Goal: Task Accomplishment & Management: Manage account settings

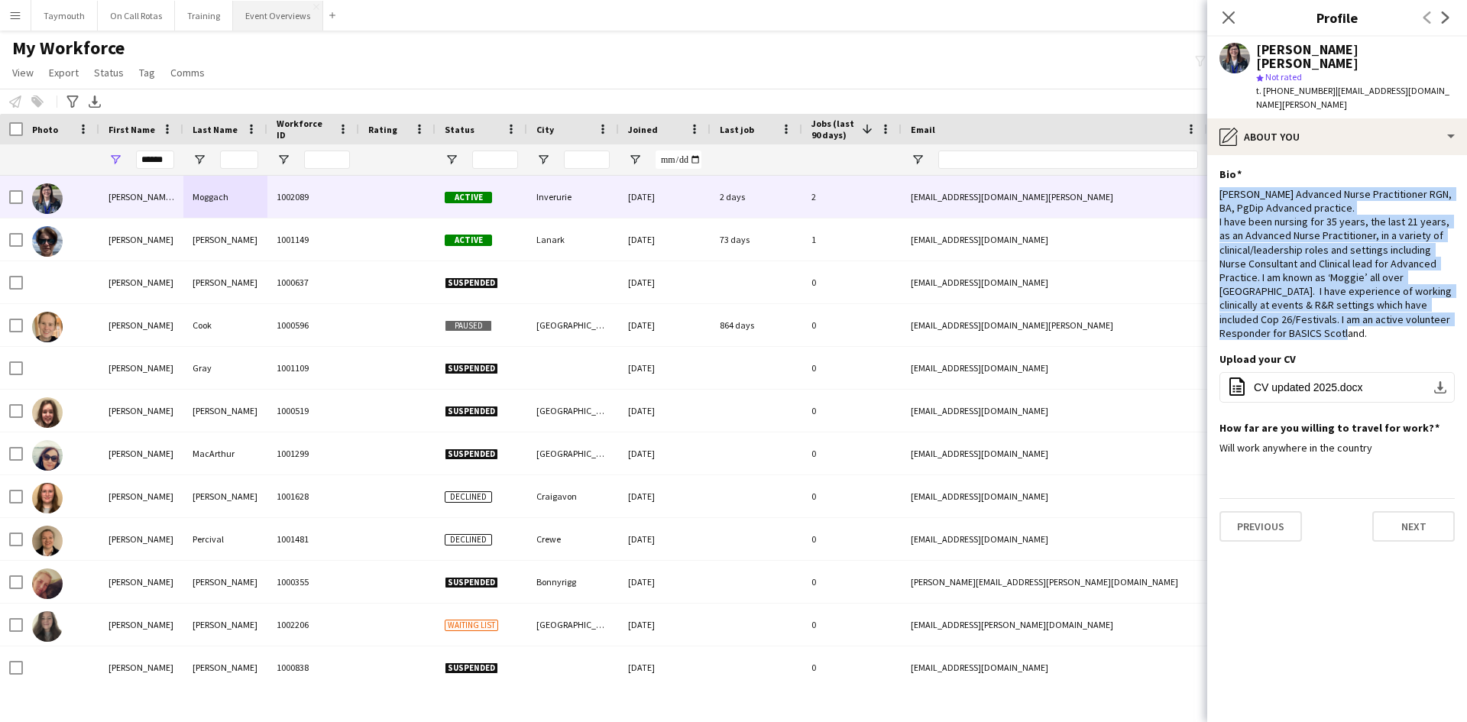
scroll to position [91, 0]
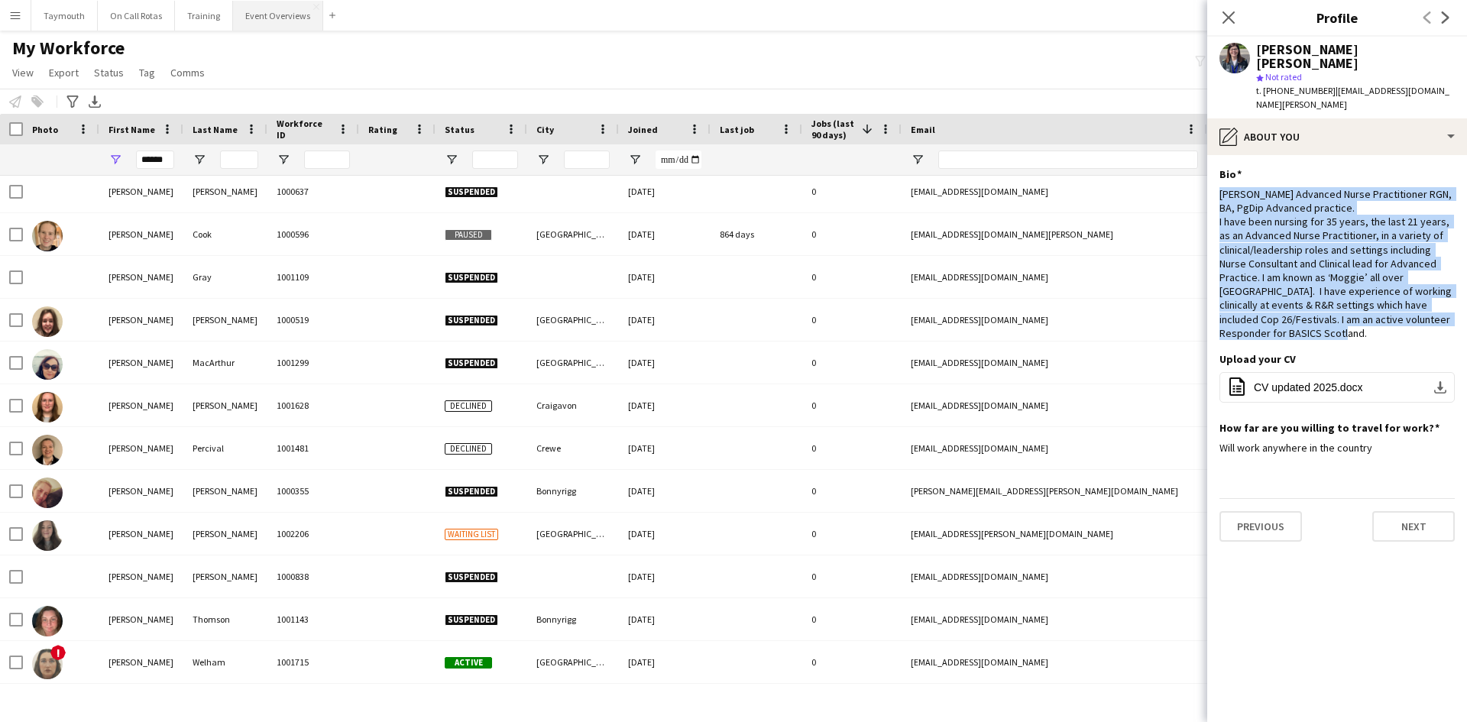
click at [260, 24] on button "Event Overviews Close" at bounding box center [278, 16] width 90 height 30
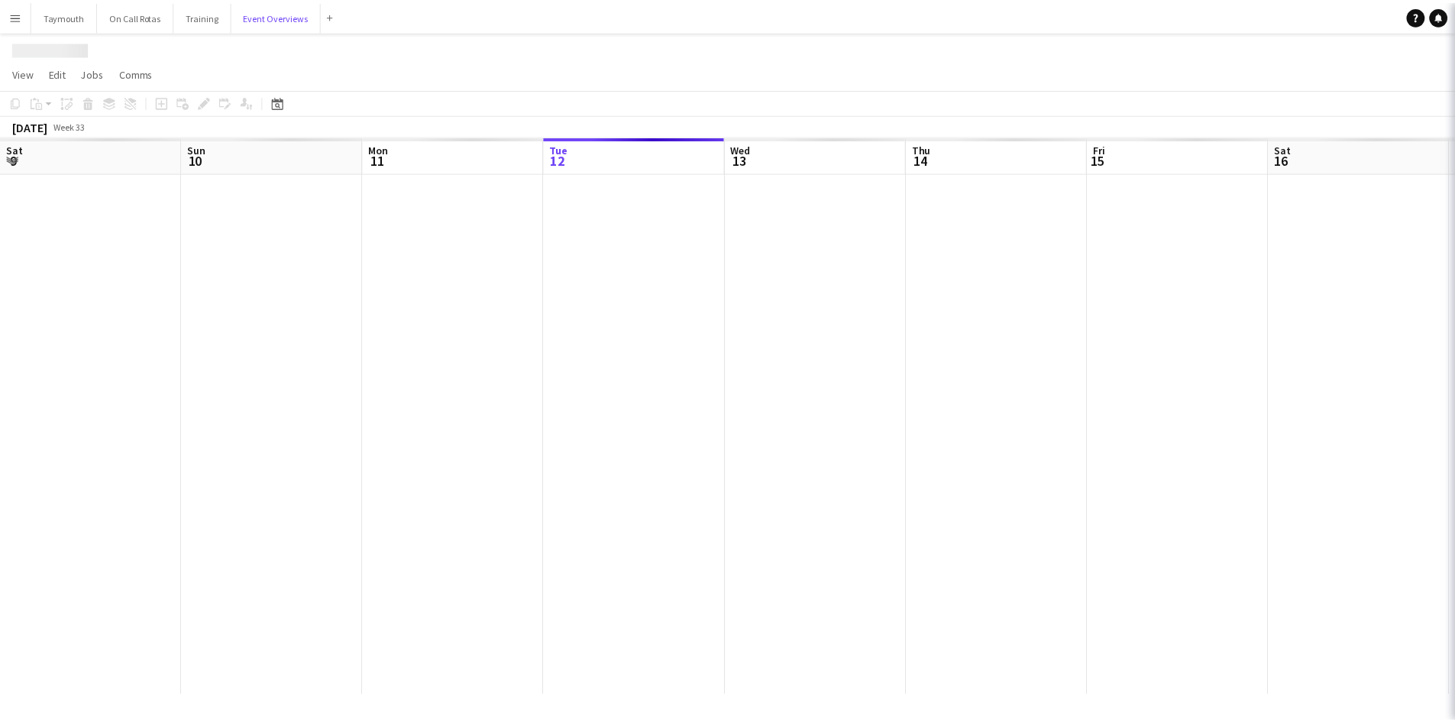
scroll to position [0, 365]
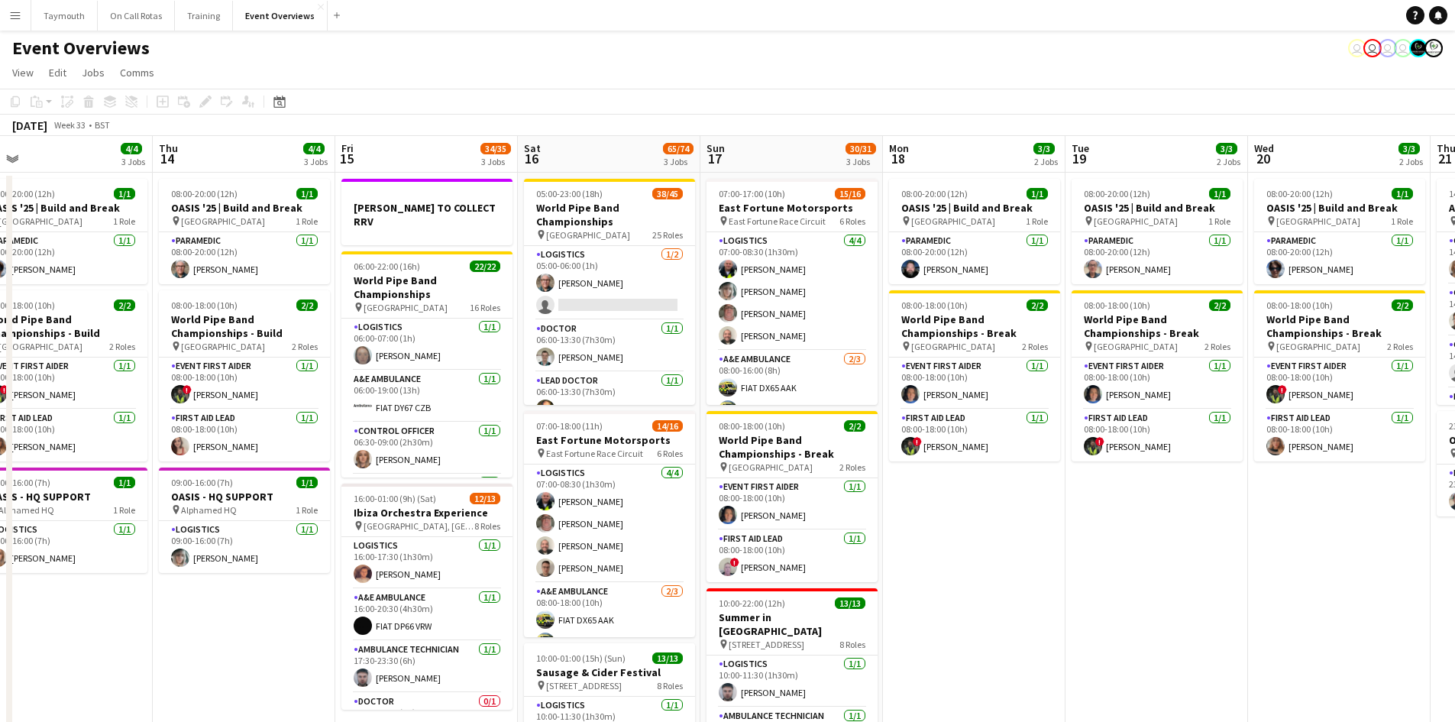
drag, startPoint x: 580, startPoint y: 668, endPoint x: 176, endPoint y: 671, distance: 404.1
click at [176, 671] on app-calendar-viewport "Sun 10 13/13 1 Job Mon 11 2/2 1 Job Tue 12 85/86 4 Jobs Wed 13 4/4 3 Jobs Thu 1…" at bounding box center [727, 518] width 1455 height 764
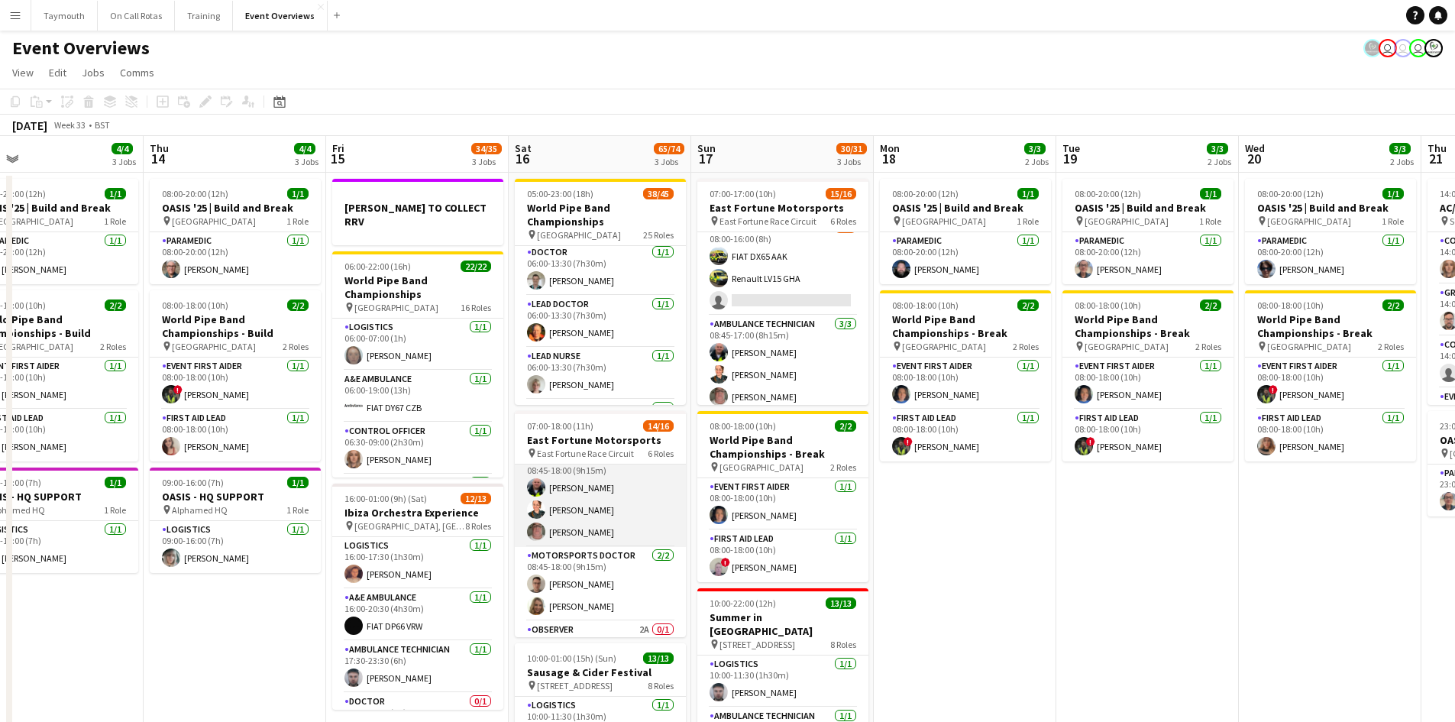
scroll to position [284, 0]
click at [596, 537] on app-card-role "Motorsports Doctor [DATE] 08:45-18:00 (9h15m) [PERSON_NAME] [PERSON_NAME]" at bounding box center [600, 528] width 171 height 74
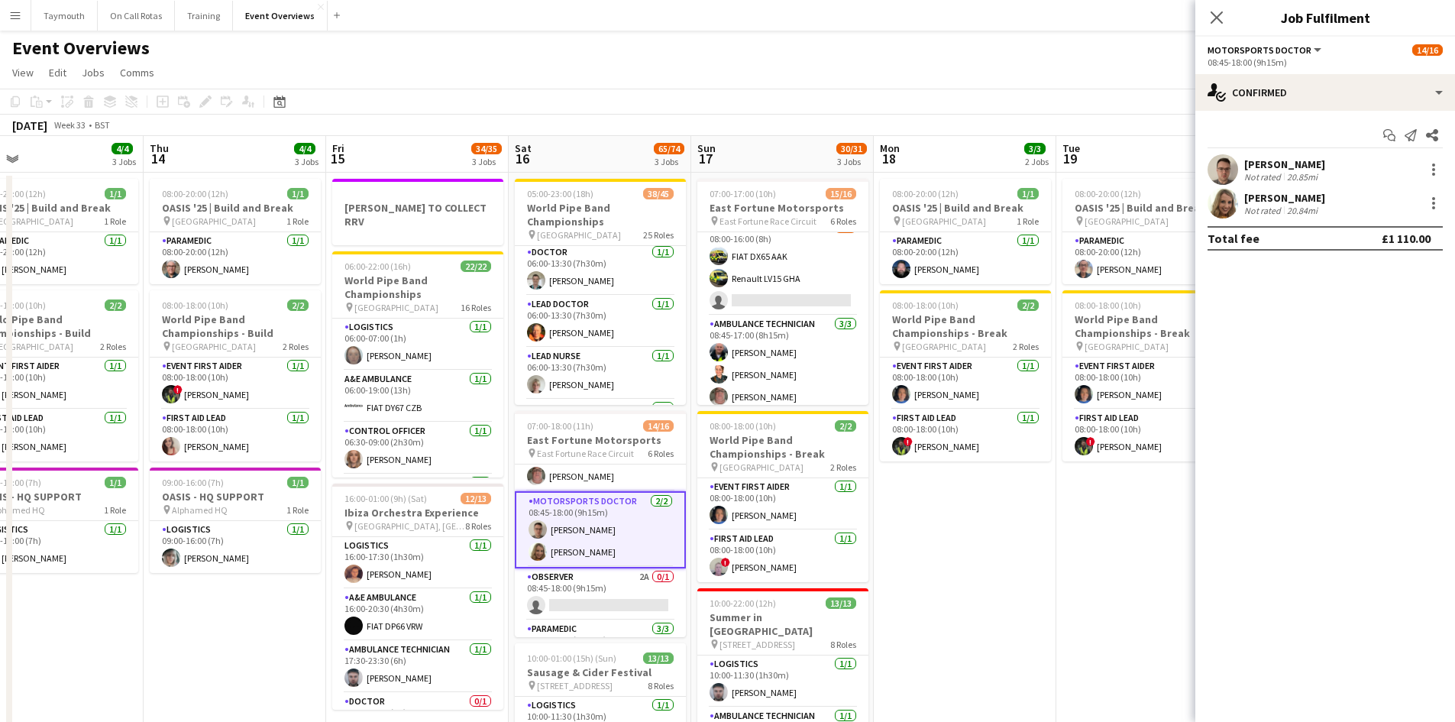
click at [1334, 205] on div "[PERSON_NAME] Not rated 20.84mi" at bounding box center [1325, 203] width 260 height 31
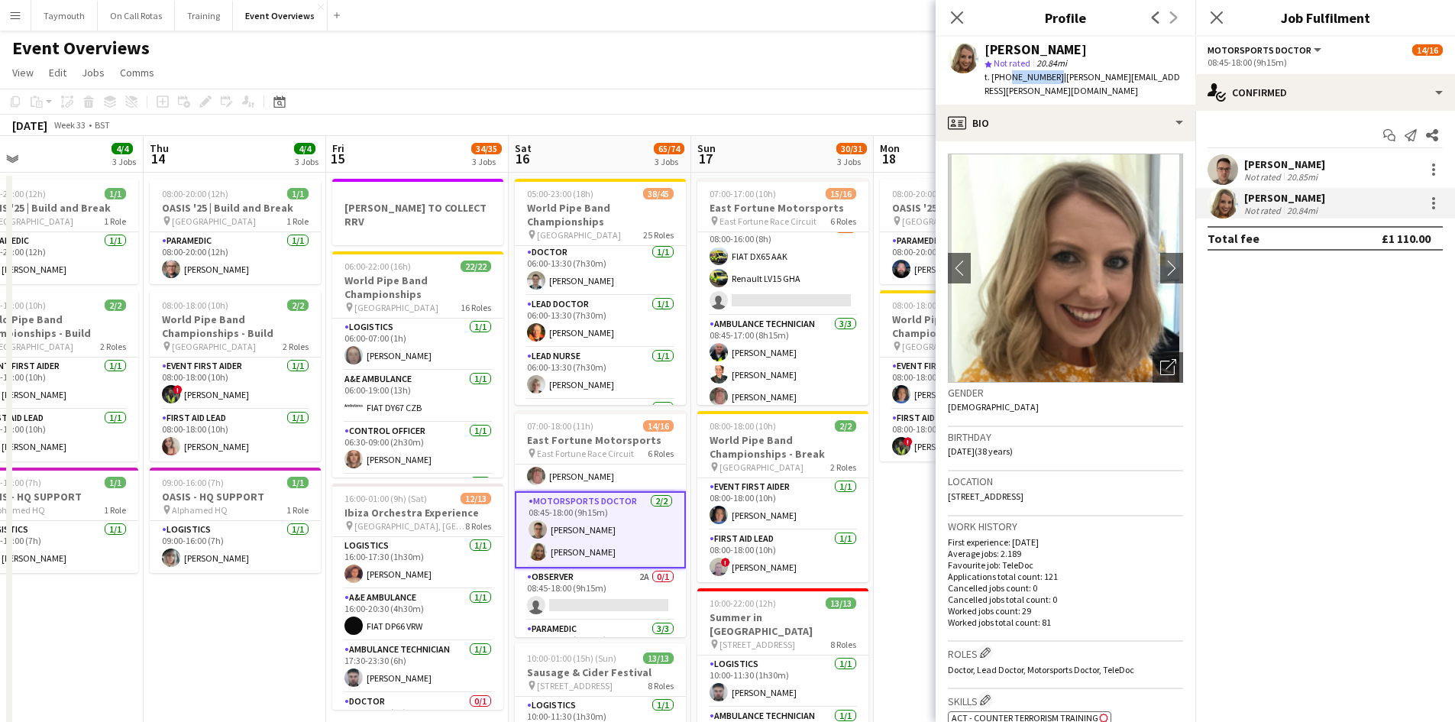
drag, startPoint x: 1050, startPoint y: 78, endPoint x: 1008, endPoint y: 76, distance: 42.8
click at [1008, 76] on span "t. [PHONE_NUMBER]" at bounding box center [1024, 76] width 79 height 11
copy span "7762426240"
click at [809, 237] on app-card-role "Motorsports Doctor [DATE] 08:45-17:00 (8h15m) [PERSON_NAME] [PERSON_NAME]" at bounding box center [782, 220] width 171 height 74
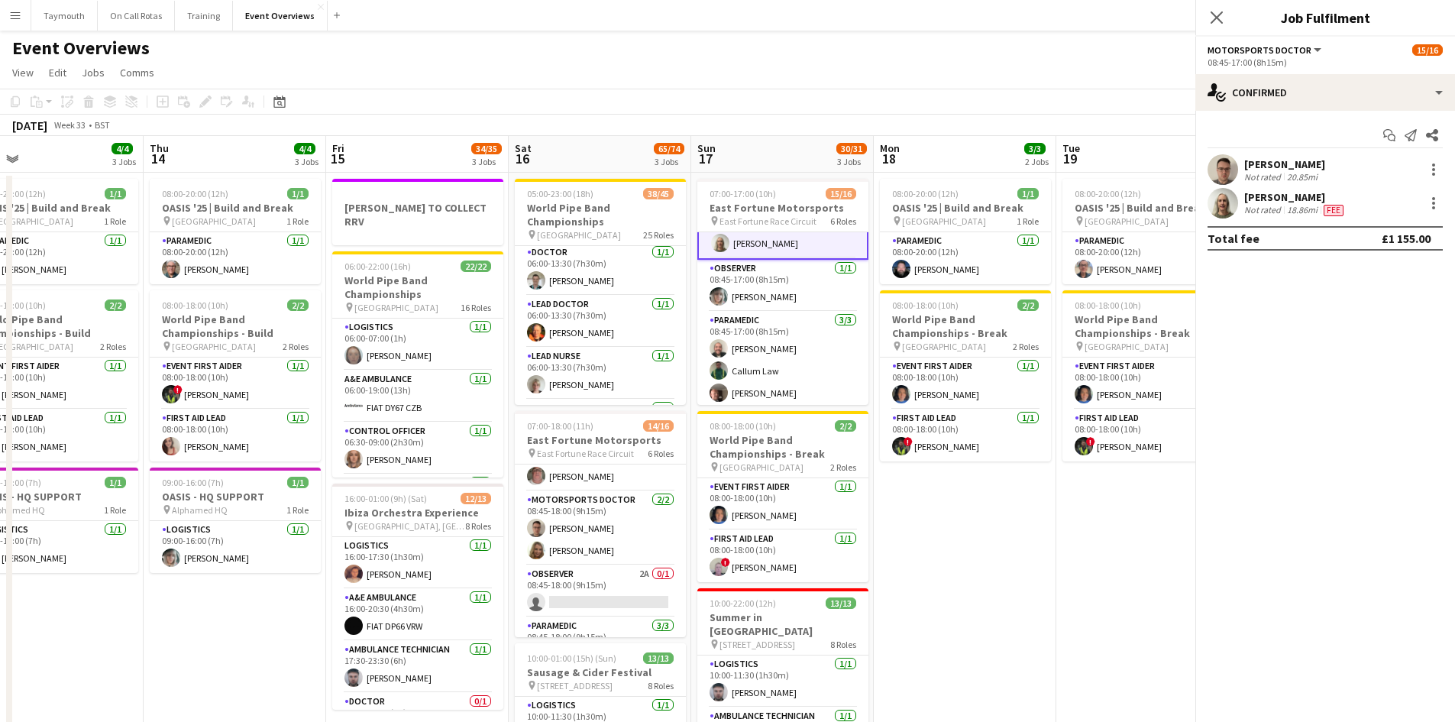
scroll to position [362, 0]
click at [1275, 179] on div "Not rated" at bounding box center [1264, 176] width 40 height 11
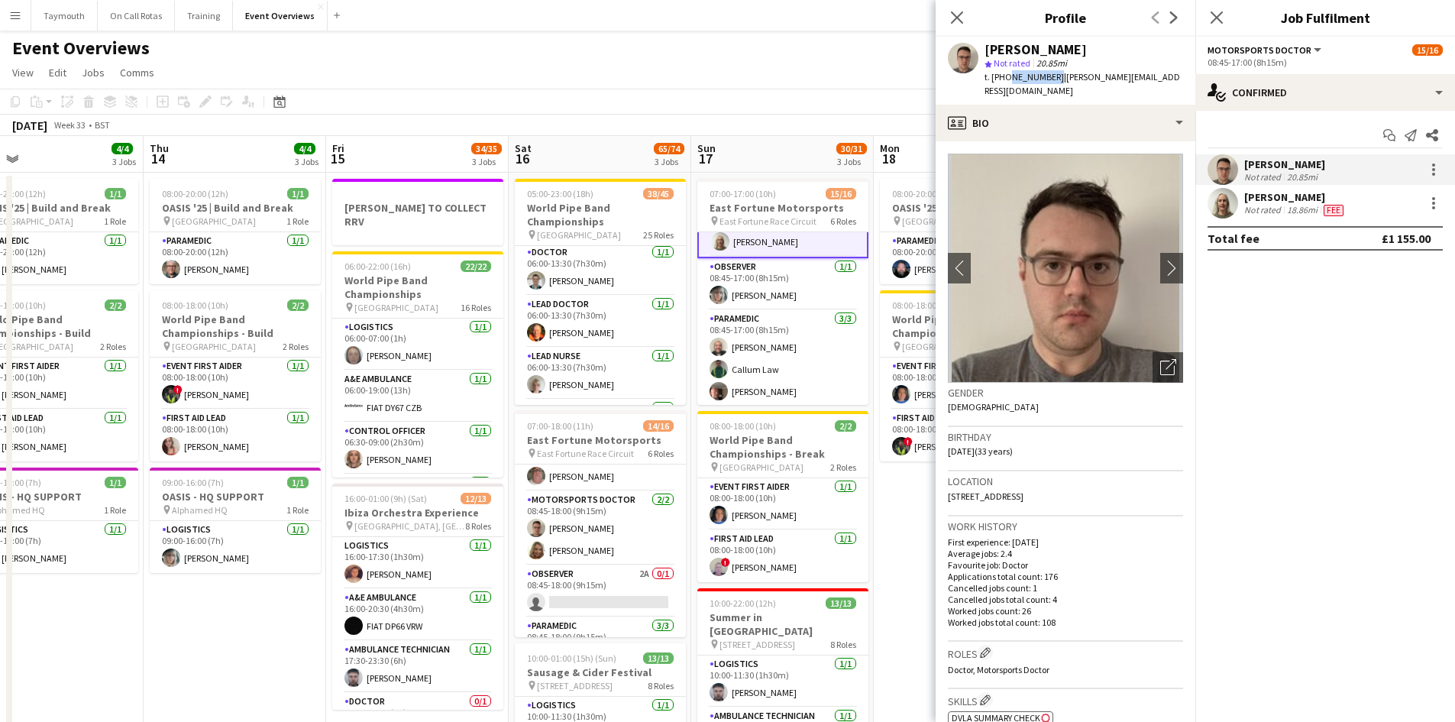
drag, startPoint x: 1050, startPoint y: 78, endPoint x: 1004, endPoint y: 72, distance: 45.5
click at [1004, 72] on span "t. [PHONE_NUMBER]" at bounding box center [1024, 76] width 79 height 11
copy span "7578148378"
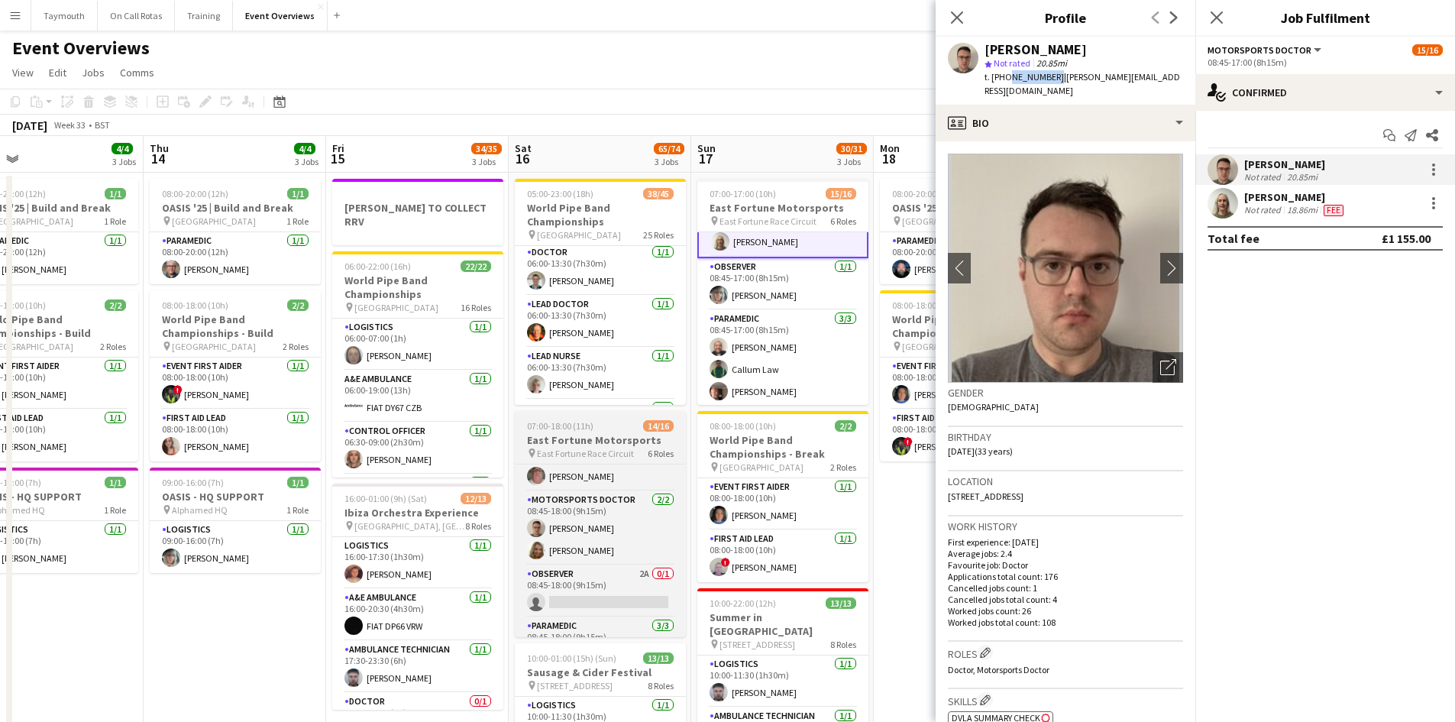
click at [610, 443] on h3 "East Fortune Motorsports" at bounding box center [600, 440] width 171 height 14
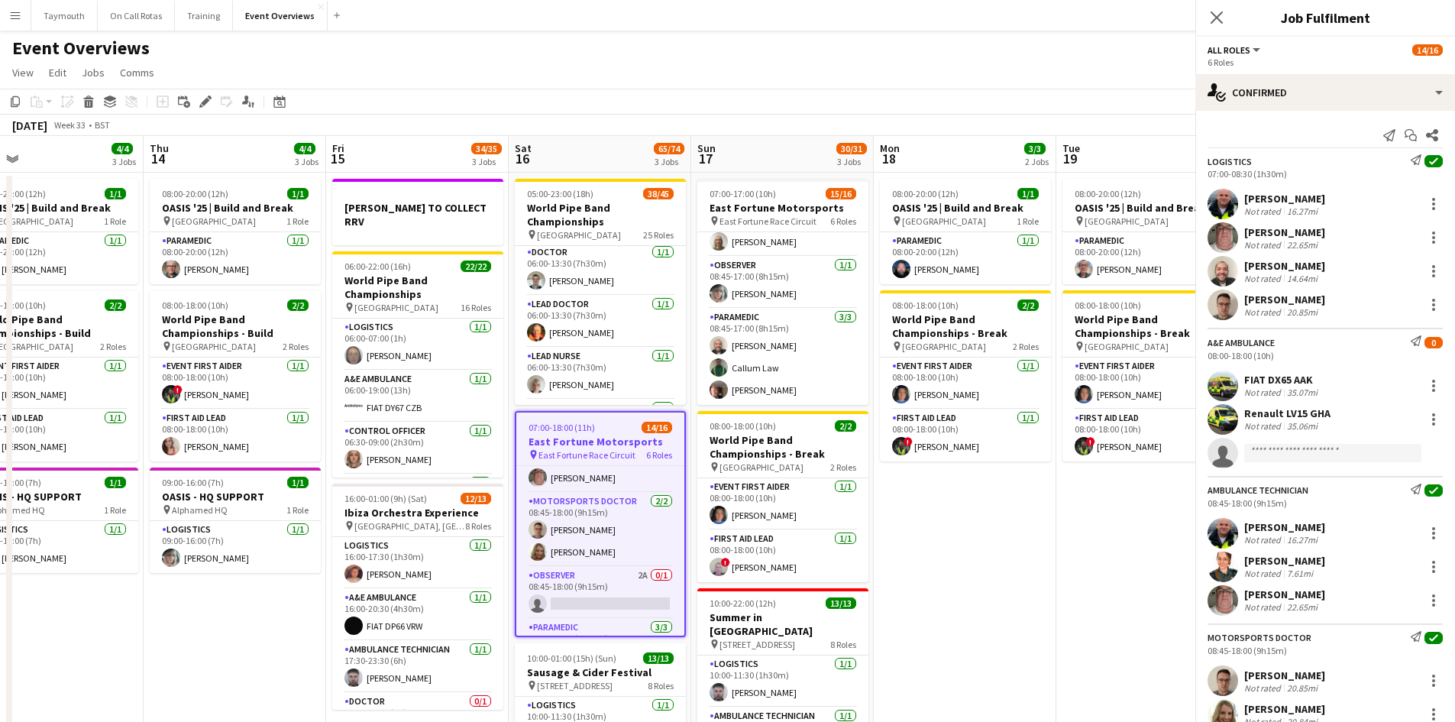
scroll to position [361, 0]
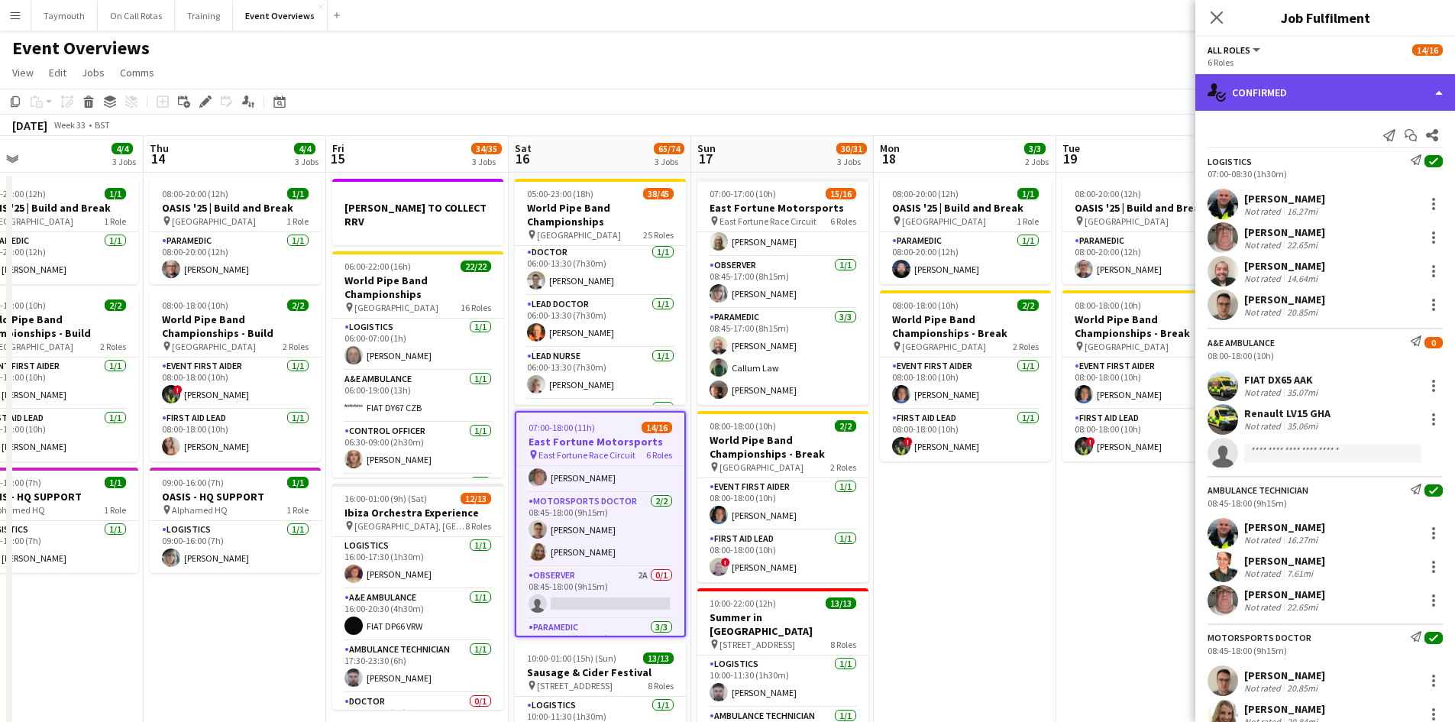
drag, startPoint x: 1298, startPoint y: 100, endPoint x: 1318, endPoint y: 121, distance: 29.2
click at [1299, 99] on div "single-neutral-actions-check-2 Confirmed" at bounding box center [1325, 92] width 260 height 37
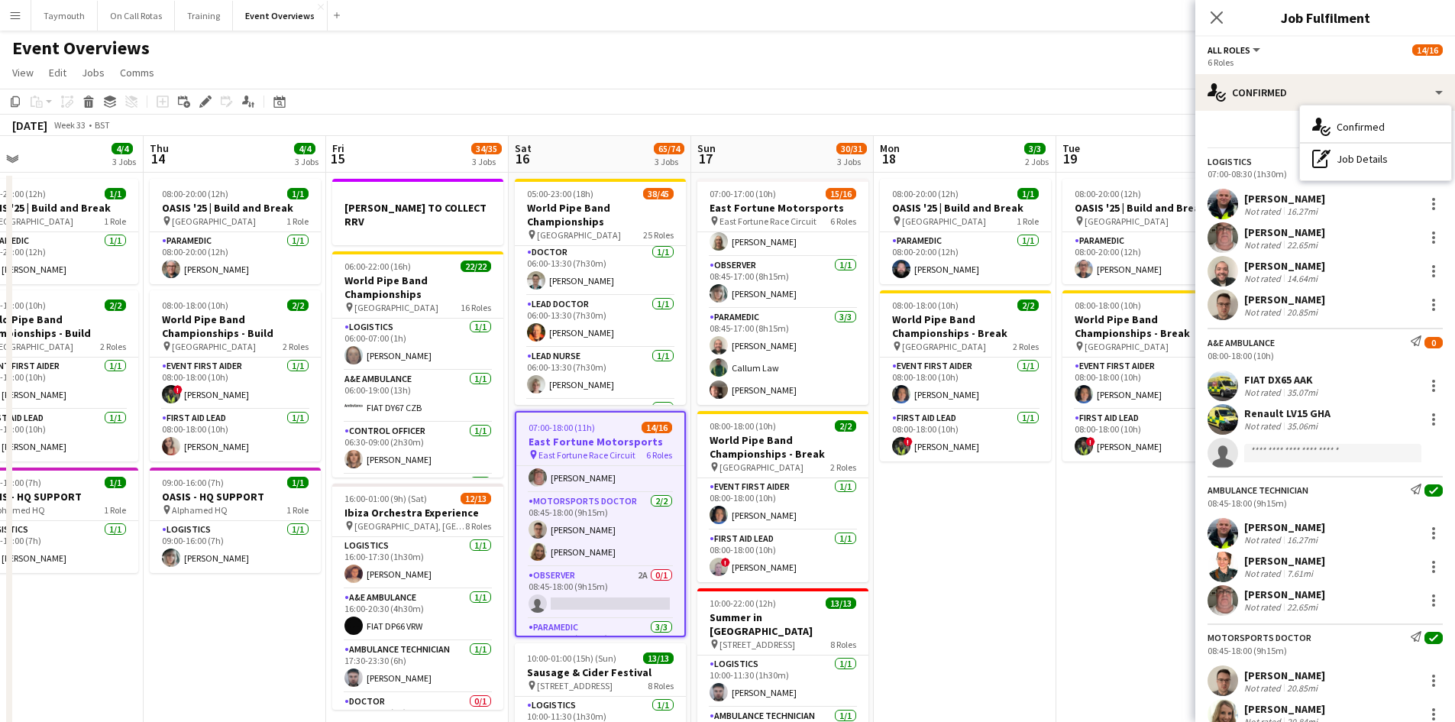
click at [583, 442] on h3 "East Fortune Motorsports" at bounding box center [600, 442] width 168 height 14
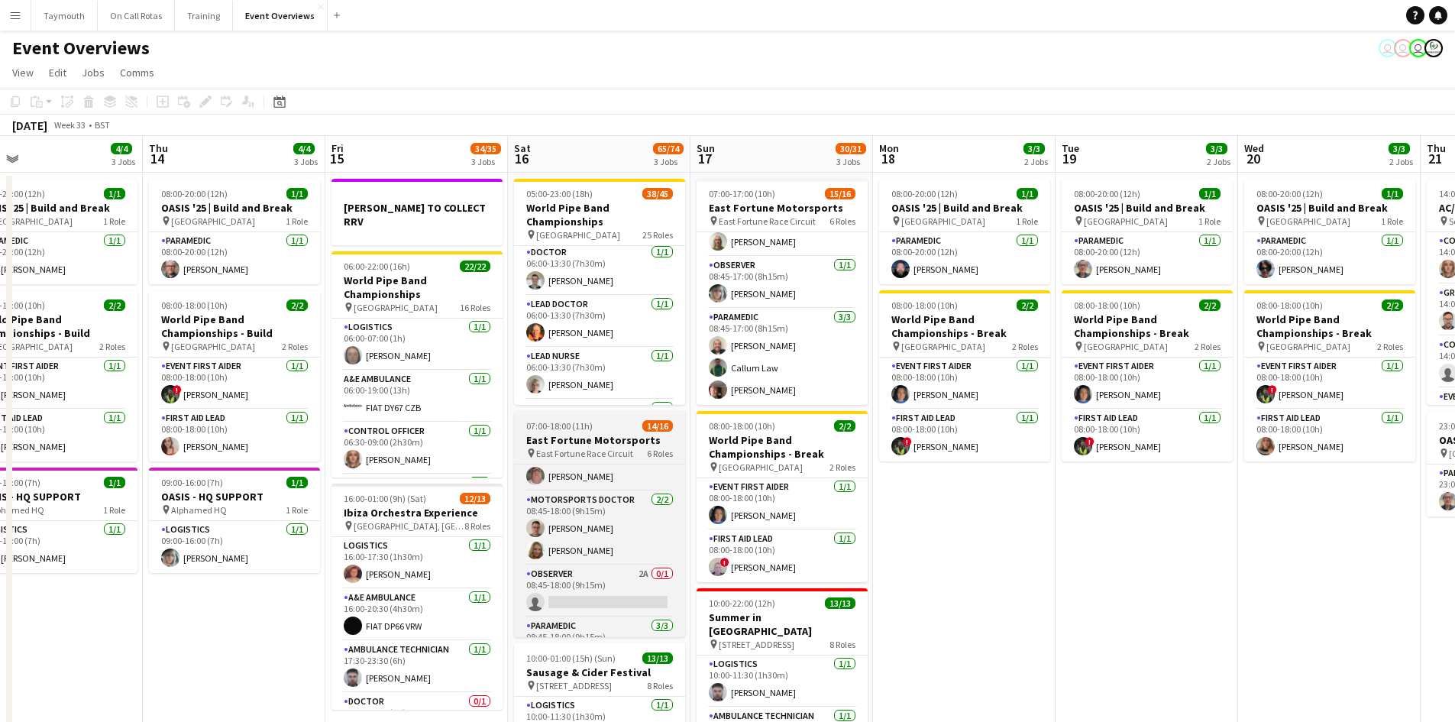
click at [587, 448] on span "East Fortune Race Circuit" at bounding box center [584, 453] width 97 height 11
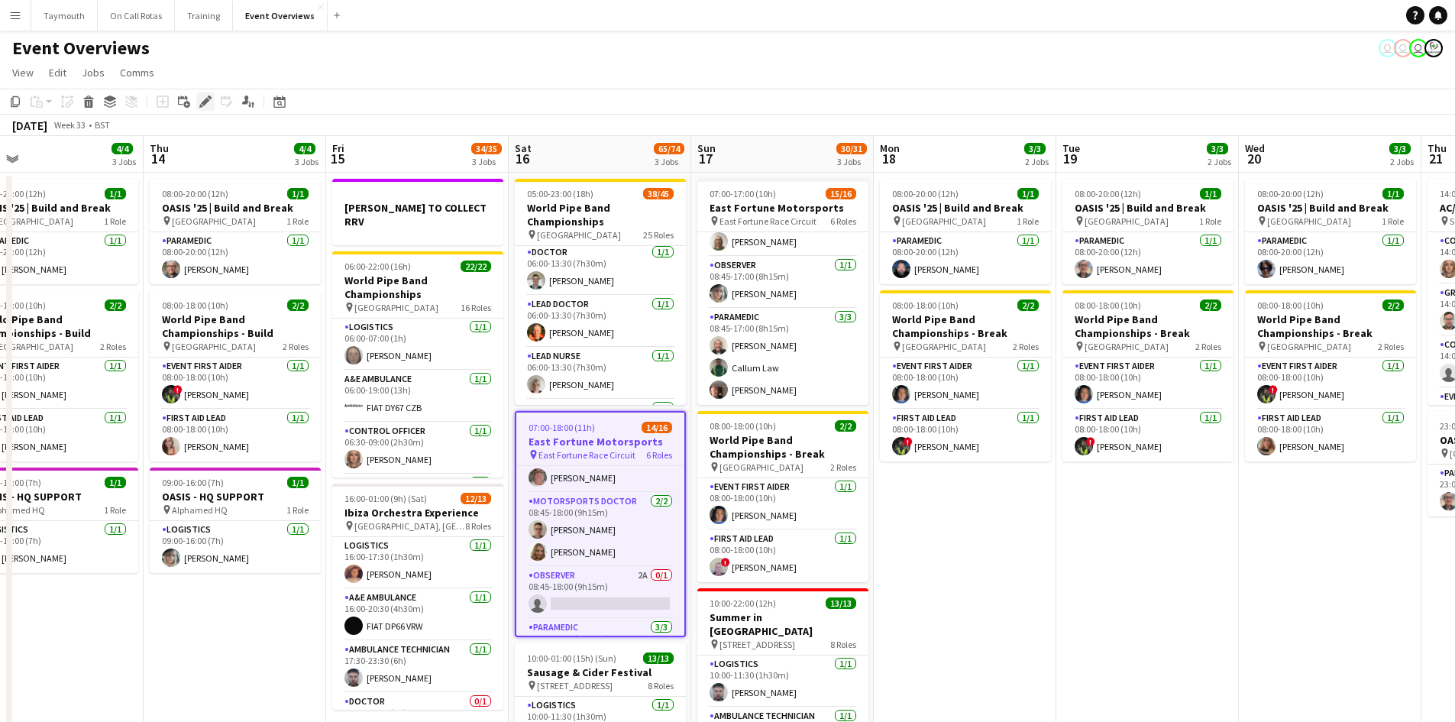
click at [202, 99] on icon "Edit" at bounding box center [205, 101] width 12 height 12
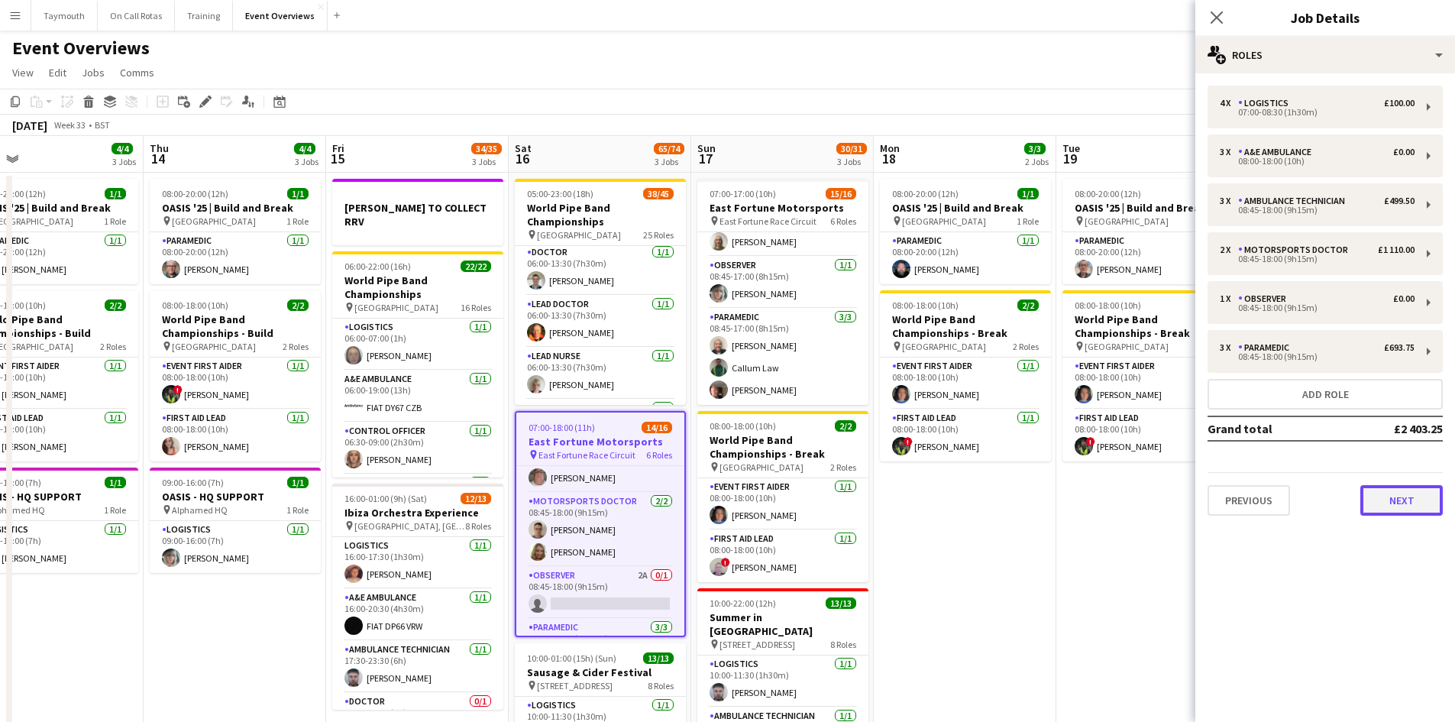
click at [1425, 496] on button "Next" at bounding box center [1401, 500] width 82 height 31
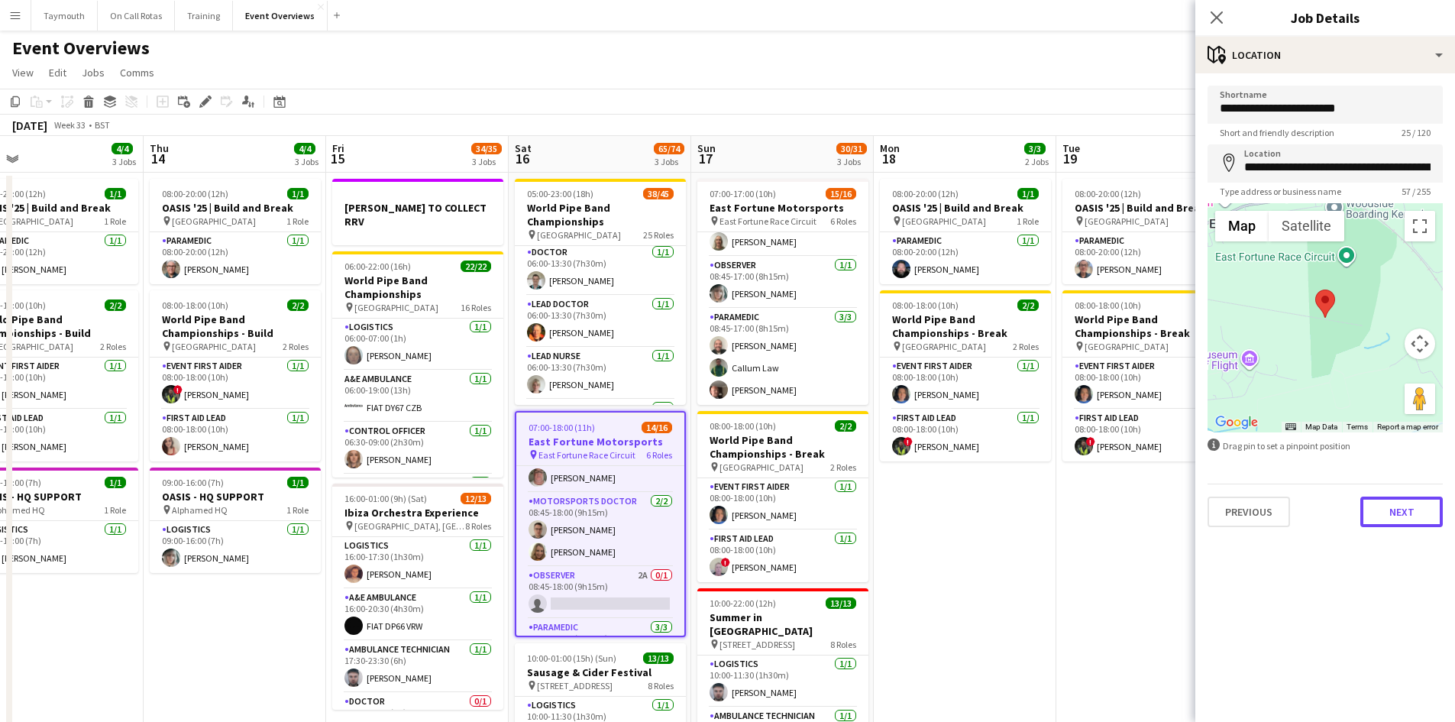
click at [1422, 514] on button "Next" at bounding box center [1401, 512] width 82 height 31
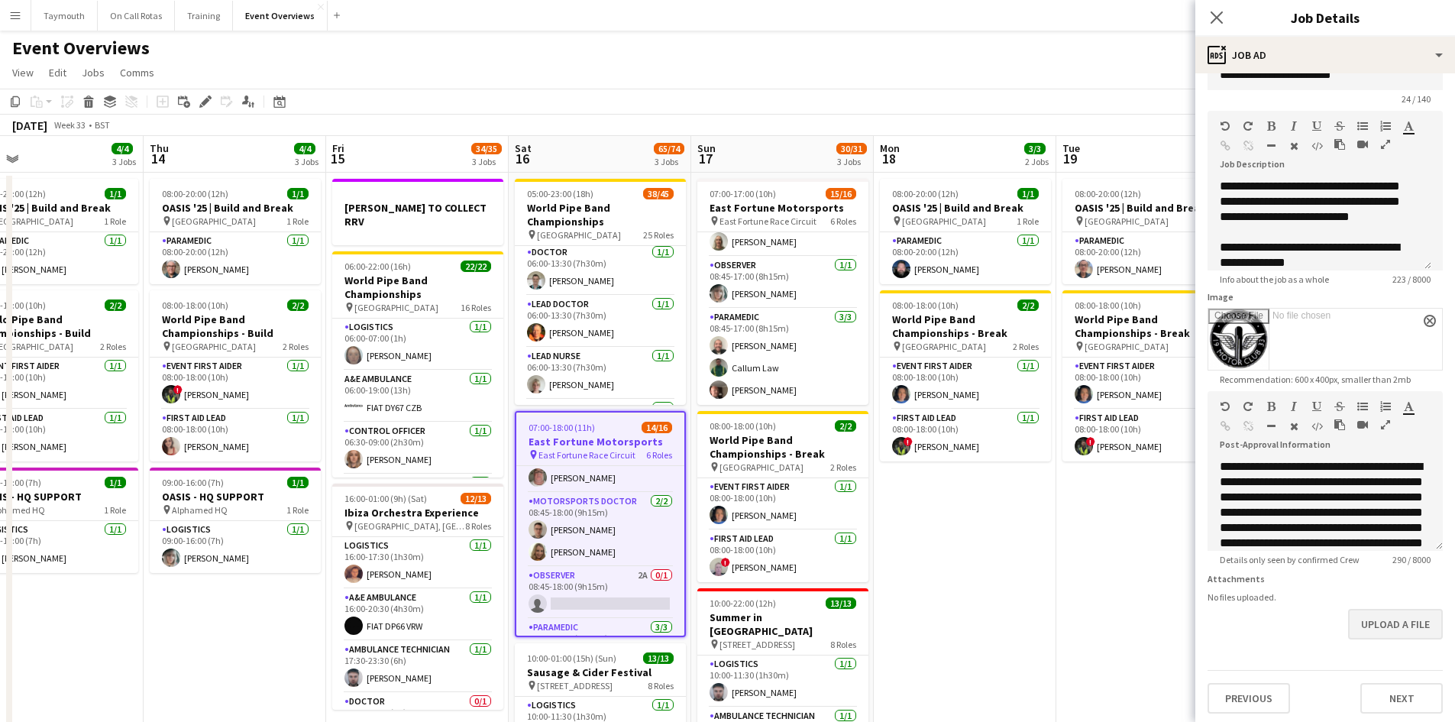
scroll to position [49, 0]
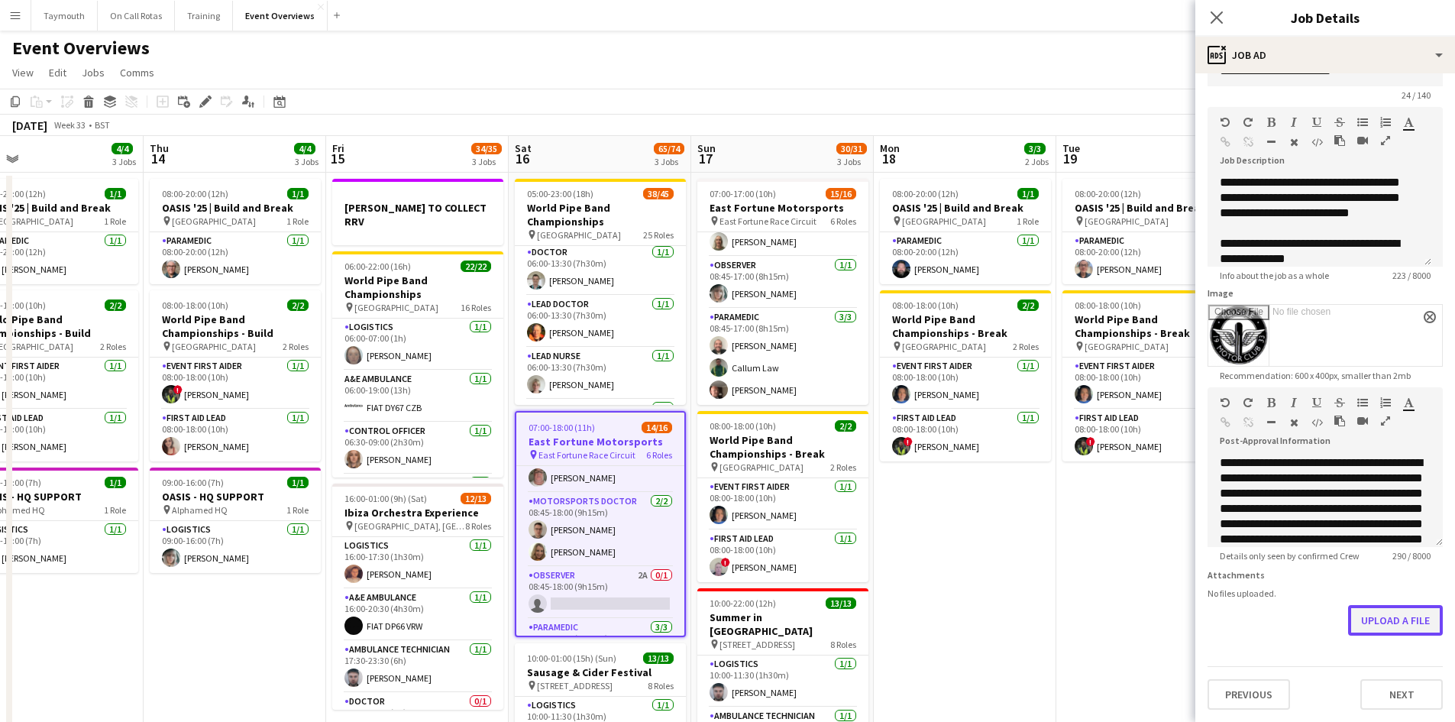
click at [1395, 619] on button "Upload a file" at bounding box center [1395, 620] width 95 height 31
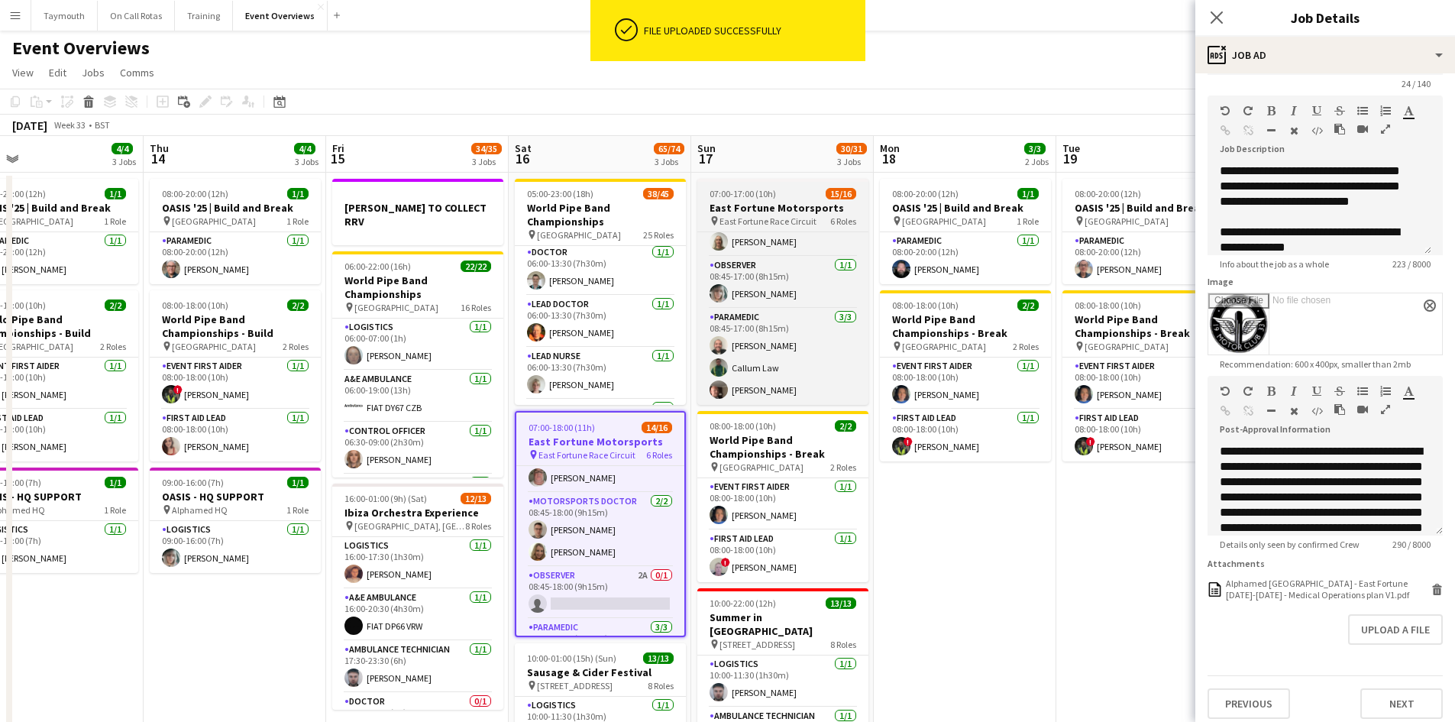
click at [807, 204] on h3 "East Fortune Motorsports" at bounding box center [782, 208] width 171 height 14
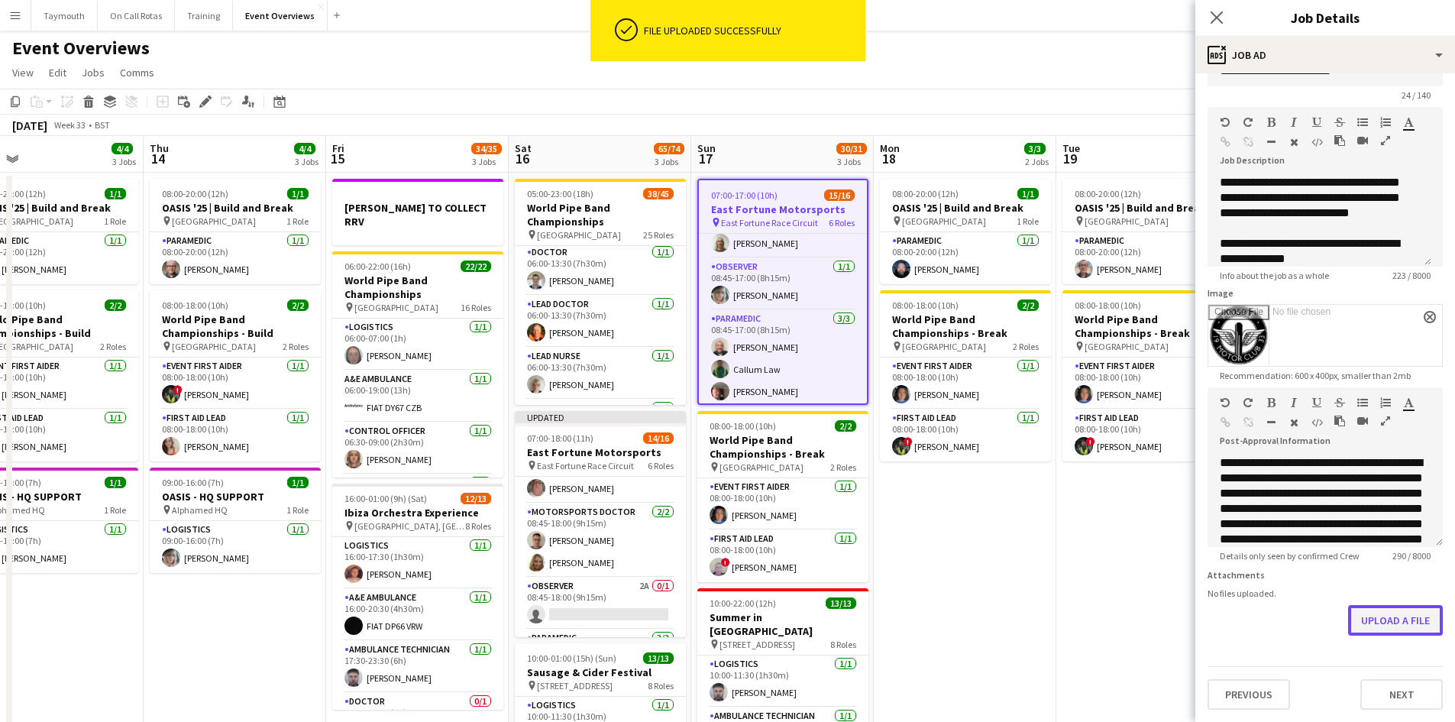
click at [1366, 624] on button "Upload a file" at bounding box center [1395, 620] width 95 height 31
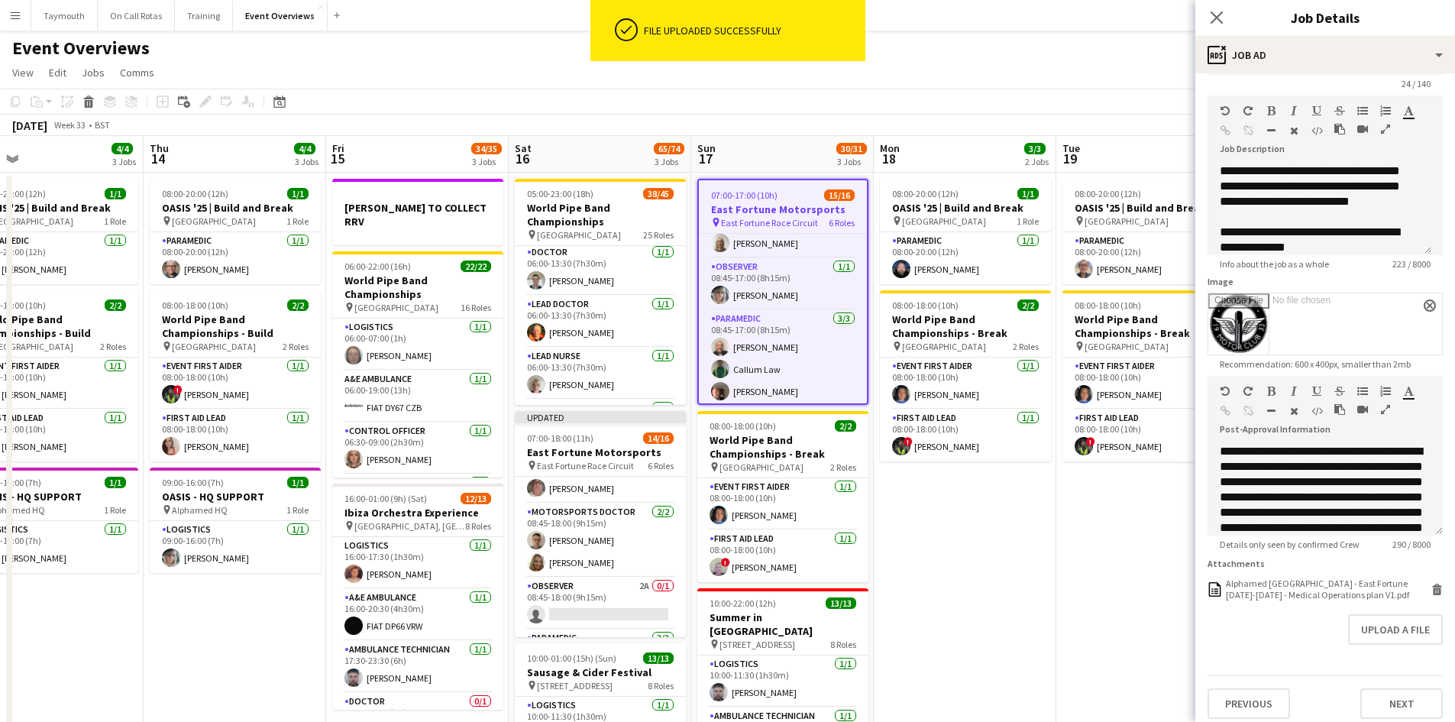
click at [1085, 574] on app-date-cell "08:00-20:00 (12h) 1/1 OASIS '25 | Build and Break pin [GEOGRAPHIC_DATA] 1 Role …" at bounding box center [1147, 536] width 183 height 727
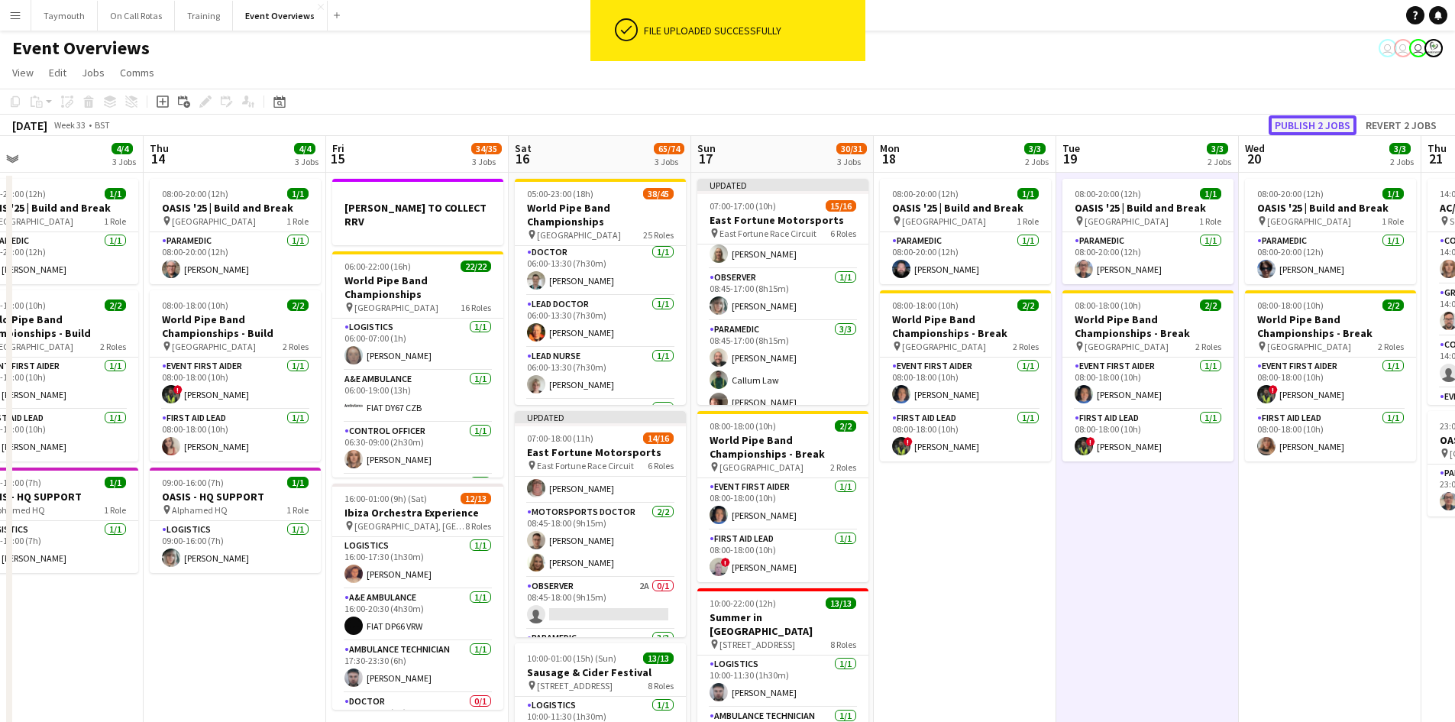
click at [1305, 126] on button "Publish 2 jobs" at bounding box center [1313, 125] width 88 height 20
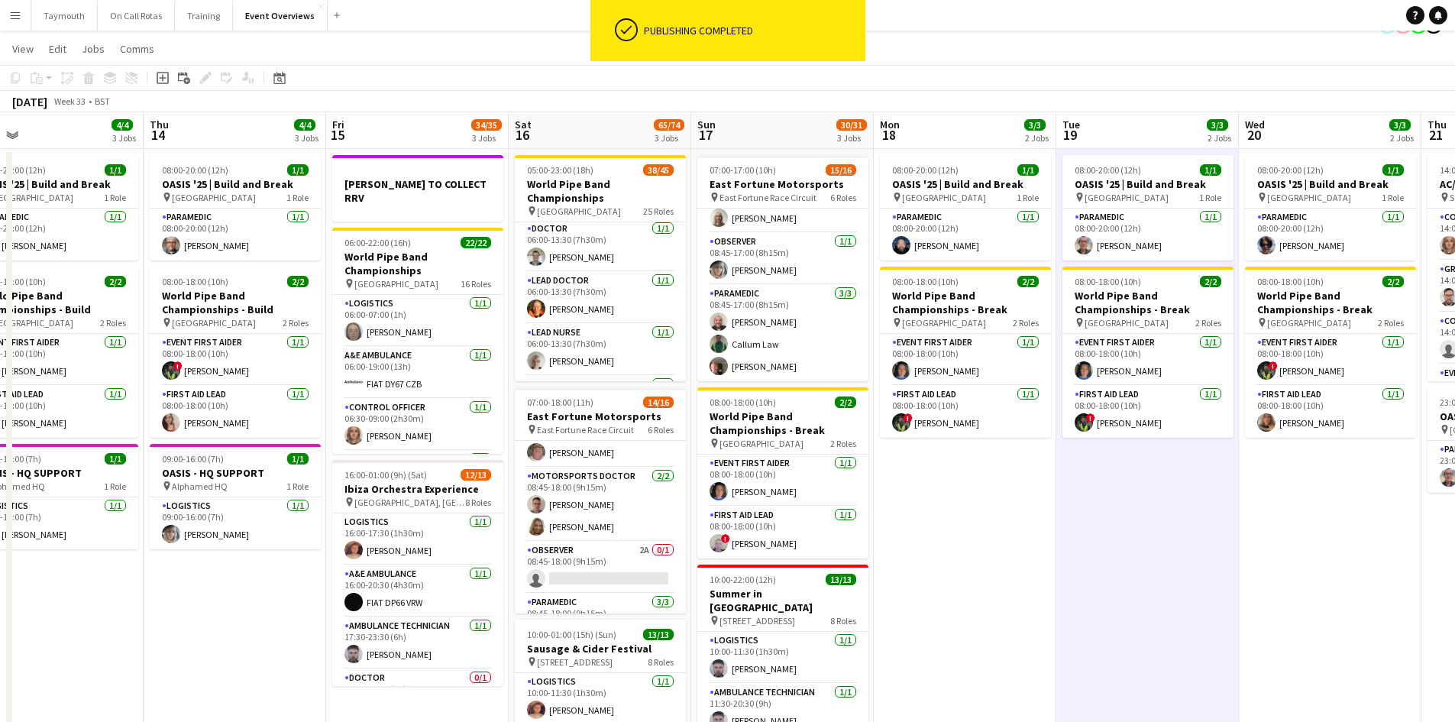
scroll to position [0, 0]
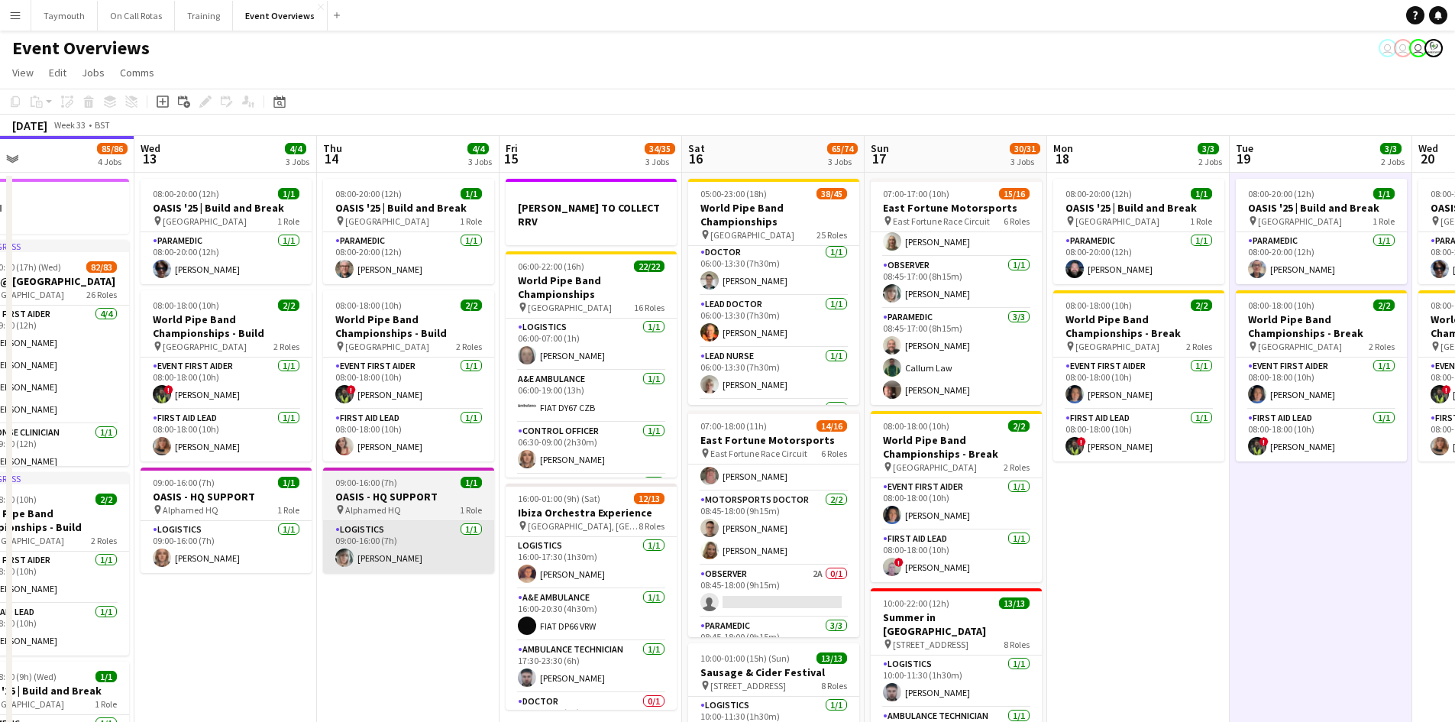
drag, startPoint x: 356, startPoint y: 643, endPoint x: 429, endPoint y: 555, distance: 114.4
click at [409, 631] on app-calendar-viewport "Sun 10 13/13 1 Job Mon 11 2/2 1 Job Tue 12 85/86 4 Jobs Wed 13 4/4 3 Jobs Thu 1…" at bounding box center [727, 518] width 1455 height 764
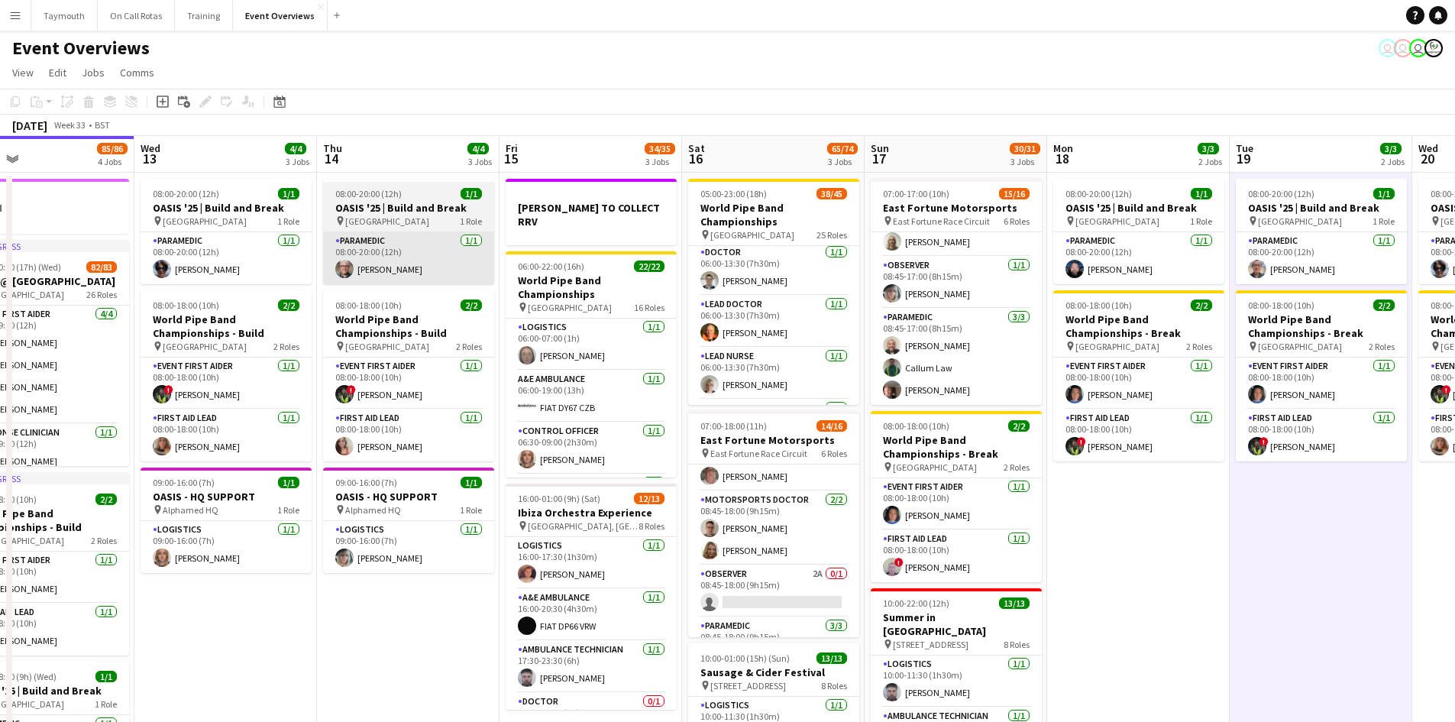
scroll to position [0, 391]
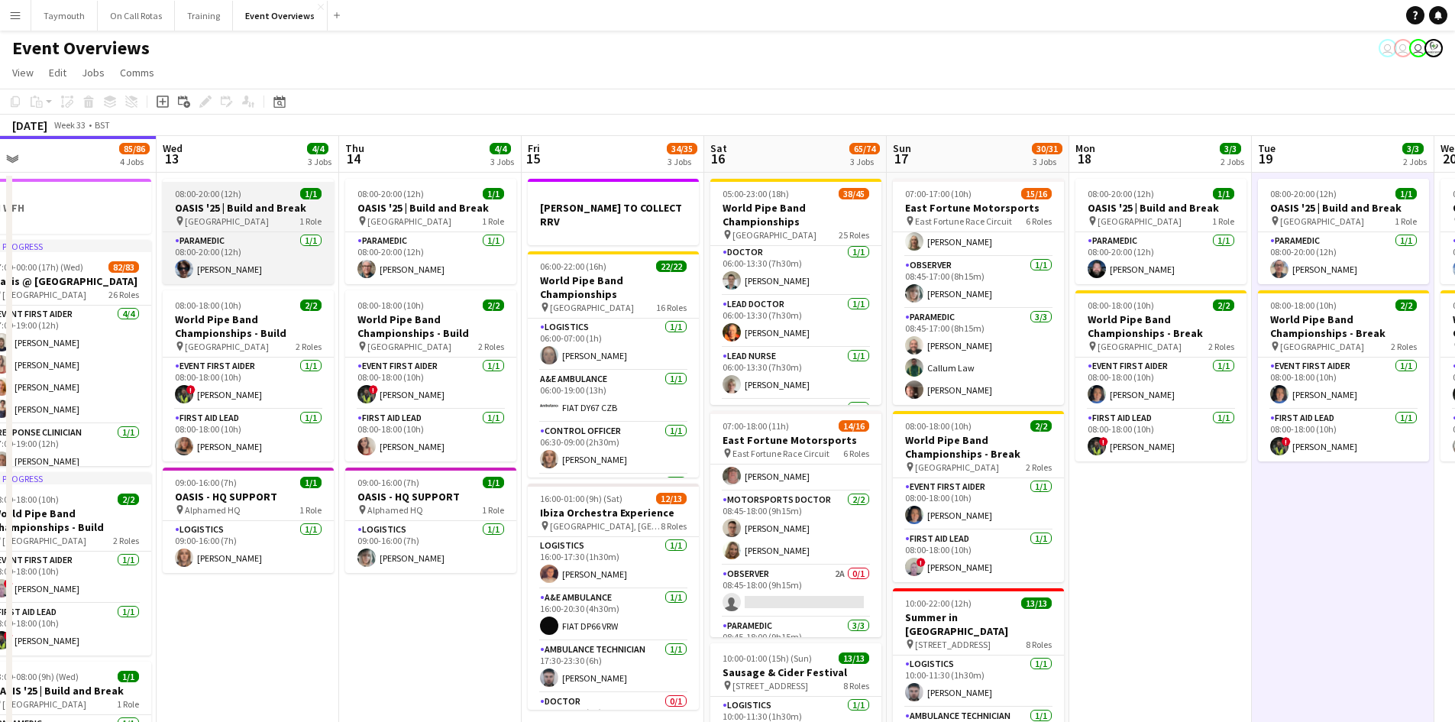
click at [283, 213] on h3 "OASIS '25 | Build and Break" at bounding box center [248, 208] width 171 height 14
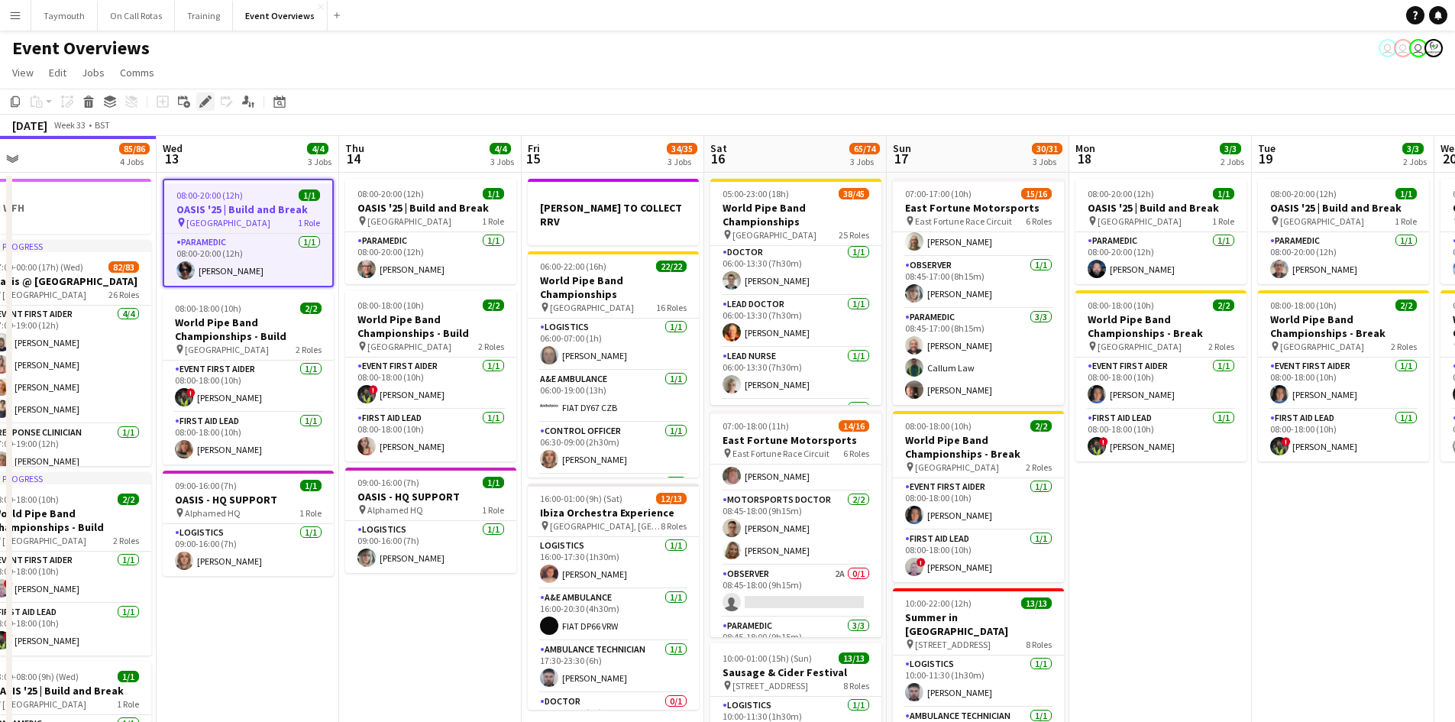
click at [200, 100] on icon "Edit" at bounding box center [205, 101] width 12 height 12
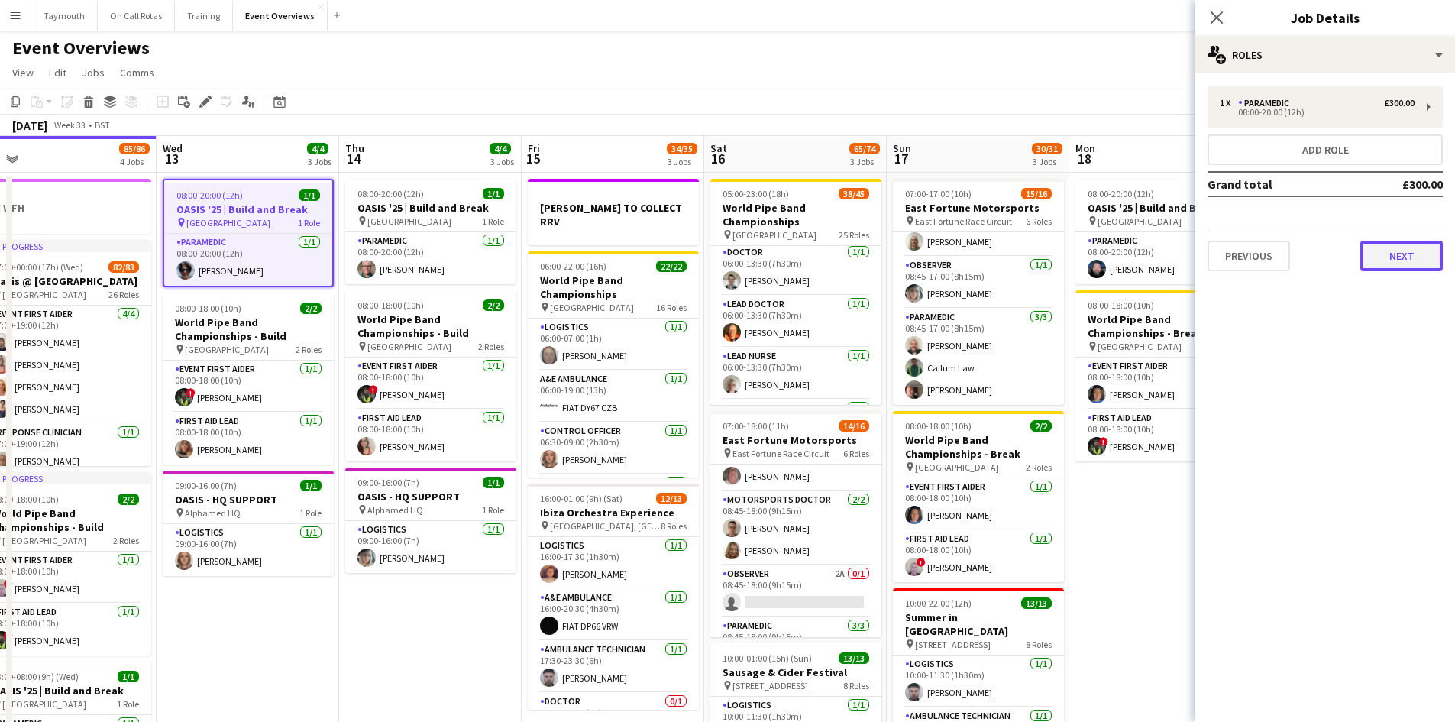
click at [1395, 256] on button "Next" at bounding box center [1401, 256] width 82 height 31
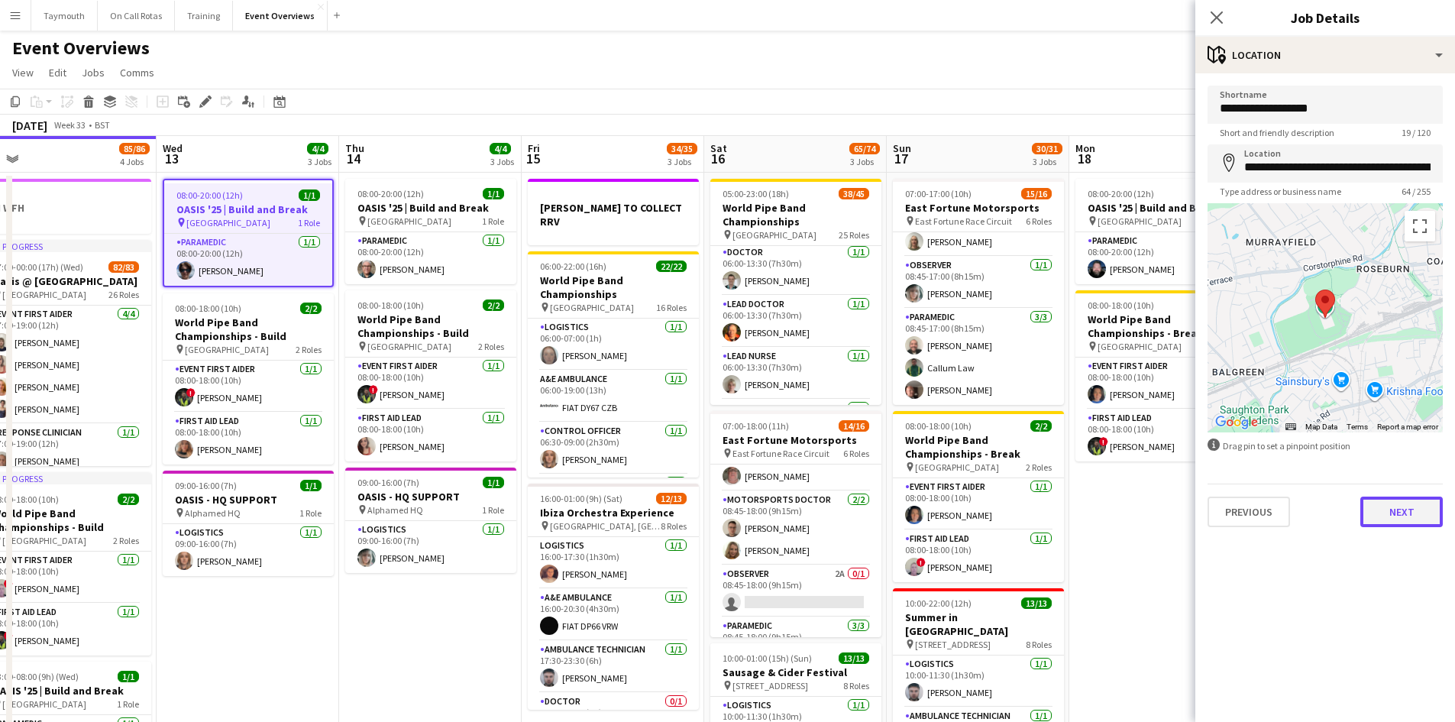
click at [1398, 520] on button "Next" at bounding box center [1401, 512] width 82 height 31
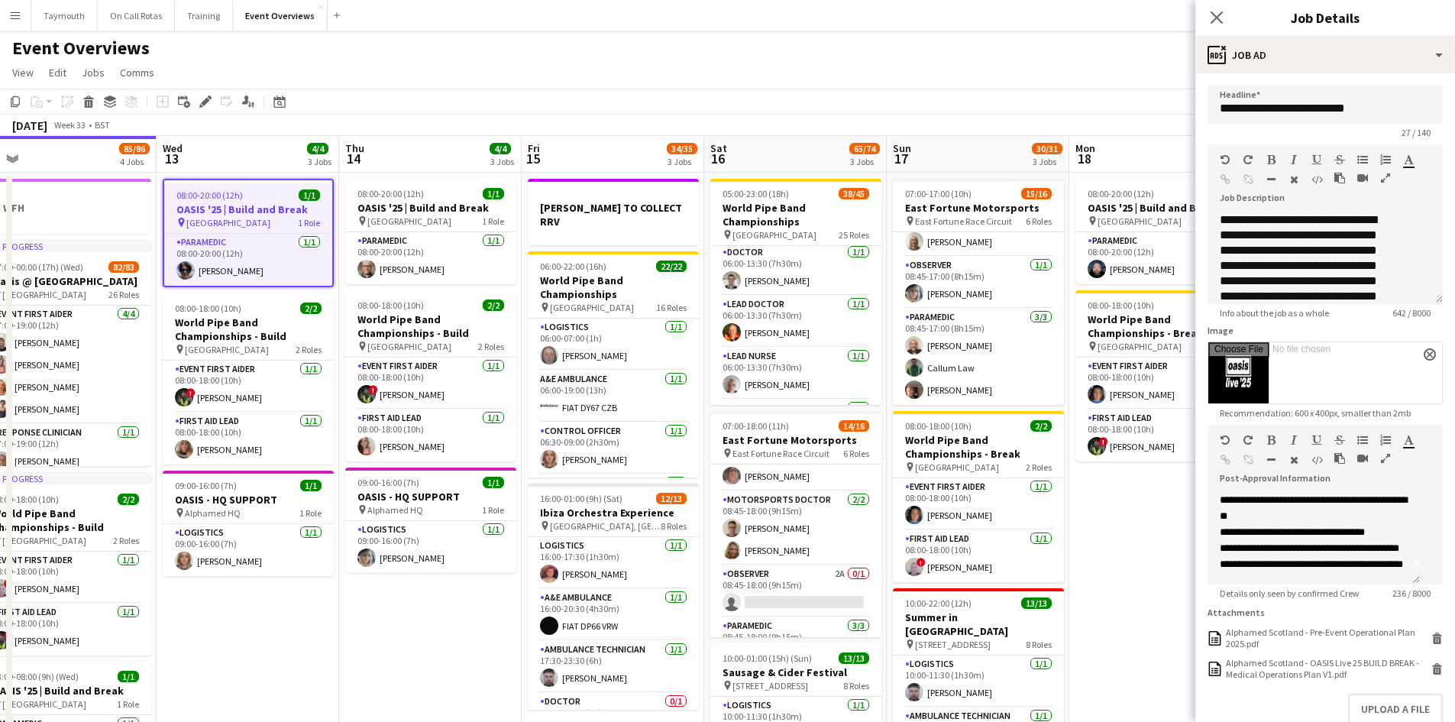
scroll to position [37, 0]
click at [395, 208] on h3 "OASIS '25 | Build and Break" at bounding box center [430, 208] width 171 height 14
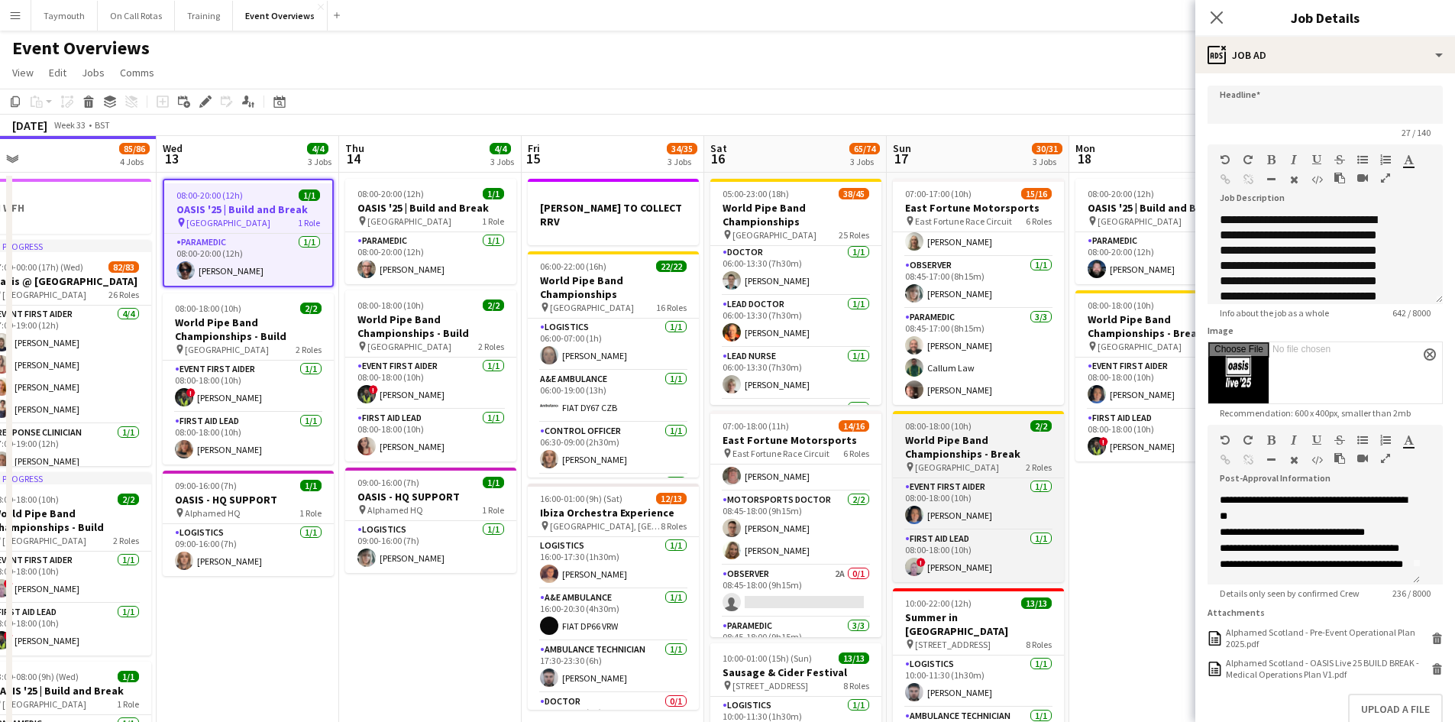
type input "**********"
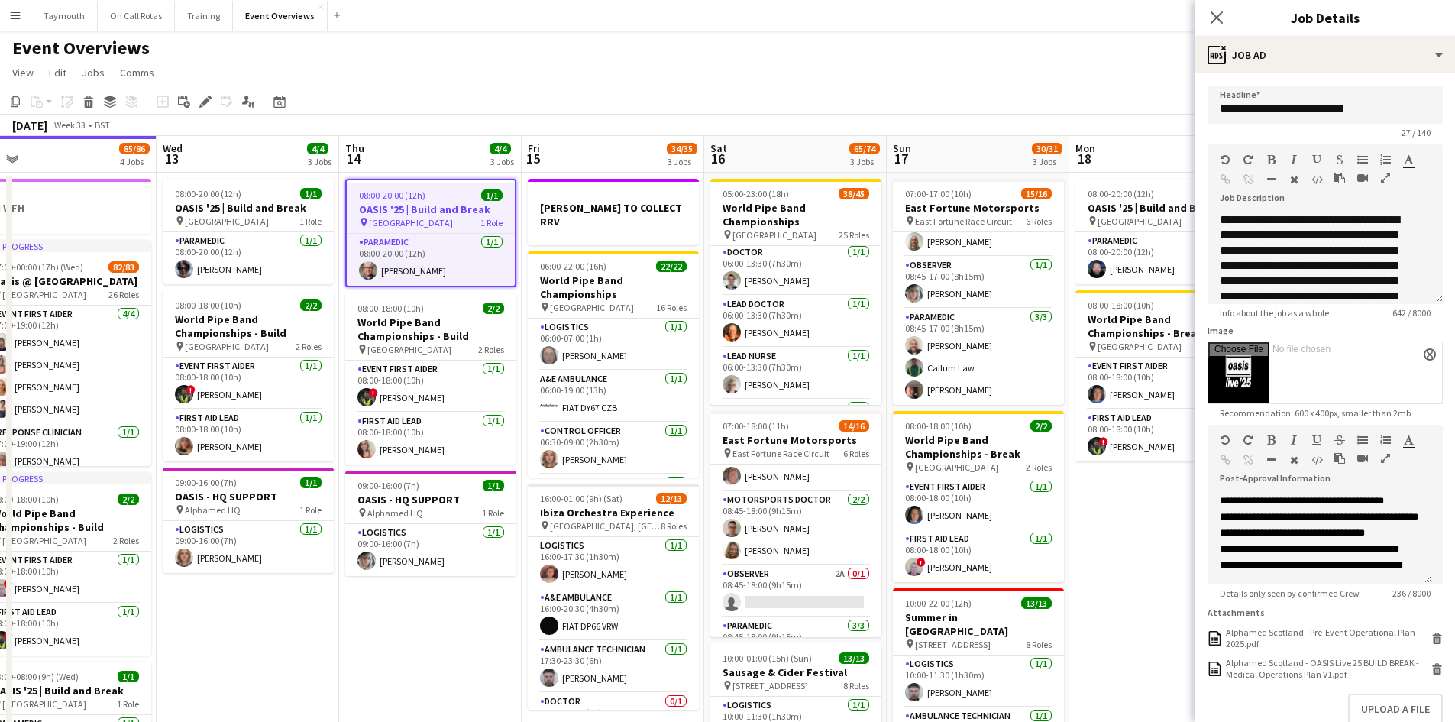
click at [406, 639] on app-date-cell "08:00-20:00 (12h) 1/1 OASIS '25 | Build and Break pin [GEOGRAPHIC_DATA] 1 Role …" at bounding box center [430, 536] width 183 height 727
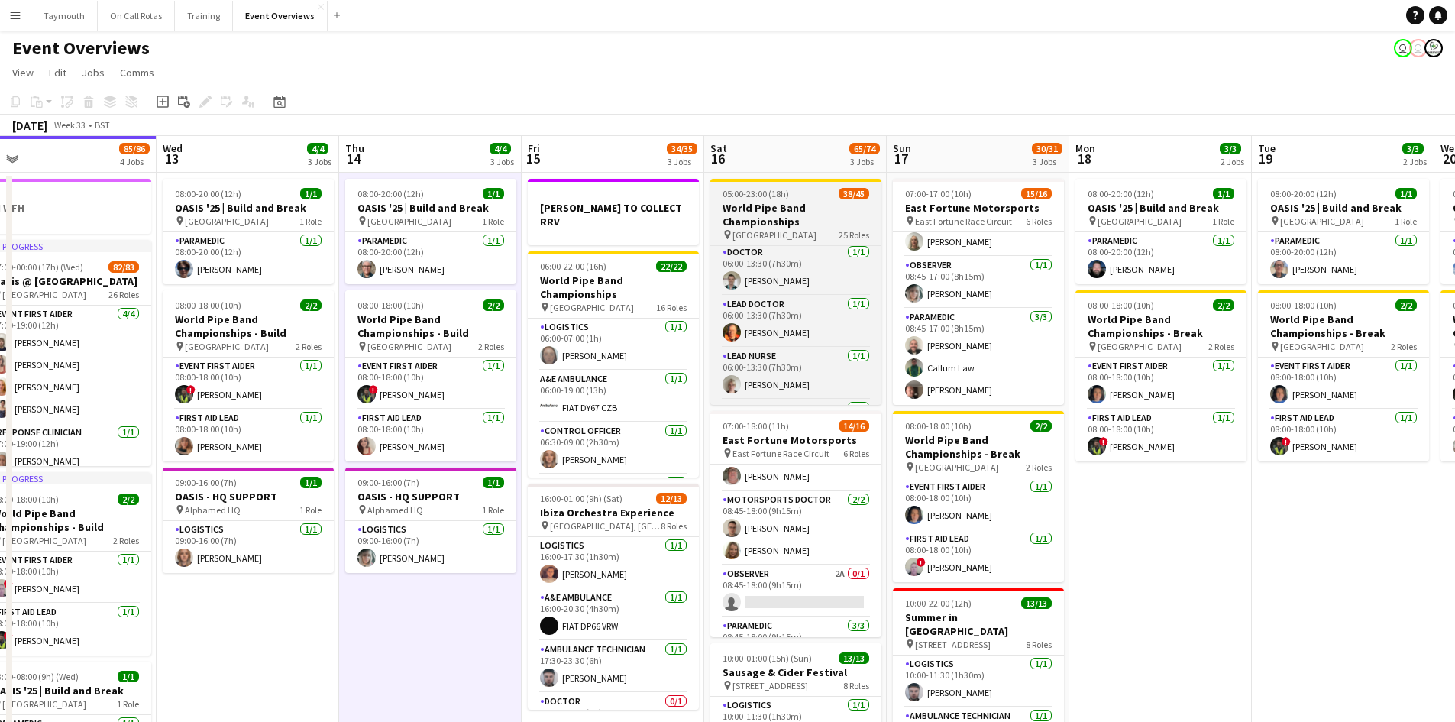
drag, startPoint x: 838, startPoint y: 200, endPoint x: 788, endPoint y: 207, distance: 50.9
click at [839, 199] on app-job-card "05:00-23:00 (18h) 38/45 World Pipe Band Championships pin Glasgow Green 25 Role…" at bounding box center [795, 292] width 171 height 226
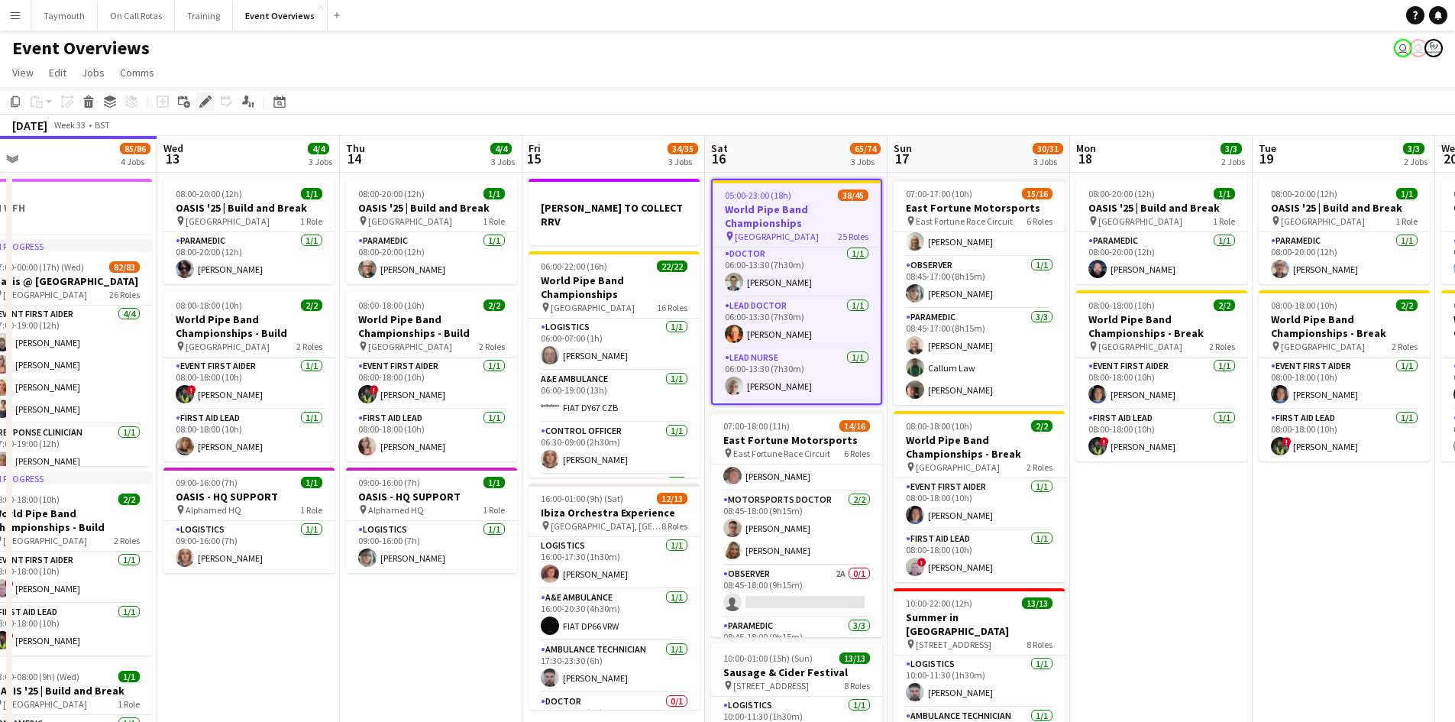
click at [202, 99] on icon "Edit" at bounding box center [205, 101] width 12 height 12
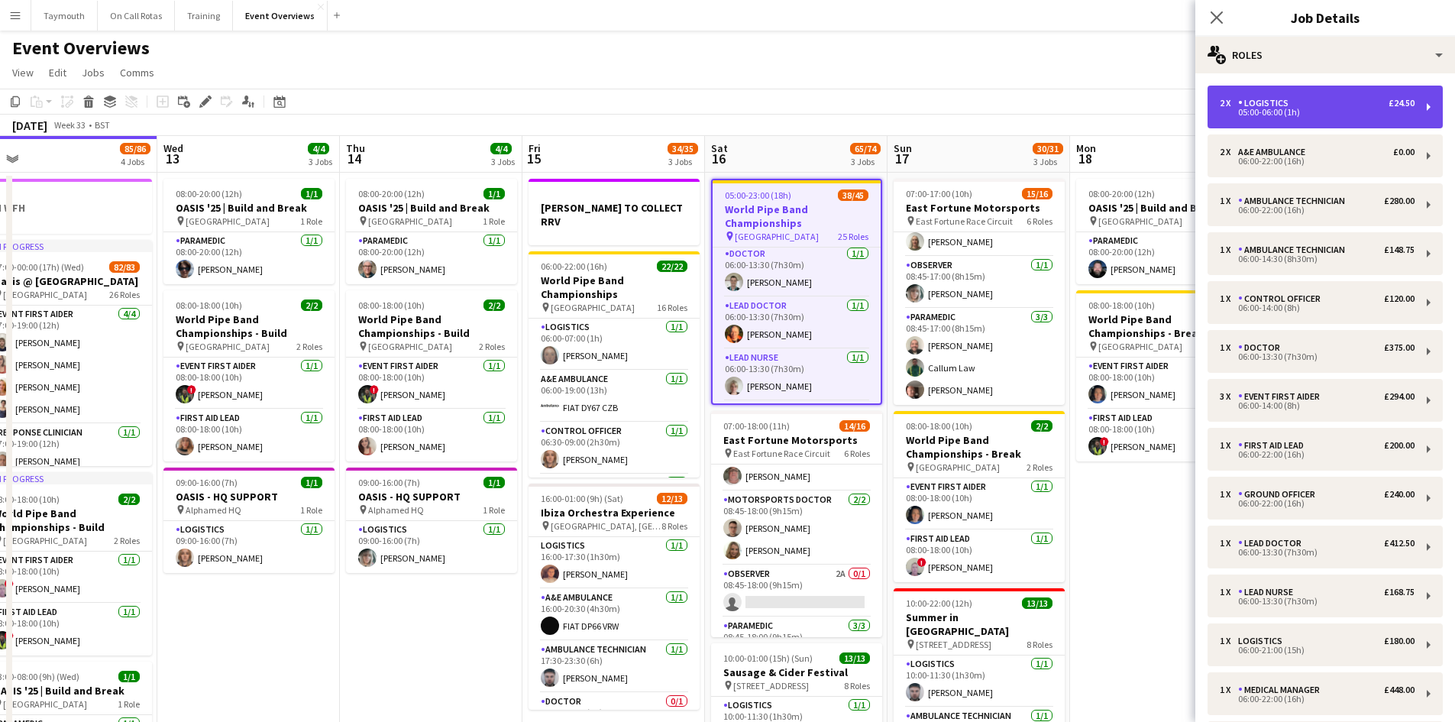
click at [1325, 113] on div "05:00-06:00 (1h)" at bounding box center [1317, 112] width 195 height 8
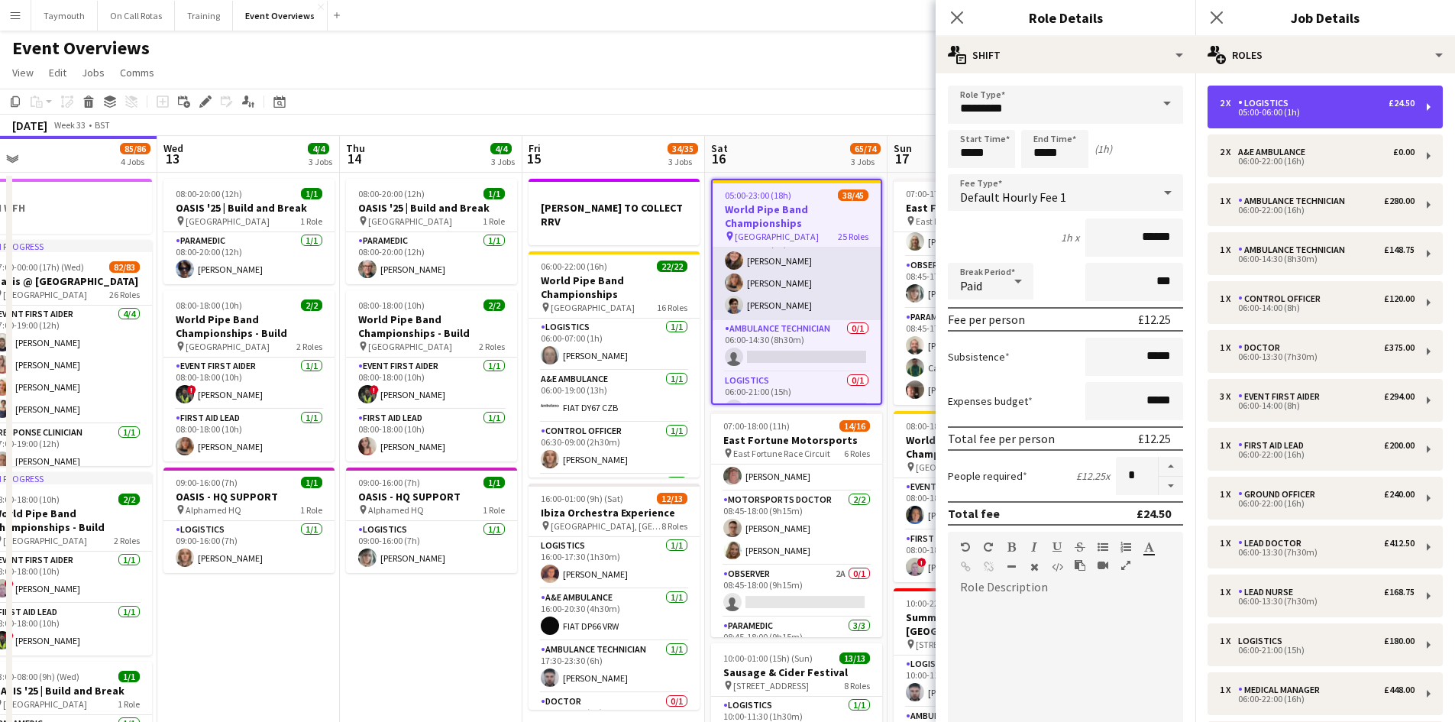
scroll to position [382, 0]
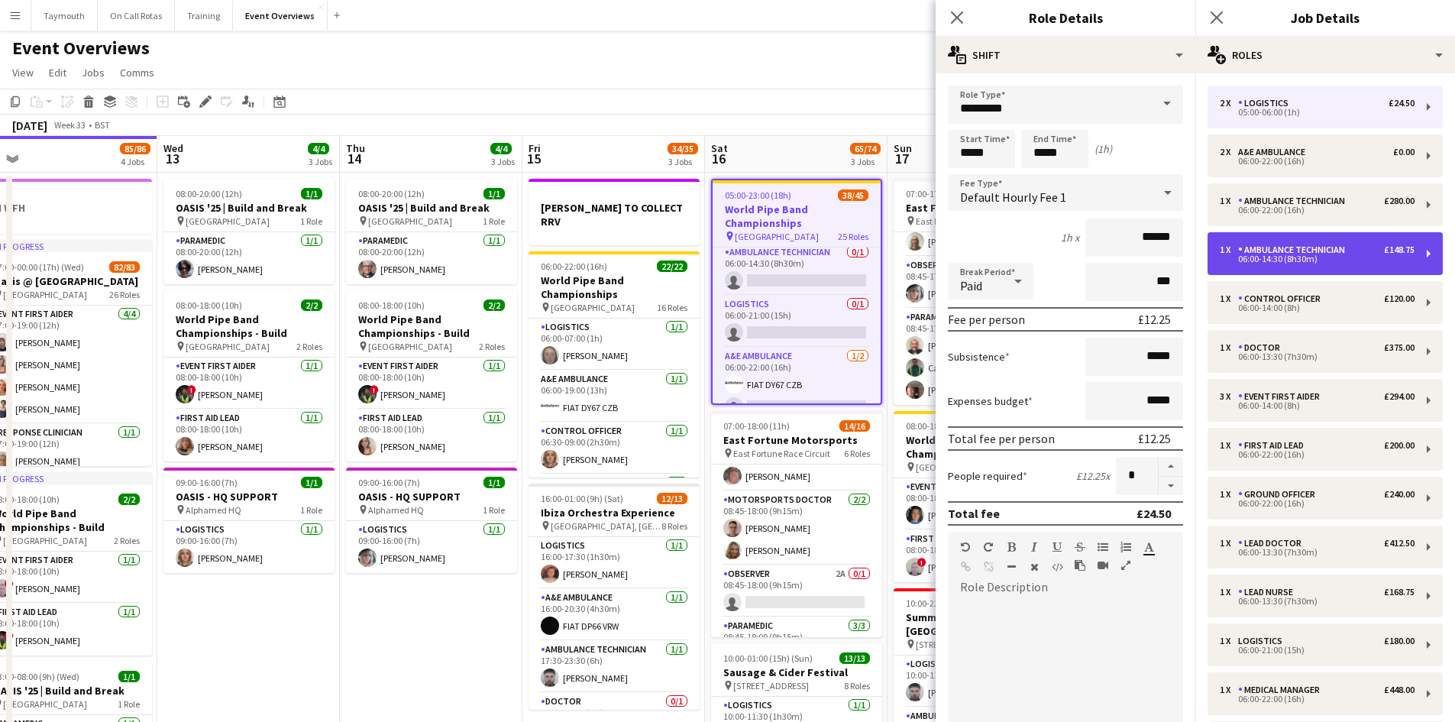
click at [1368, 249] on div "1 x Ambulance Technician £148.75" at bounding box center [1317, 249] width 195 height 11
type input "**********"
type input "*****"
type input "******"
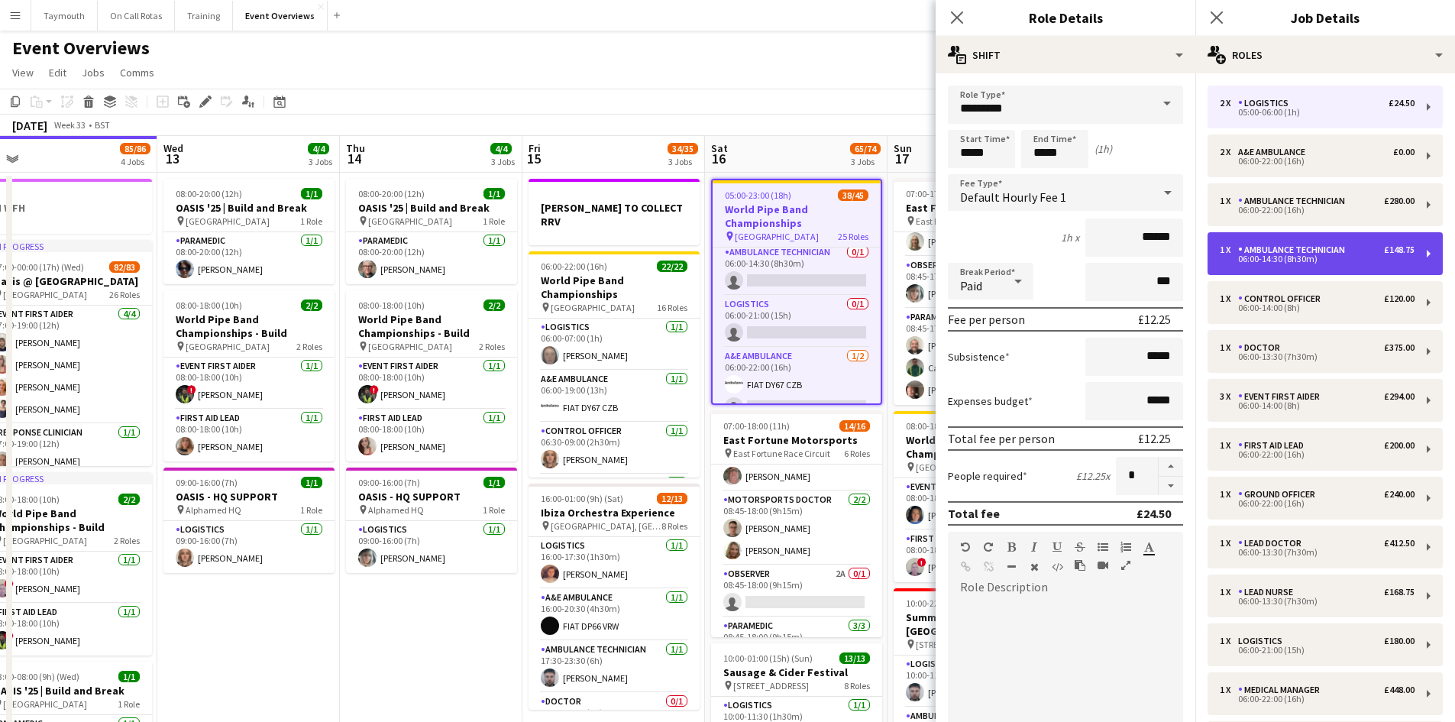
type input "*"
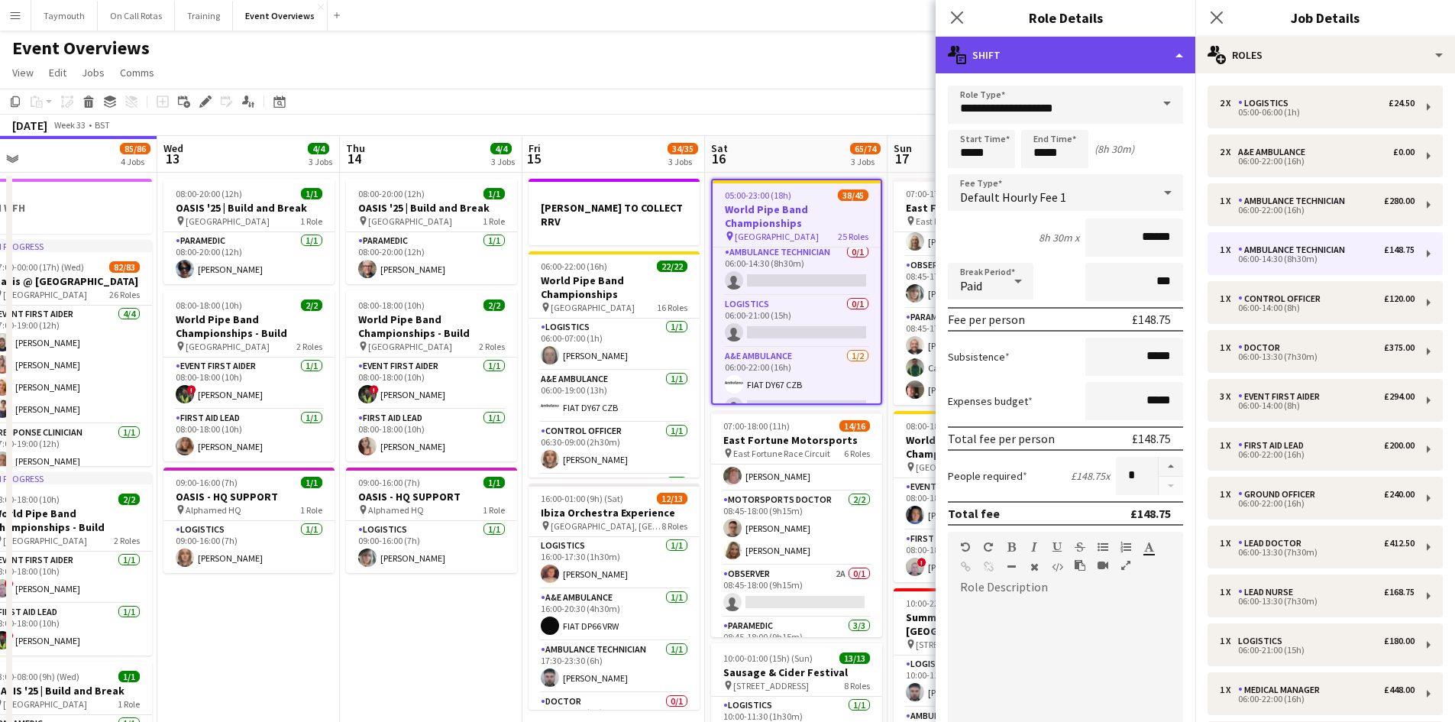
click at [1172, 44] on div "multiple-actions-text Shift" at bounding box center [1066, 55] width 260 height 37
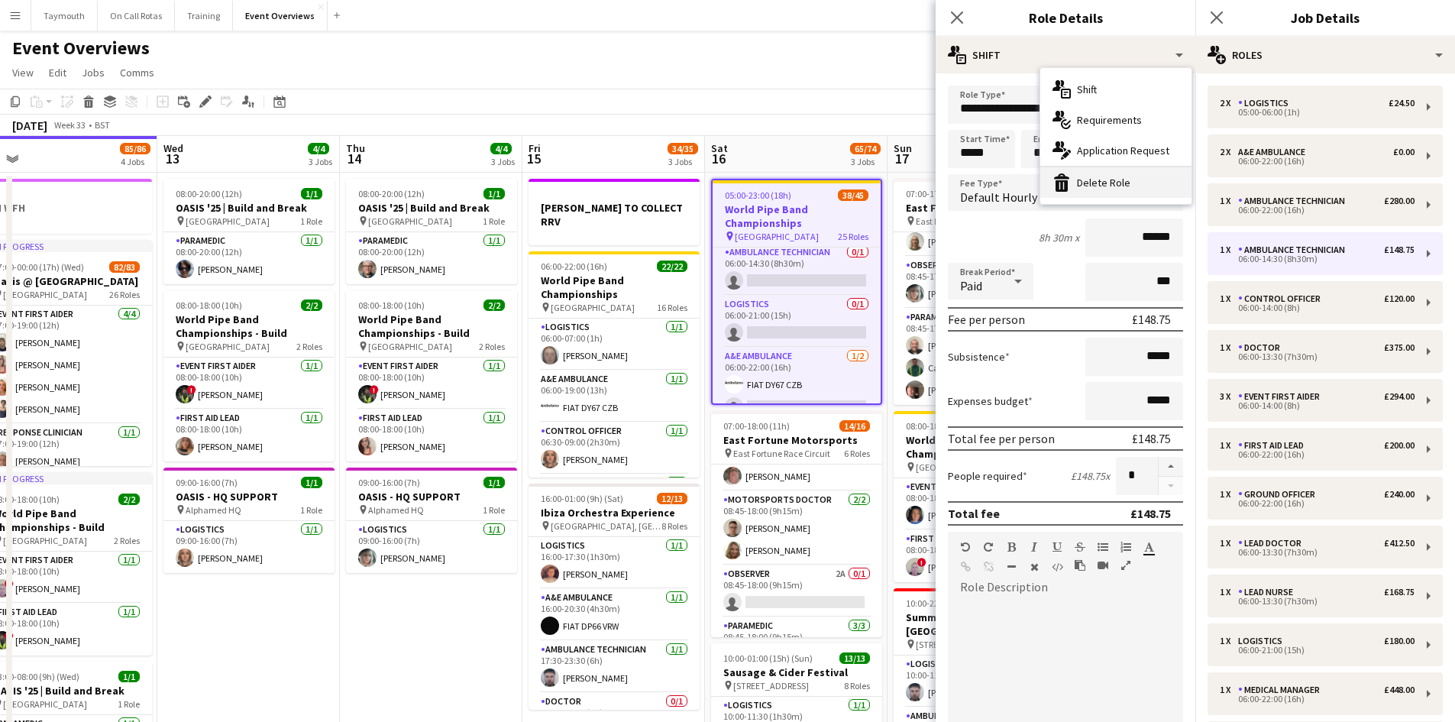
click at [1143, 179] on div "bin-2 Delete Role" at bounding box center [1115, 182] width 151 height 31
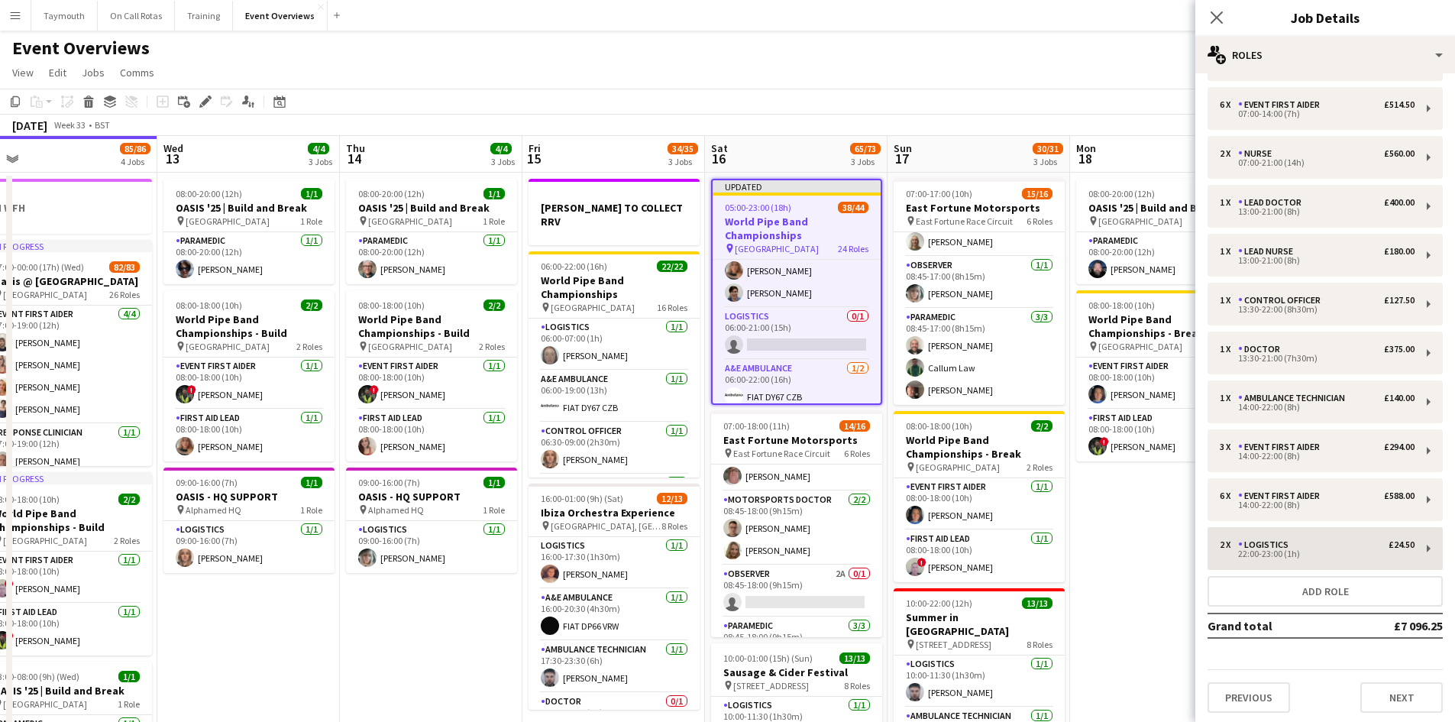
scroll to position [687, 0]
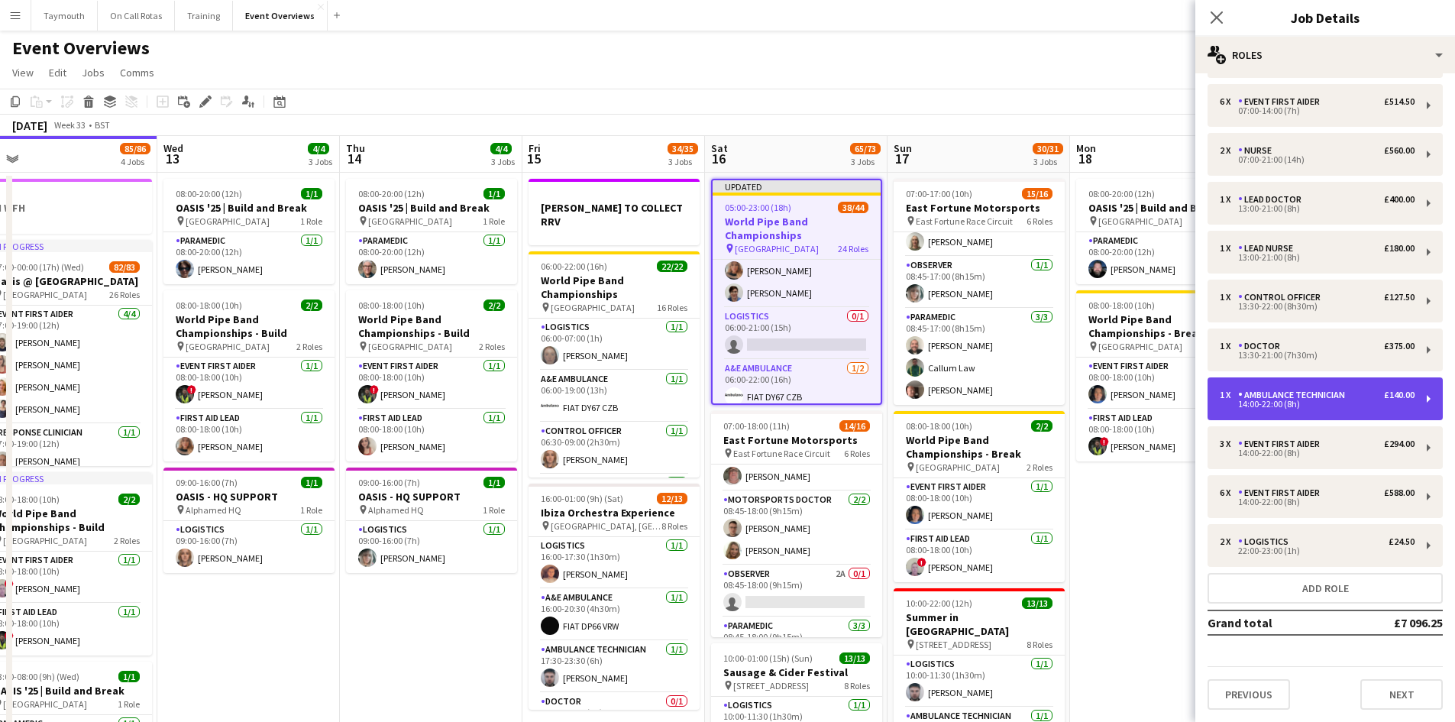
click at [1302, 399] on div "Ambulance Technician" at bounding box center [1294, 395] width 113 height 11
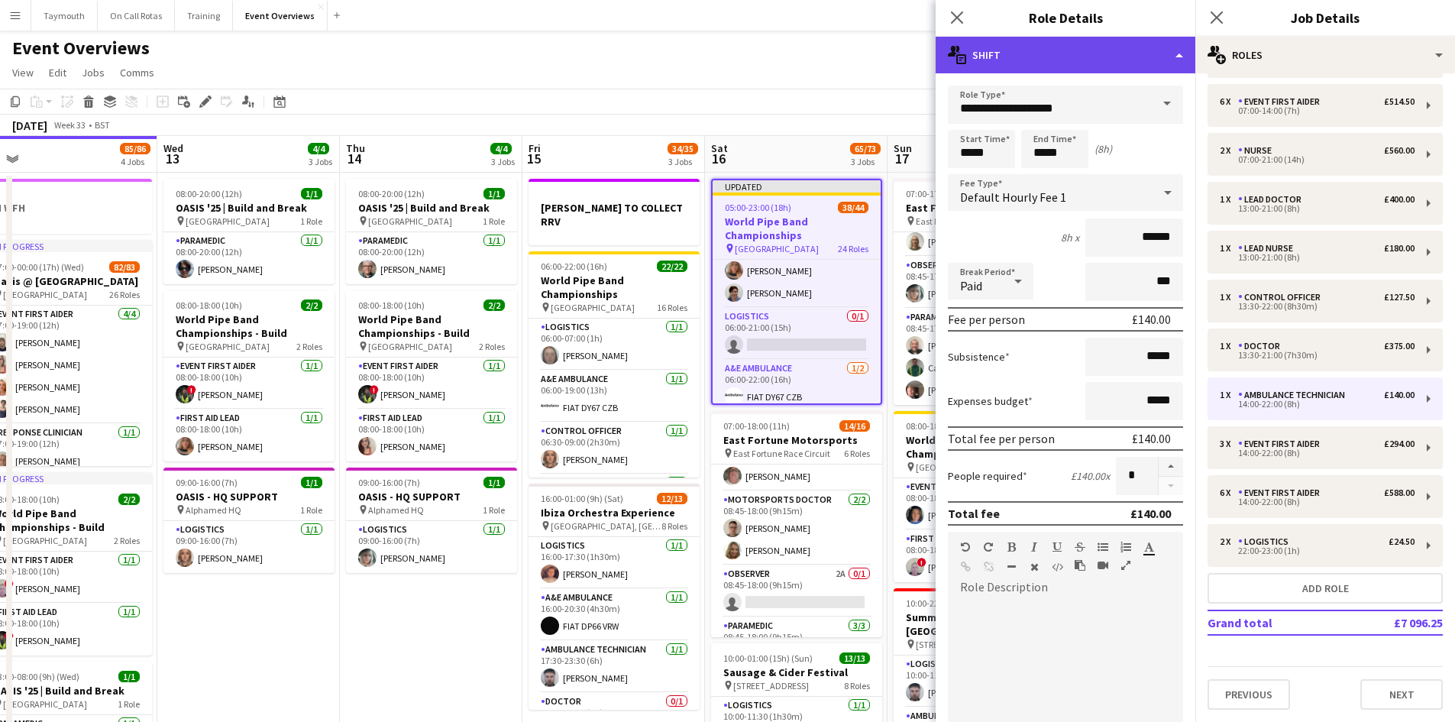
click at [1168, 52] on div "multiple-actions-text Shift" at bounding box center [1066, 55] width 260 height 37
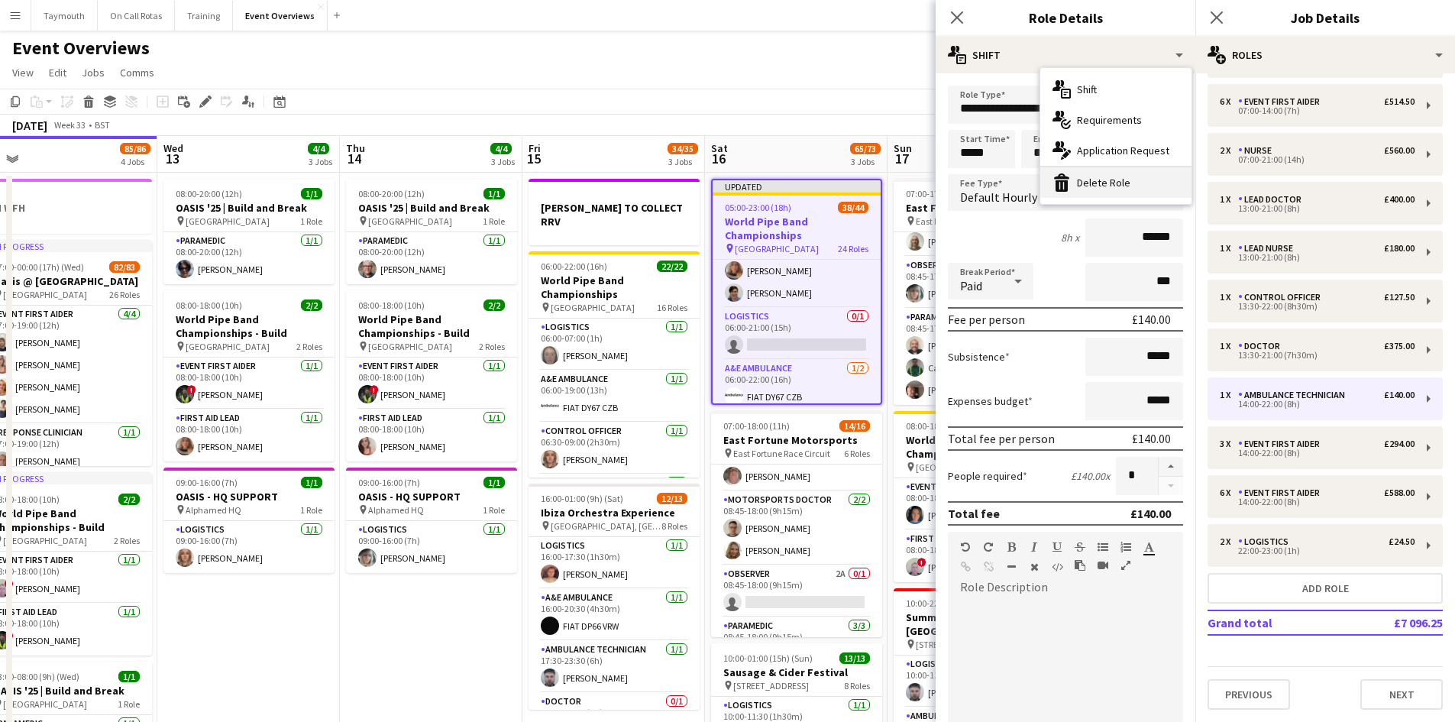
click at [1127, 181] on div "bin-2 Delete Role" at bounding box center [1115, 182] width 151 height 31
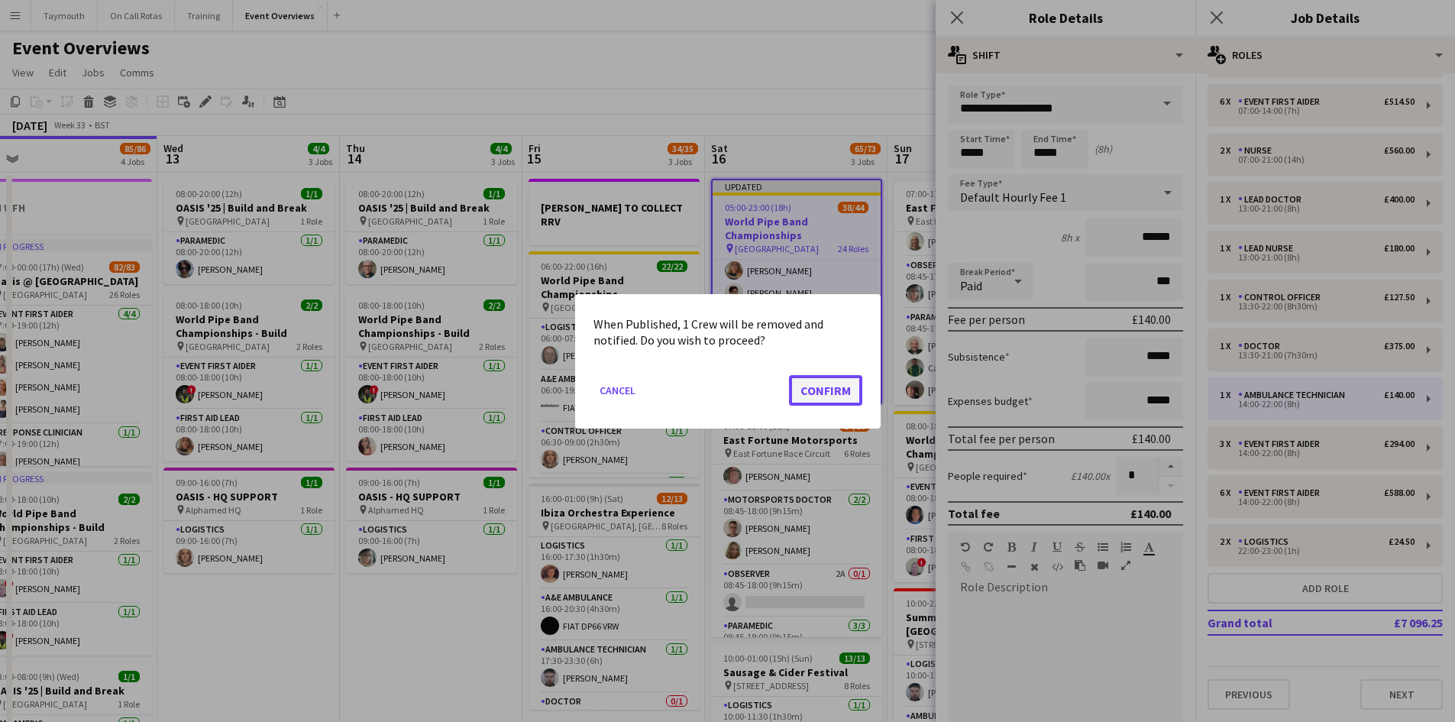
click at [816, 390] on button "Confirm" at bounding box center [825, 389] width 73 height 31
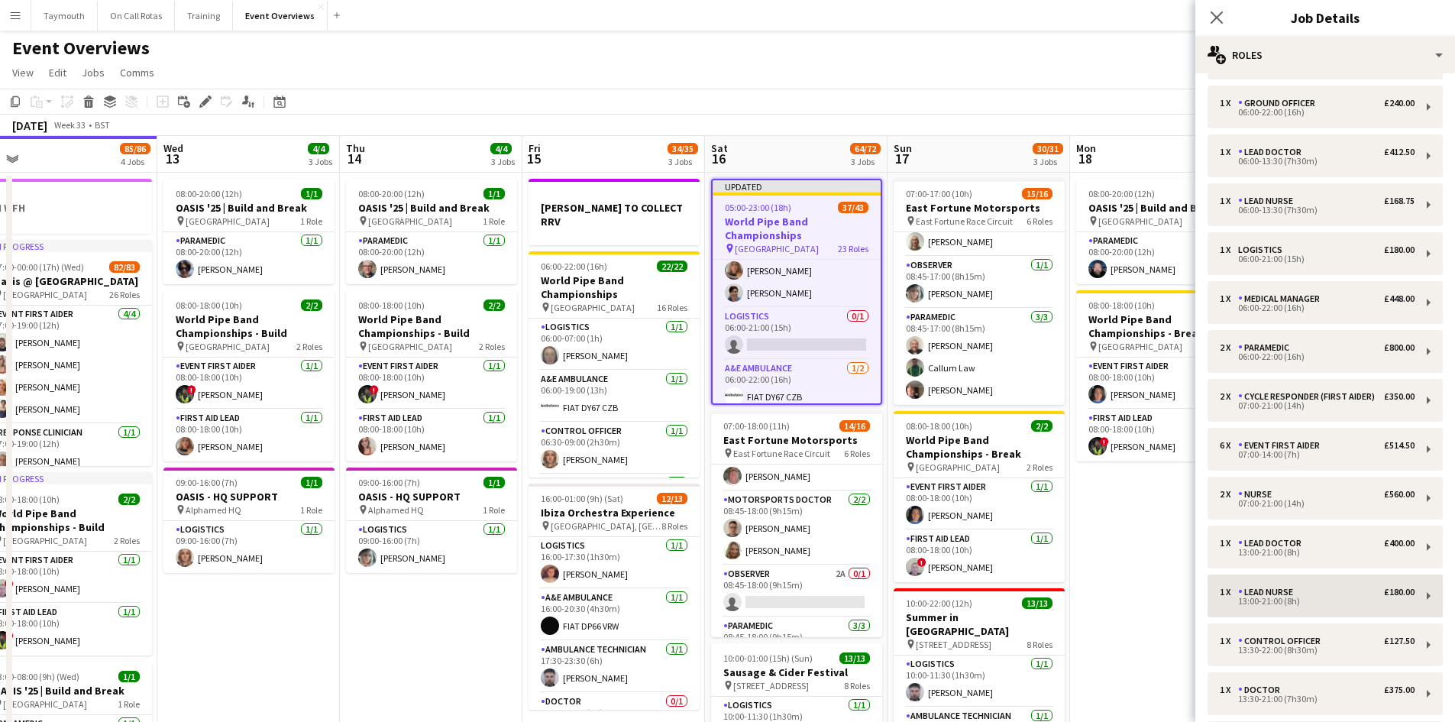
scroll to position [0, 0]
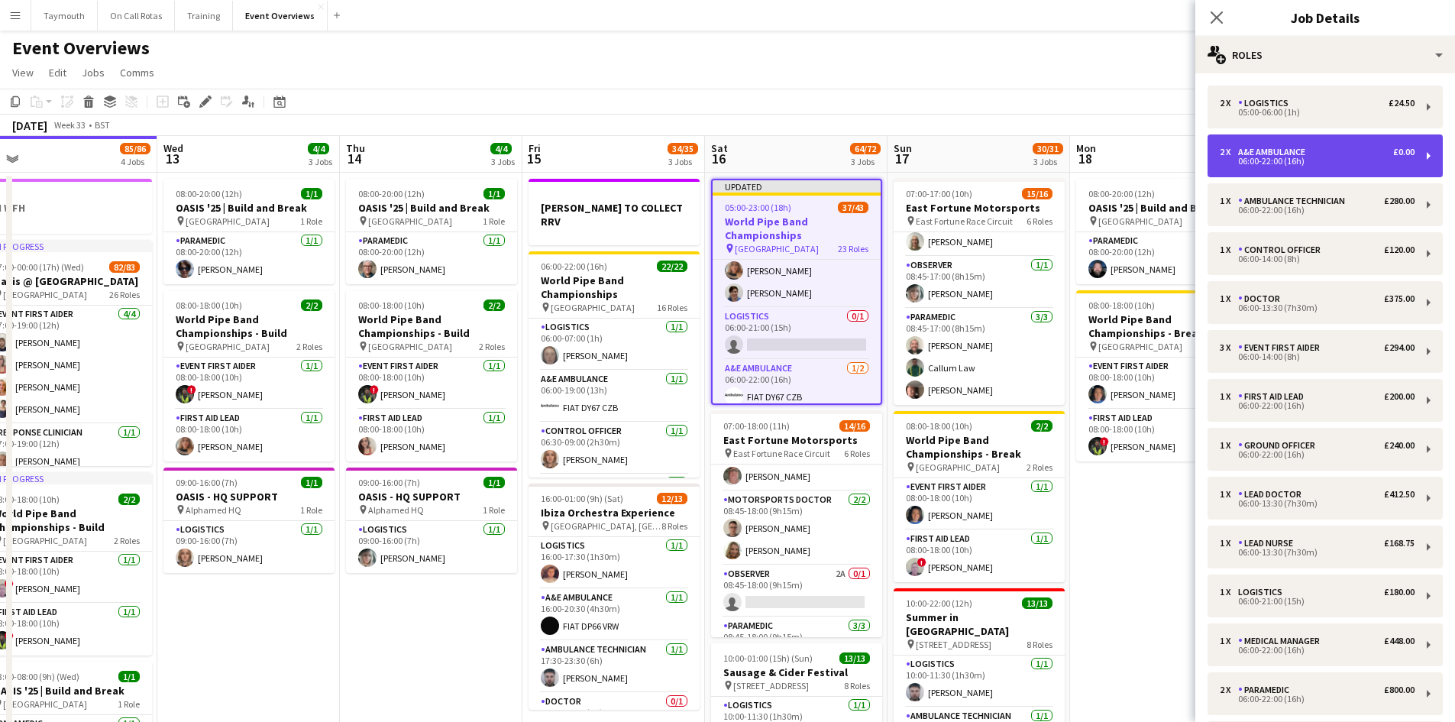
click at [1322, 161] on div "06:00-22:00 (16h)" at bounding box center [1317, 161] width 195 height 8
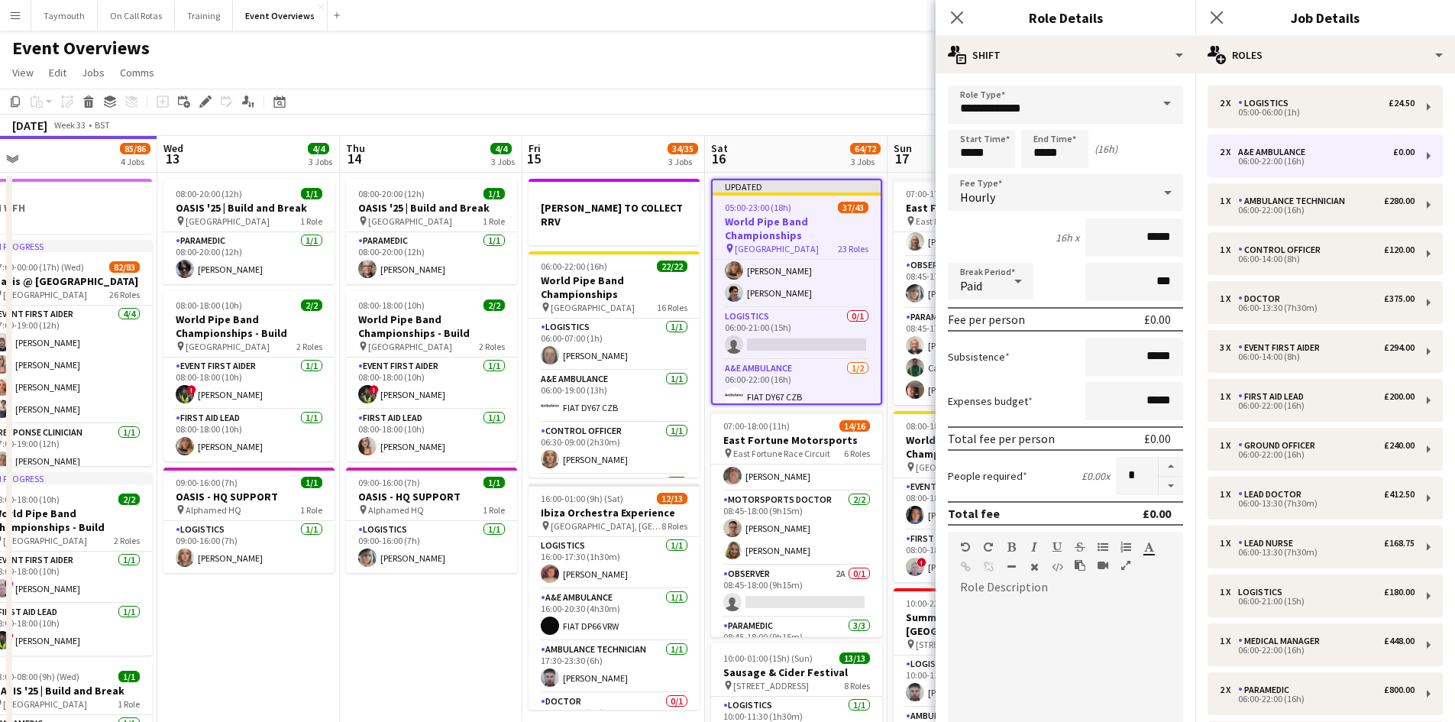
click at [1162, 481] on button "button" at bounding box center [1171, 486] width 24 height 19
type input "*"
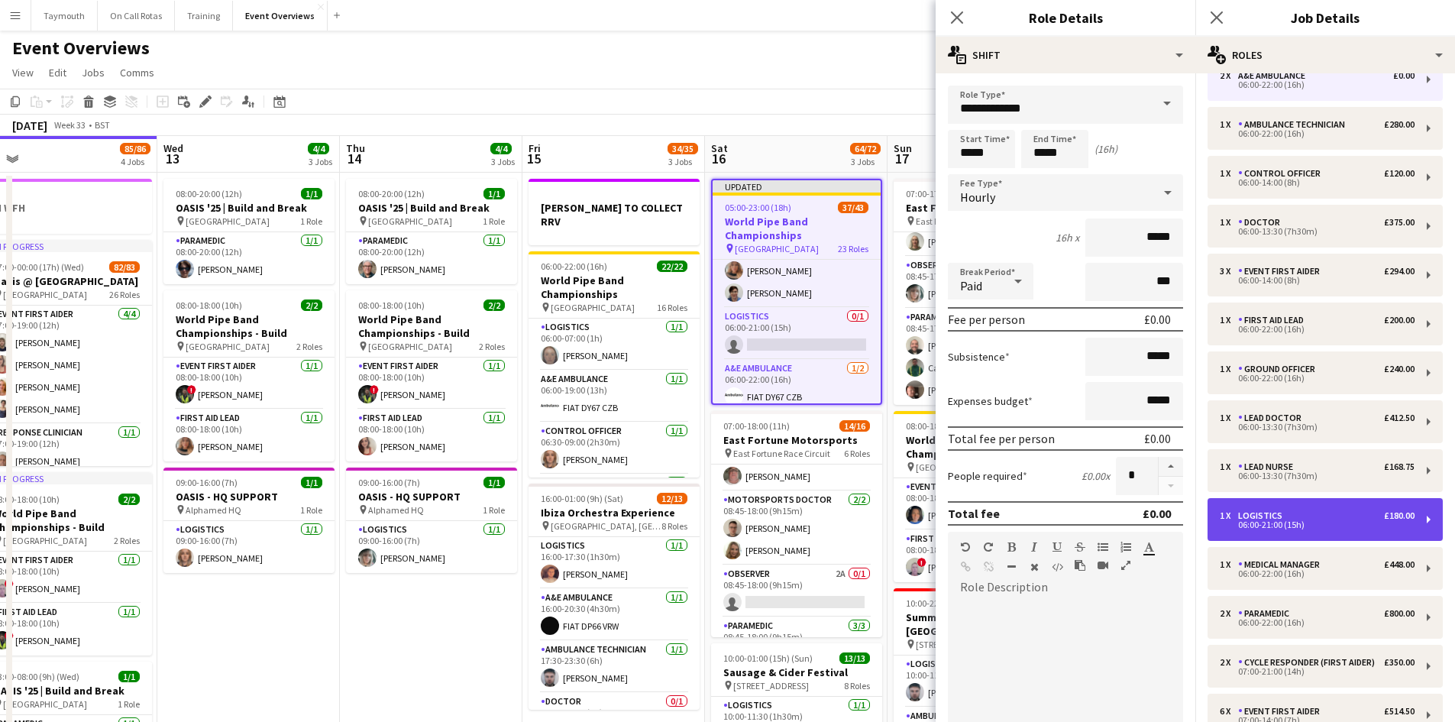
click at [1310, 513] on div "1 x Logistics £180.00" at bounding box center [1317, 515] width 195 height 11
type input "*********"
type input "*****"
type input "******"
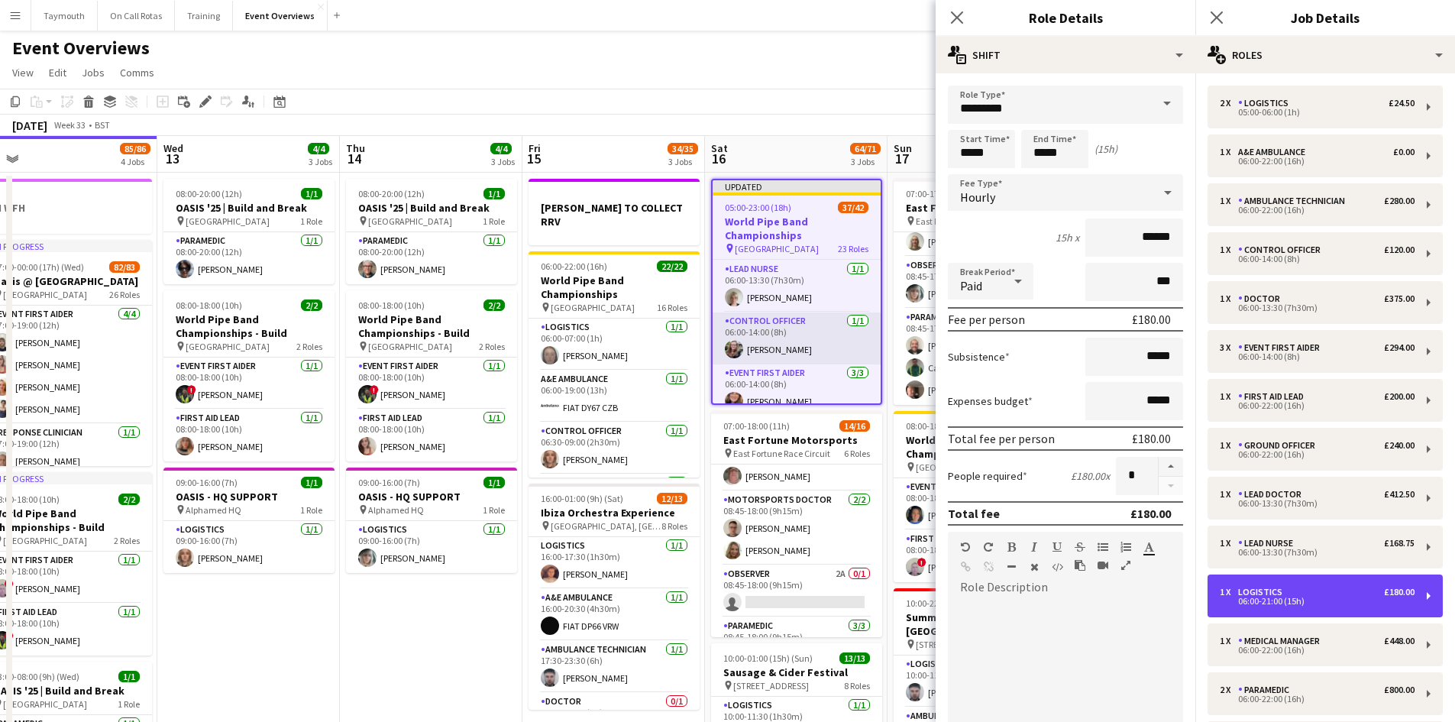
scroll to position [0, 0]
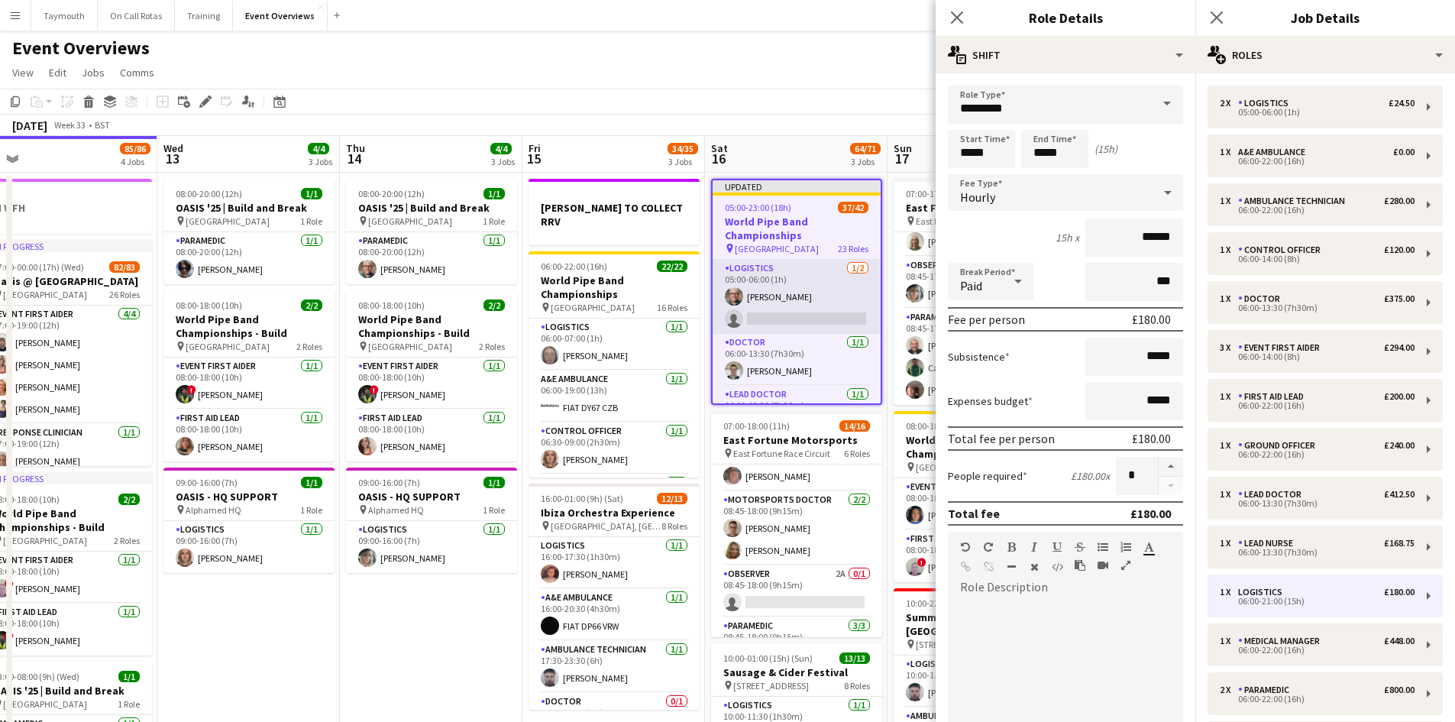
click at [794, 308] on app-card-role "Logistics [DATE] 05:00-06:00 (1h) [PERSON_NAME] single-neutral-actions" at bounding box center [797, 297] width 168 height 74
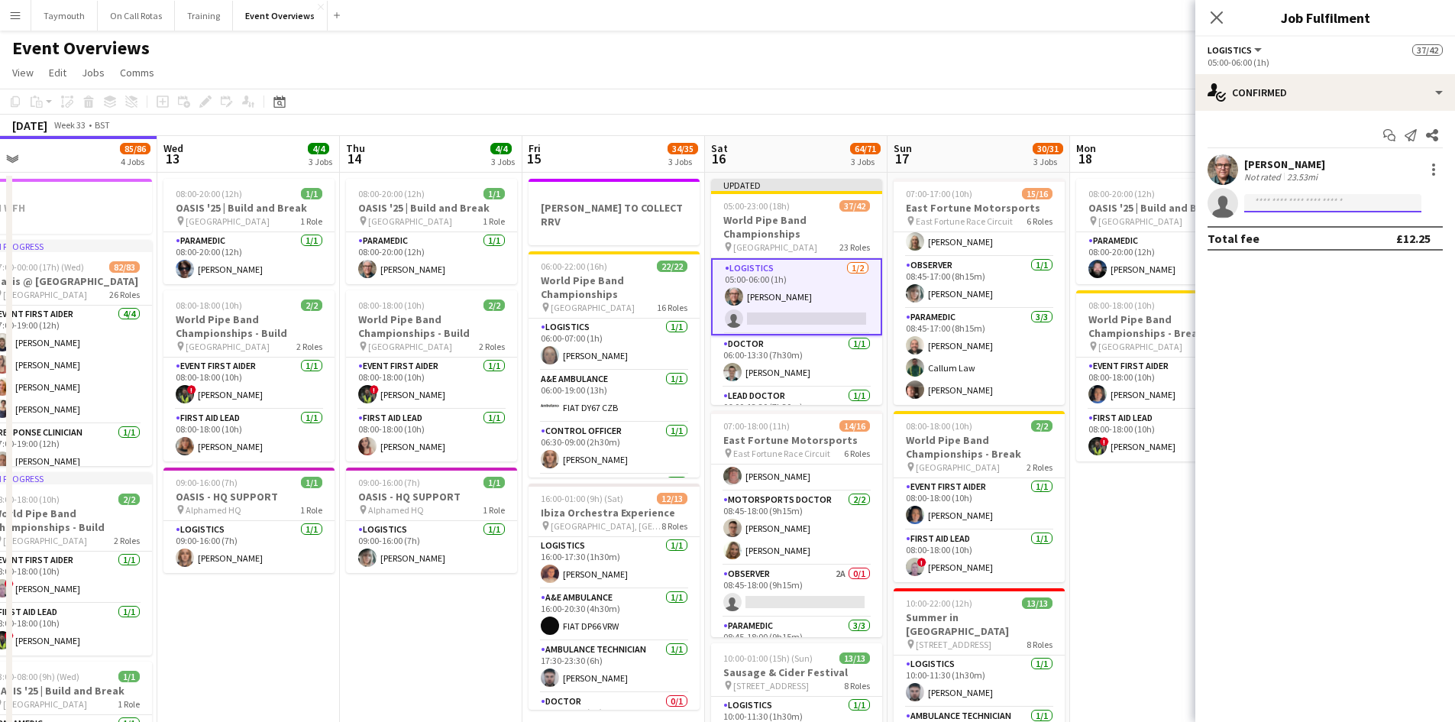
click at [1340, 198] on input at bounding box center [1332, 203] width 177 height 18
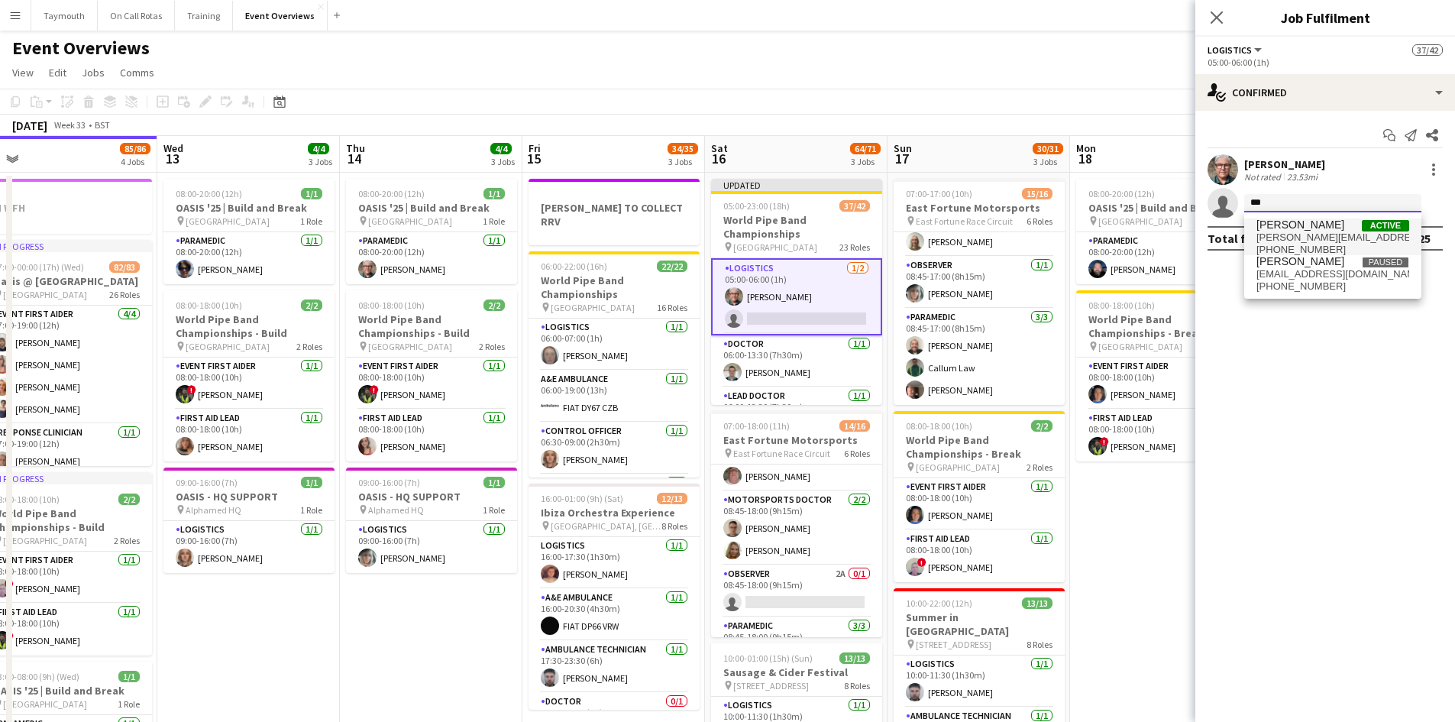
type input "***"
click at [1296, 231] on span "[PERSON_NAME][EMAIL_ADDRESS][DOMAIN_NAME]" at bounding box center [1333, 237] width 153 height 12
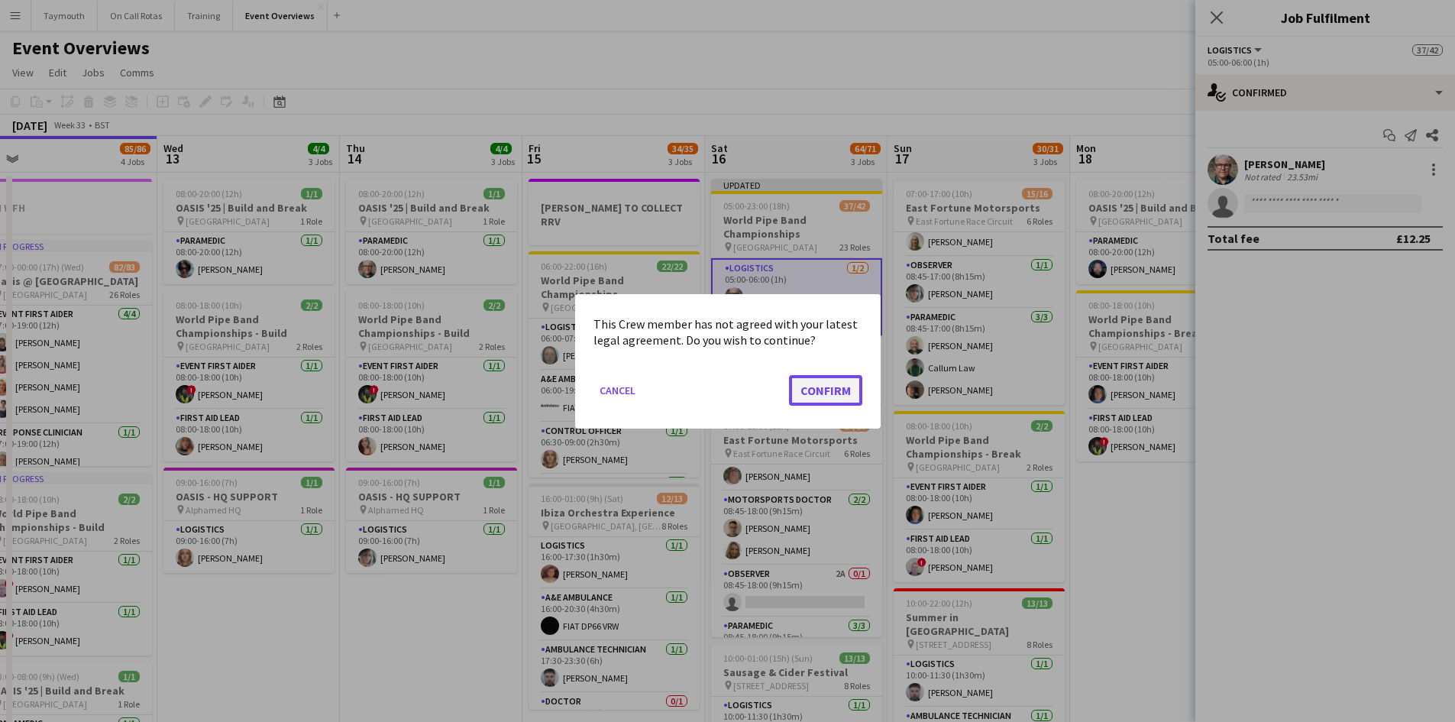
click at [797, 382] on button "Confirm" at bounding box center [825, 389] width 73 height 31
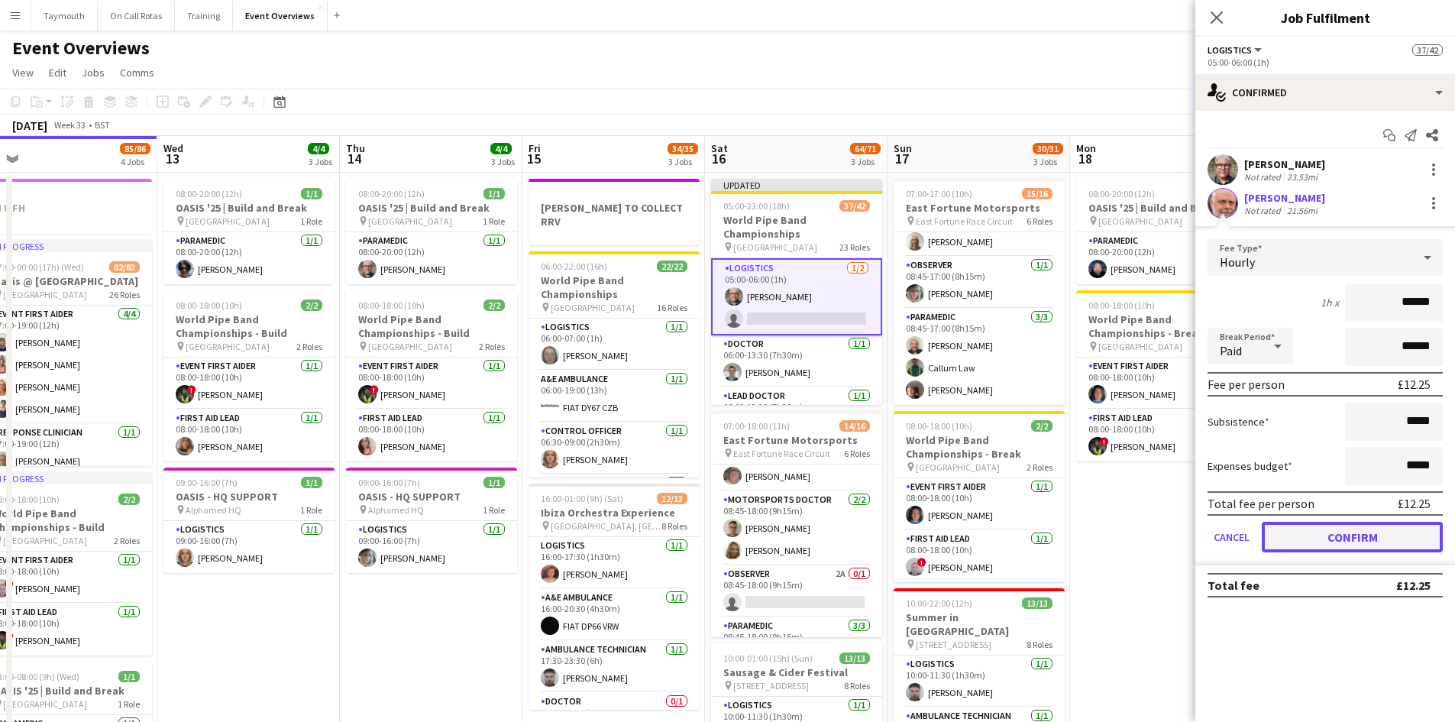
click at [1397, 541] on button "Confirm" at bounding box center [1352, 537] width 181 height 31
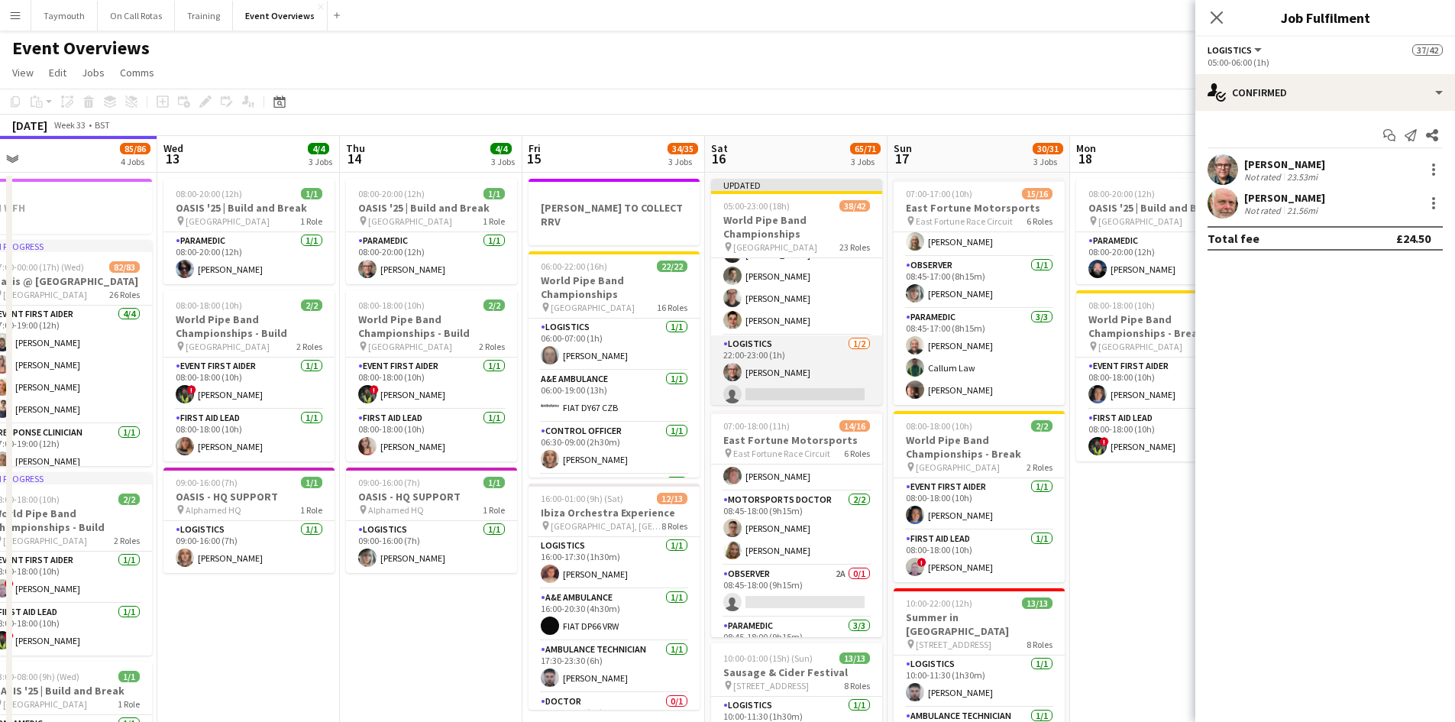
click at [828, 372] on app-card-role "Logistics [DATE] 22:00-23:00 (1h) [PERSON_NAME] single-neutral-actions" at bounding box center [796, 372] width 171 height 74
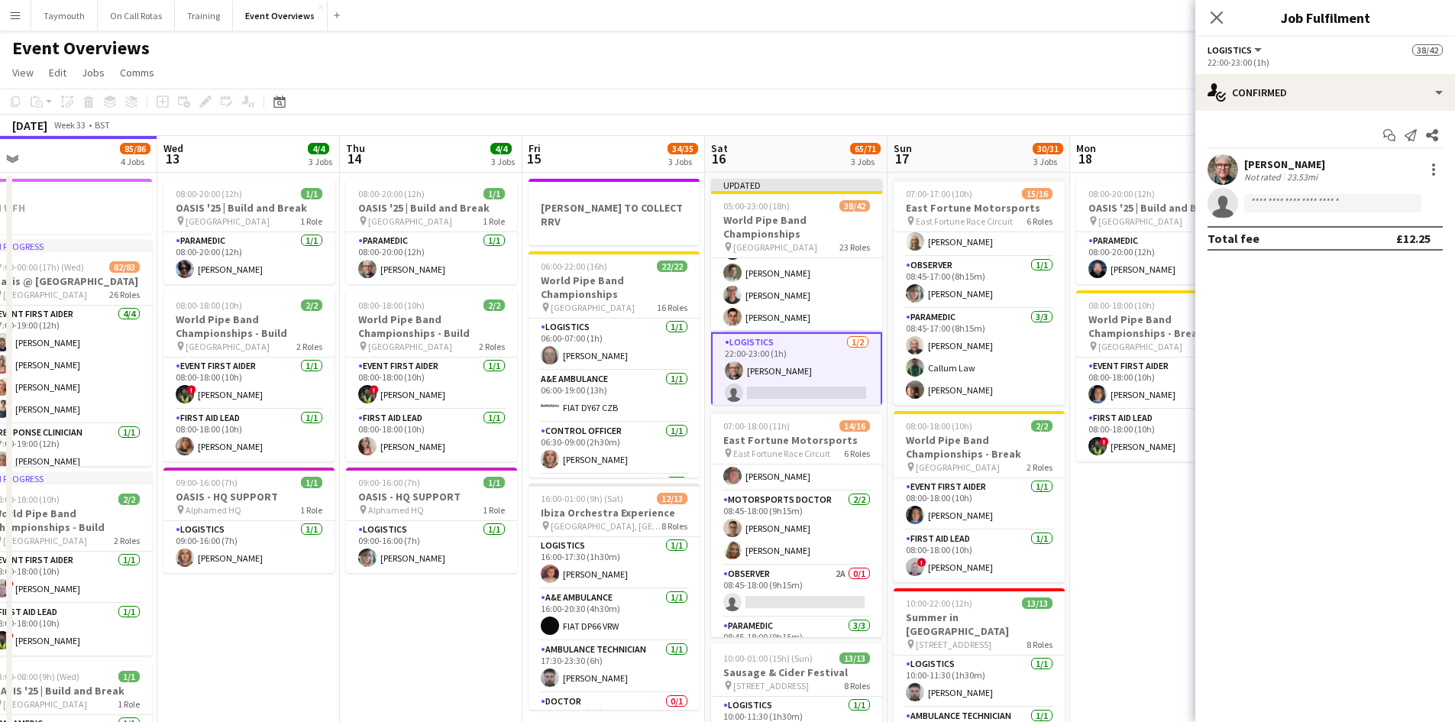
scroll to position [1469, 0]
click at [1306, 205] on input at bounding box center [1332, 203] width 177 height 18
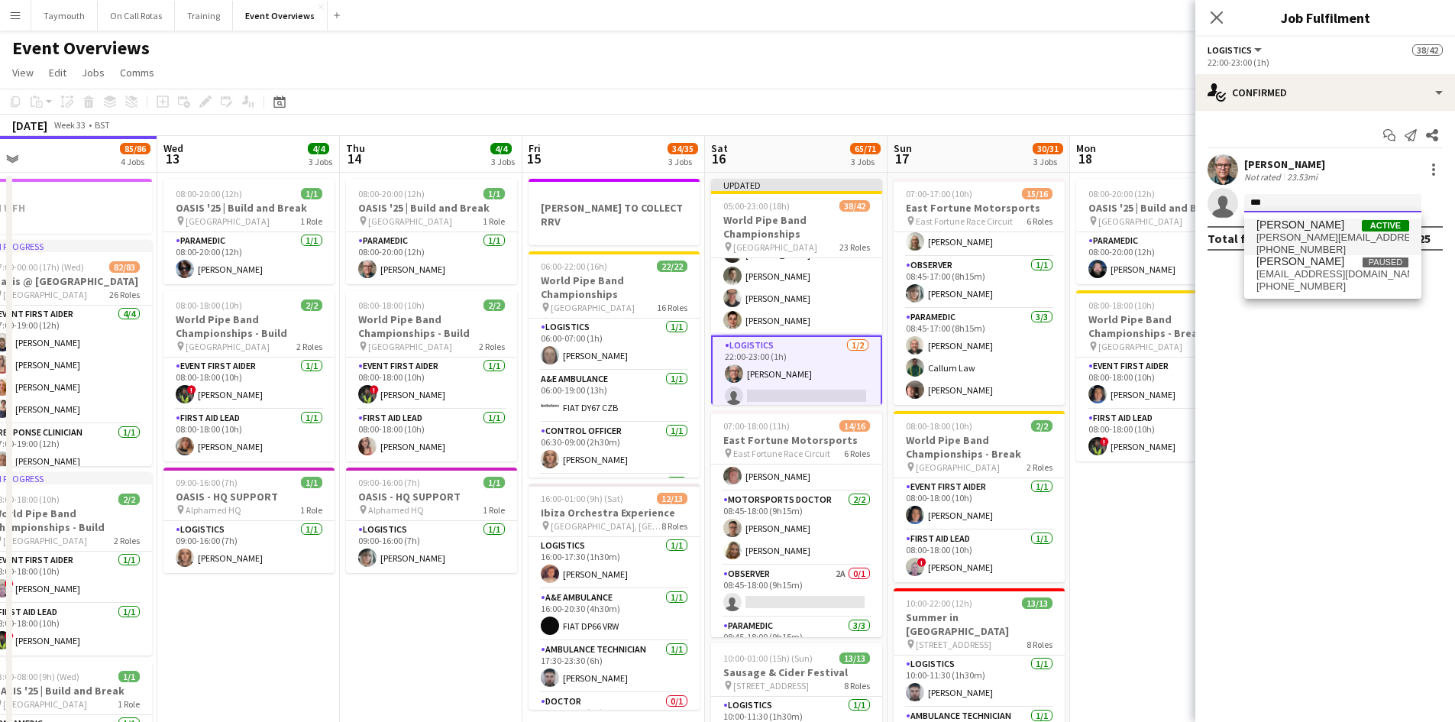
type input "***"
click at [1344, 232] on span "[PERSON_NAME][EMAIL_ADDRESS][DOMAIN_NAME]" at bounding box center [1333, 237] width 153 height 12
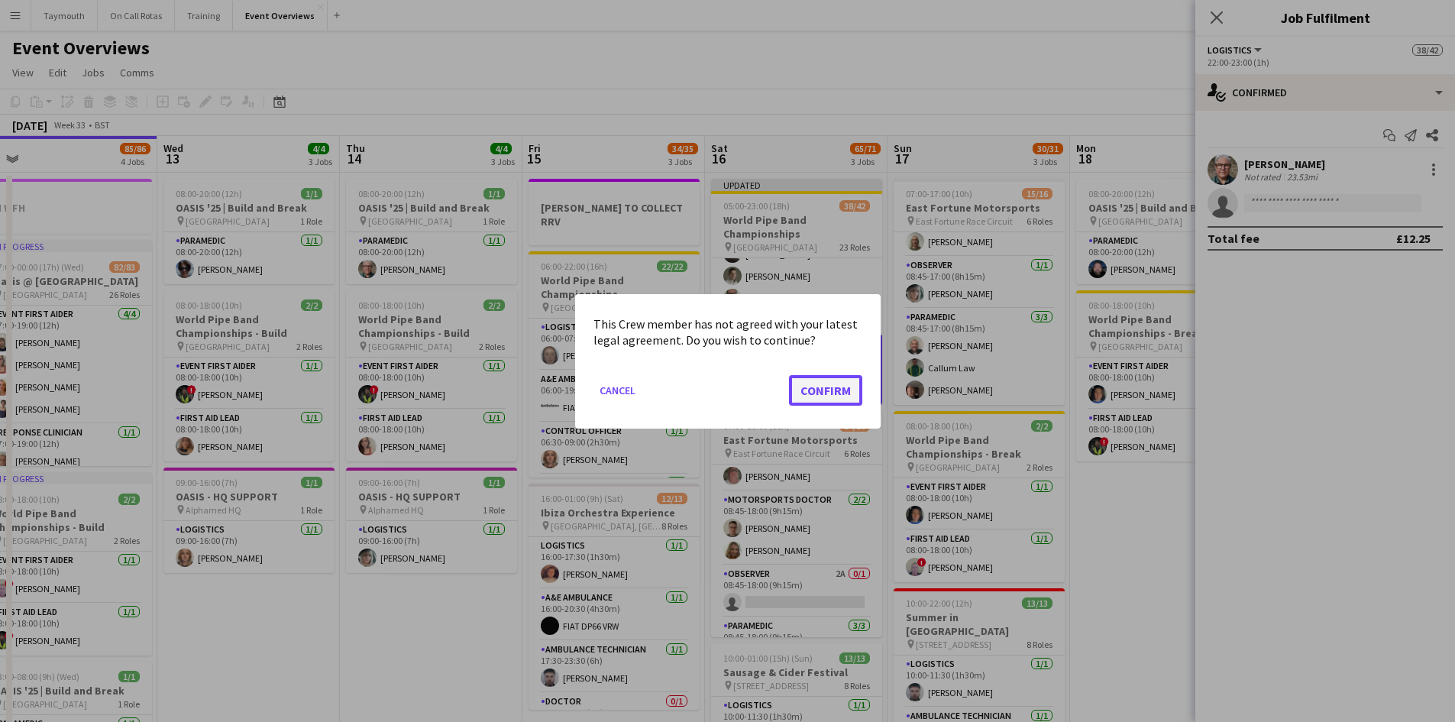
drag, startPoint x: 807, startPoint y: 398, endPoint x: 827, endPoint y: 388, distance: 22.2
click at [807, 397] on button "Confirm" at bounding box center [825, 389] width 73 height 31
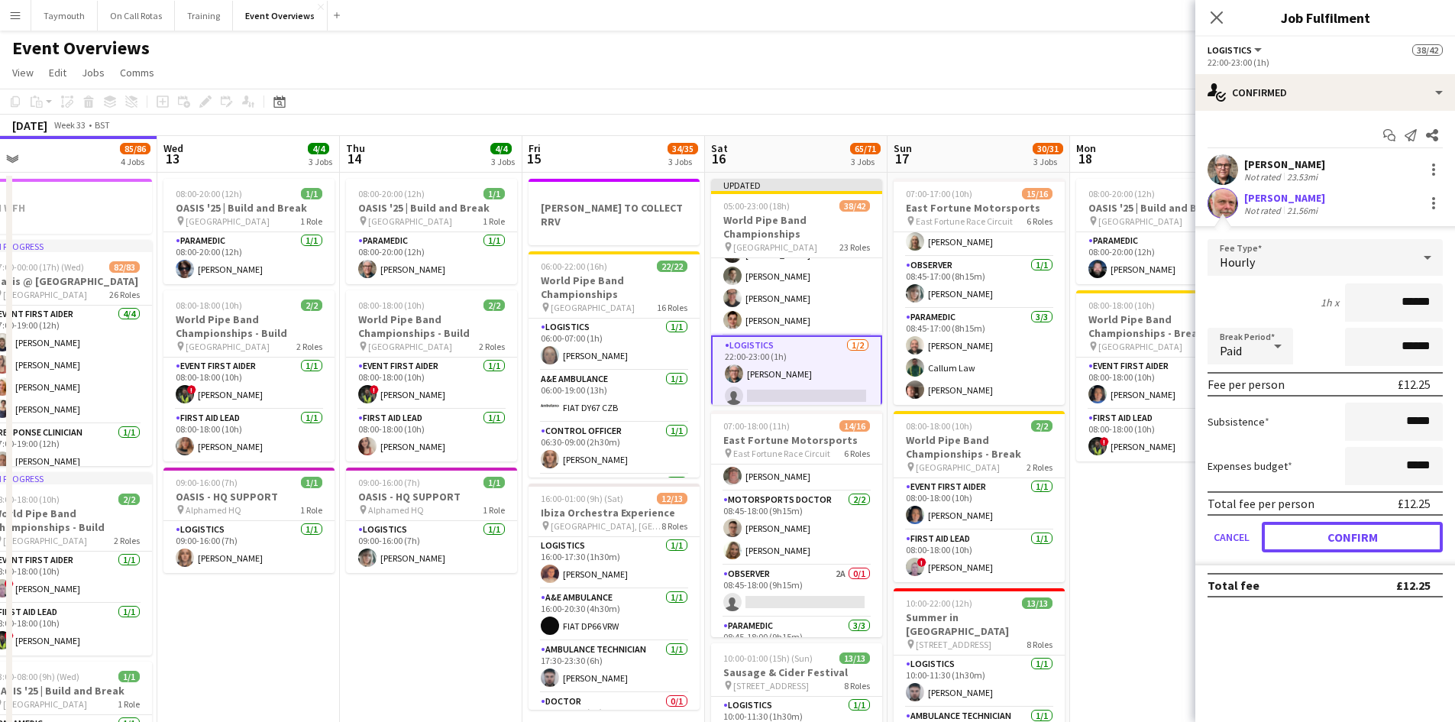
click at [1341, 522] on button "Confirm" at bounding box center [1352, 537] width 181 height 31
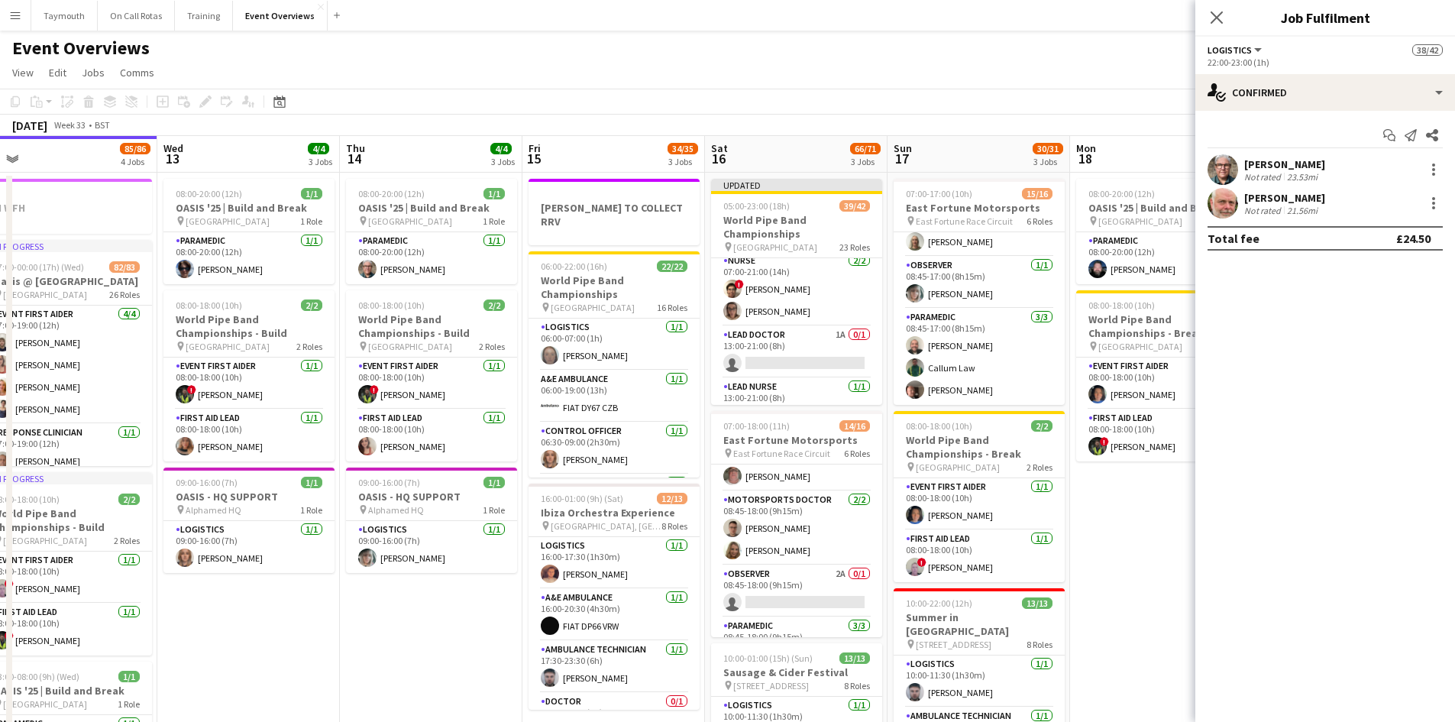
scroll to position [1011, 0]
drag, startPoint x: 797, startPoint y: 335, endPoint x: 887, endPoint y: 310, distance: 93.6
click at [797, 335] on app-card-role "Lead Doctor 1A 0/1 13:00-21:00 (8h) single-neutral-actions" at bounding box center [796, 353] width 171 height 52
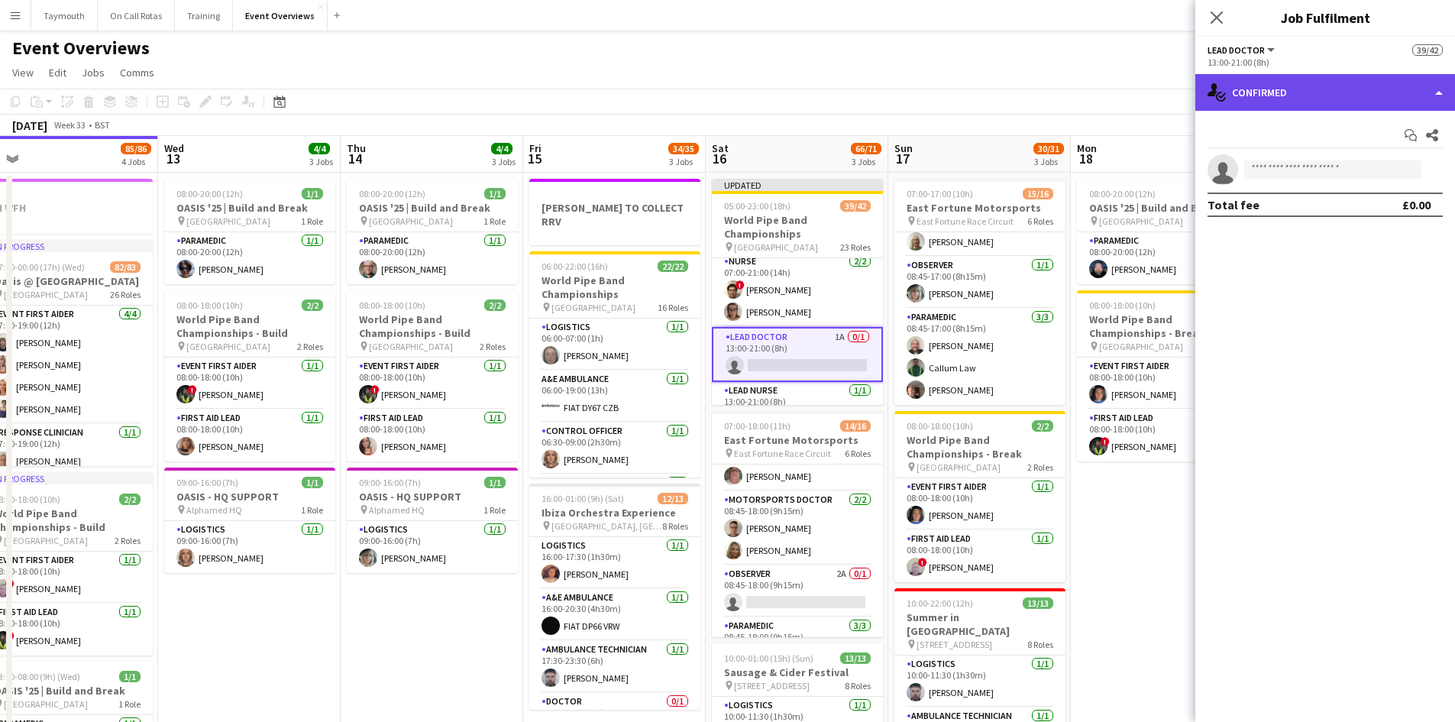
drag, startPoint x: 1299, startPoint y: 98, endPoint x: 1360, endPoint y: 283, distance: 195.4
click at [1301, 98] on div "single-neutral-actions-check-2 Confirmed" at bounding box center [1325, 92] width 260 height 37
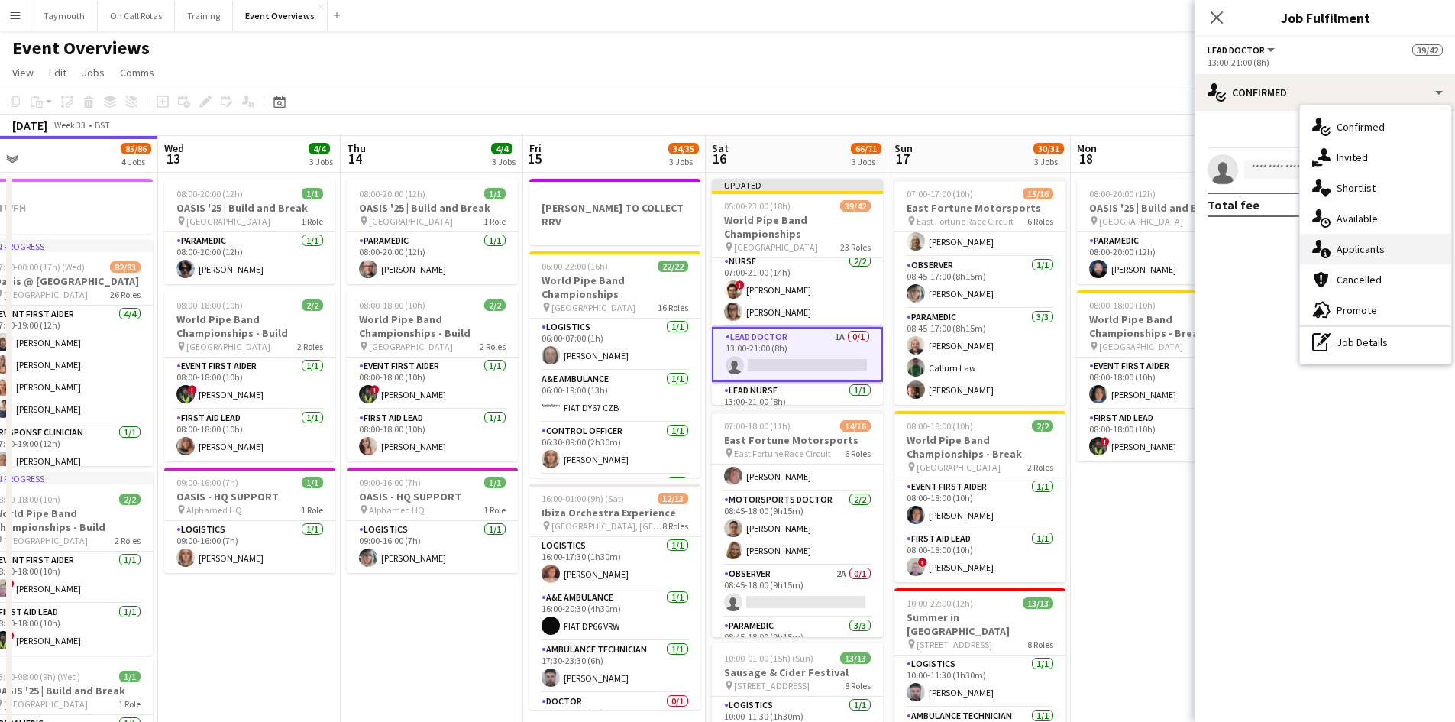
click at [1376, 254] on div "single-neutral-actions-information Applicants" at bounding box center [1375, 249] width 151 height 31
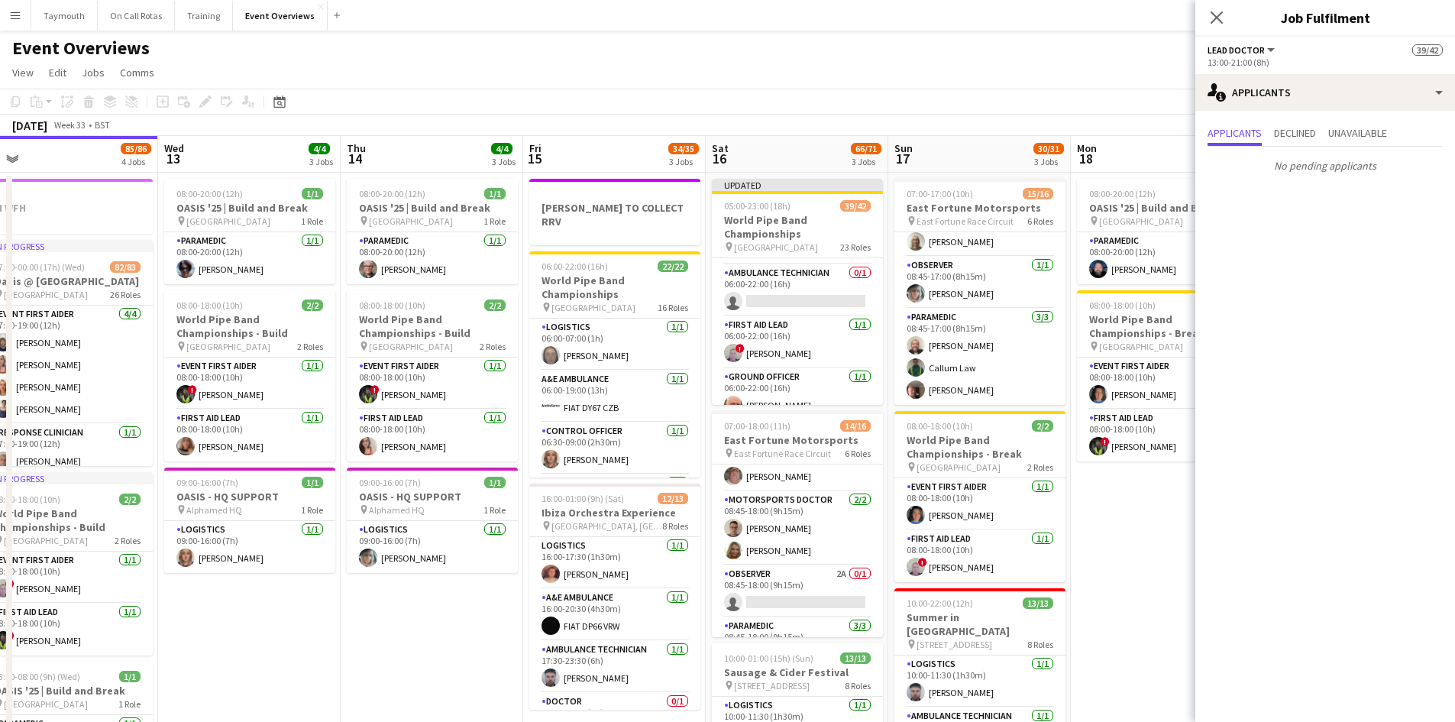
scroll to position [399, 0]
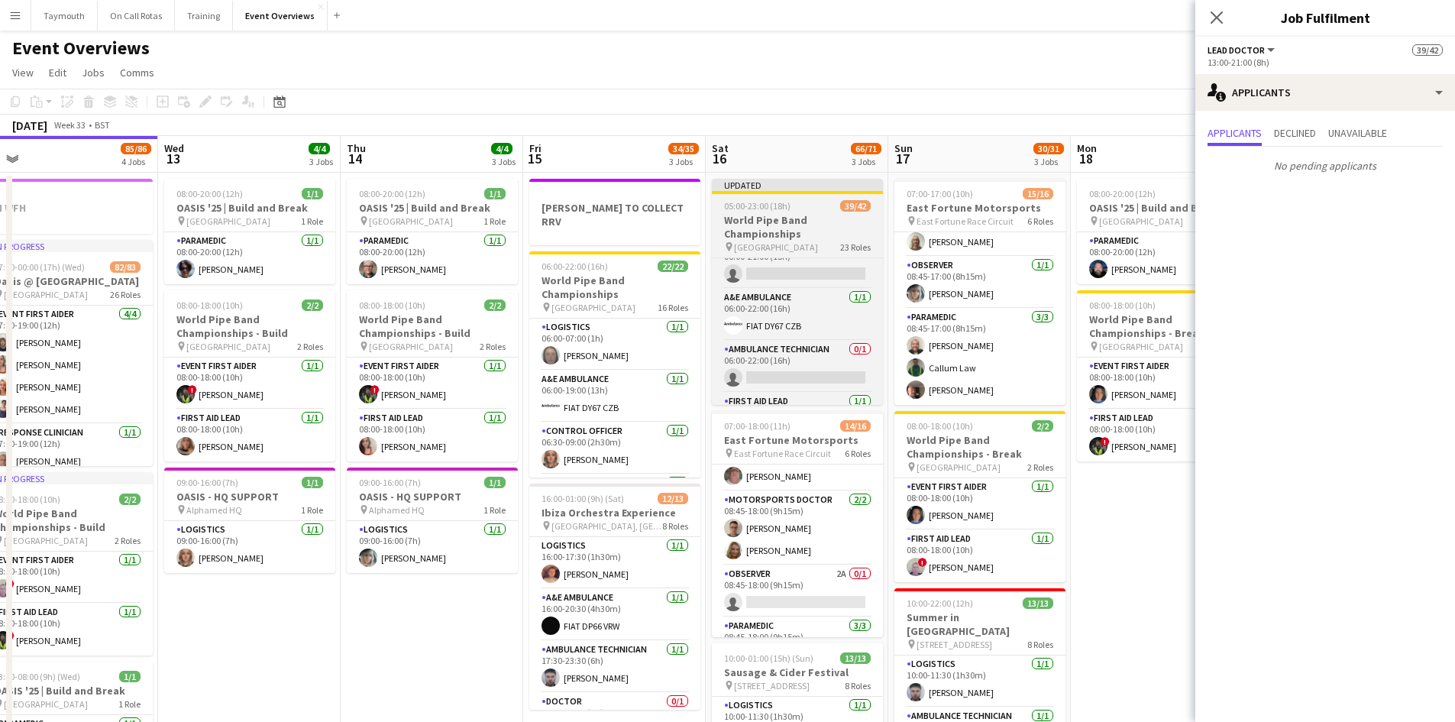
click at [821, 228] on h3 "World Pipe Band Championships" at bounding box center [797, 226] width 171 height 27
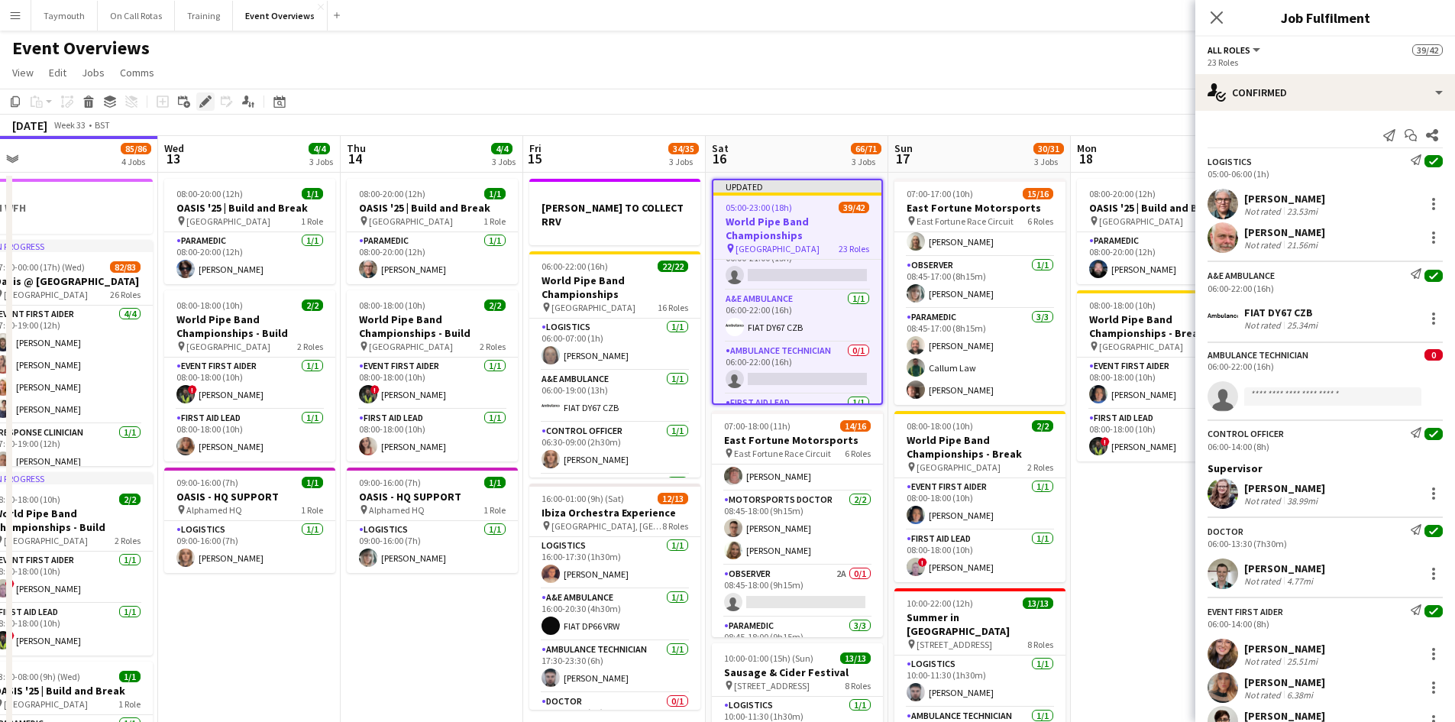
click at [207, 102] on icon at bounding box center [205, 102] width 8 height 8
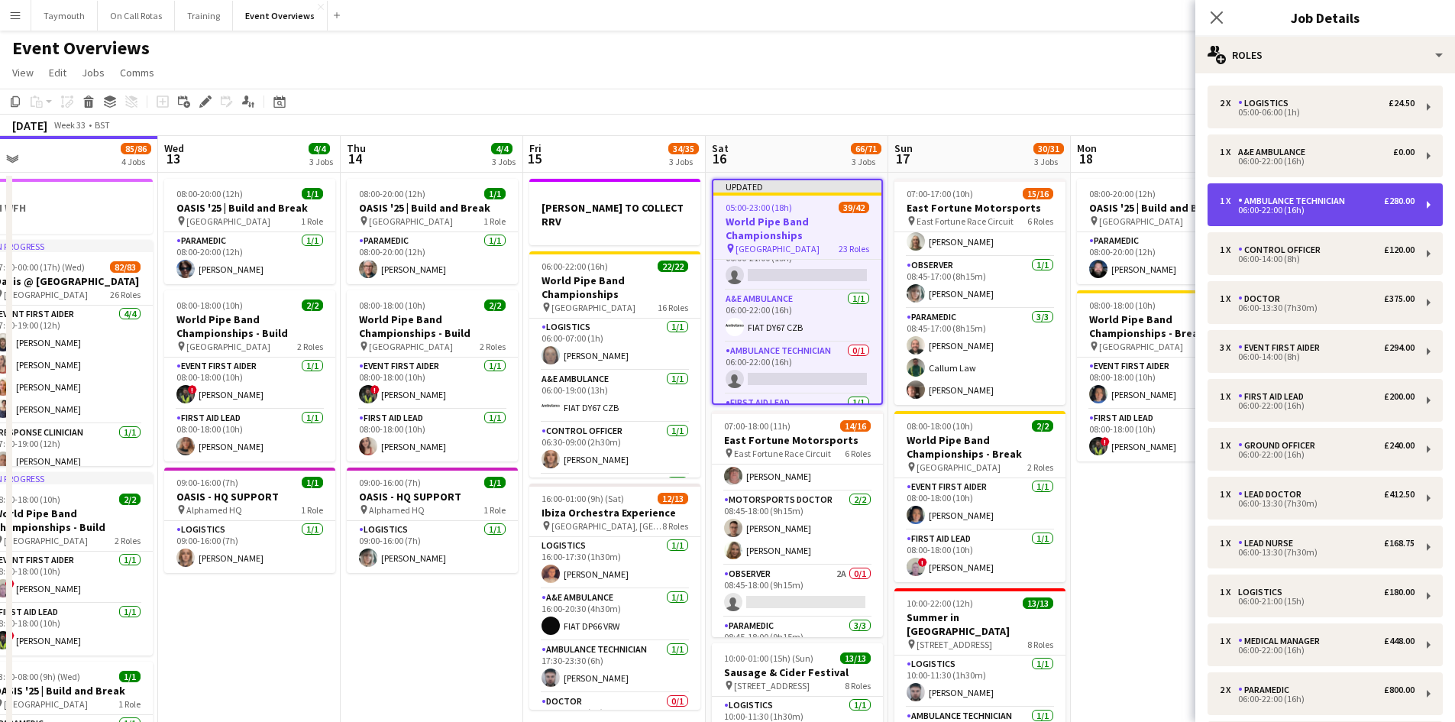
click at [1266, 207] on div "06:00-22:00 (16h)" at bounding box center [1317, 210] width 195 height 8
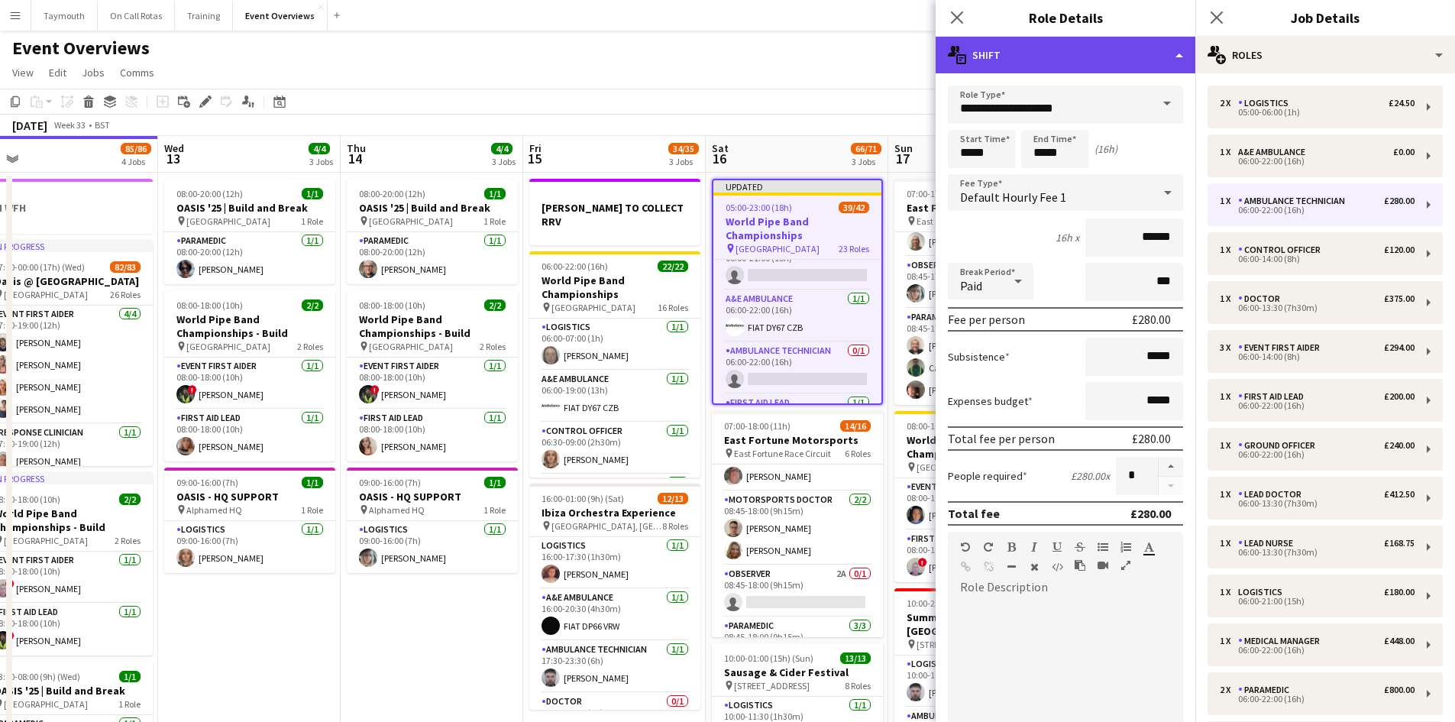
click at [1182, 62] on div "multiple-actions-text Shift" at bounding box center [1066, 55] width 260 height 37
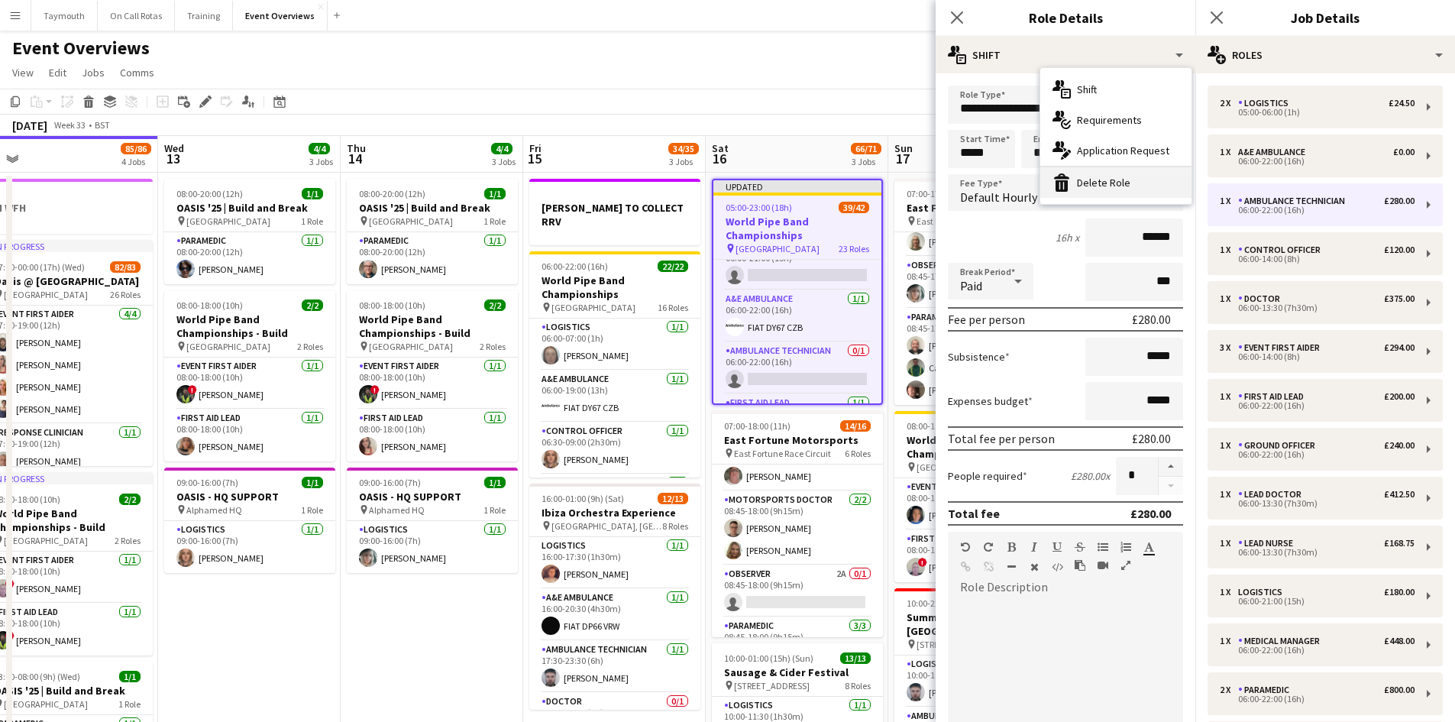
click at [1127, 177] on div "bin-2 Delete Role" at bounding box center [1115, 182] width 151 height 31
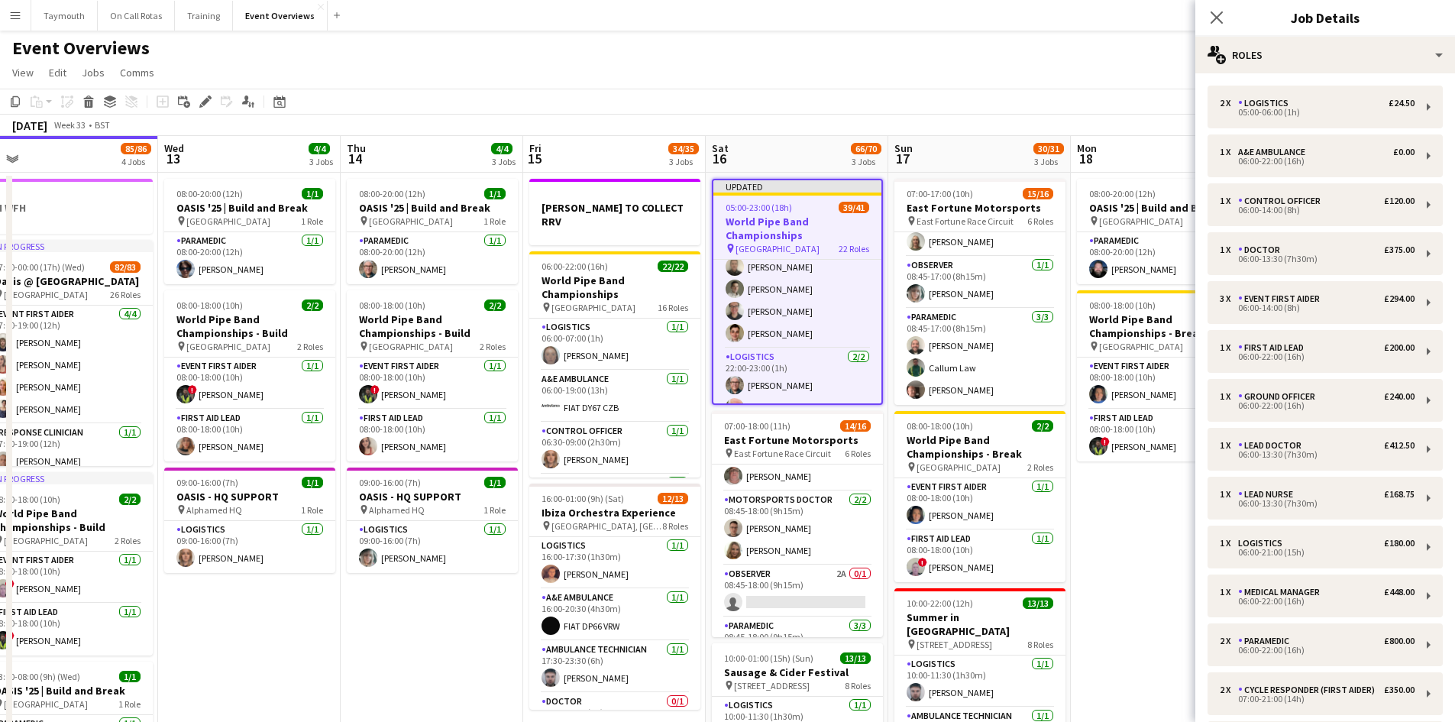
scroll to position [1420, 0]
click at [1162, 536] on app-date-cell "08:00-20:00 (12h) 1/1 OASIS '25 | Build and Break pin [GEOGRAPHIC_DATA] 1 Role …" at bounding box center [1162, 536] width 183 height 727
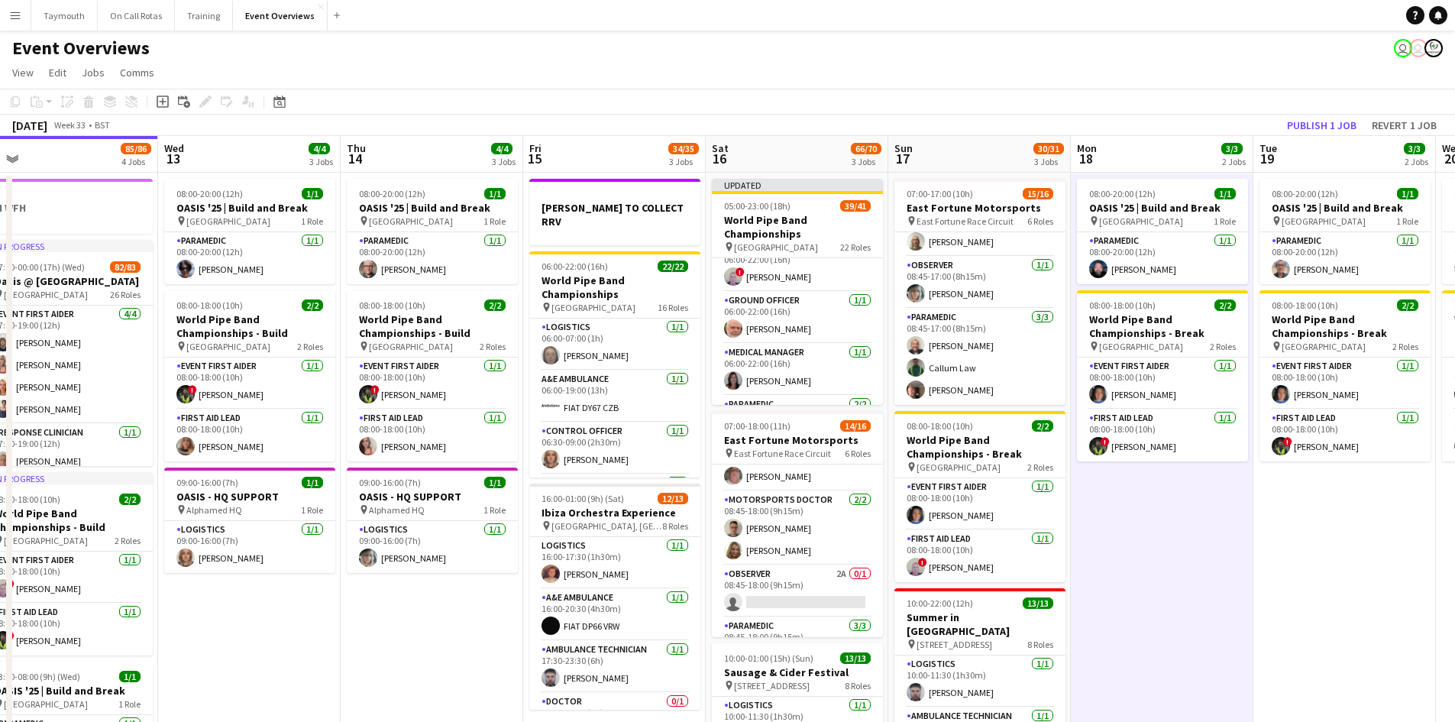
scroll to position [577, 0]
click at [1331, 121] on button "Publish 1 job" at bounding box center [1322, 125] width 82 height 20
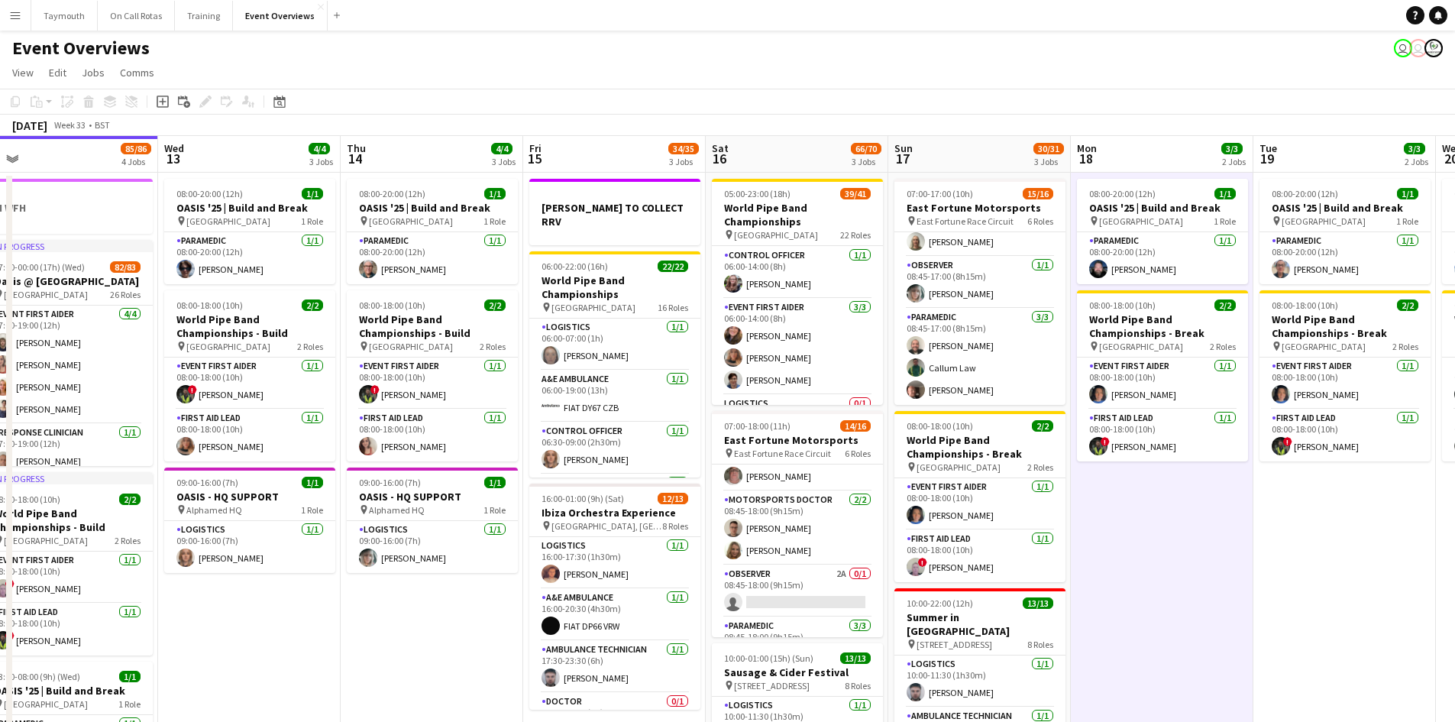
scroll to position [306, 0]
drag, startPoint x: 404, startPoint y: 680, endPoint x: 394, endPoint y: 692, distance: 15.7
click at [409, 677] on app-calendar-viewport "Sun 10 13/13 1 Job Mon 11 2/2 1 Job Tue 12 85/86 4 Jobs Wed 13 4/4 3 Jobs Thu 1…" at bounding box center [727, 518] width 1455 height 764
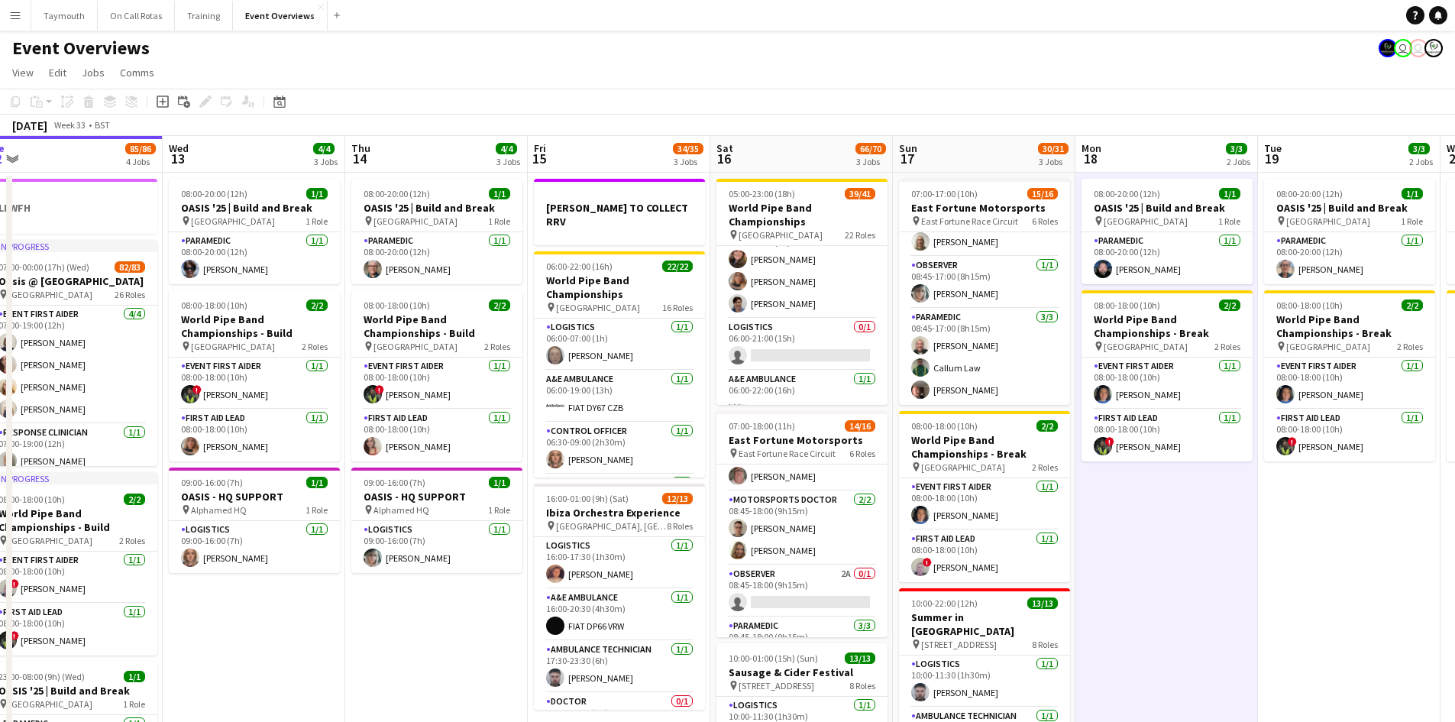
scroll to position [0, 317]
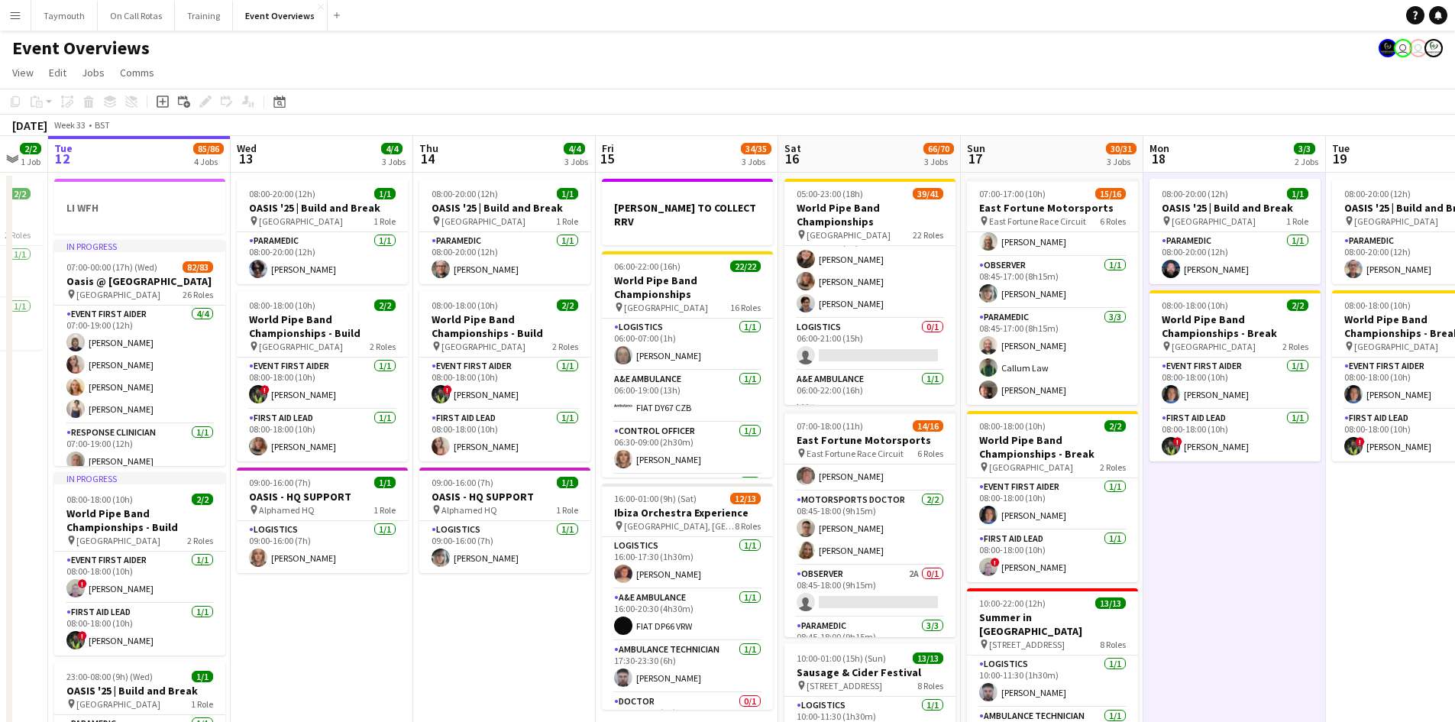
drag, startPoint x: 408, startPoint y: 631, endPoint x: 476, endPoint y: 615, distance: 69.8
click at [476, 615] on app-calendar-viewport "Sun 10 13/13 1 Job Mon 11 2/2 1 Job Tue 12 85/86 4 Jobs Wed 13 4/4 3 Jobs Thu 1…" at bounding box center [727, 518] width 1455 height 764
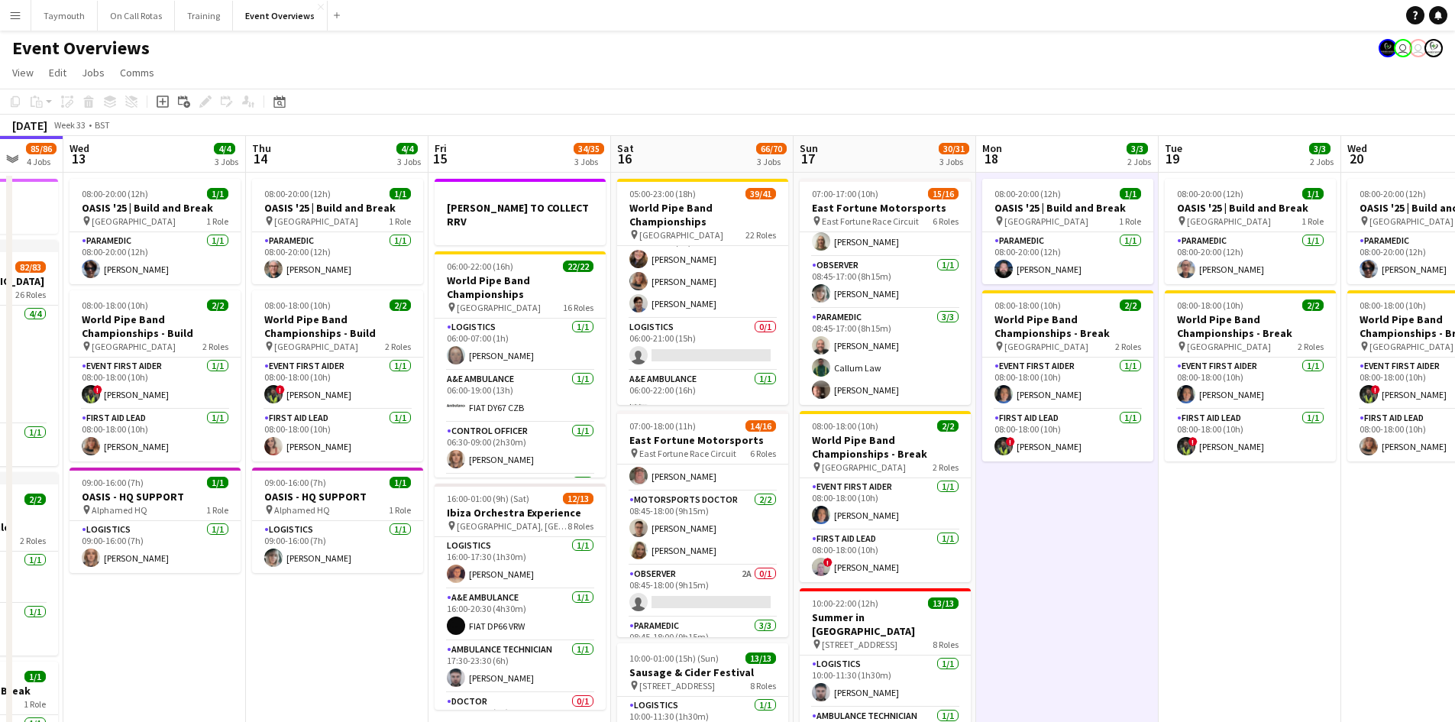
scroll to position [0, 500]
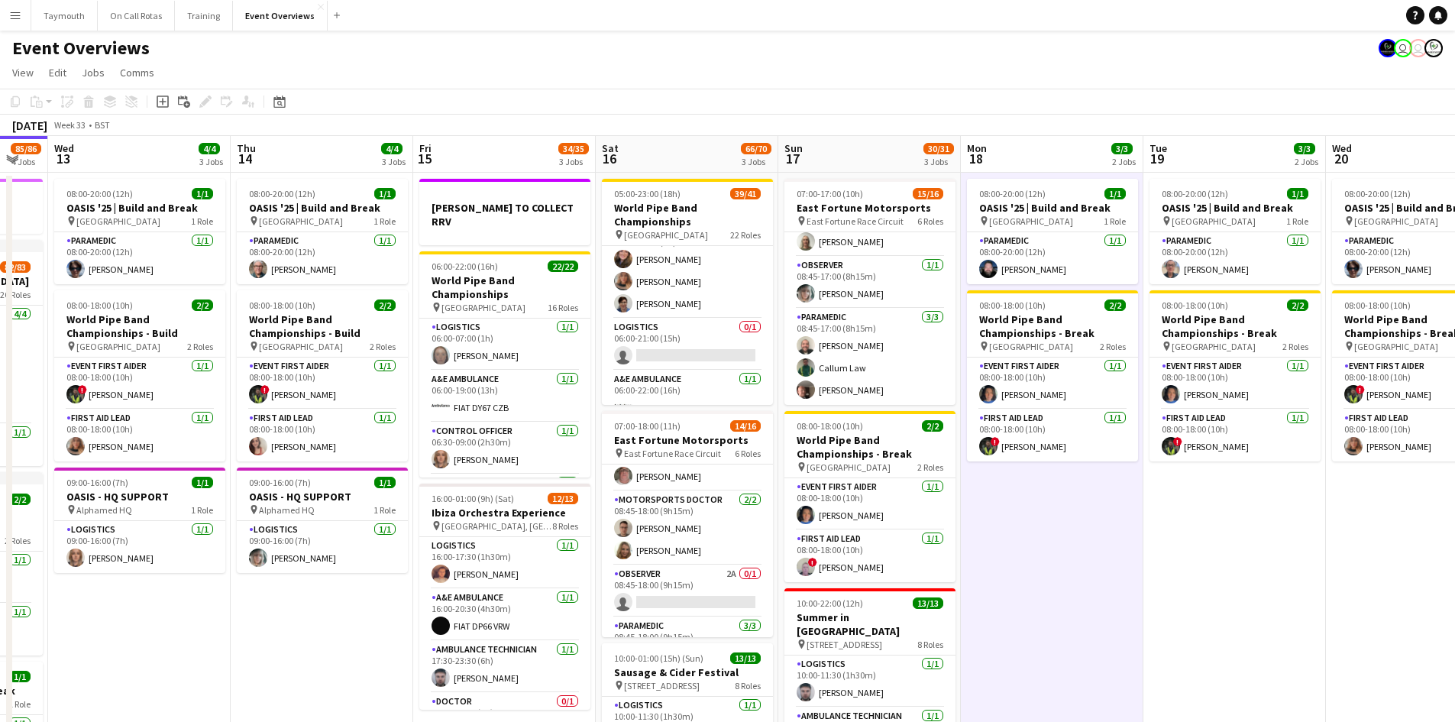
drag, startPoint x: 515, startPoint y: 623, endPoint x: 277, endPoint y: 642, distance: 238.3
click at [331, 641] on app-calendar-viewport "Sun 10 13/13 1 Job Mon 11 2/2 1 Job Tue 12 85/86 4 Jobs Wed 13 4/4 3 Jobs Thu 1…" at bounding box center [727, 518] width 1455 height 764
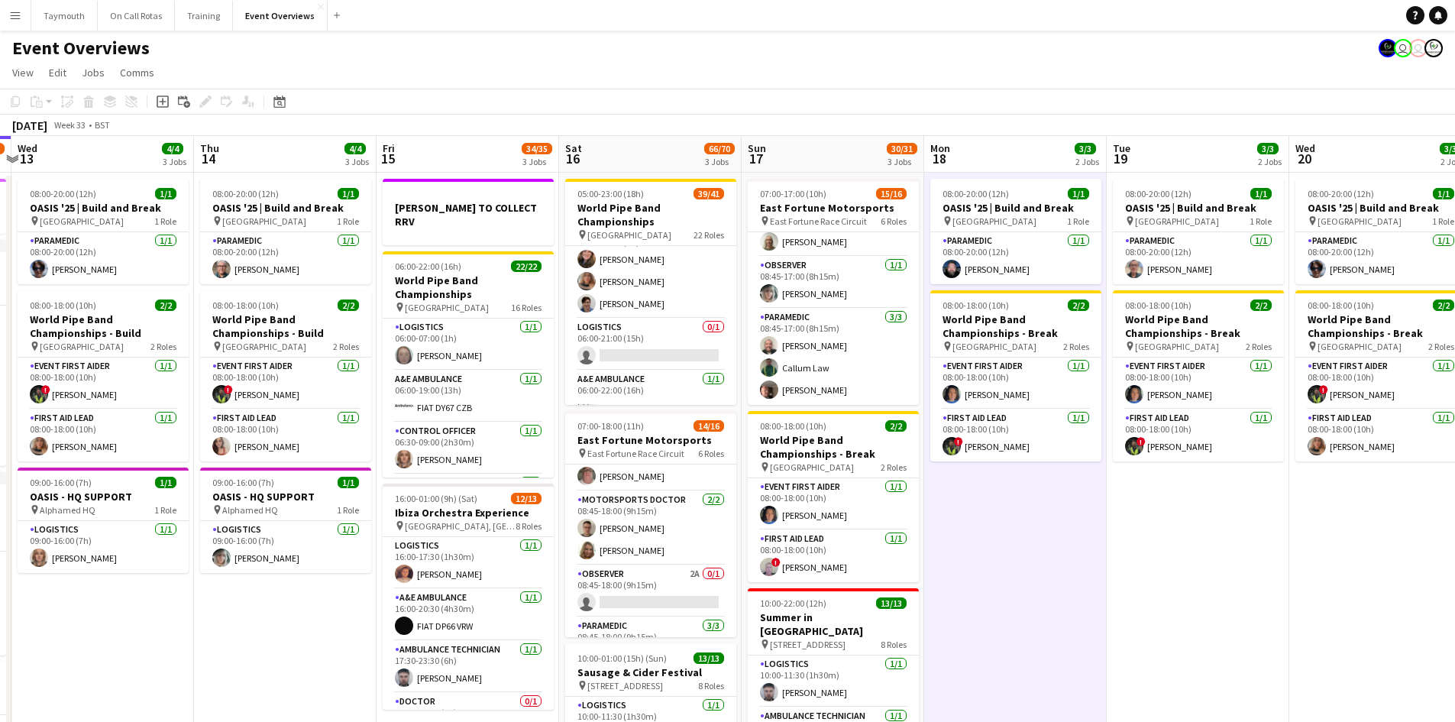
drag, startPoint x: 134, startPoint y: 651, endPoint x: 119, endPoint y: 645, distance: 15.5
click at [127, 649] on app-calendar-viewport "Sun 10 13/13 1 Job Mon 11 2/2 1 Job Tue 12 85/86 4 Jobs Wed 13 4/4 3 Jobs Thu 1…" at bounding box center [727, 518] width 1455 height 764
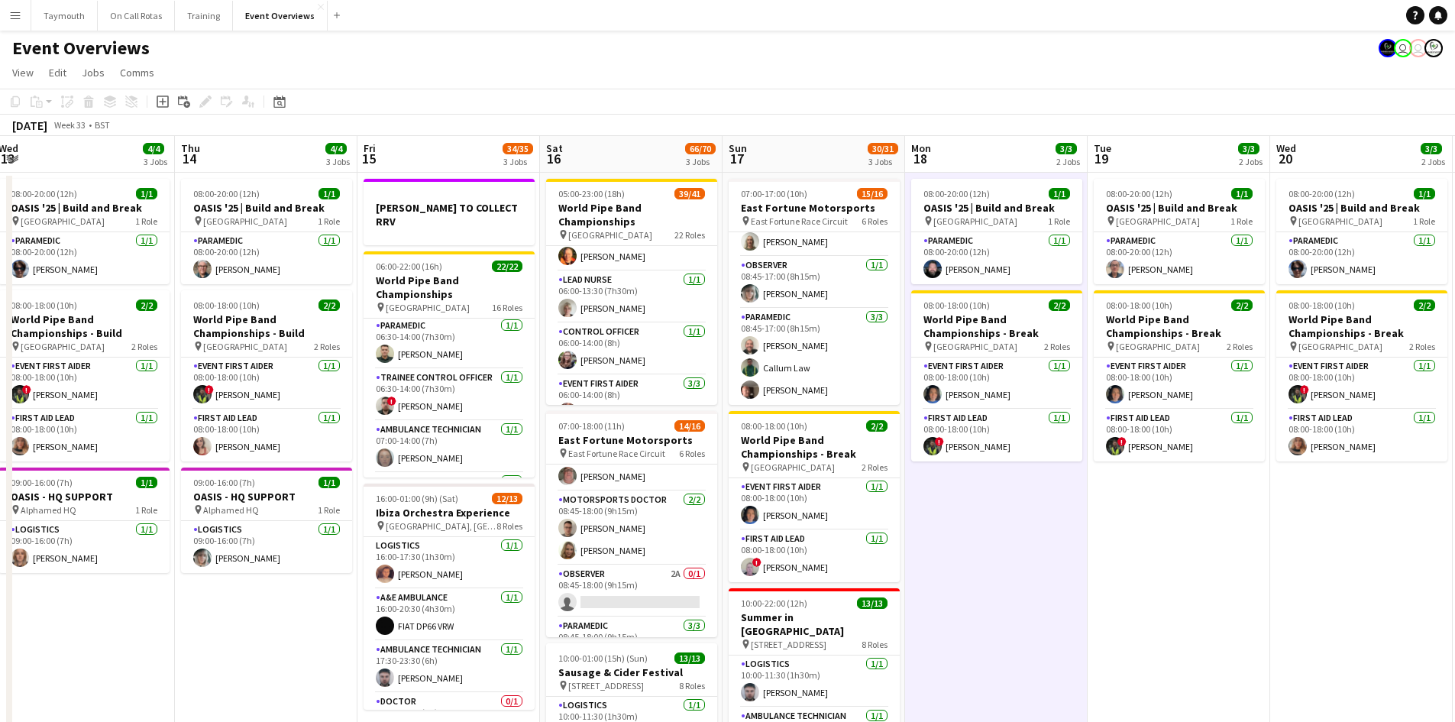
scroll to position [229, 0]
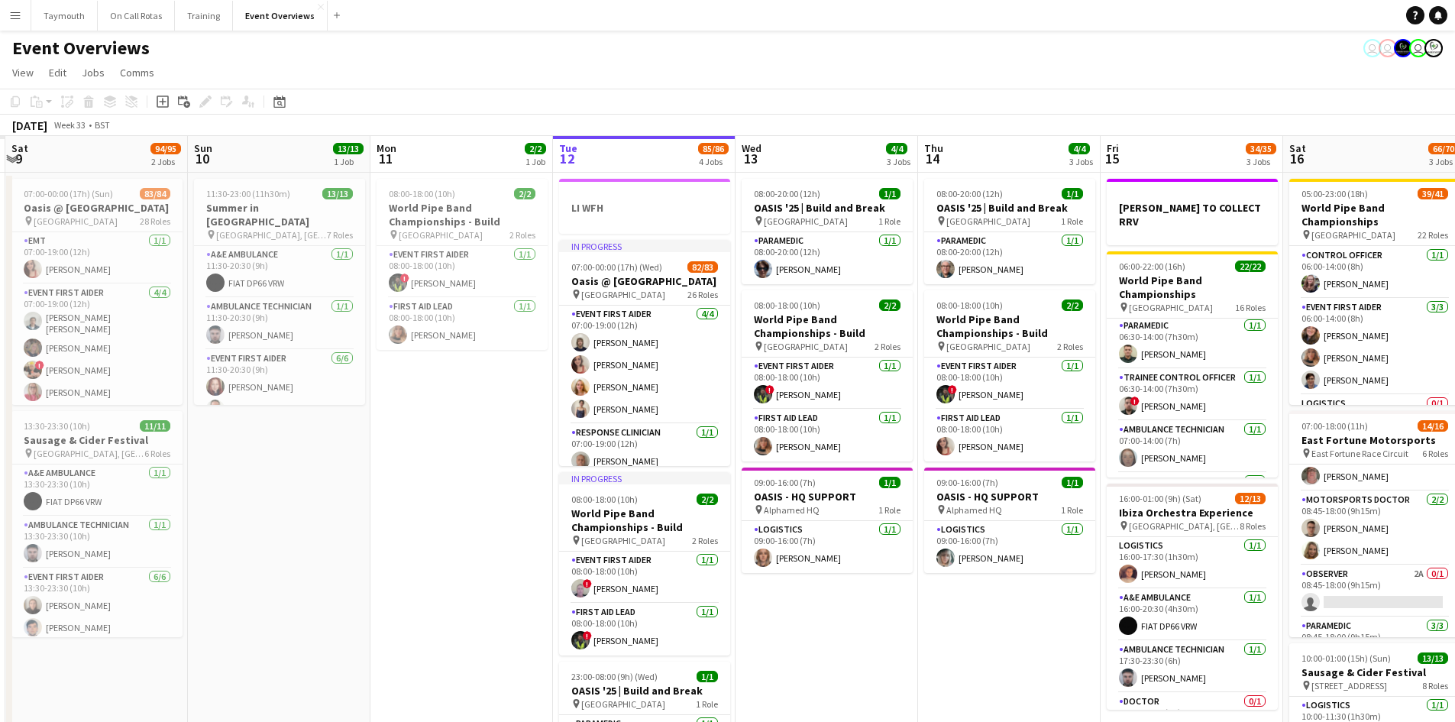
drag, startPoint x: 194, startPoint y: 594, endPoint x: 937, endPoint y: 556, distance: 744.2
click at [937, 556] on app-calendar-viewport "Fri 8 Sat 9 94/95 2 Jobs Sun 10 13/13 1 Job Mon 11 2/2 1 Job Tue 12 85/86 4 Job…" at bounding box center [727, 518] width 1455 height 764
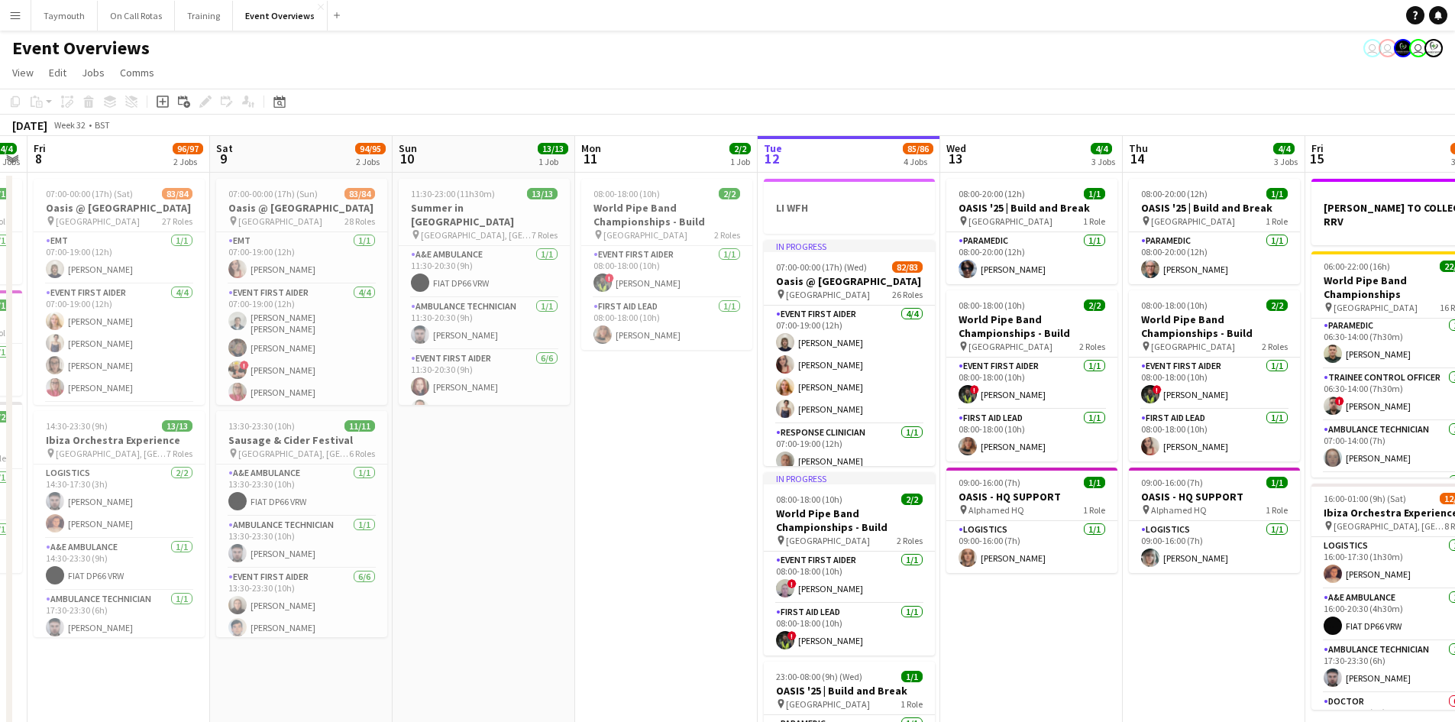
scroll to position [0, 449]
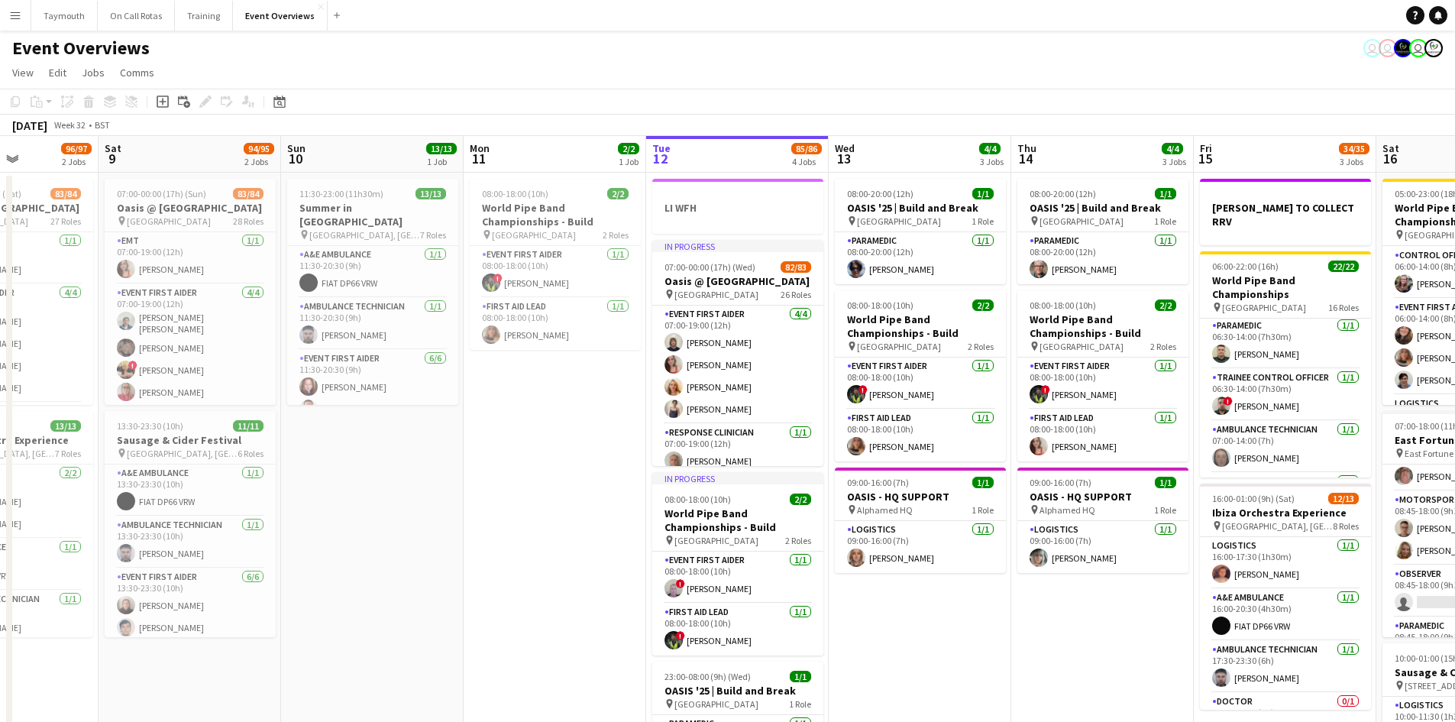
drag, startPoint x: 567, startPoint y: 539, endPoint x: 758, endPoint y: 509, distance: 193.3
click at [758, 509] on app-calendar-viewport "Wed 6 2/2 2 Jobs Thu 7 4/4 3 Jobs Fri 8 96/97 2 Jobs Sat 9 94/95 2 Jobs Sun 10 …" at bounding box center [727, 518] width 1455 height 764
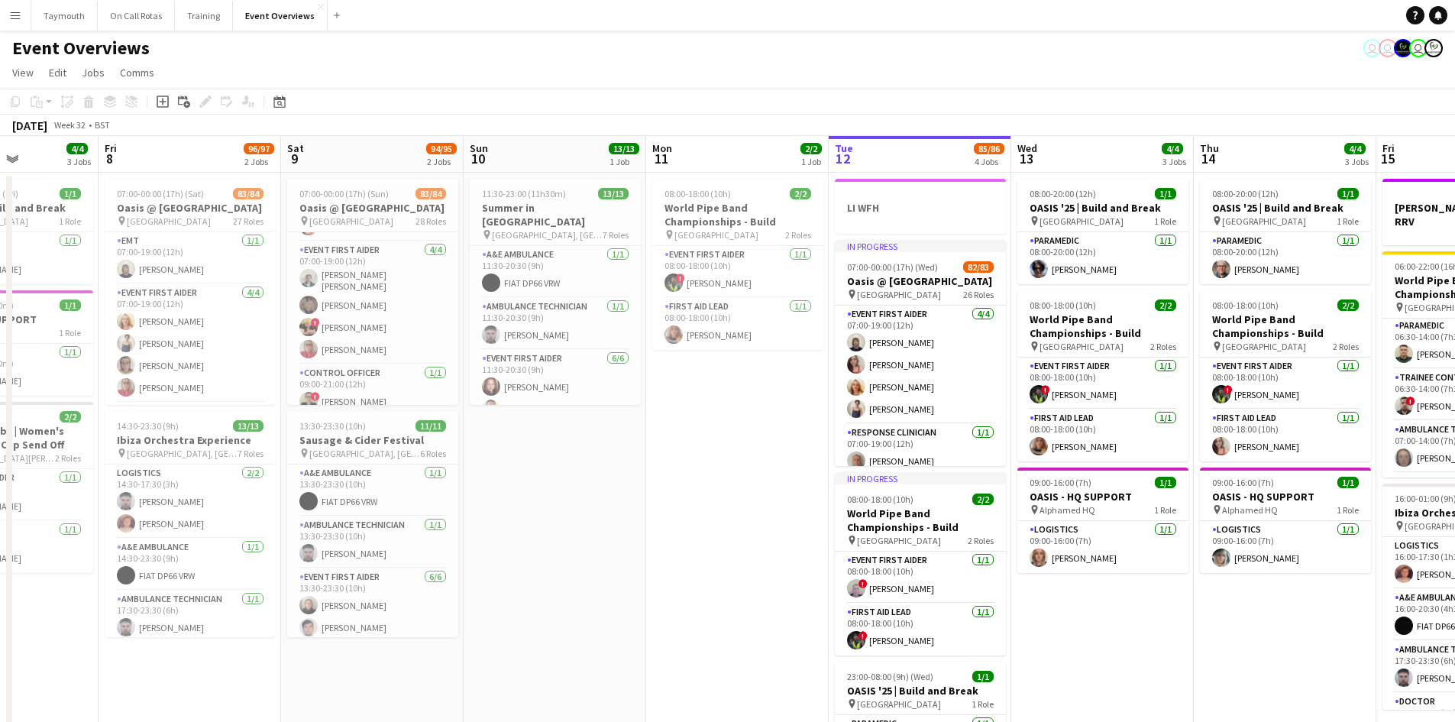
scroll to position [76, 0]
drag, startPoint x: 358, startPoint y: 188, endPoint x: 321, endPoint y: 192, distance: 37.6
click at [354, 188] on app-calendar-viewport "Tue 5 2/2 2 Jobs Wed 6 2/2 2 Jobs Thu 7 4/4 3 Jobs Fri 8 96/97 2 Jobs Sat 9 94/…" at bounding box center [727, 518] width 1455 height 764
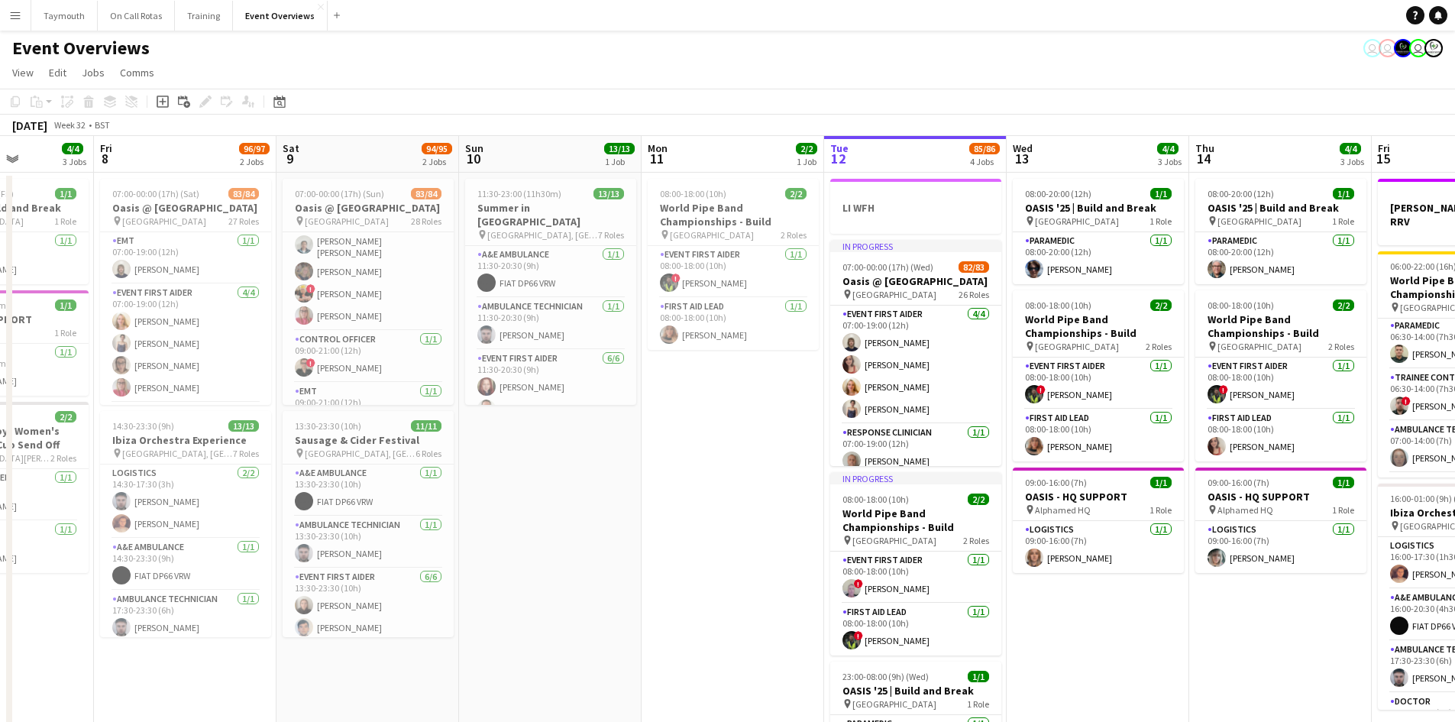
drag, startPoint x: 327, startPoint y: 251, endPoint x: 344, endPoint y: 216, distance: 39.3
click at [328, 251] on app-card-role "Event First Aider [DATE] 07:00-19:00 (12h) [PERSON_NAME] [PERSON_NAME] [PERSON_…" at bounding box center [368, 269] width 171 height 123
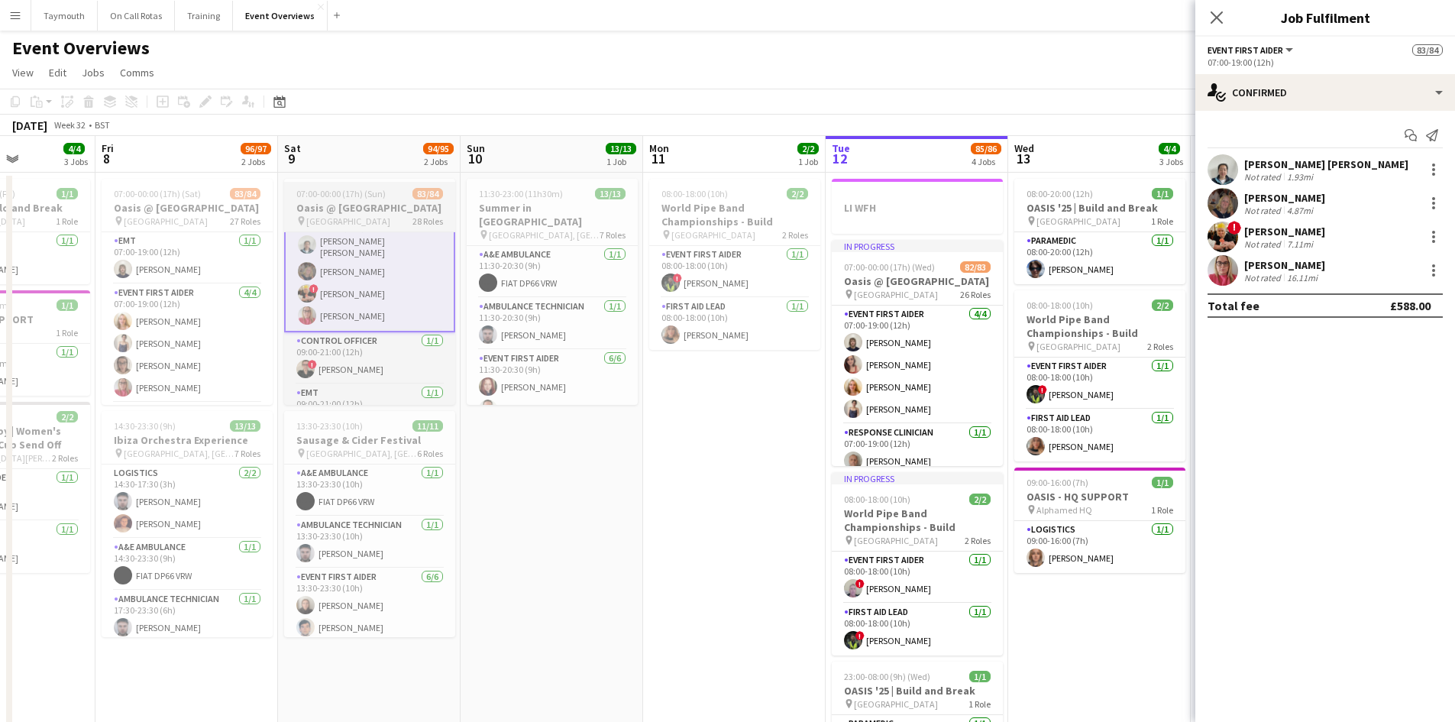
click at [348, 203] on h3 "Oasis @ [GEOGRAPHIC_DATA]" at bounding box center [369, 208] width 171 height 14
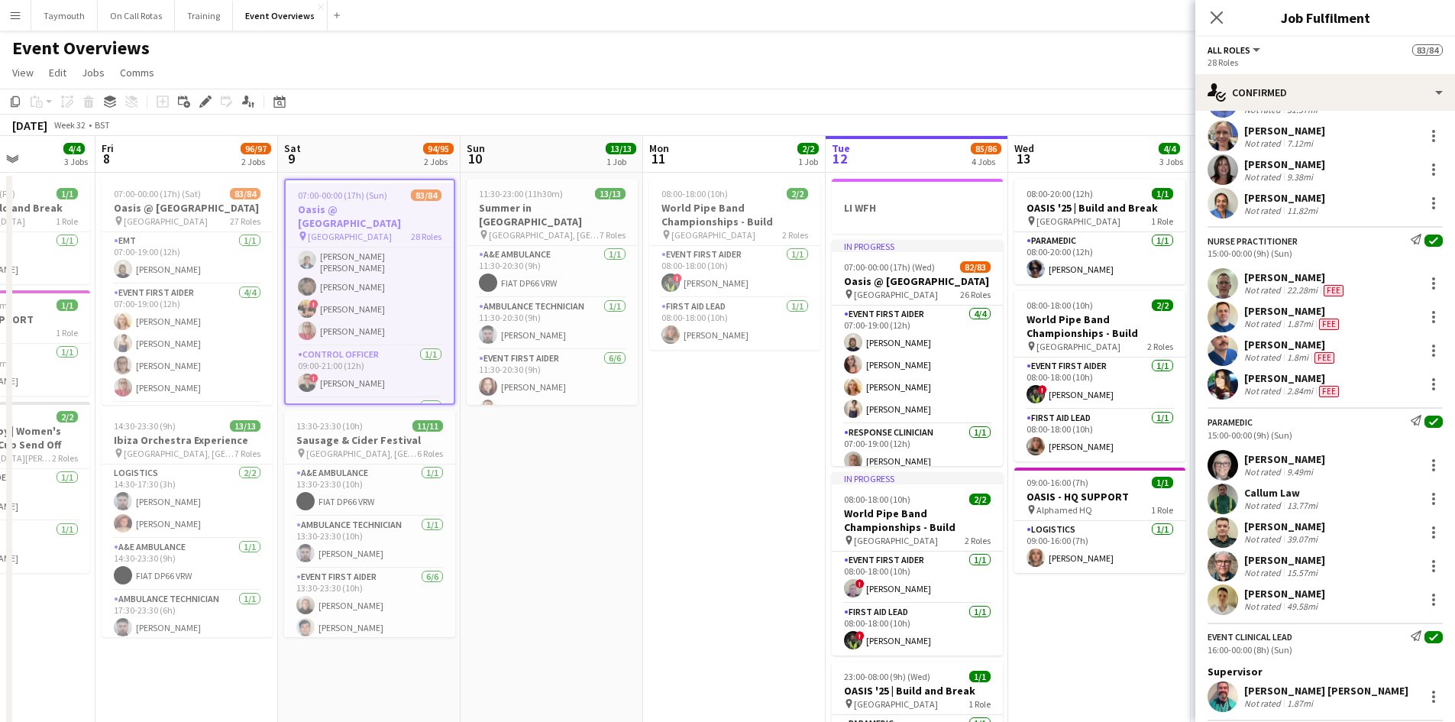
scroll to position [3710, 0]
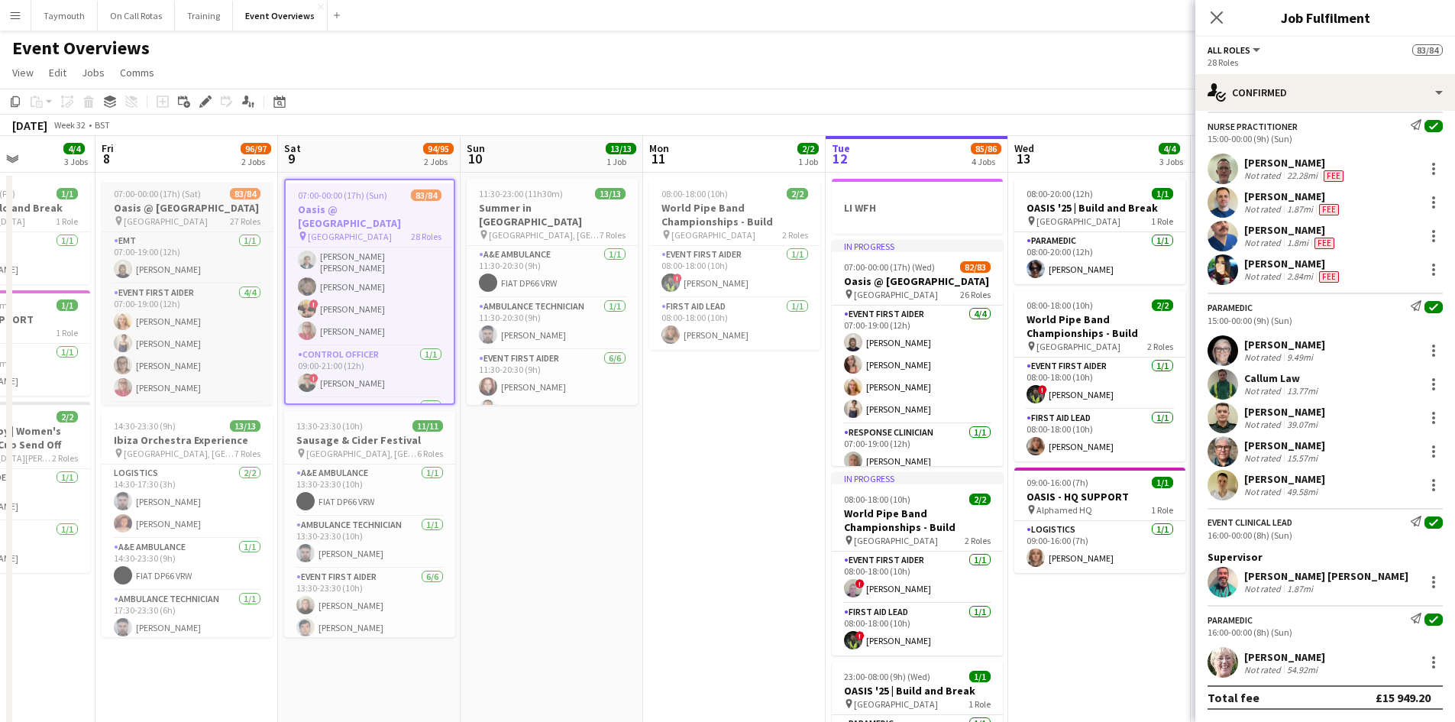
click at [205, 202] on h3 "Oasis @ [GEOGRAPHIC_DATA]" at bounding box center [187, 208] width 171 height 14
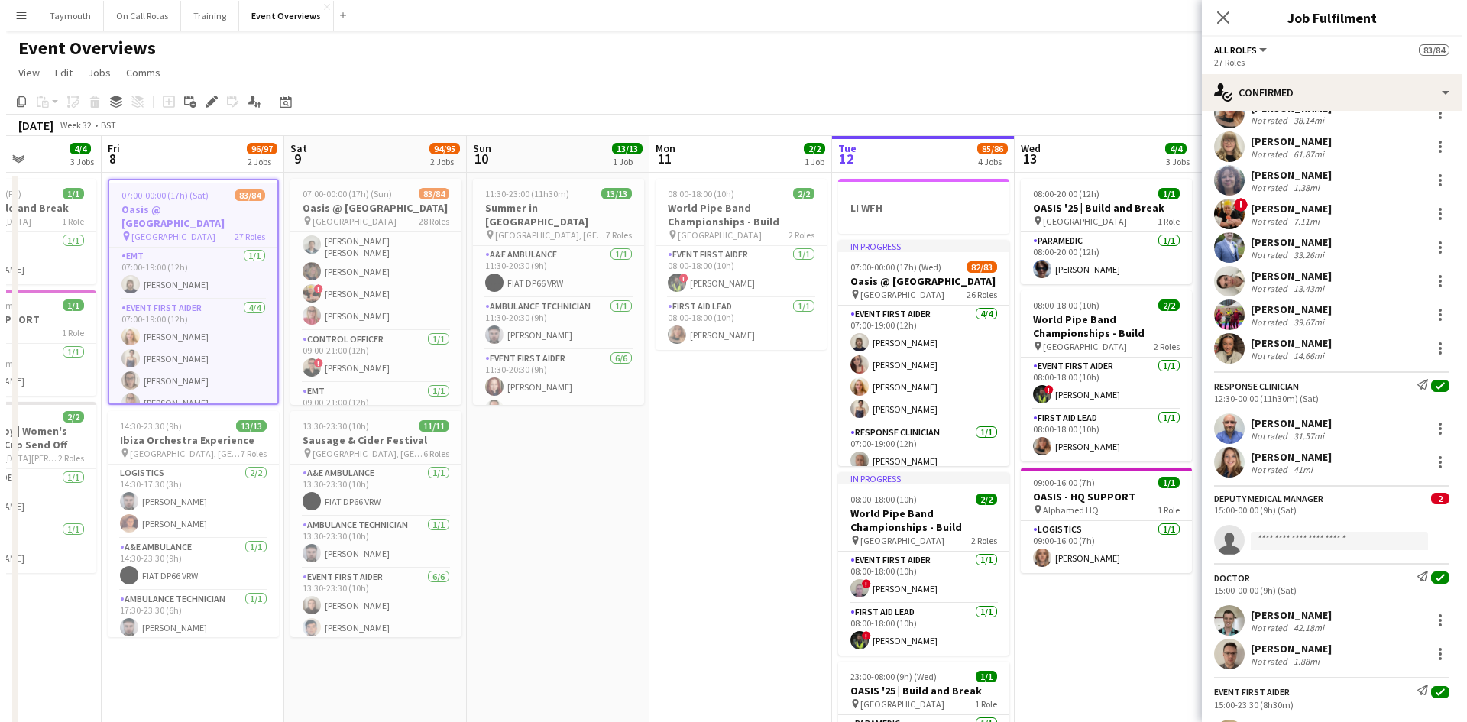
scroll to position [1957, 0]
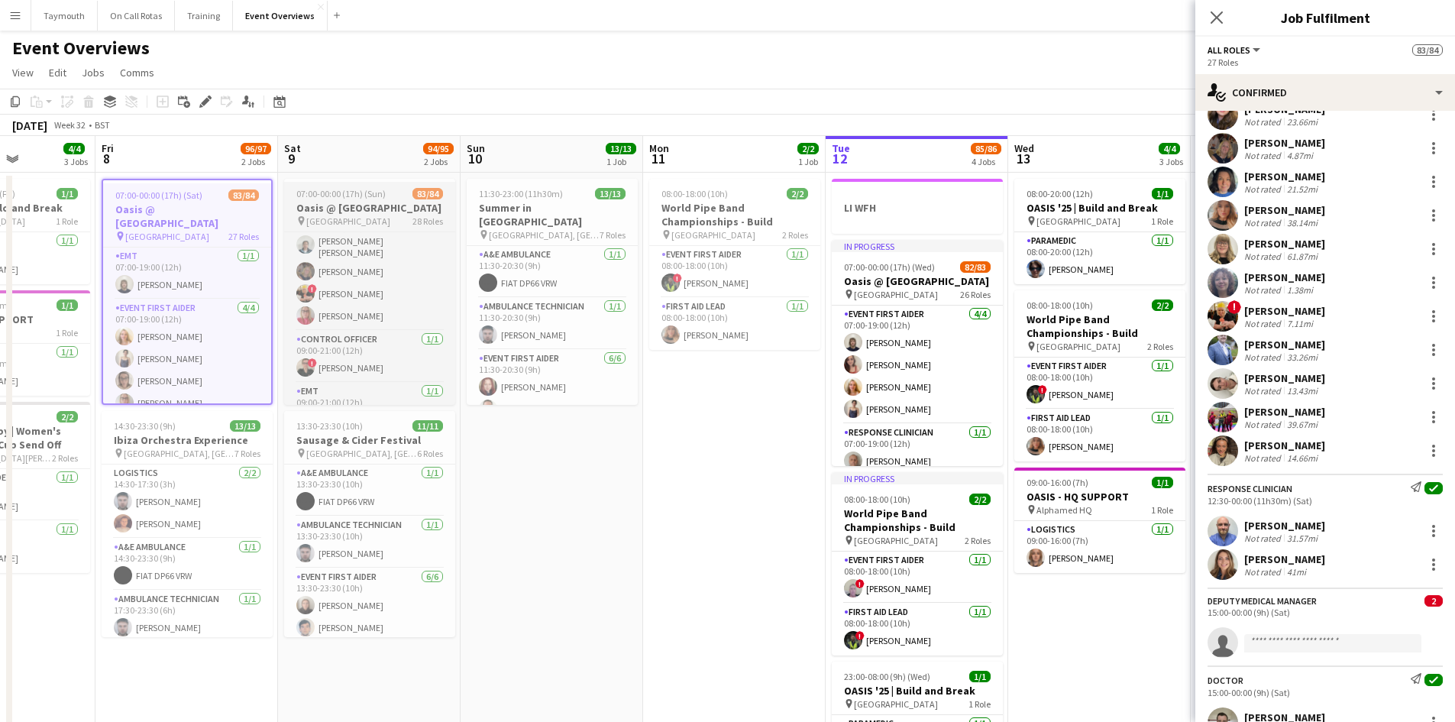
click at [393, 210] on h3 "Oasis @ [GEOGRAPHIC_DATA]" at bounding box center [369, 208] width 171 height 14
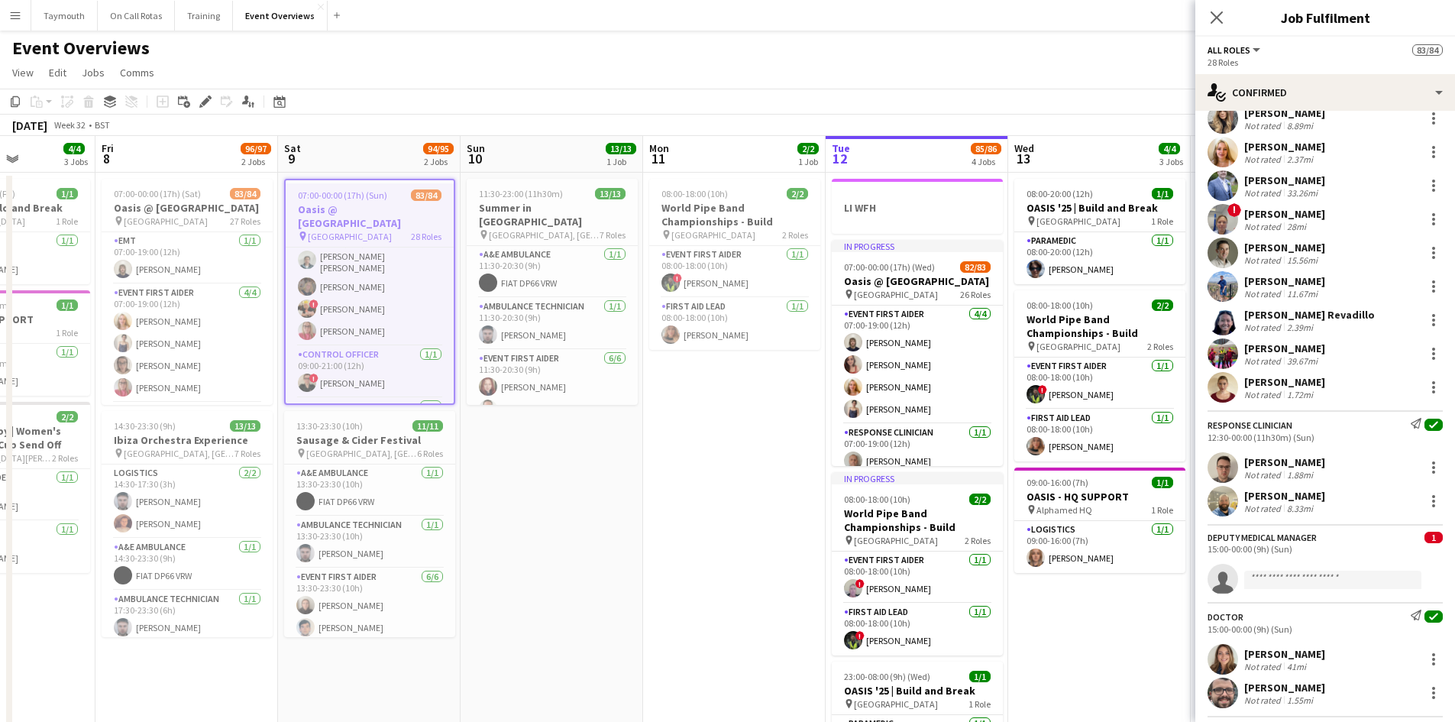
click at [22, 16] on button "Menu" at bounding box center [15, 15] width 31 height 31
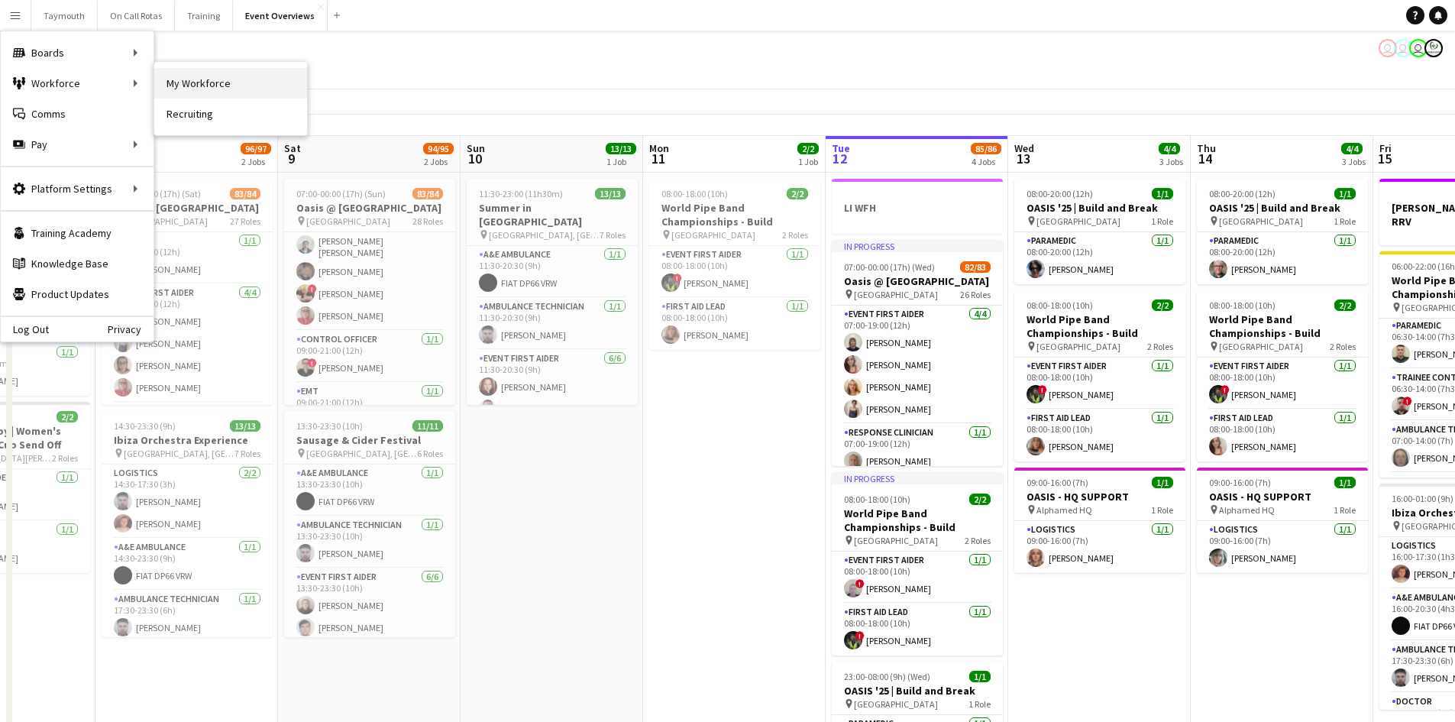
click at [219, 77] on link "My Workforce" at bounding box center [230, 83] width 153 height 31
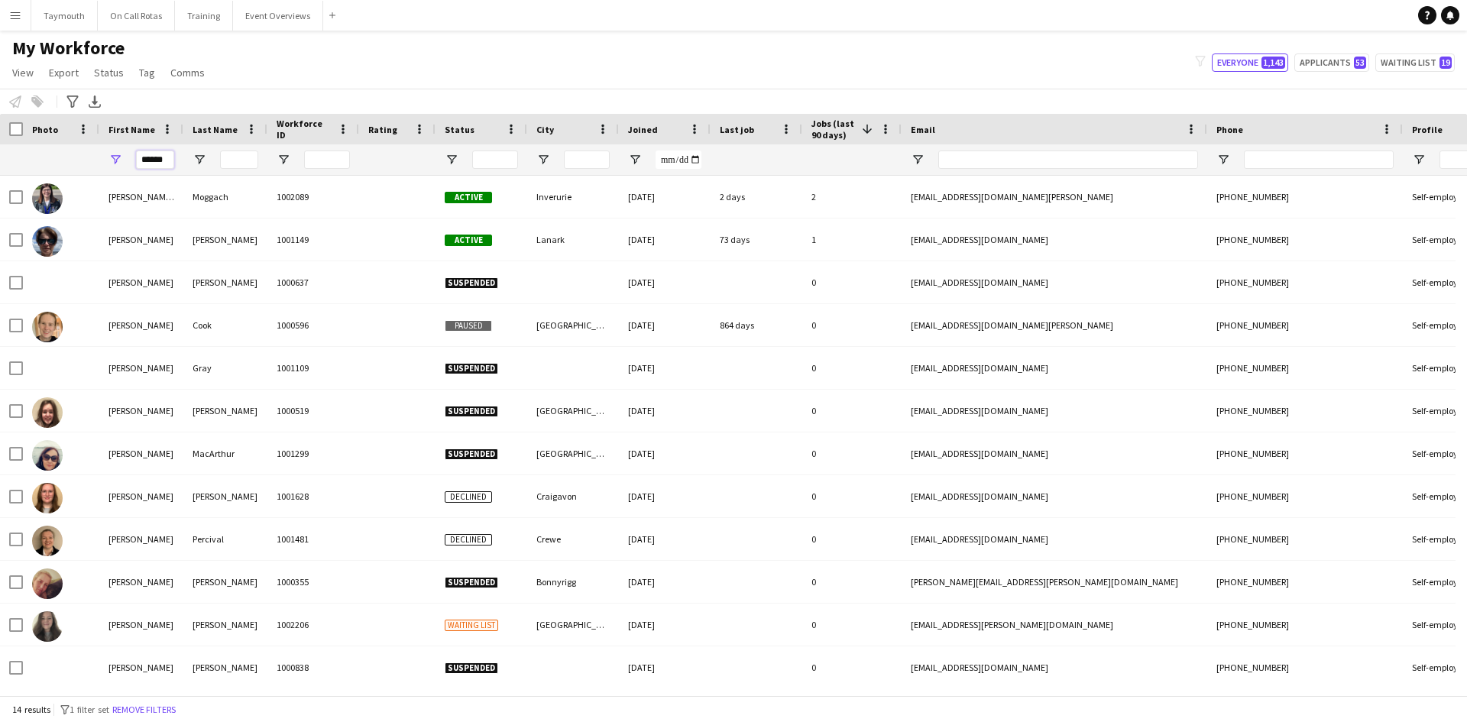
drag, startPoint x: 166, startPoint y: 157, endPoint x: -32, endPoint y: 144, distance: 198.3
click at [0, 144] on html "Menu Boards Boards Boards All jobs Status Workforce Workforce My Workforce Recr…" at bounding box center [733, 361] width 1467 height 722
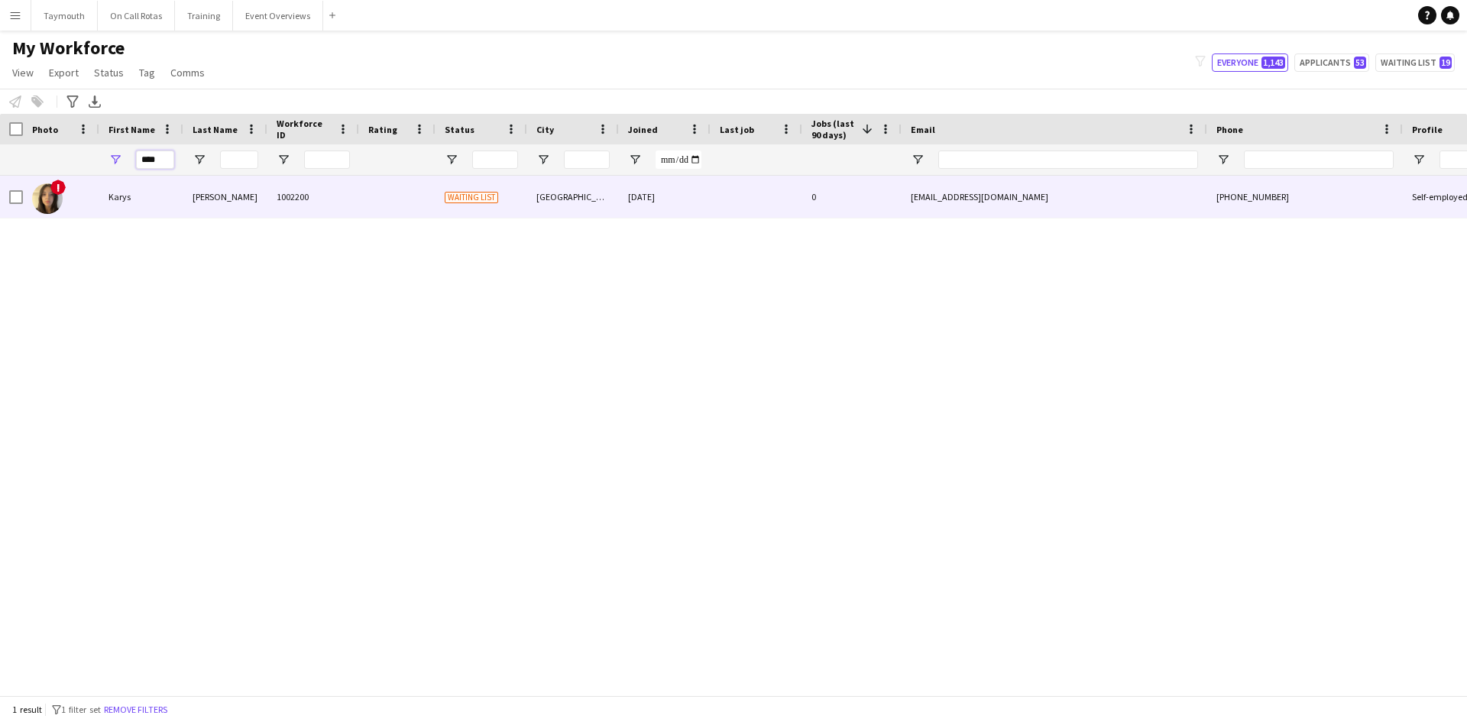
type input "****"
drag, startPoint x: 168, startPoint y: 205, endPoint x: 207, endPoint y: 199, distance: 39.3
click at [182, 201] on div "Karys" at bounding box center [141, 197] width 84 height 42
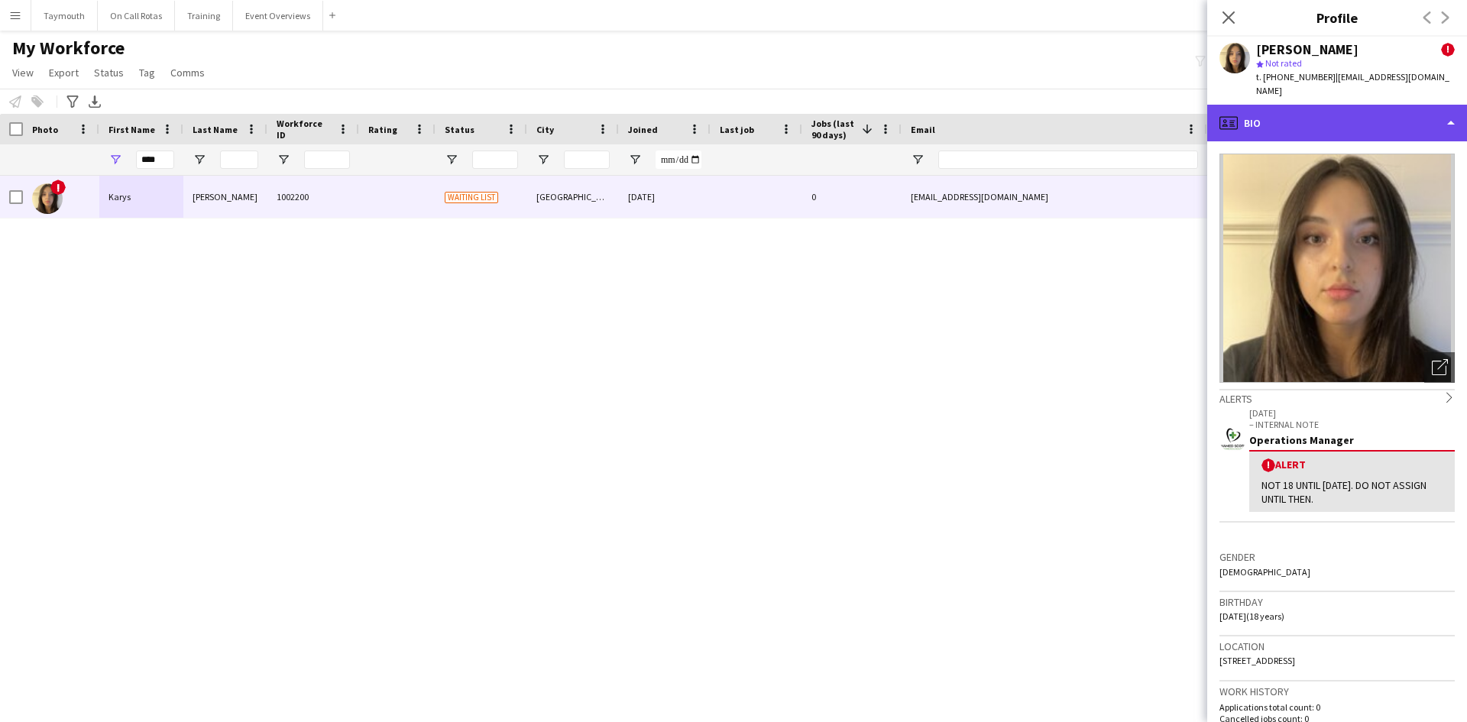
click at [1315, 110] on div "profile Bio" at bounding box center [1337, 123] width 260 height 37
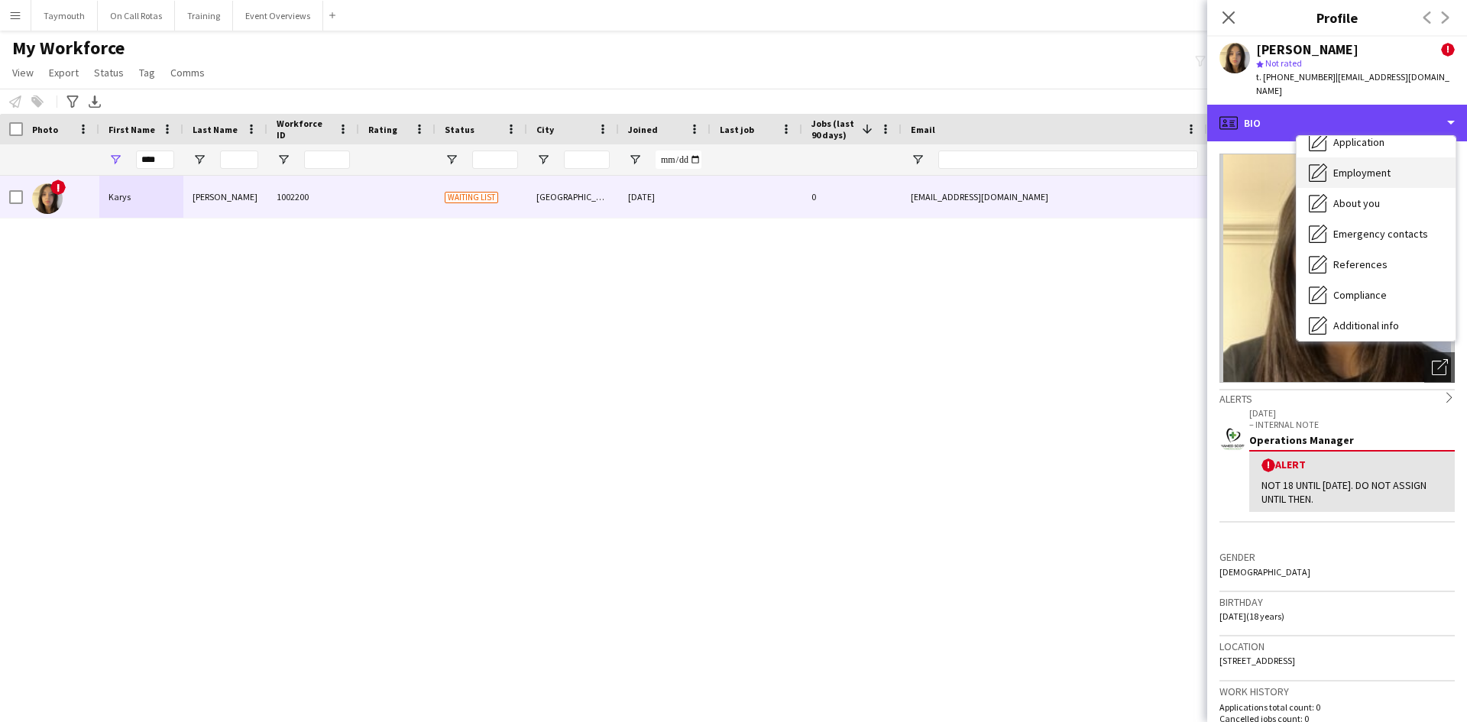
scroll to position [153, 0]
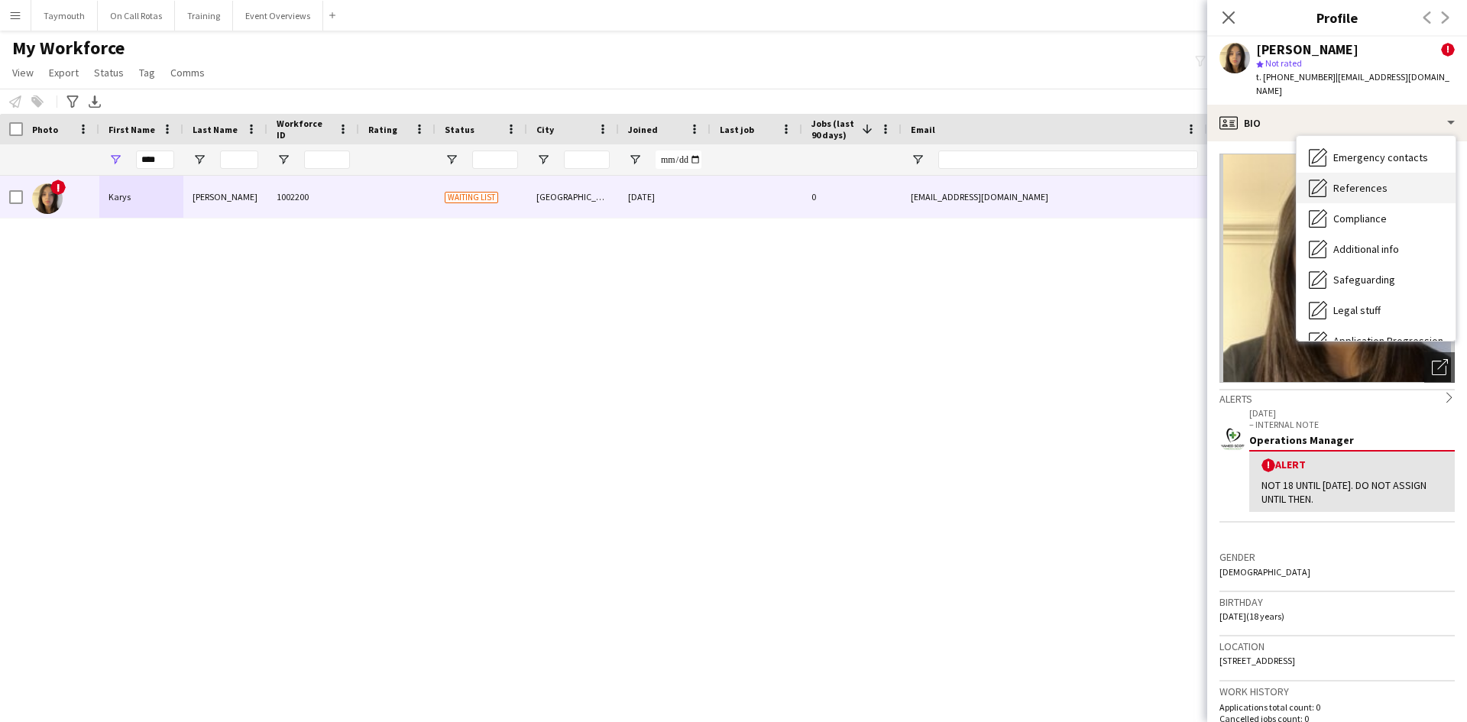
click at [1370, 186] on div "References References" at bounding box center [1375, 188] width 159 height 31
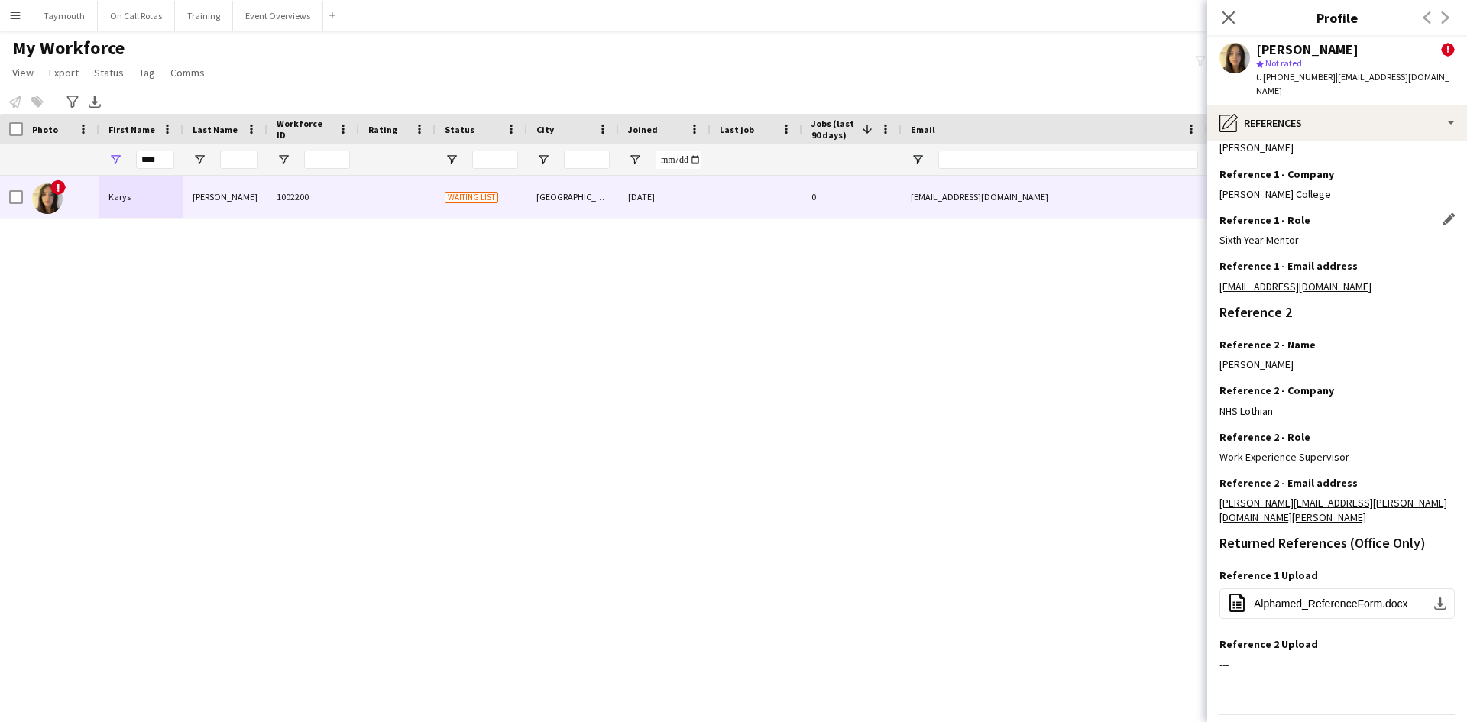
scroll to position [212, 0]
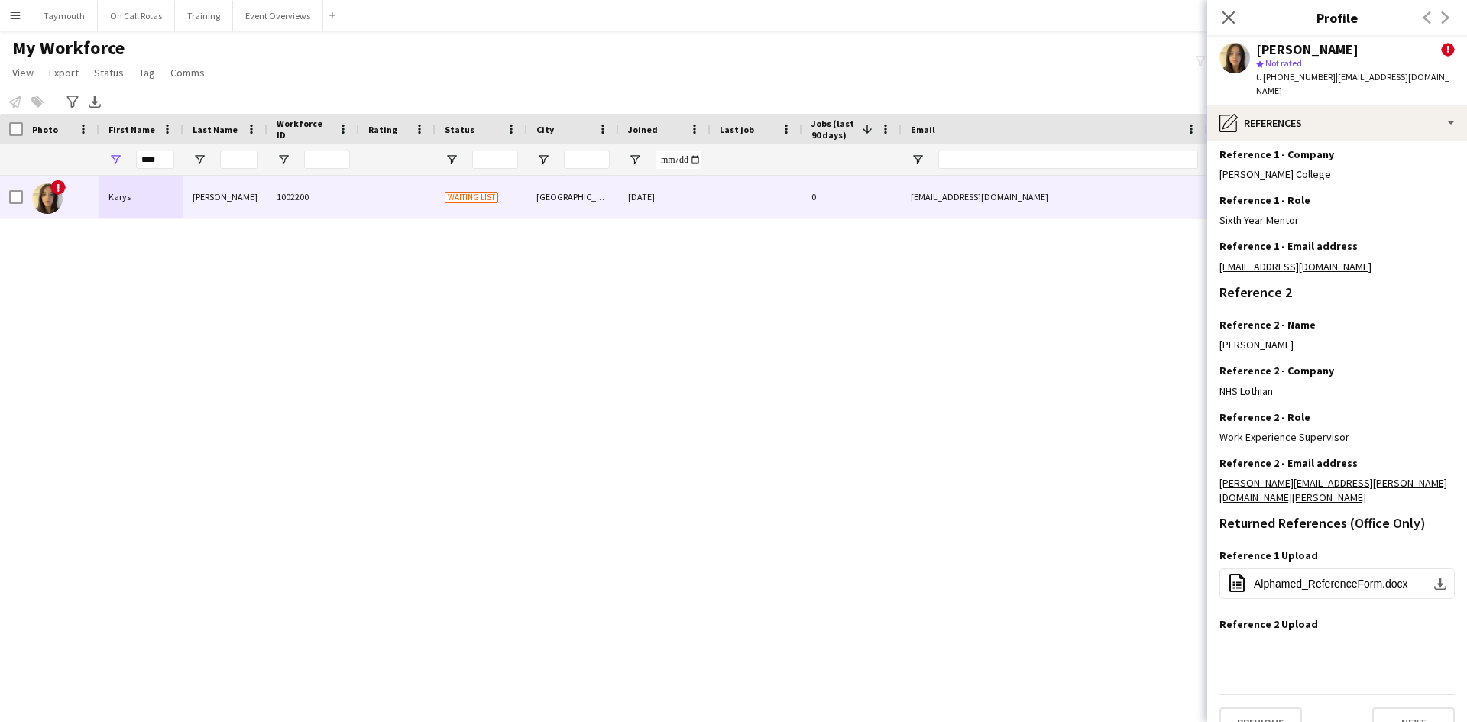
drag, startPoint x: 1351, startPoint y: 474, endPoint x: 1216, endPoint y: 477, distance: 135.2
click at [1216, 477] on app-section-data-types "Reference Information Please provide 2 professional/ educational references. On…" at bounding box center [1337, 431] width 260 height 581
copy link "[PERSON_NAME][EMAIL_ADDRESS][PERSON_NAME][DOMAIN_NAME][PERSON_NAME]"
click at [1434, 577] on app-icon "download-bottom" at bounding box center [1440, 583] width 12 height 12
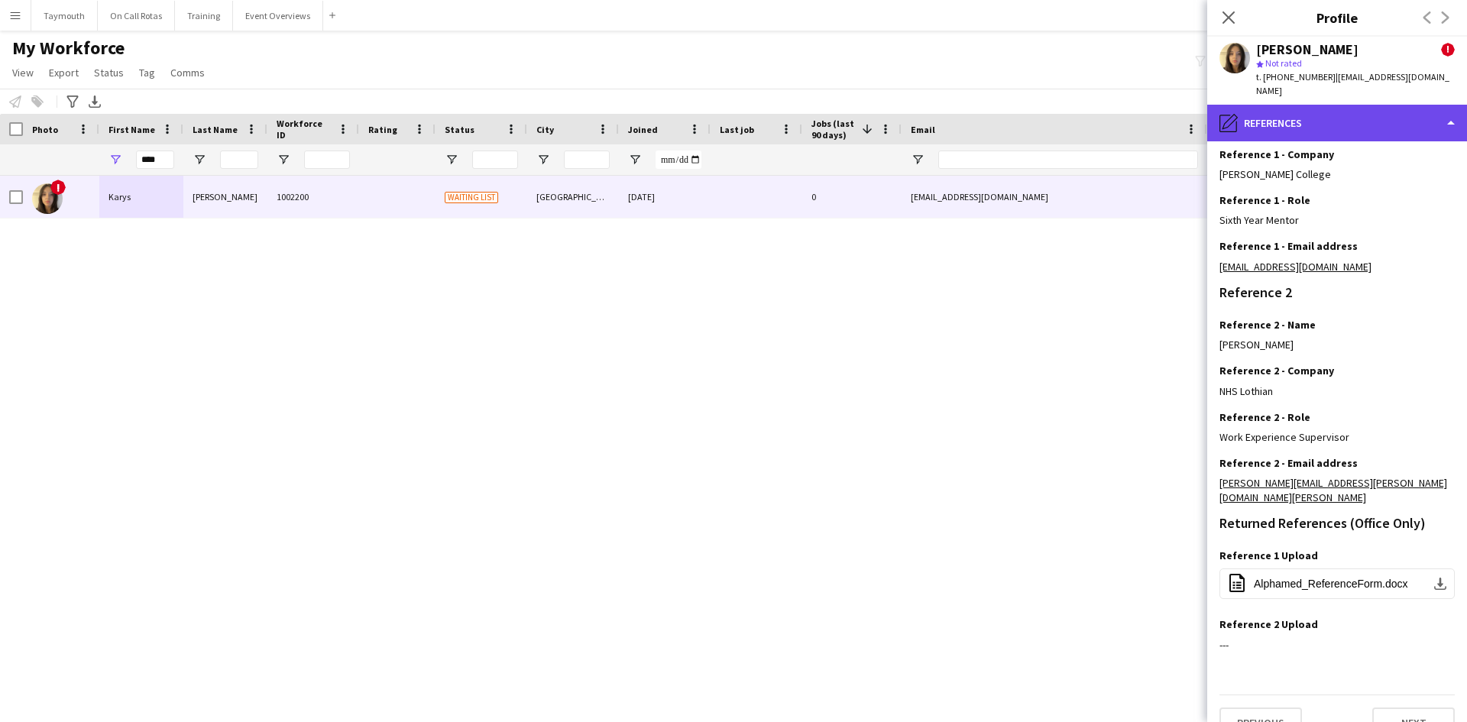
click at [1295, 109] on div "pencil4 References" at bounding box center [1337, 123] width 260 height 37
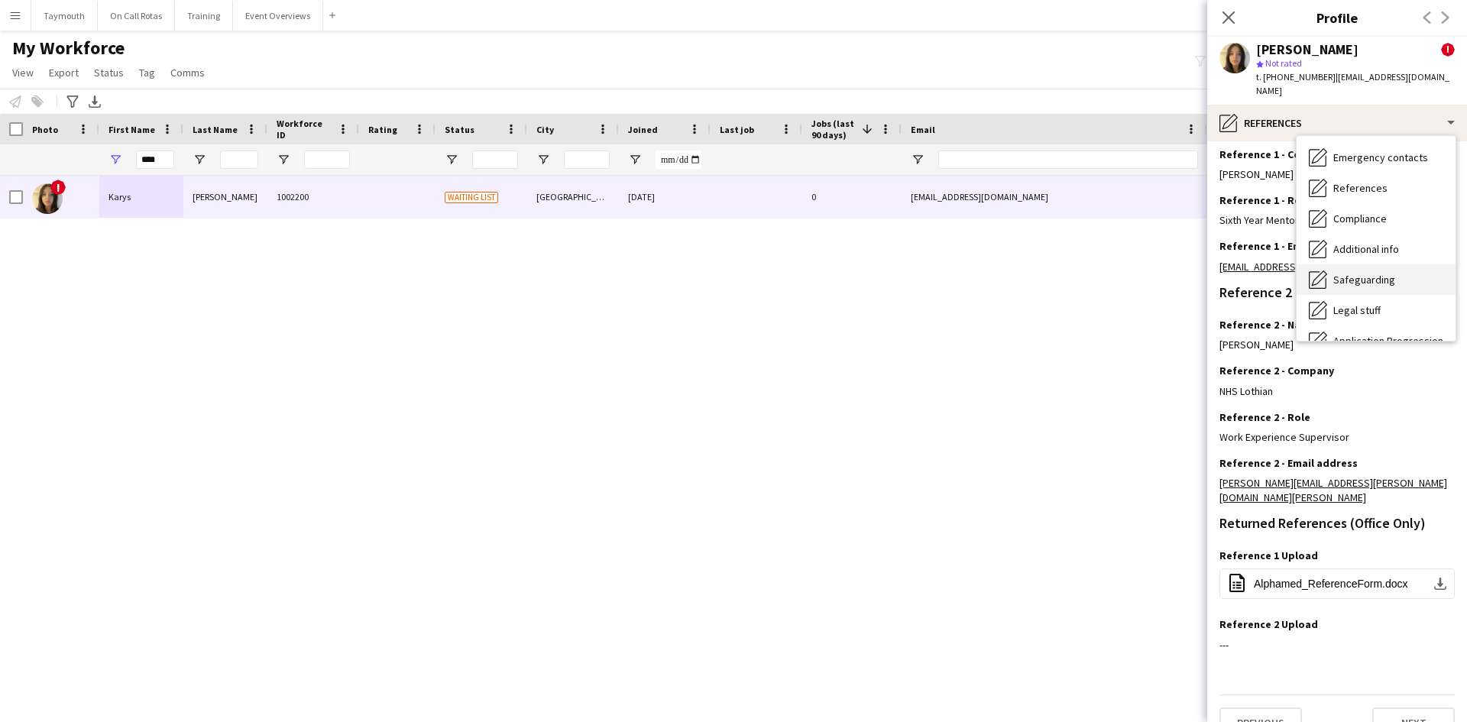
click at [1383, 273] on span "Safeguarding" at bounding box center [1364, 280] width 62 height 14
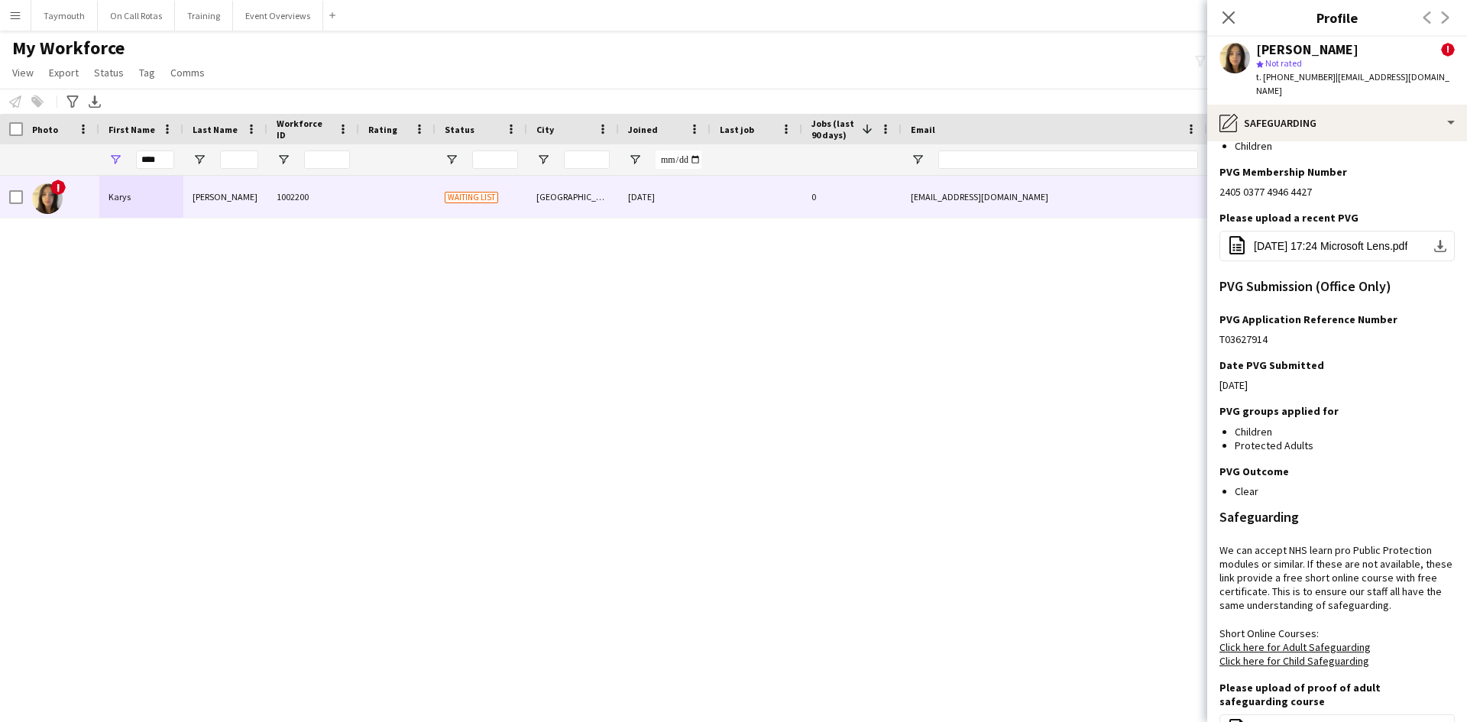
scroll to position [229, 0]
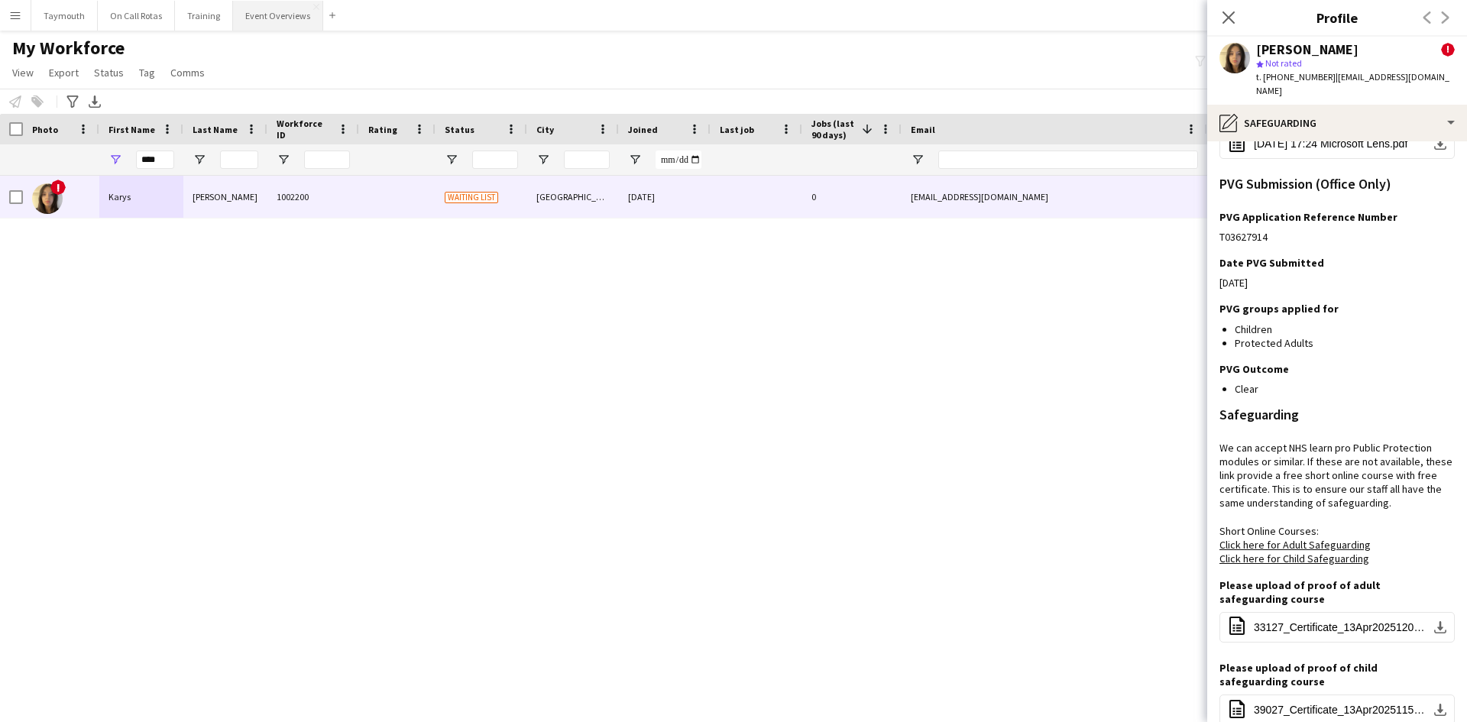
click at [279, 27] on button "Event Overviews Close" at bounding box center [278, 16] width 90 height 30
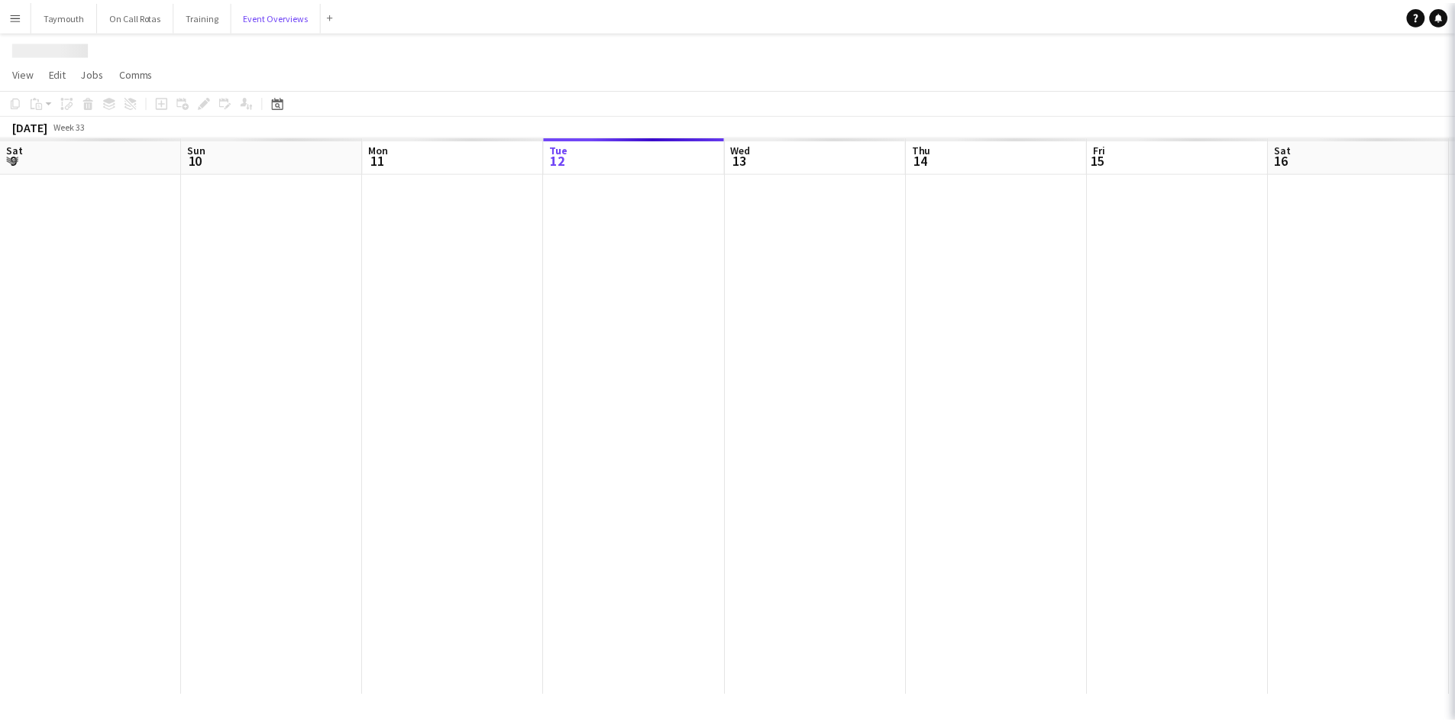
scroll to position [0, 365]
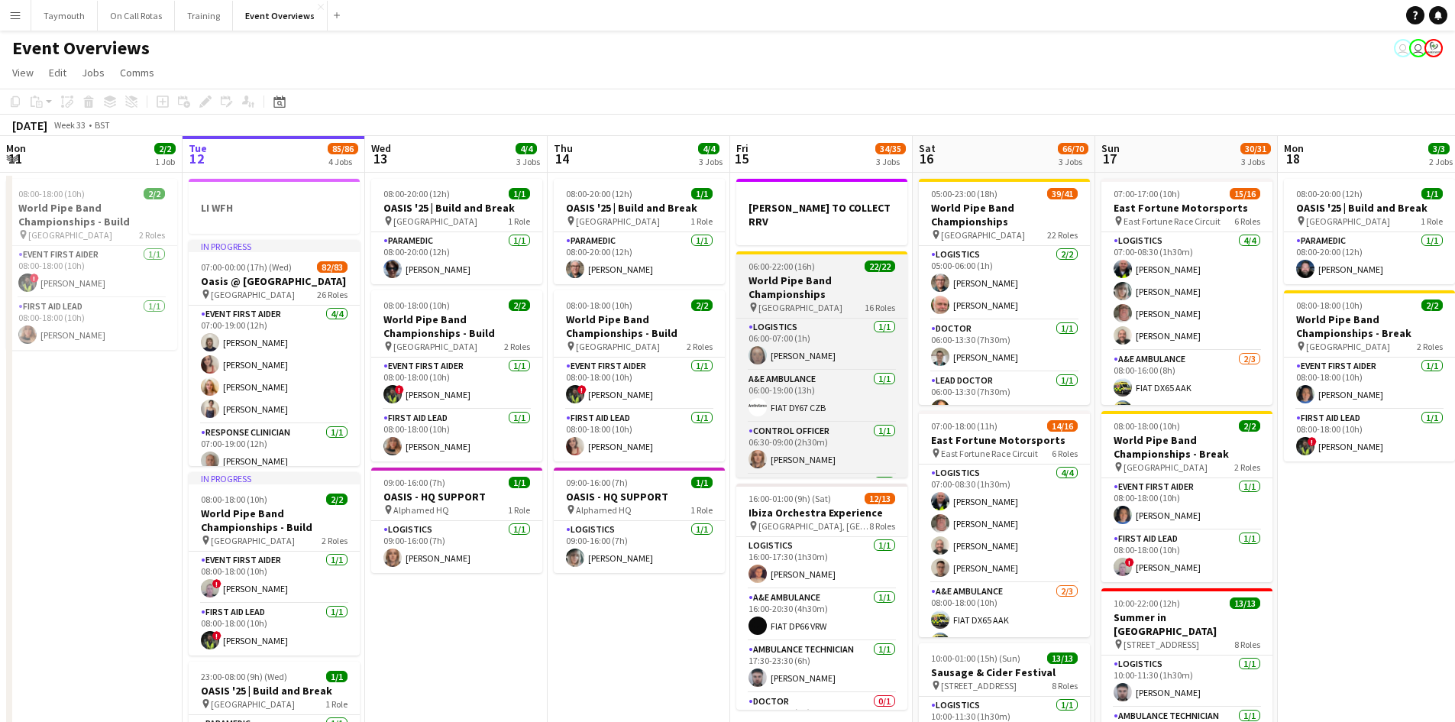
click at [826, 273] on h3 "World Pipe Band Championships" at bounding box center [821, 286] width 171 height 27
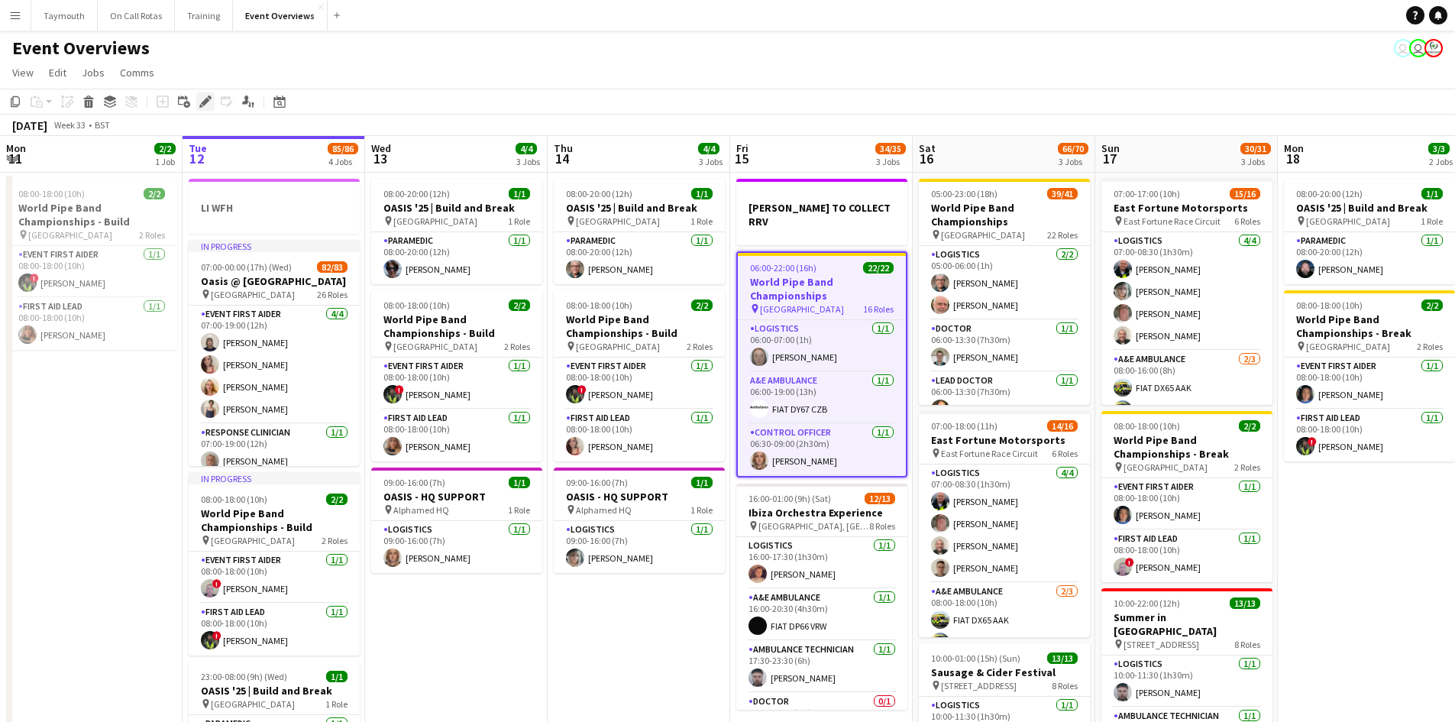
click at [208, 102] on icon at bounding box center [205, 102] width 8 height 8
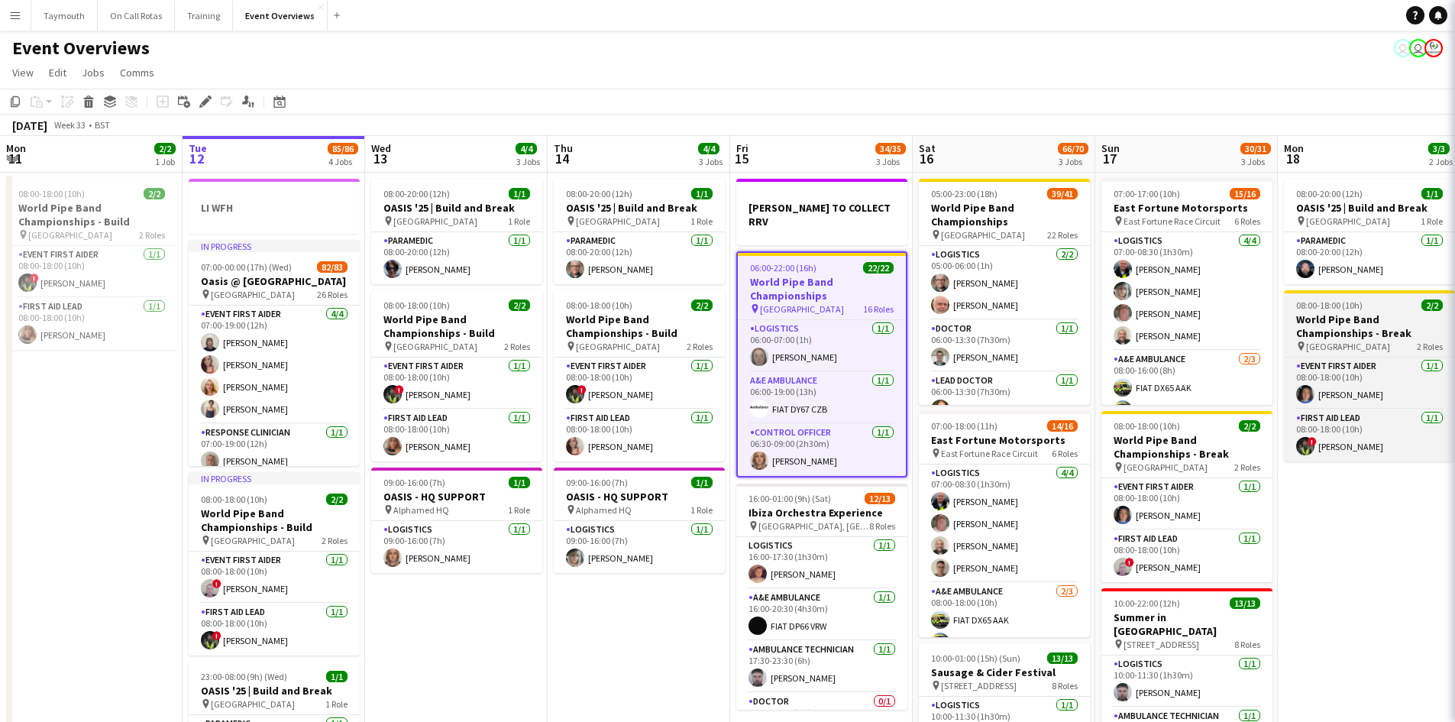
type input "**********"
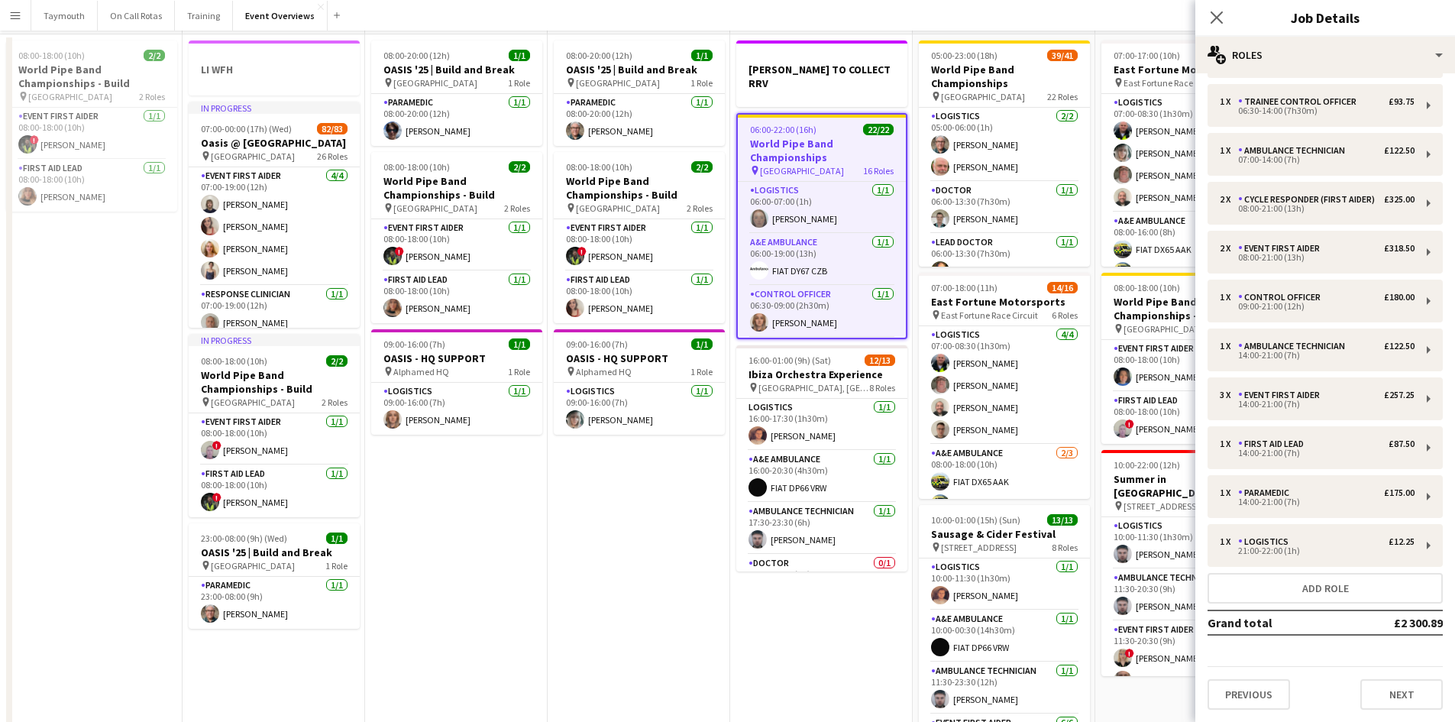
scroll to position [176, 0]
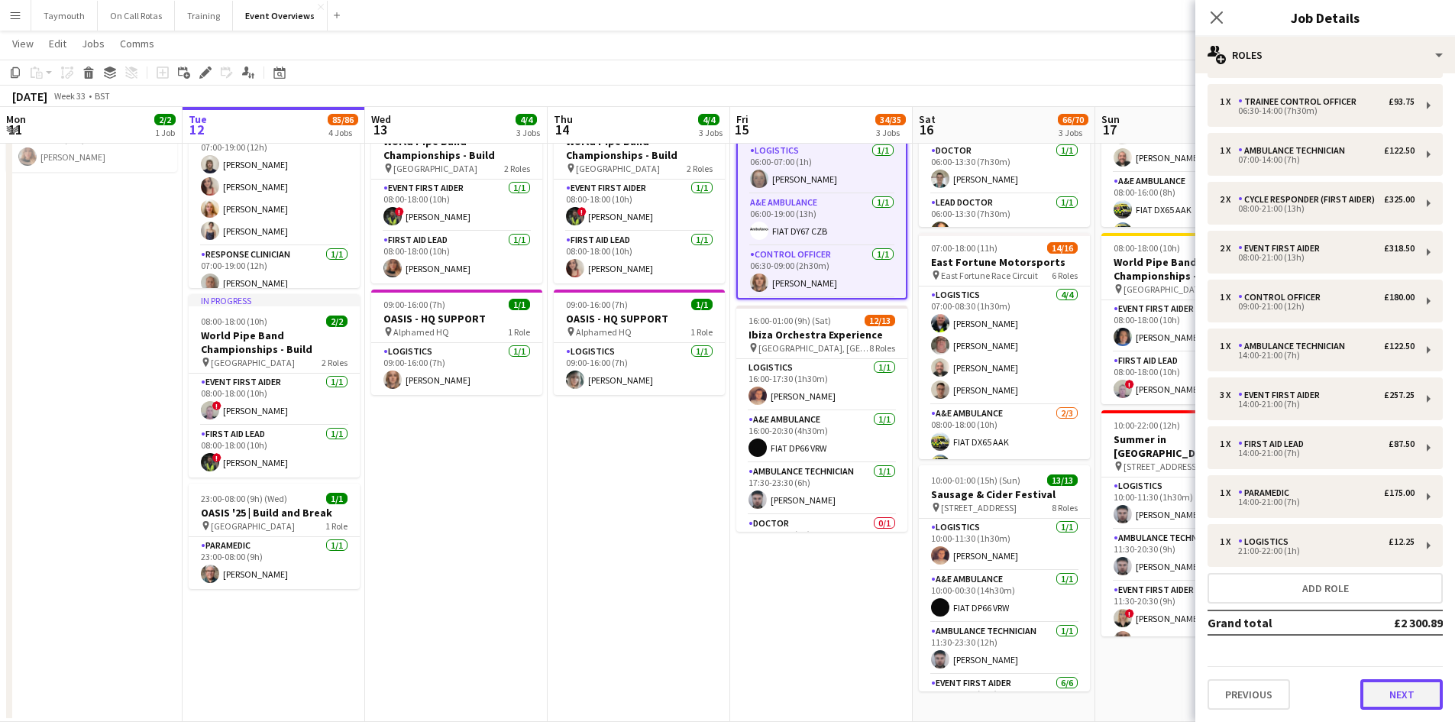
click at [1402, 694] on button "Next" at bounding box center [1401, 694] width 82 height 31
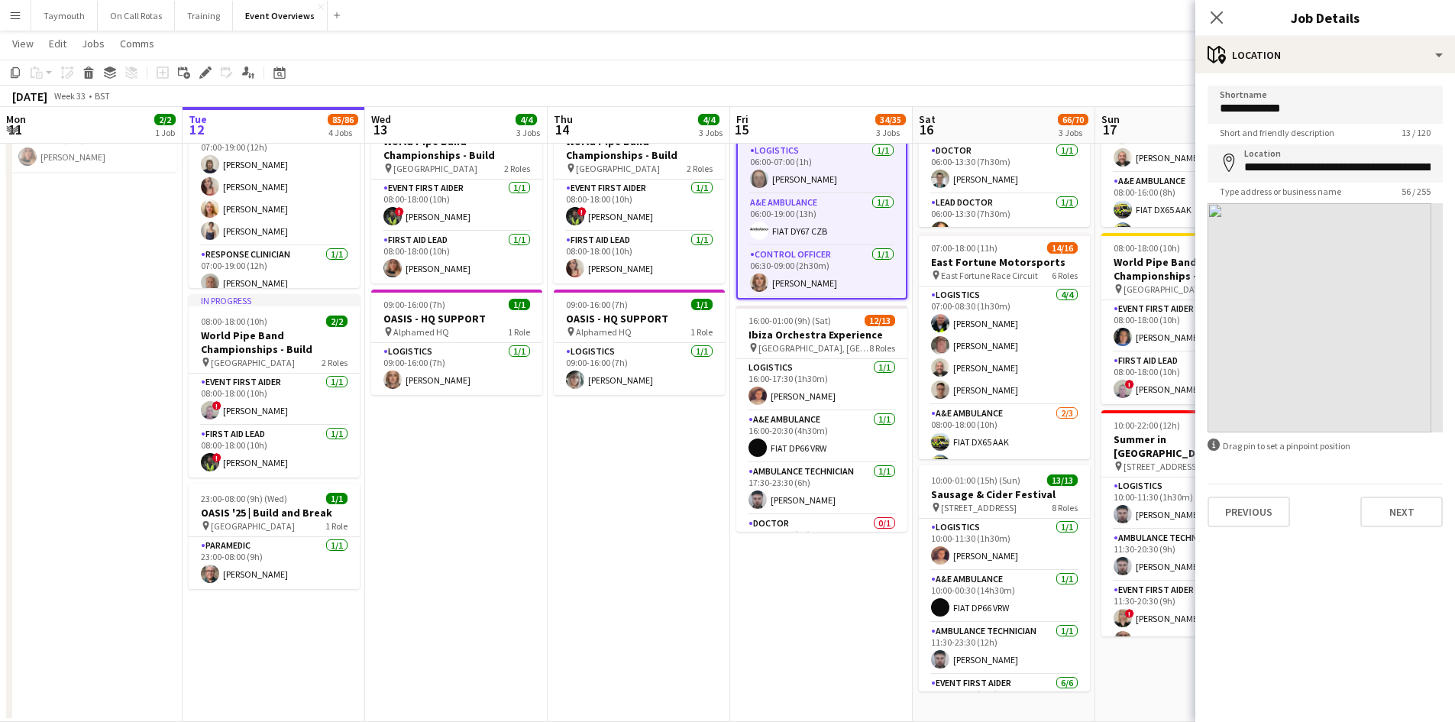
scroll to position [0, 0]
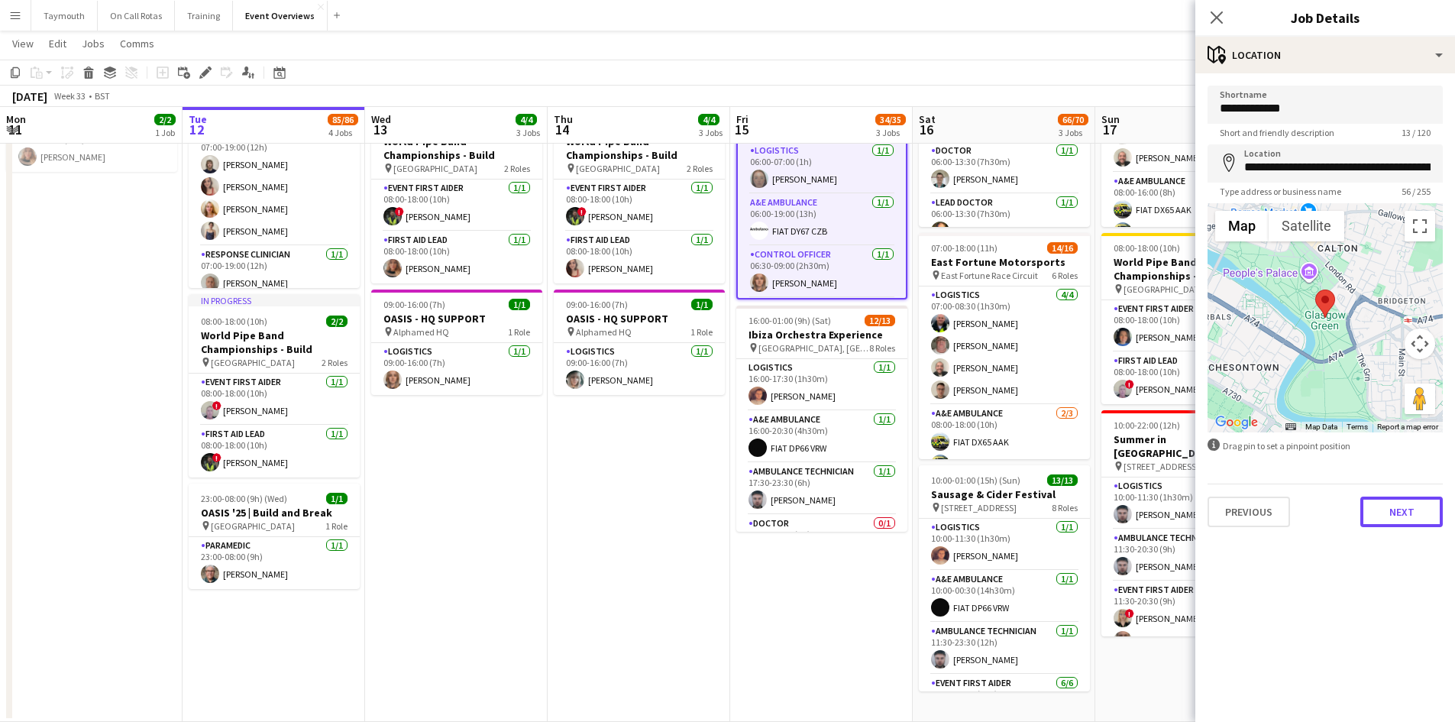
click at [1391, 505] on button "Next" at bounding box center [1401, 512] width 82 height 31
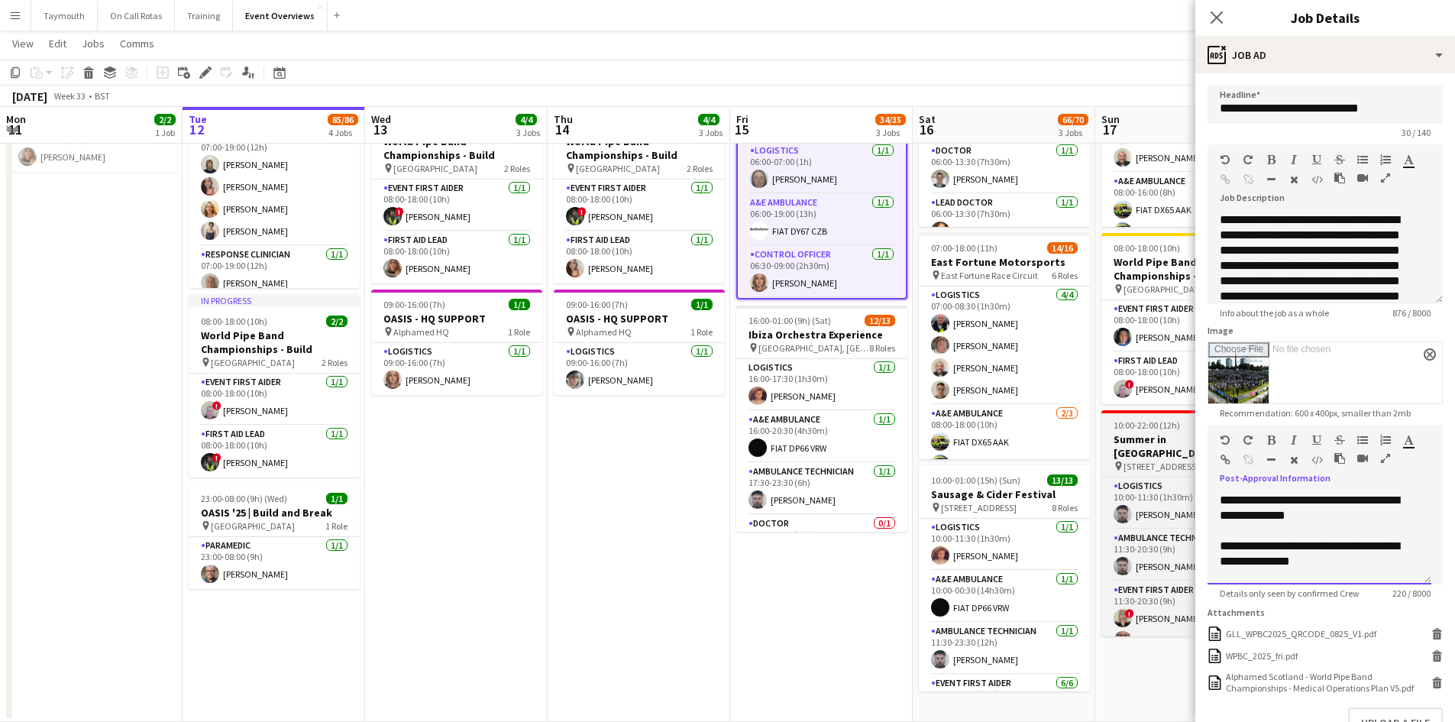
drag, startPoint x: 1357, startPoint y: 606, endPoint x: 1165, endPoint y: 425, distance: 264.8
click at [1165, 425] on body "Menu Boards Boards Boards All jobs Status Workforce Workforce My Workforce Recr…" at bounding box center [727, 273] width 1455 height 898
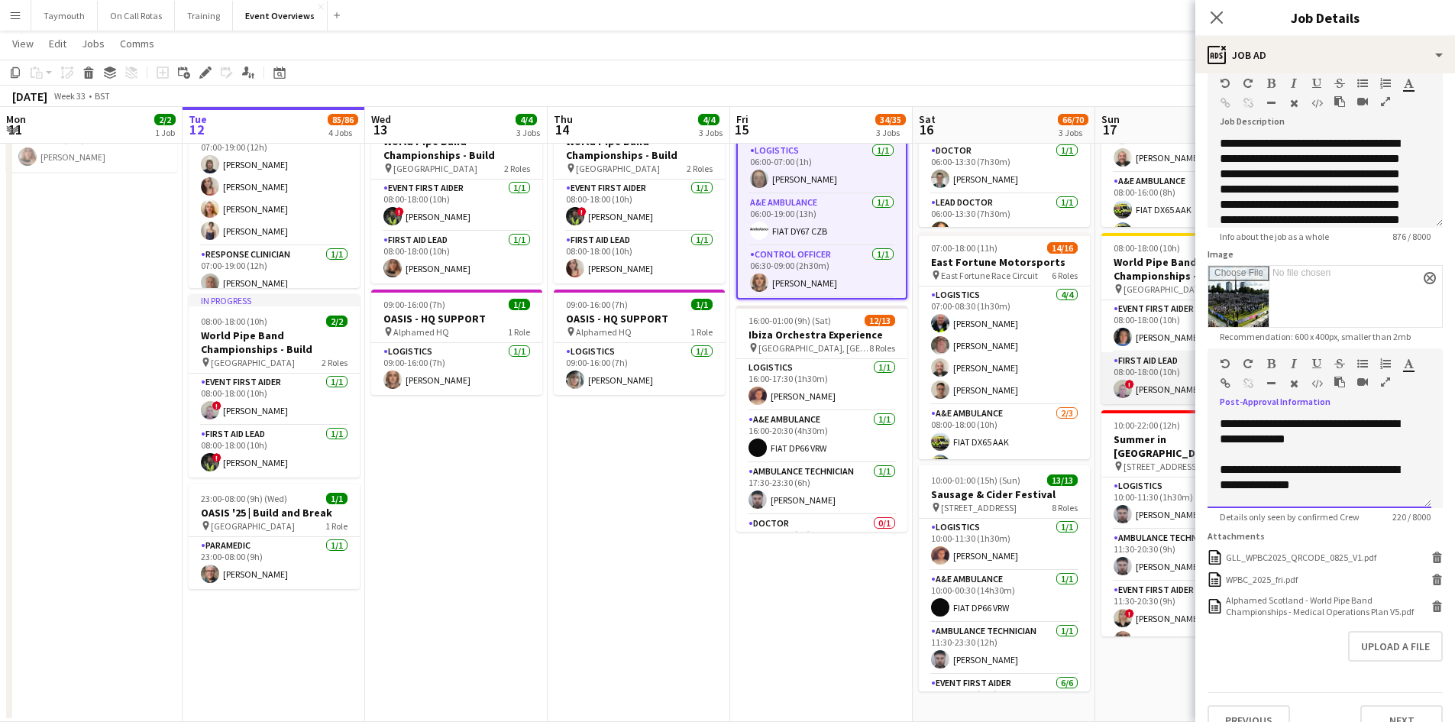
drag, startPoint x: 1350, startPoint y: 489, endPoint x: 1191, endPoint y: 401, distance: 181.5
click at [1191, 401] on body "Menu Boards Boards Boards All jobs Status Workforce Workforce My Workforce Recr…" at bounding box center [727, 273] width 1455 height 898
copy div "**********"
click at [15, 21] on button "Menu" at bounding box center [15, 15] width 31 height 31
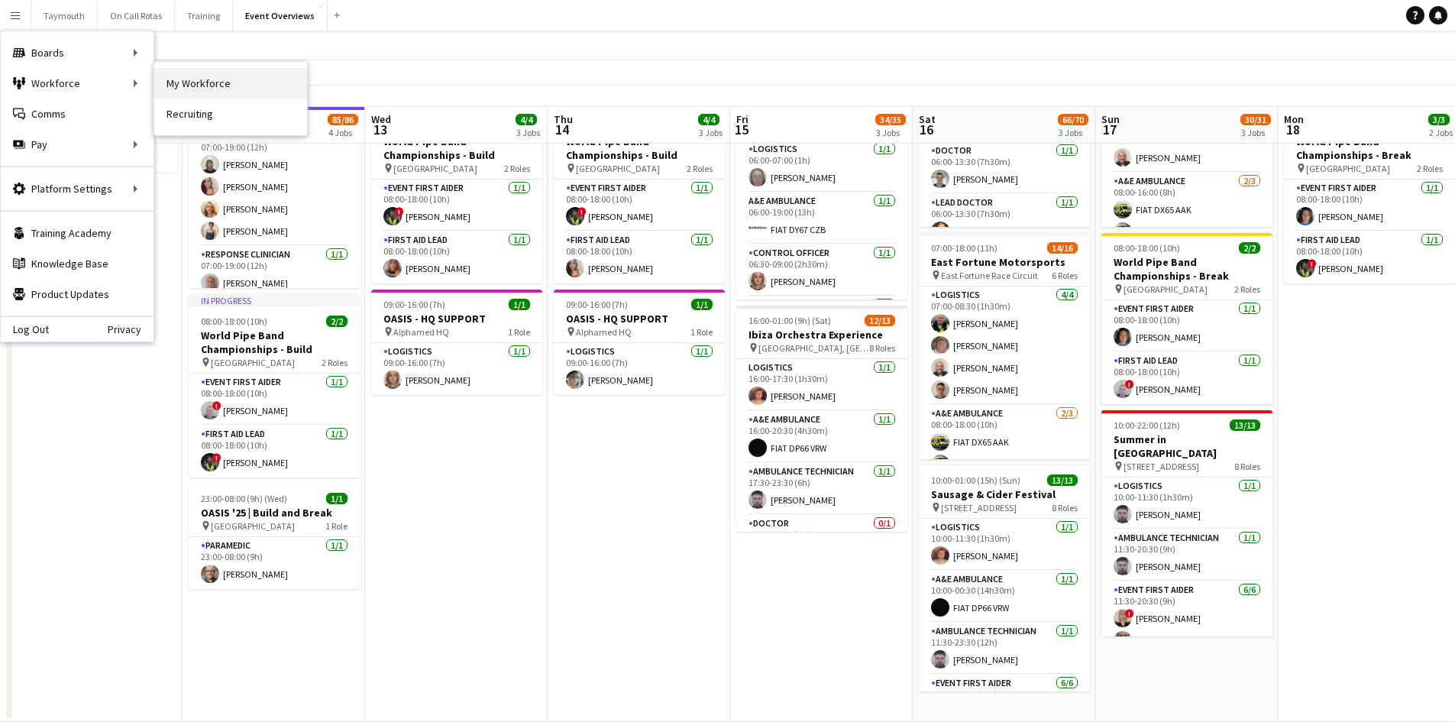
click at [193, 84] on link "My Workforce" at bounding box center [230, 83] width 153 height 31
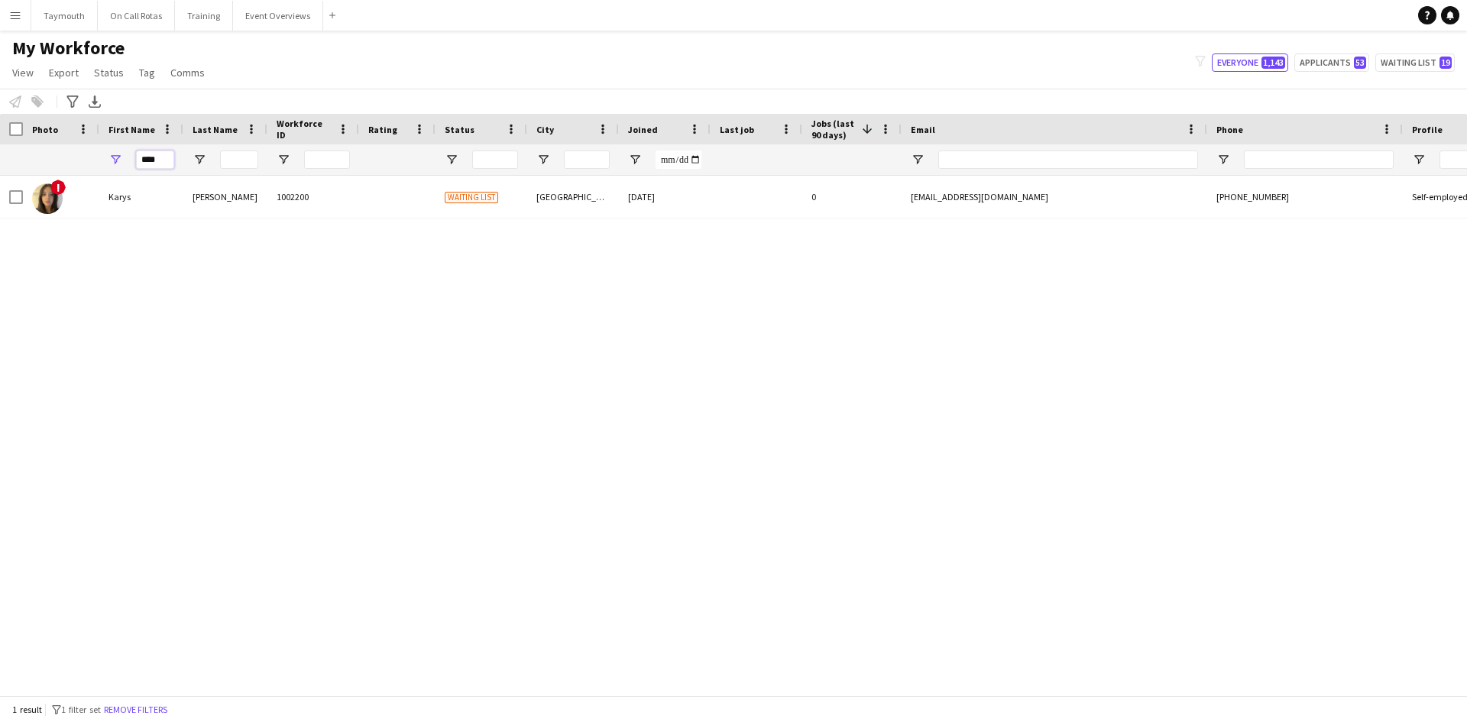
drag, startPoint x: 163, startPoint y: 160, endPoint x: -354, endPoint y: 119, distance: 518.8
click at [0, 119] on html "Menu Boards Boards Boards All jobs Status Workforce Workforce My Workforce Recr…" at bounding box center [733, 361] width 1467 height 722
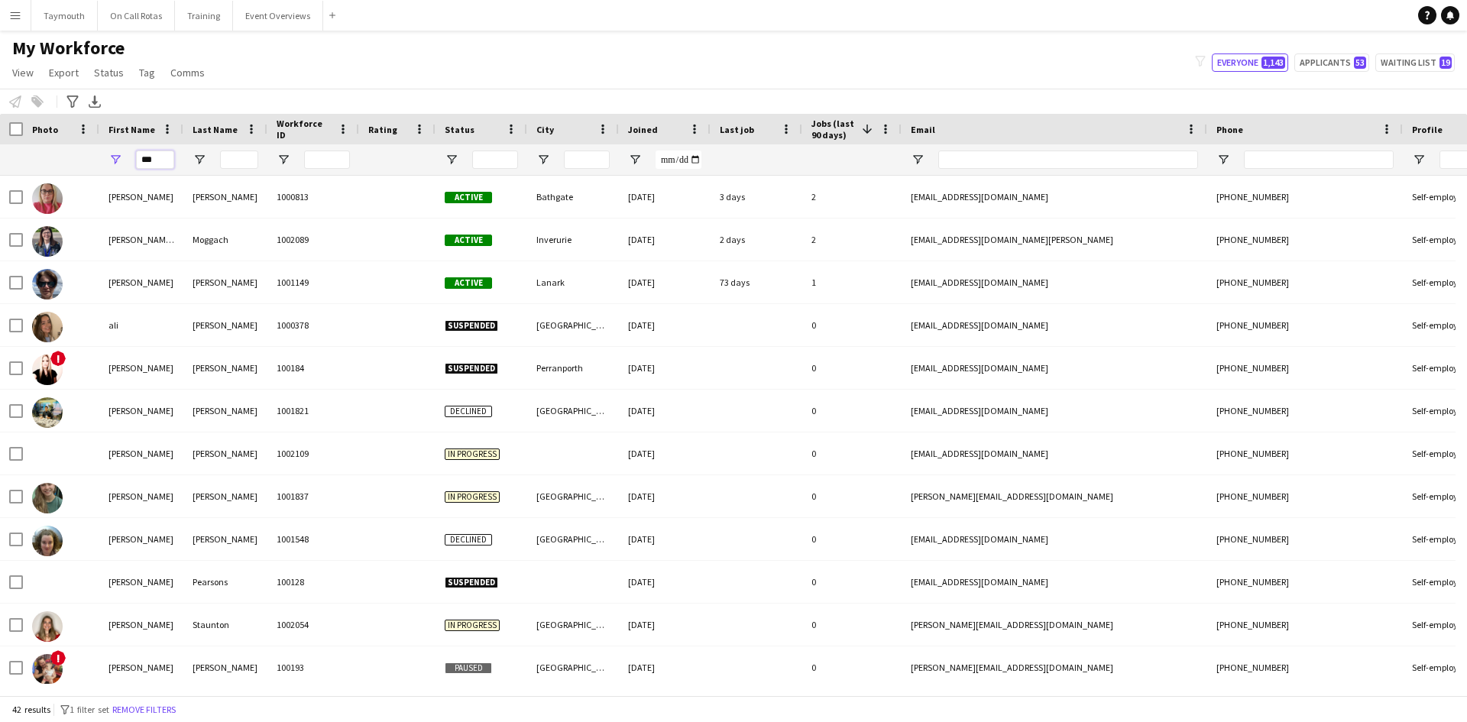
type input "***"
click at [227, 154] on input "Last Name Filter Input" at bounding box center [239, 159] width 38 height 18
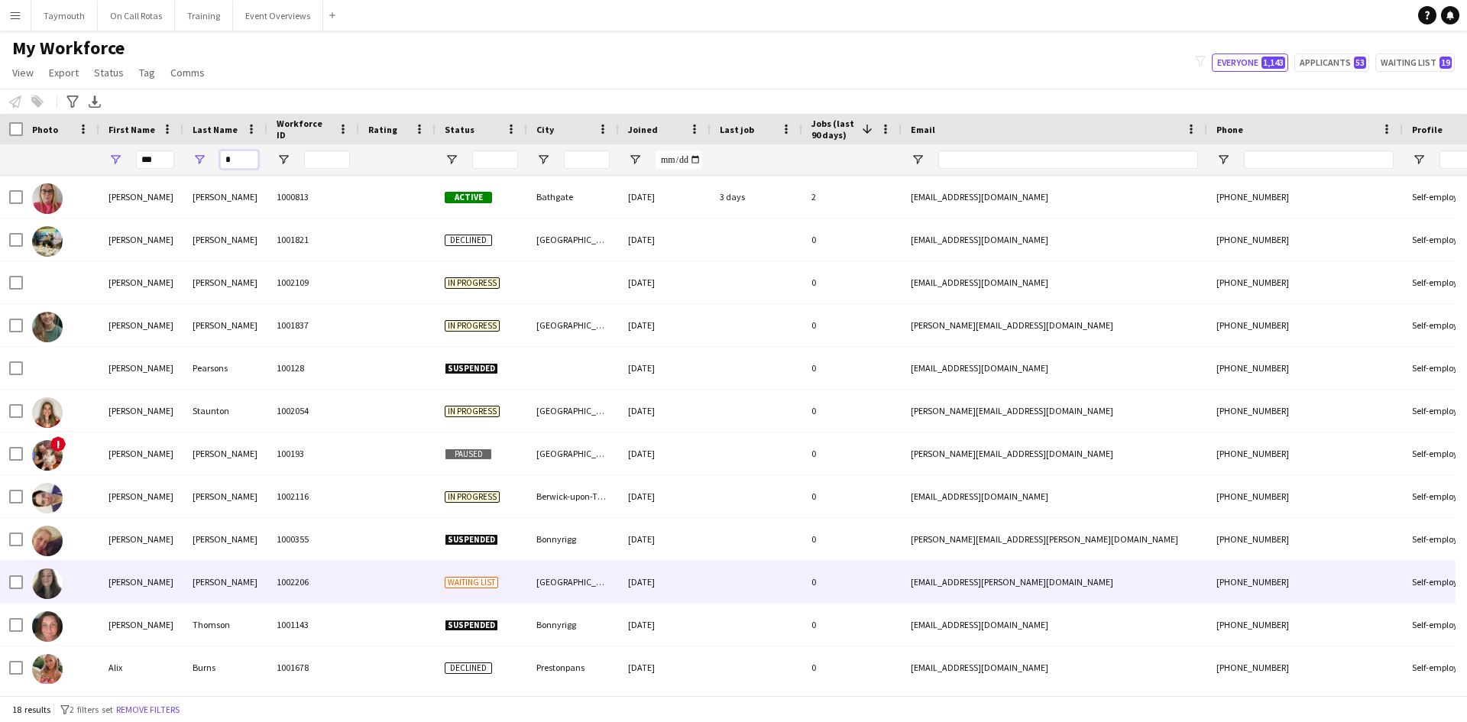
type input "*"
click at [228, 593] on div "[PERSON_NAME]" at bounding box center [225, 582] width 84 height 42
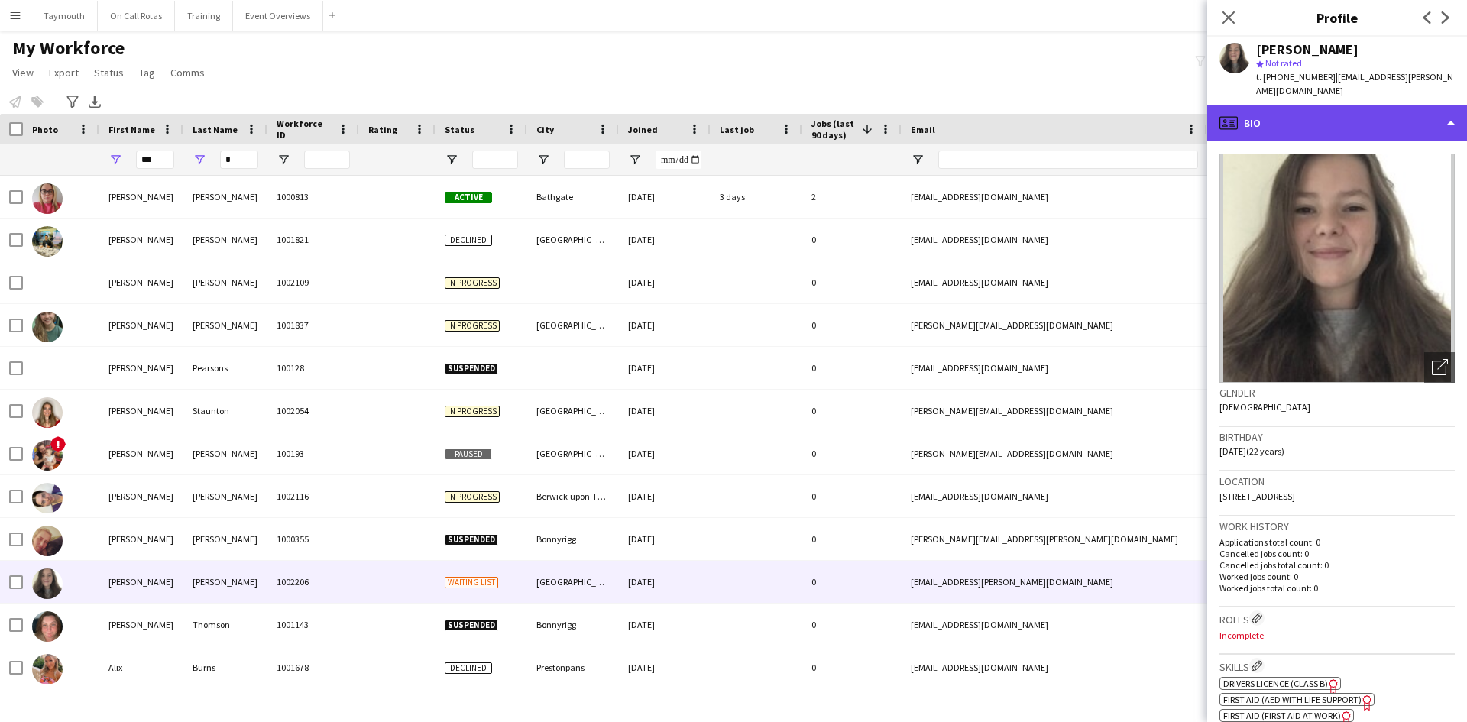
click at [1350, 106] on div "profile Bio" at bounding box center [1337, 123] width 260 height 37
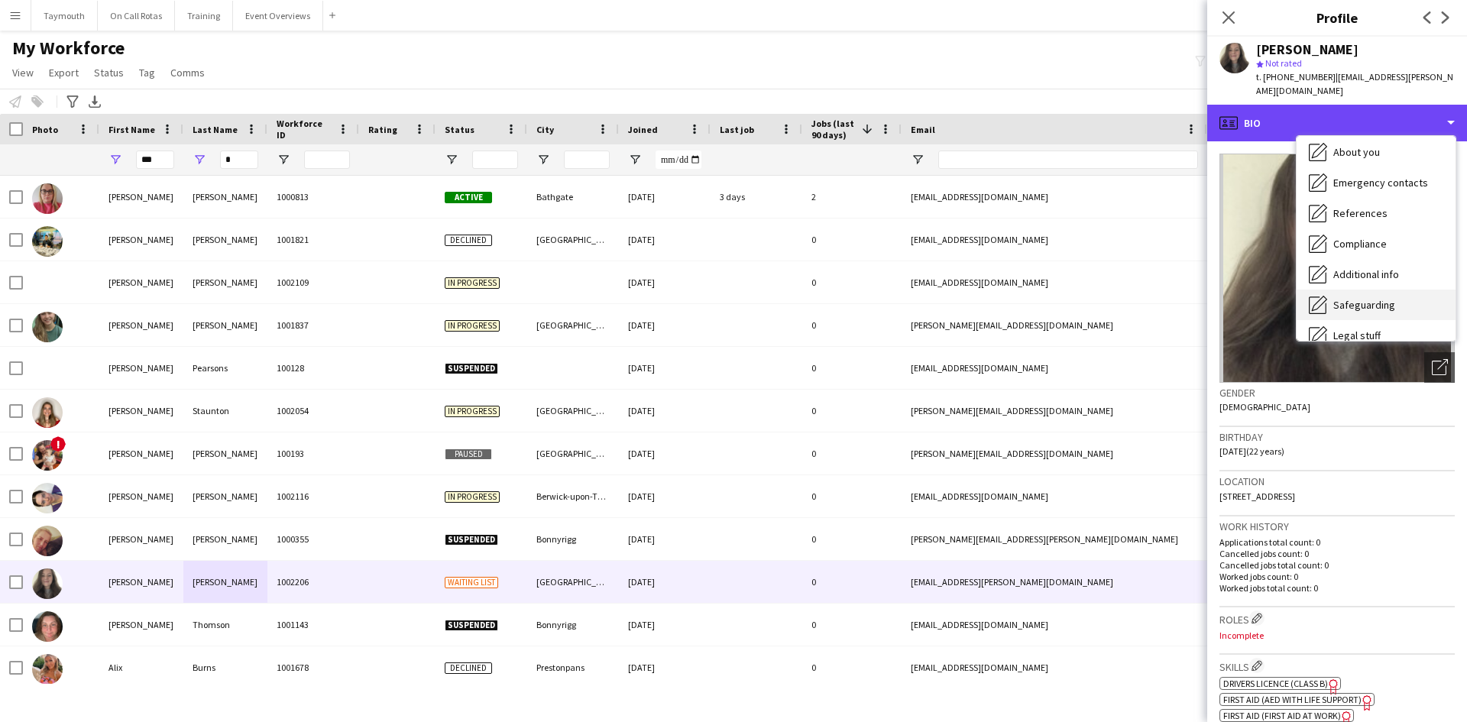
scroll to position [153, 0]
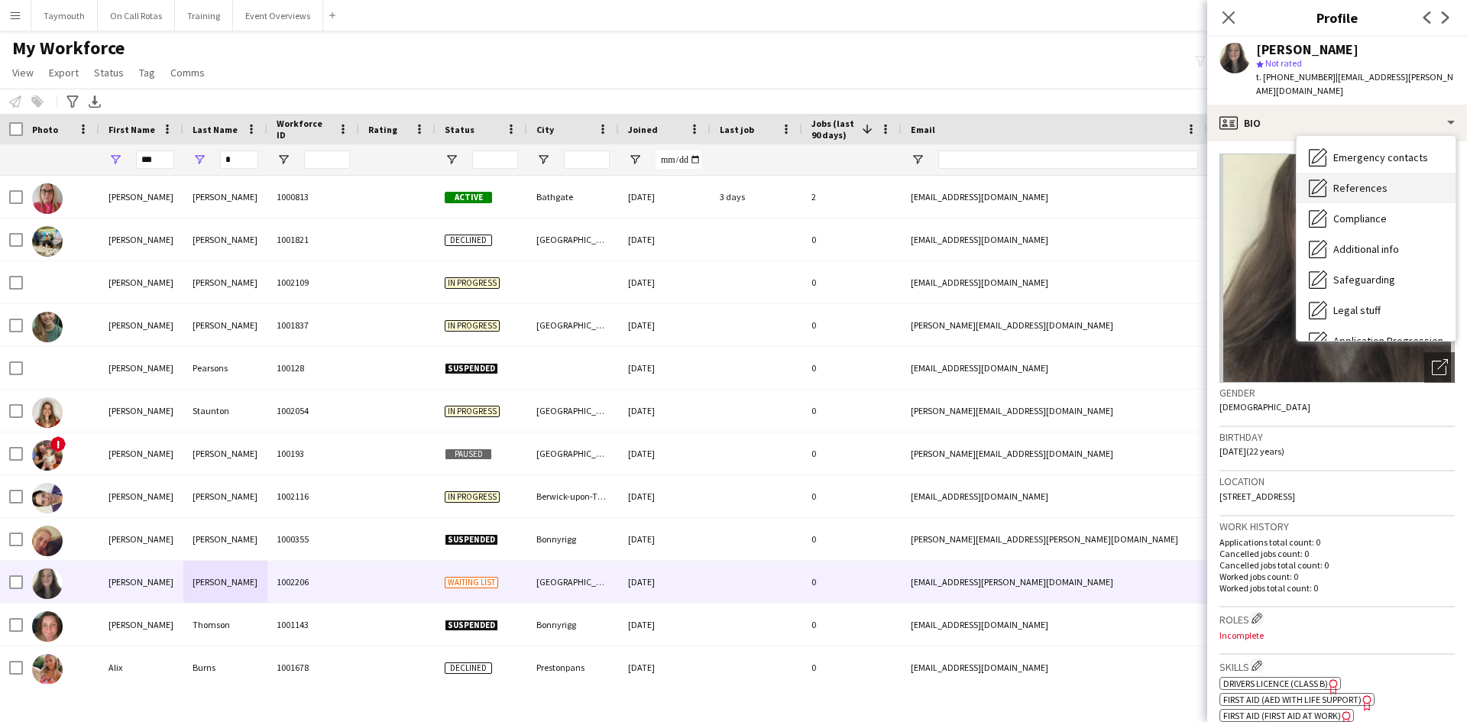
click at [1398, 173] on div "References References" at bounding box center [1375, 188] width 159 height 31
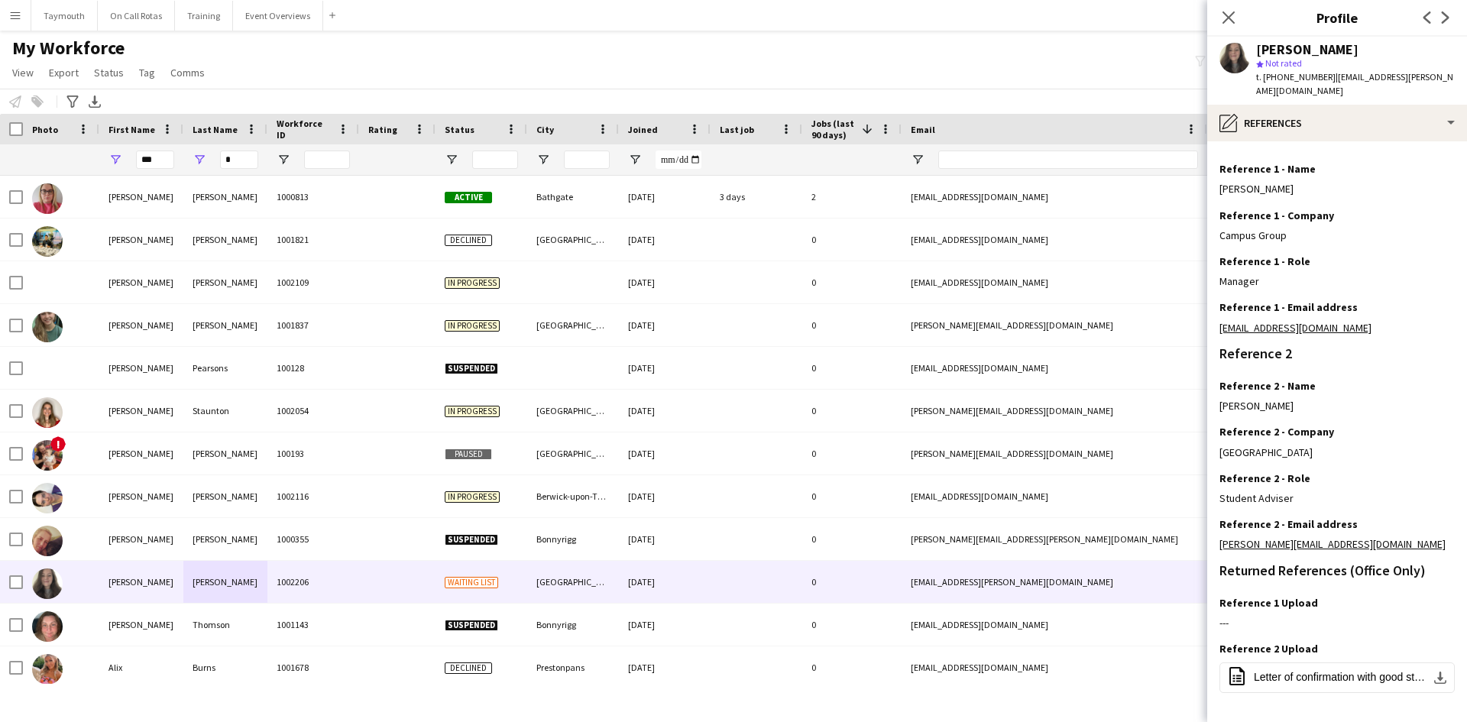
scroll to position [60, 0]
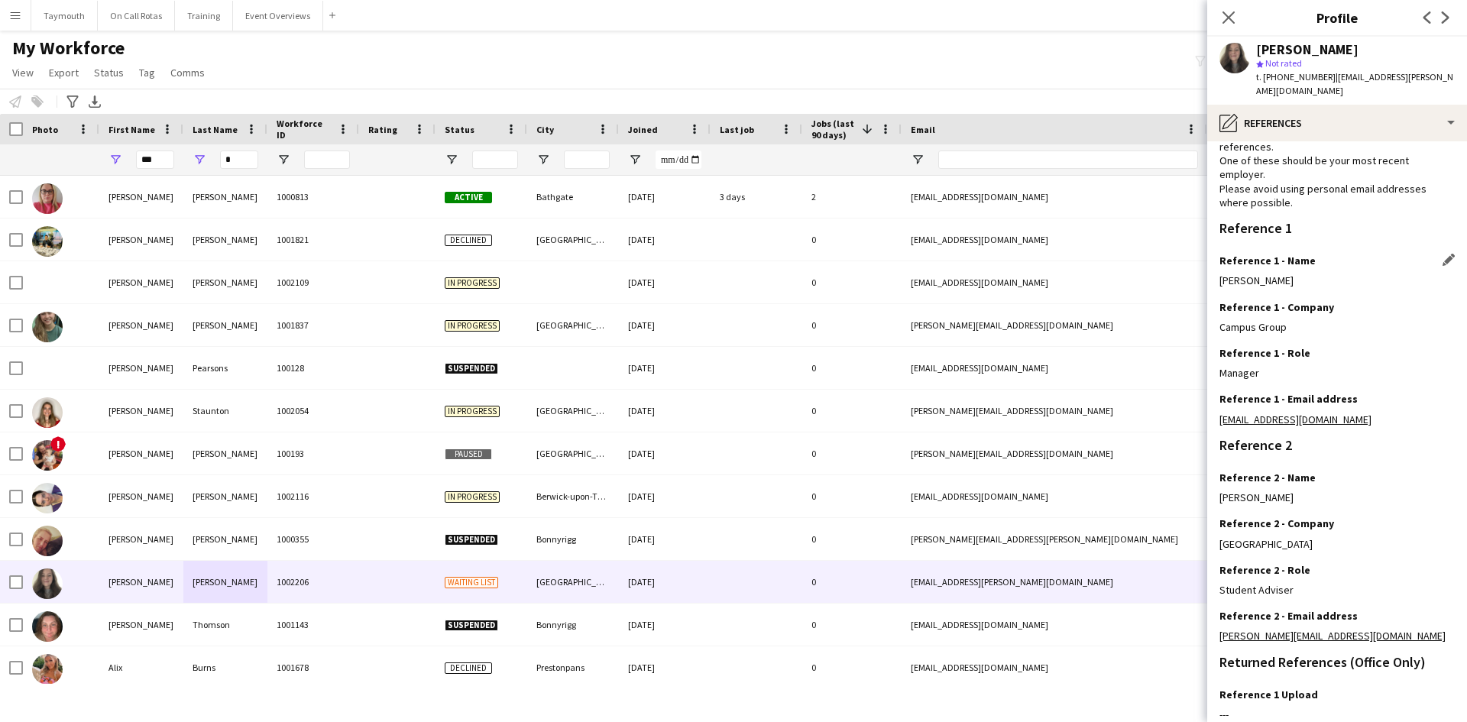
drag, startPoint x: 1281, startPoint y: 270, endPoint x: 1220, endPoint y: 271, distance: 61.1
click at [1220, 273] on div "[PERSON_NAME]" at bounding box center [1336, 280] width 235 height 14
copy div "[PERSON_NAME]"
drag, startPoint x: 1360, startPoint y: 406, endPoint x: 1218, endPoint y: 412, distance: 142.2
click at [1218, 412] on app-section-data-types "Reference Information Please provide 2 professional/ educational references. On…" at bounding box center [1337, 431] width 260 height 581
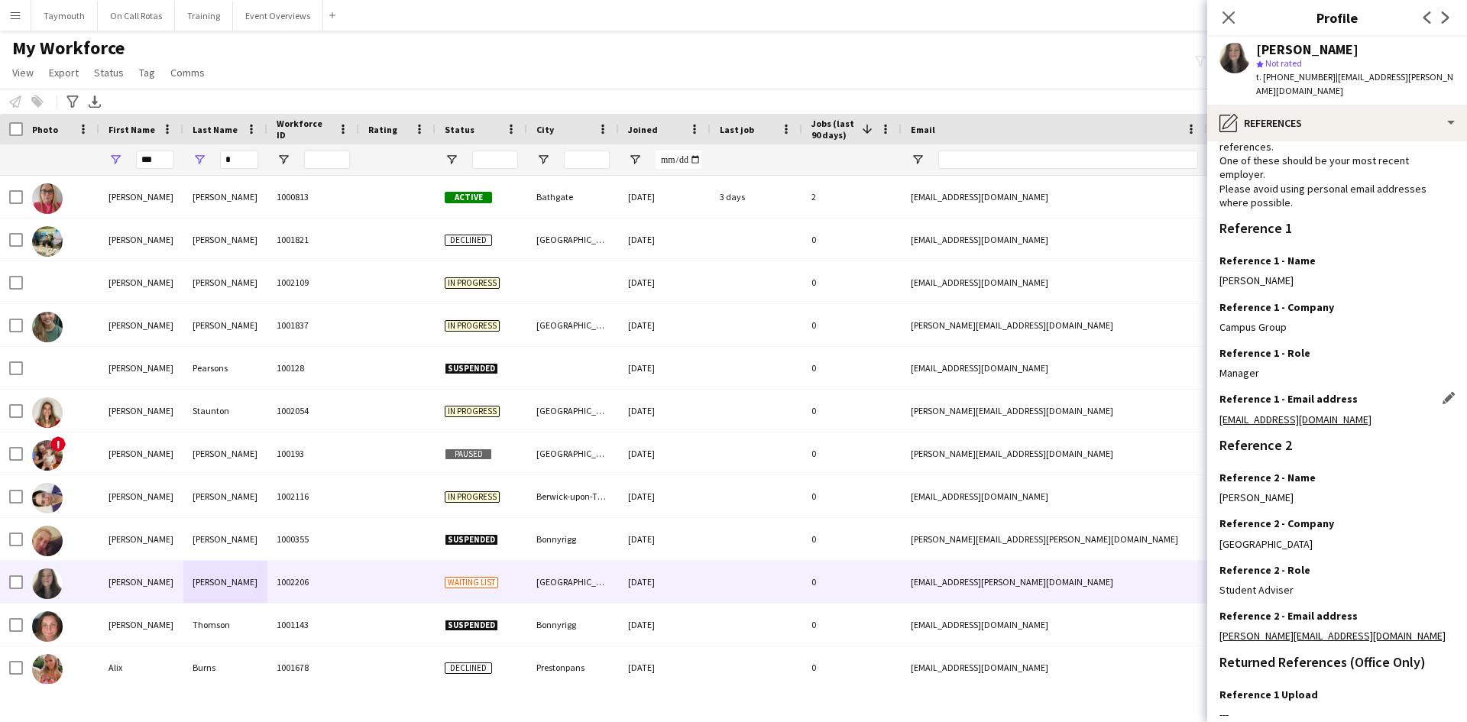
copy link "[EMAIL_ADDRESS][DOMAIN_NAME]"
click at [281, 18] on button "Event Overviews Close" at bounding box center [278, 16] width 90 height 30
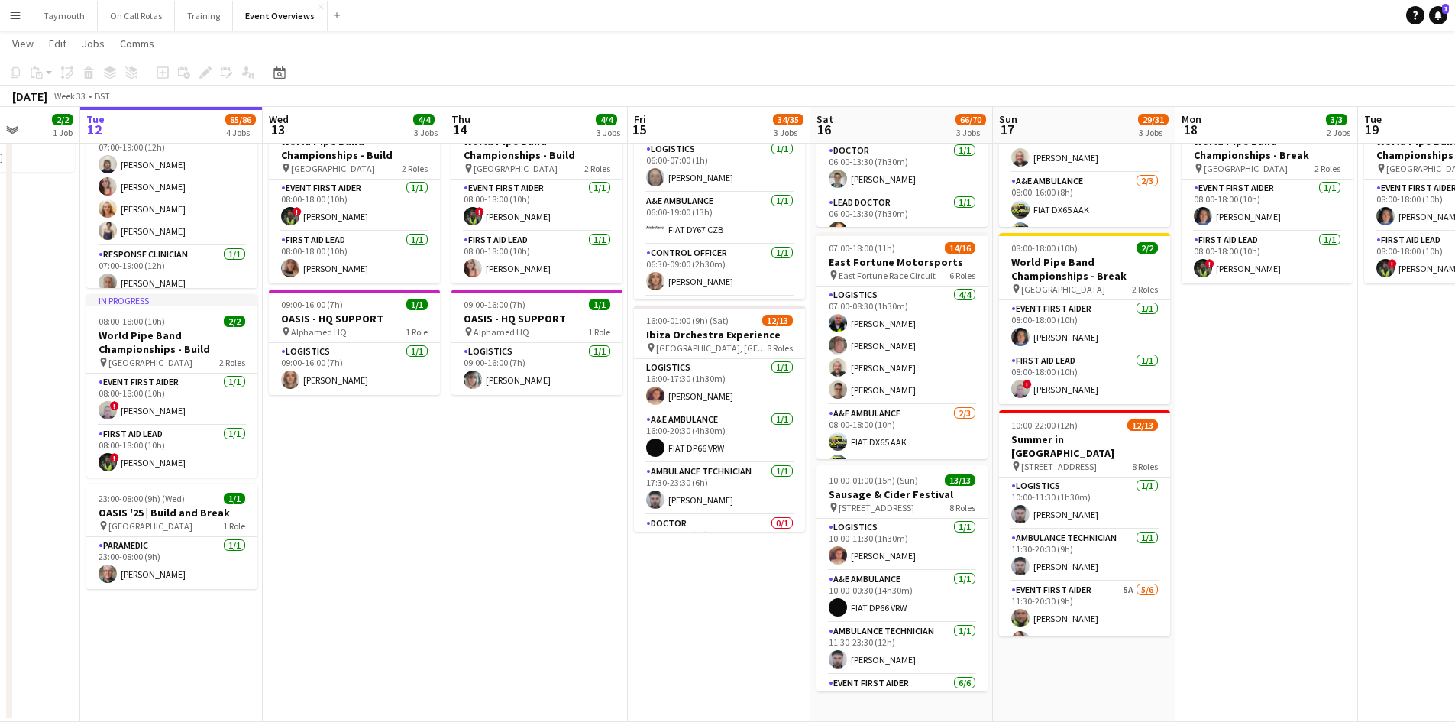
scroll to position [0, 455]
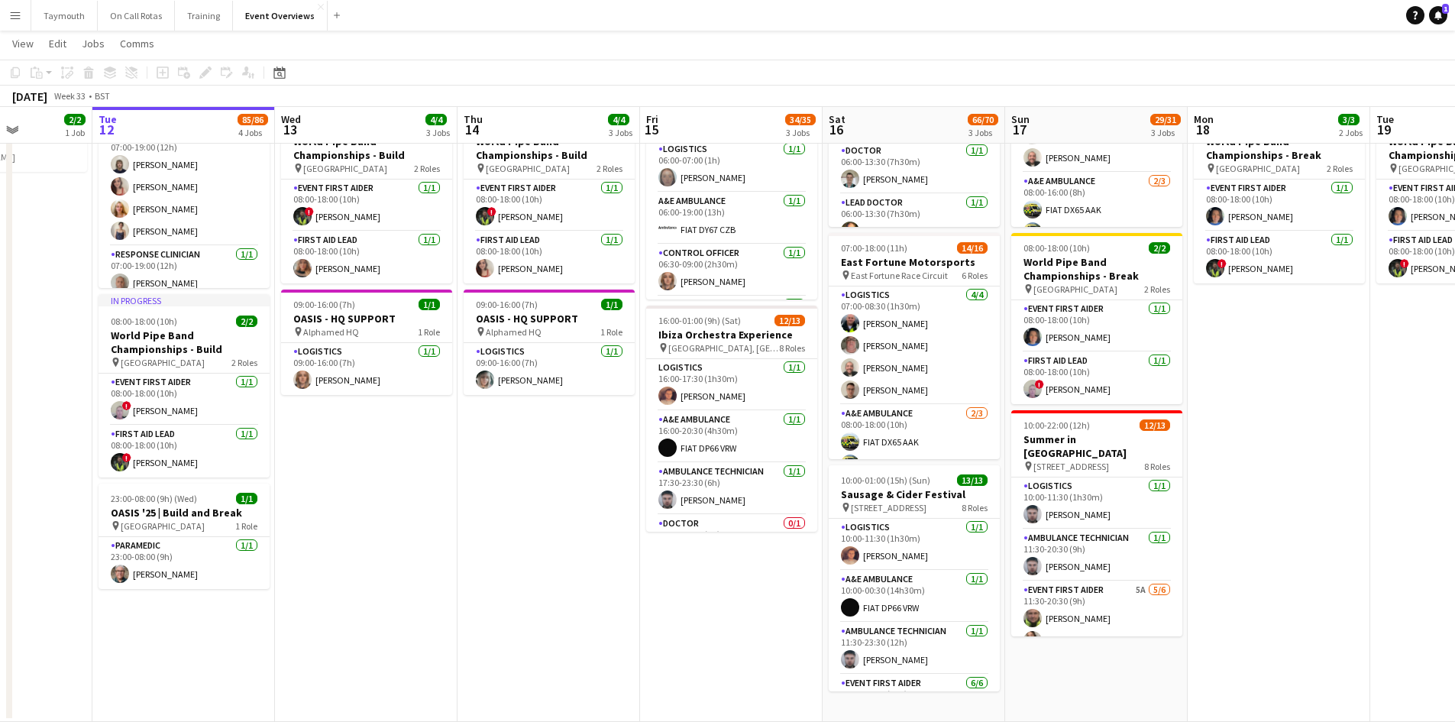
drag, startPoint x: 697, startPoint y: 597, endPoint x: 445, endPoint y: 607, distance: 252.3
click at [445, 607] on app-calendar-viewport "Sat 9 94/95 2 Jobs Sun 10 13/13 1 Job Mon 11 2/2 1 Job Tue 12 85/86 4 Jobs Wed …" at bounding box center [727, 302] width 1455 height 839
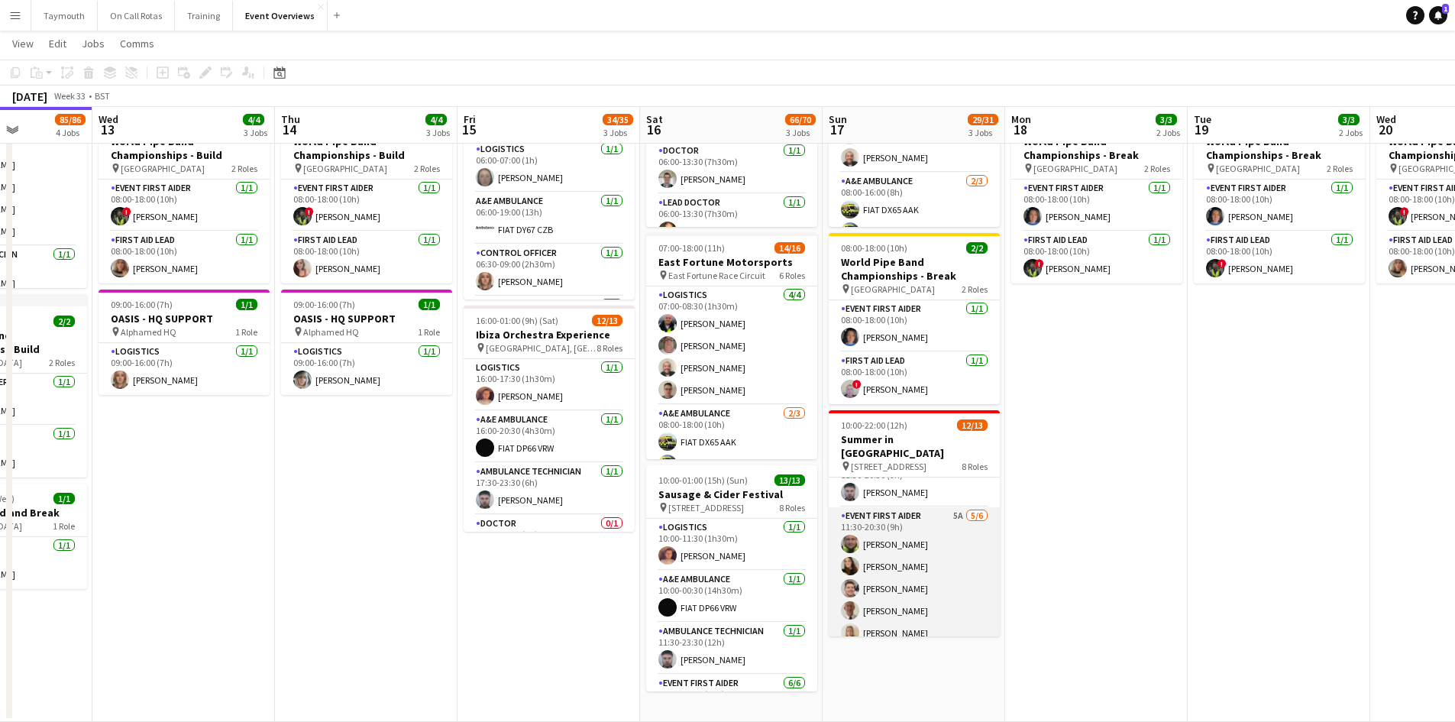
scroll to position [153, 0]
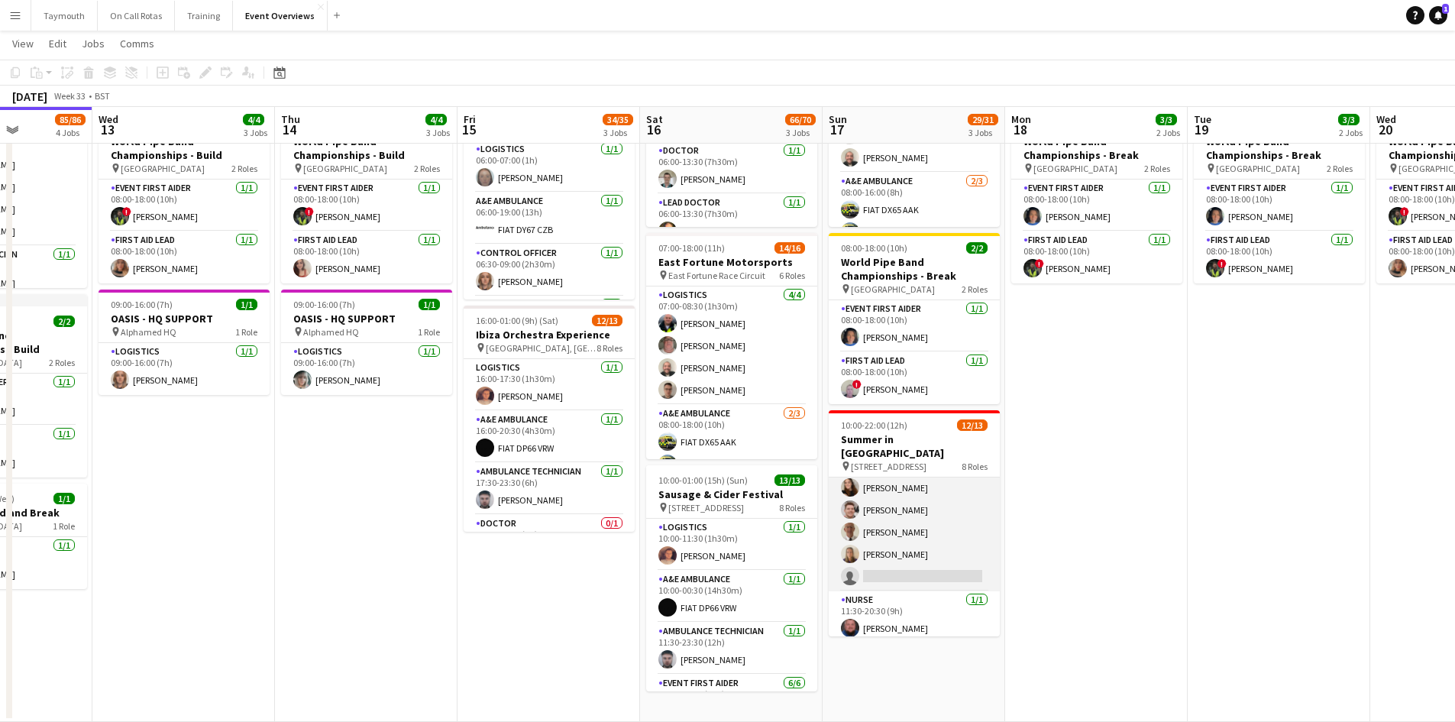
click at [947, 542] on app-card-role "Event First Aider 5A [DATE] 11:30-20:30 (9h) [PERSON_NAME] [PERSON_NAME] [PERSO…" at bounding box center [914, 510] width 171 height 163
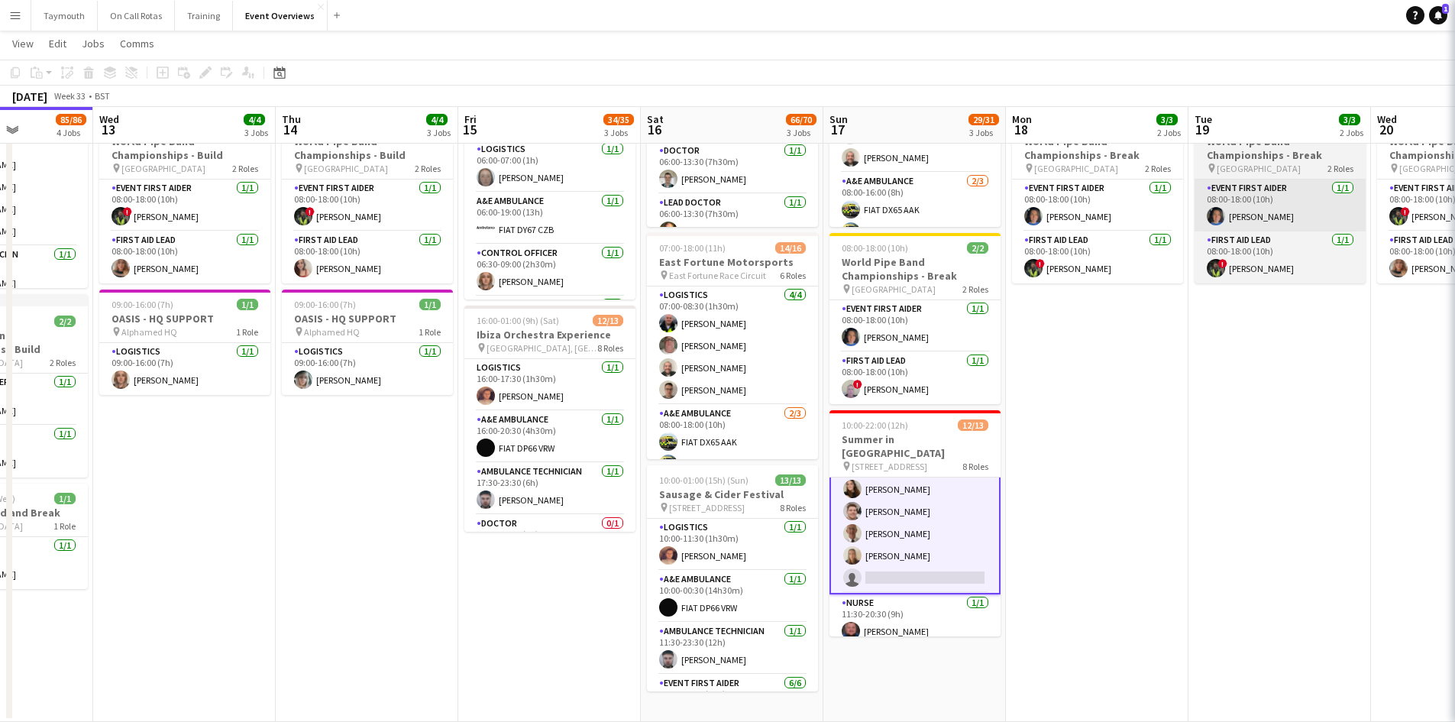
scroll to position [154, 0]
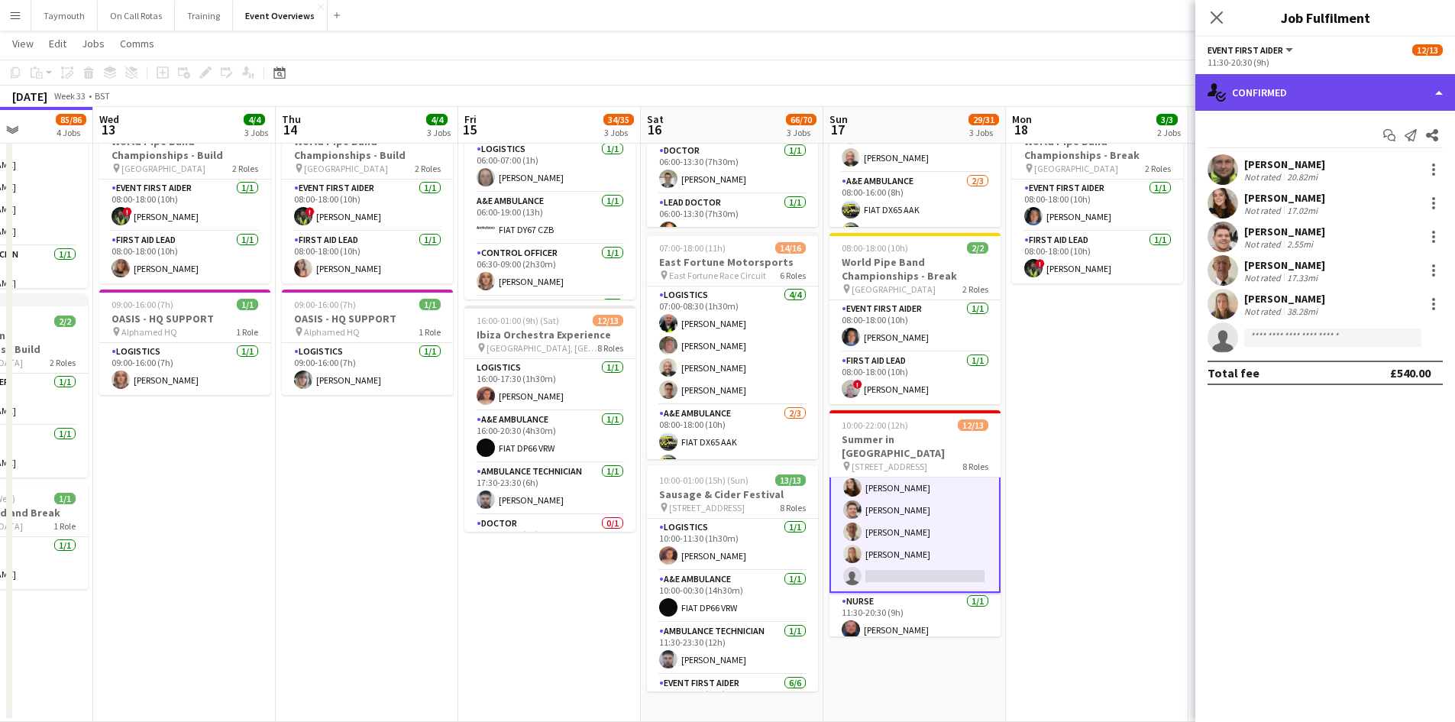
click at [1366, 96] on div "single-neutral-actions-check-2 Confirmed" at bounding box center [1325, 92] width 260 height 37
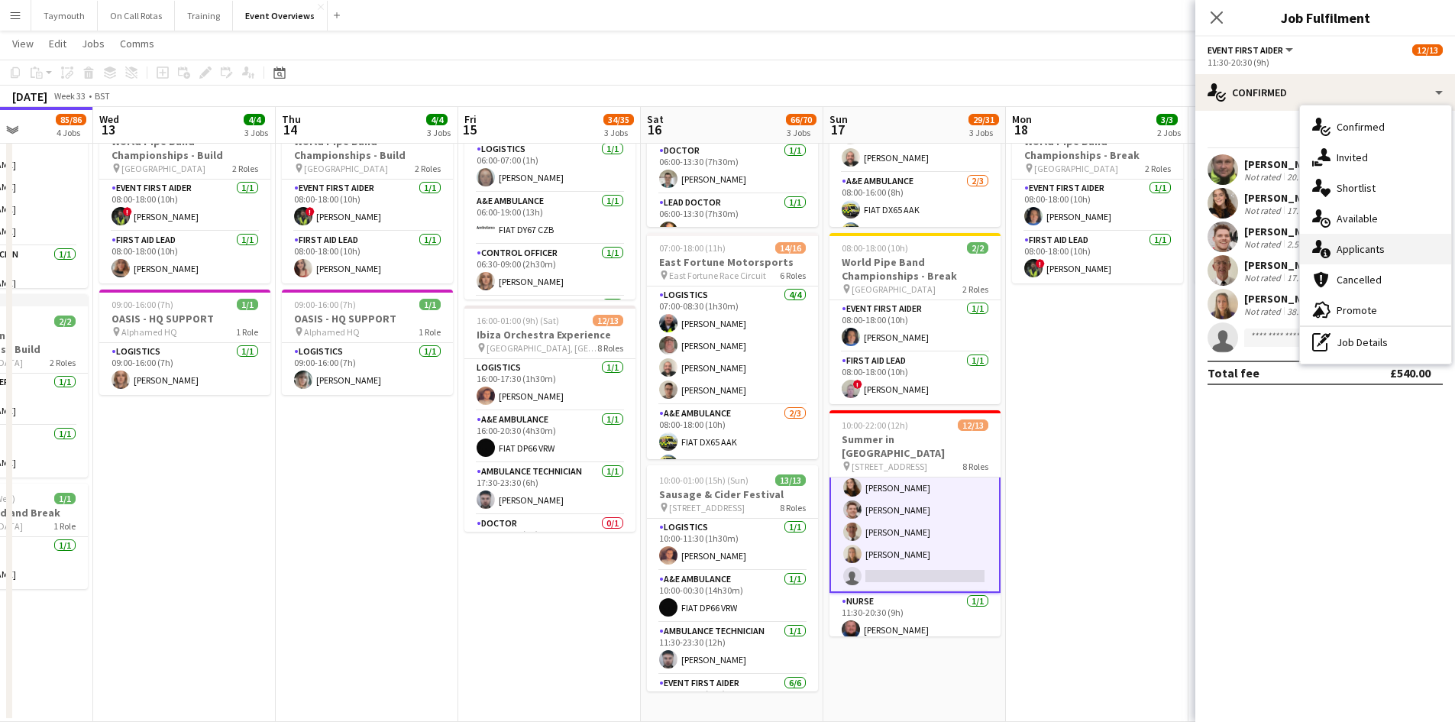
click at [1383, 242] on div "single-neutral-actions-information Applicants" at bounding box center [1375, 249] width 151 height 31
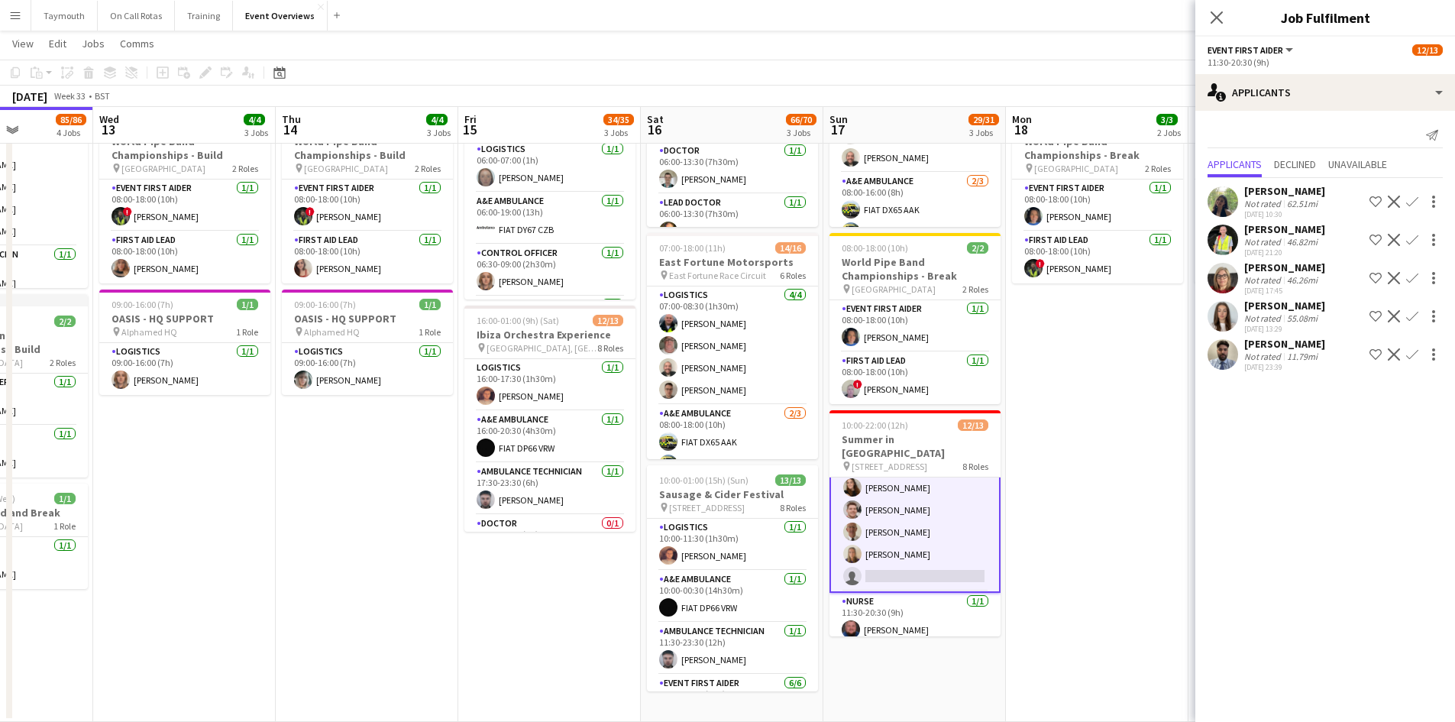
click at [1415, 357] on app-icon "Confirm" at bounding box center [1412, 354] width 12 height 12
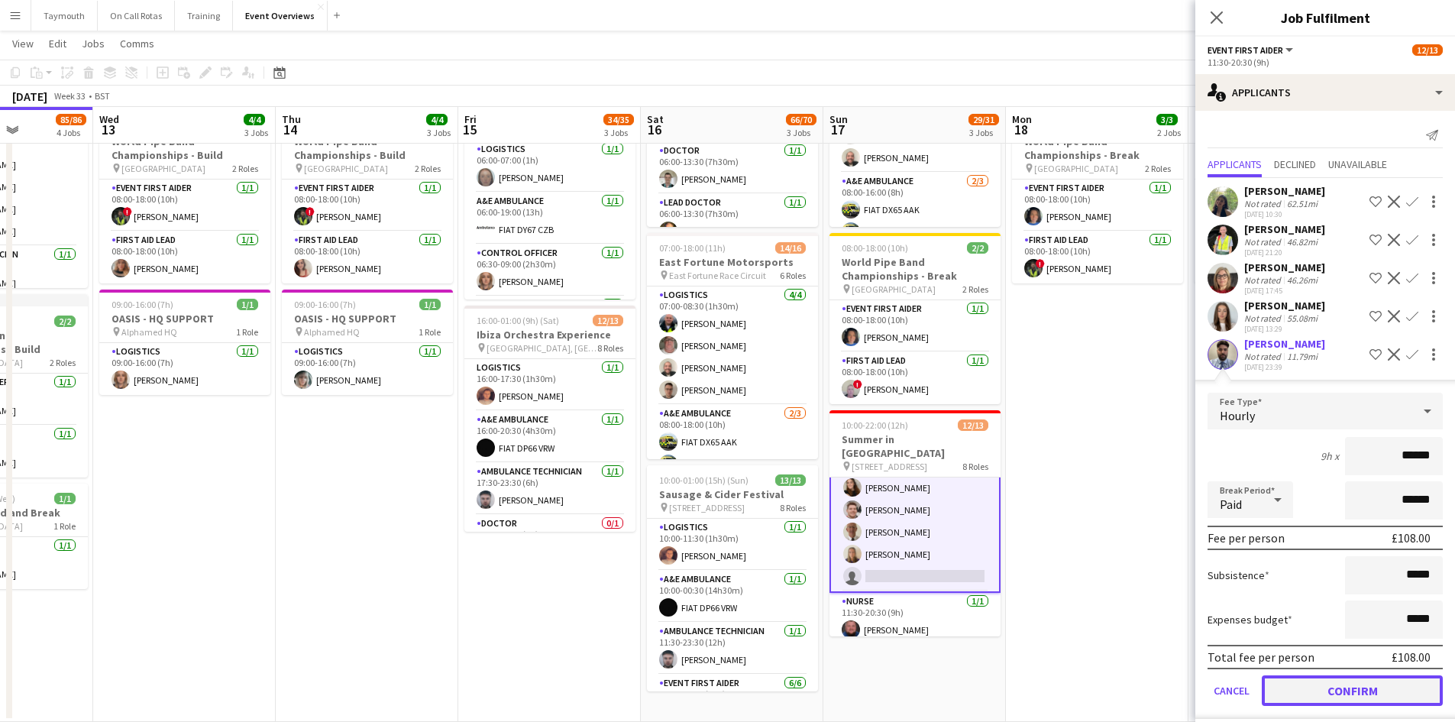
click at [1321, 690] on button "Confirm" at bounding box center [1352, 690] width 181 height 31
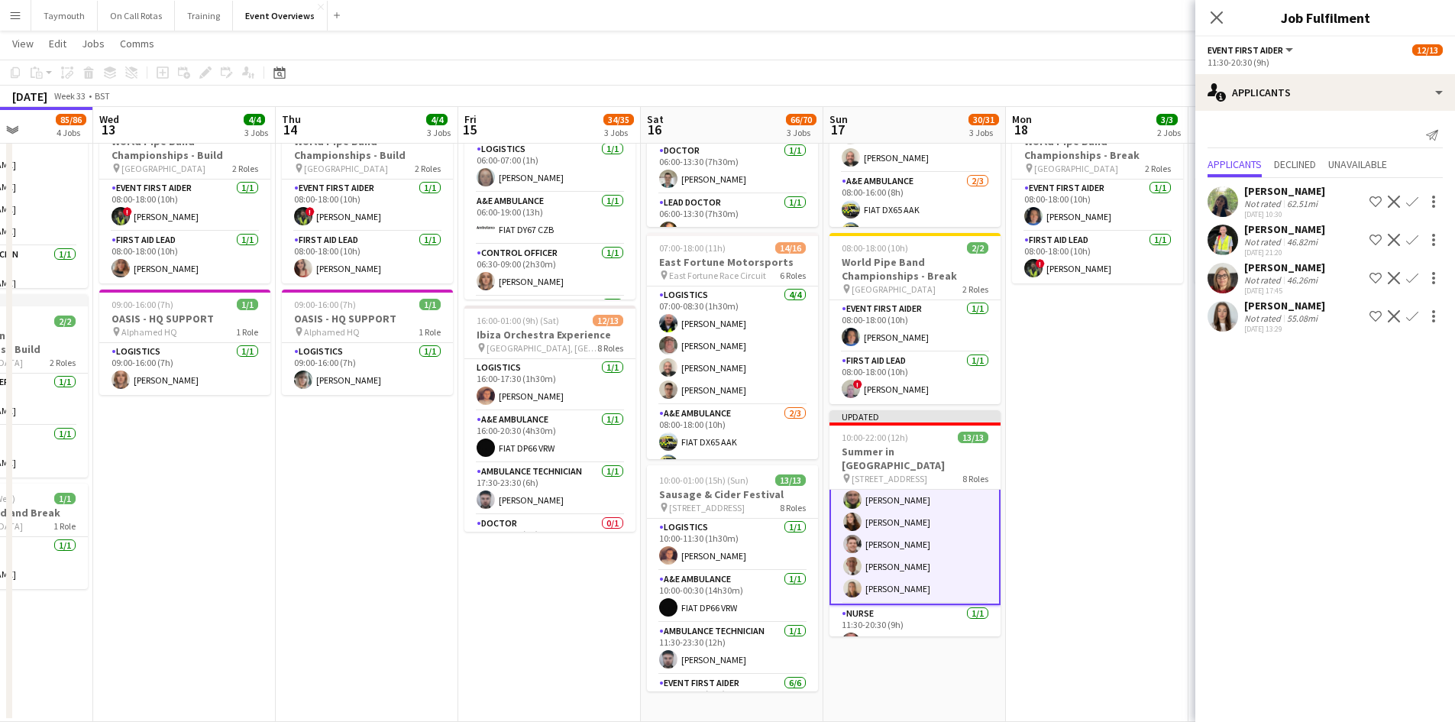
click at [1142, 567] on app-date-cell "08:00-20:00 (12h) 1/1 OASIS '25 | Build and Break pin [GEOGRAPHIC_DATA] 1 Role …" at bounding box center [1097, 358] width 183 height 727
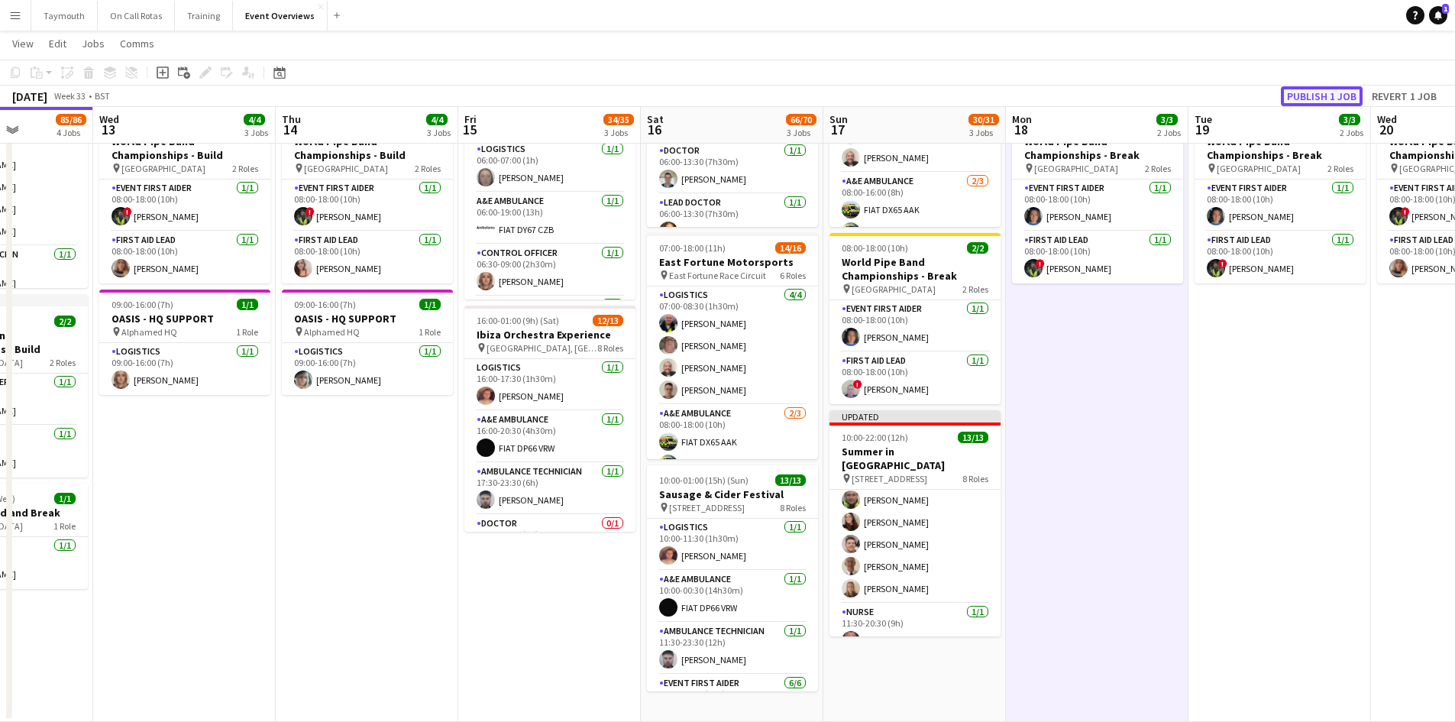
click at [1328, 97] on button "Publish 1 job" at bounding box center [1322, 96] width 82 height 20
